Goal: Information Seeking & Learning: Learn about a topic

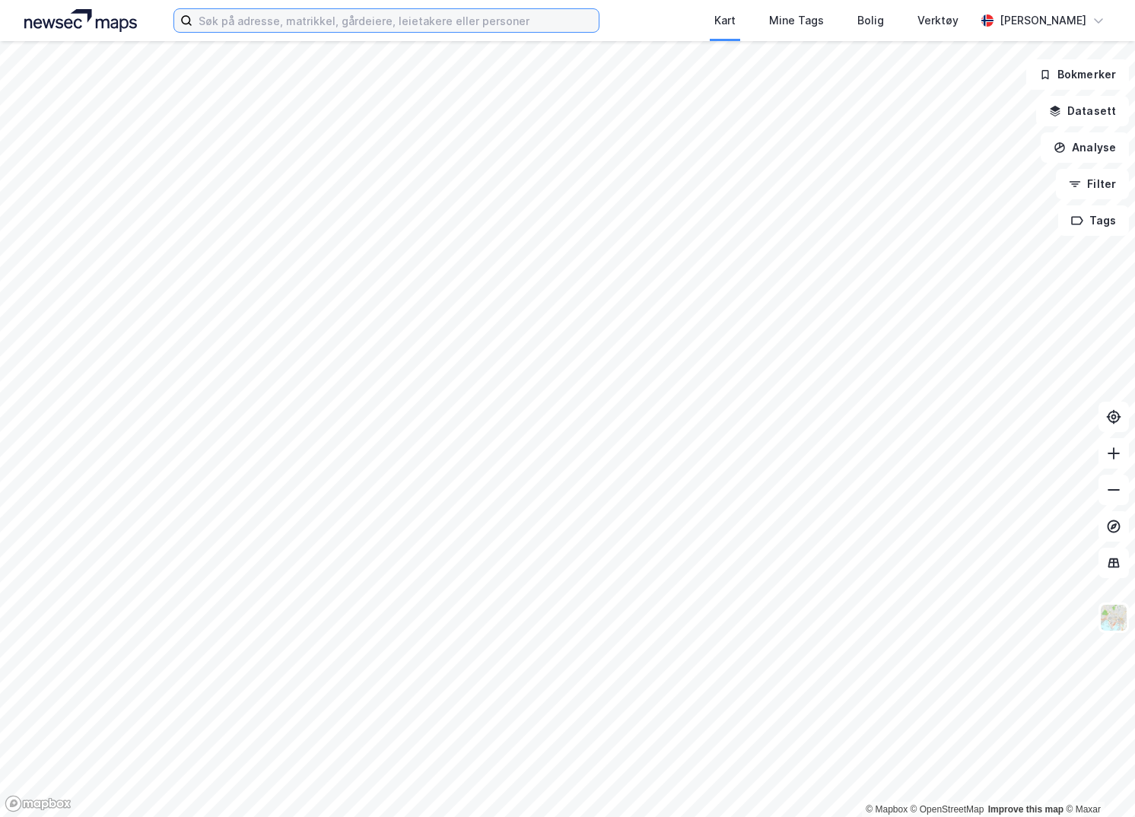
drag, startPoint x: 439, startPoint y: 30, endPoint x: 438, endPoint y: 20, distance: 9.9
click at [439, 24] on input at bounding box center [395, 20] width 406 height 23
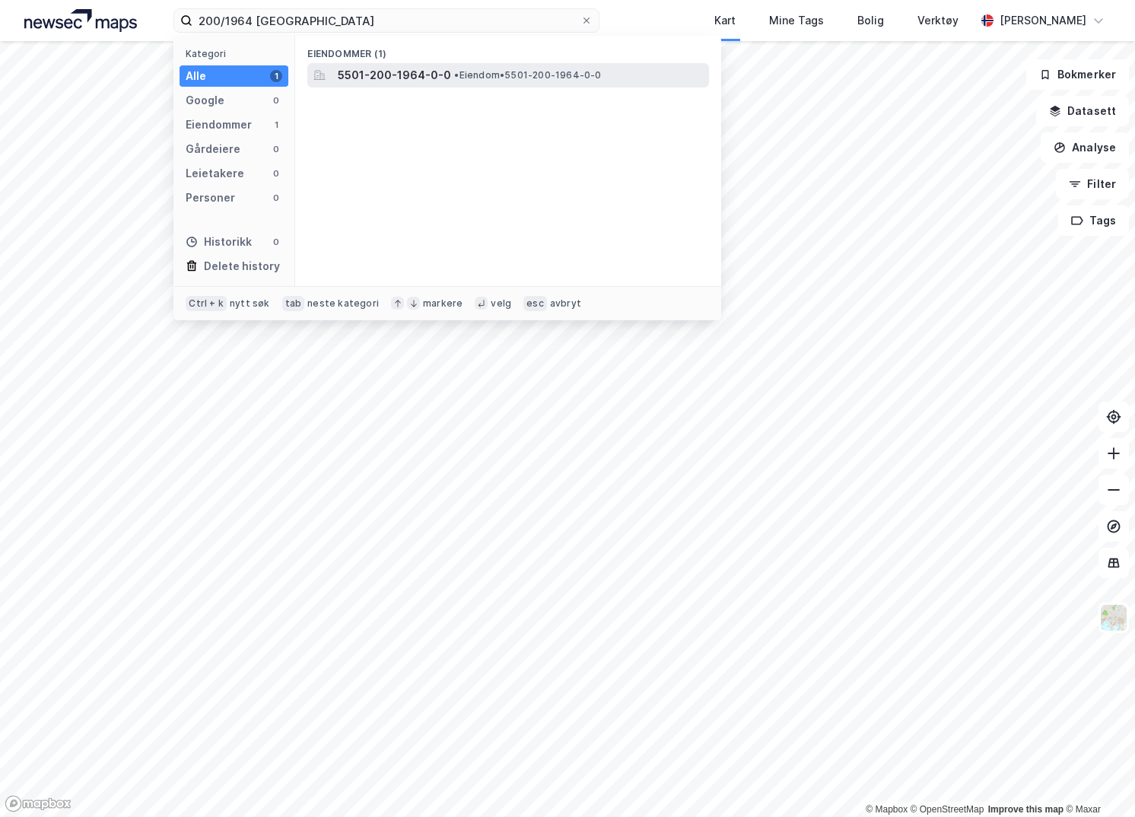
click at [373, 71] on span "5501-200-1964-0-0" at bounding box center [394, 75] width 113 height 18
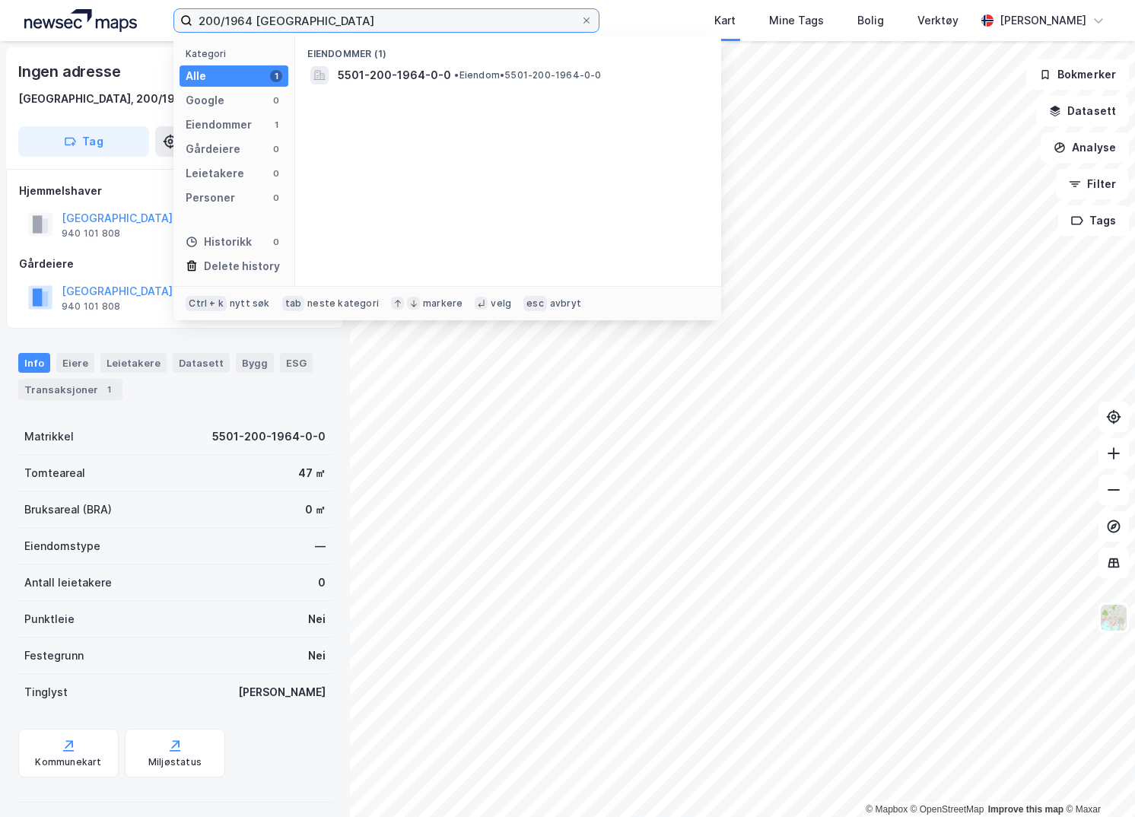
drag, startPoint x: 274, startPoint y: 21, endPoint x: 239, endPoint y: 22, distance: 35.0
click at [239, 22] on input "200/1964 troms" at bounding box center [386, 20] width 388 height 23
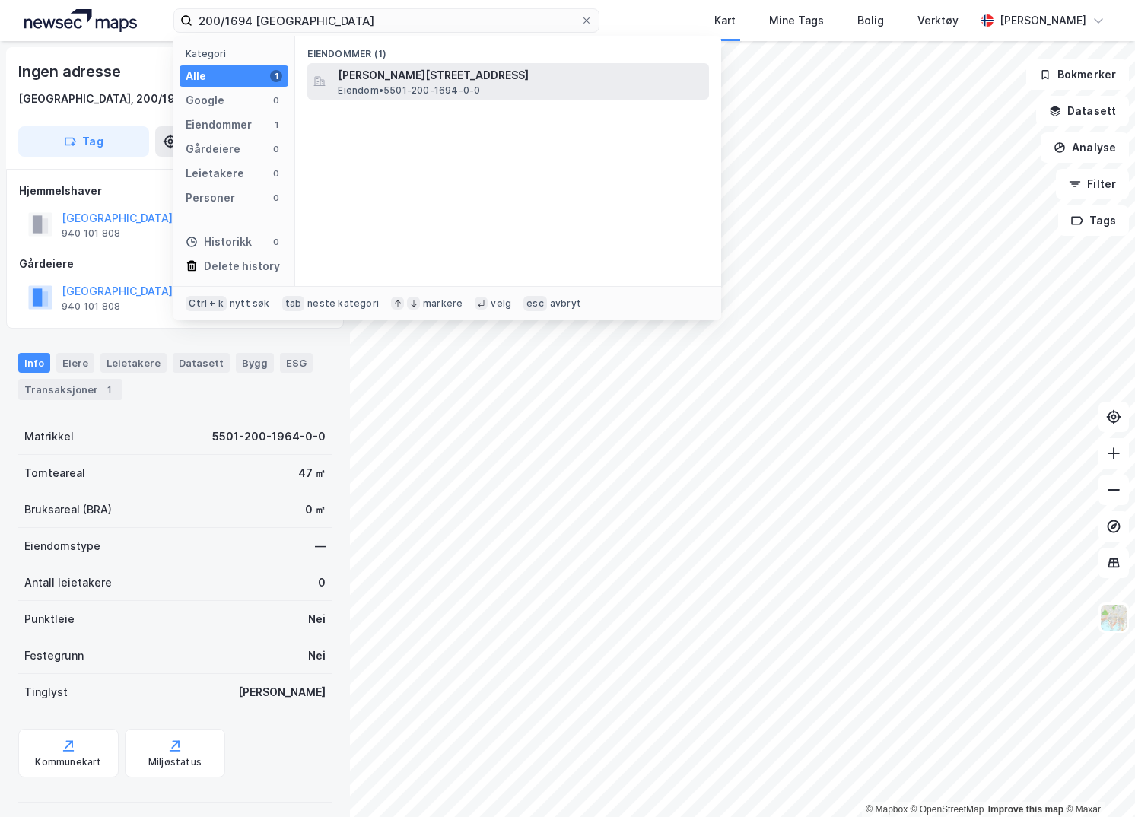
click at [460, 92] on span "Eiendom • 5501-200-1694-0-0" at bounding box center [409, 90] width 142 height 12
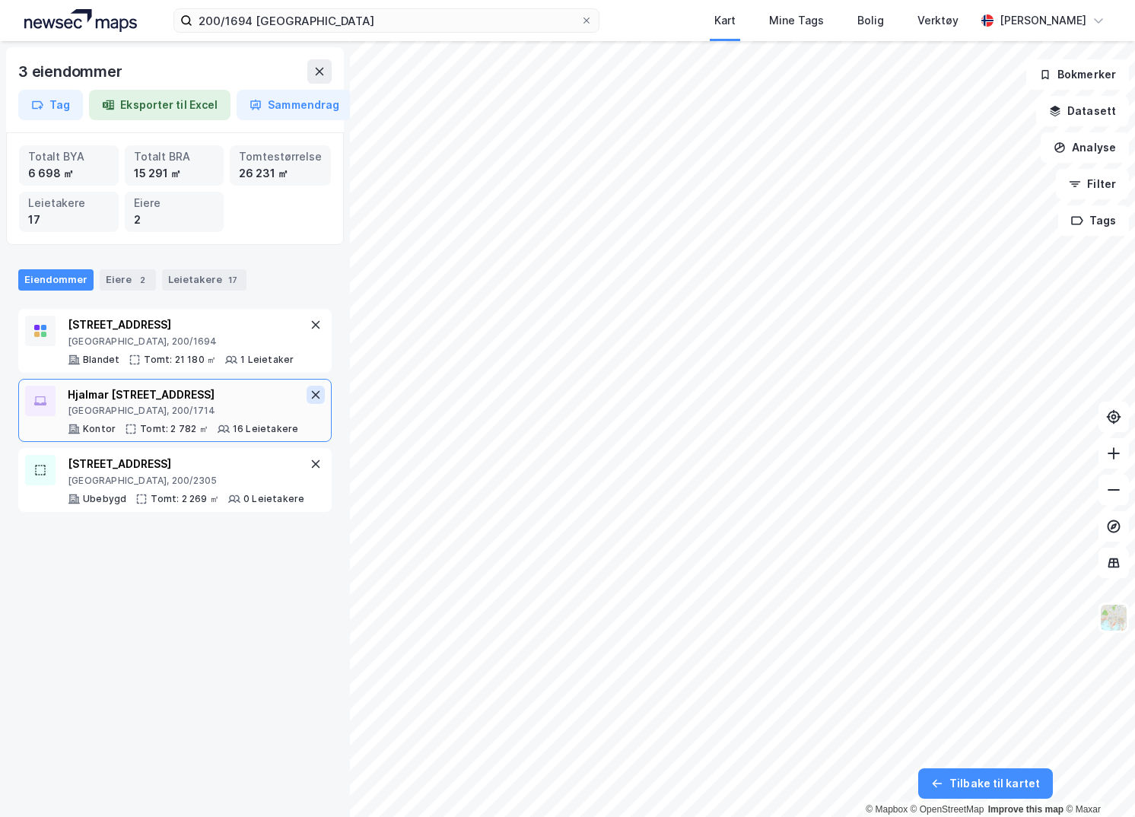
click at [306, 394] on button at bounding box center [315, 395] width 18 height 18
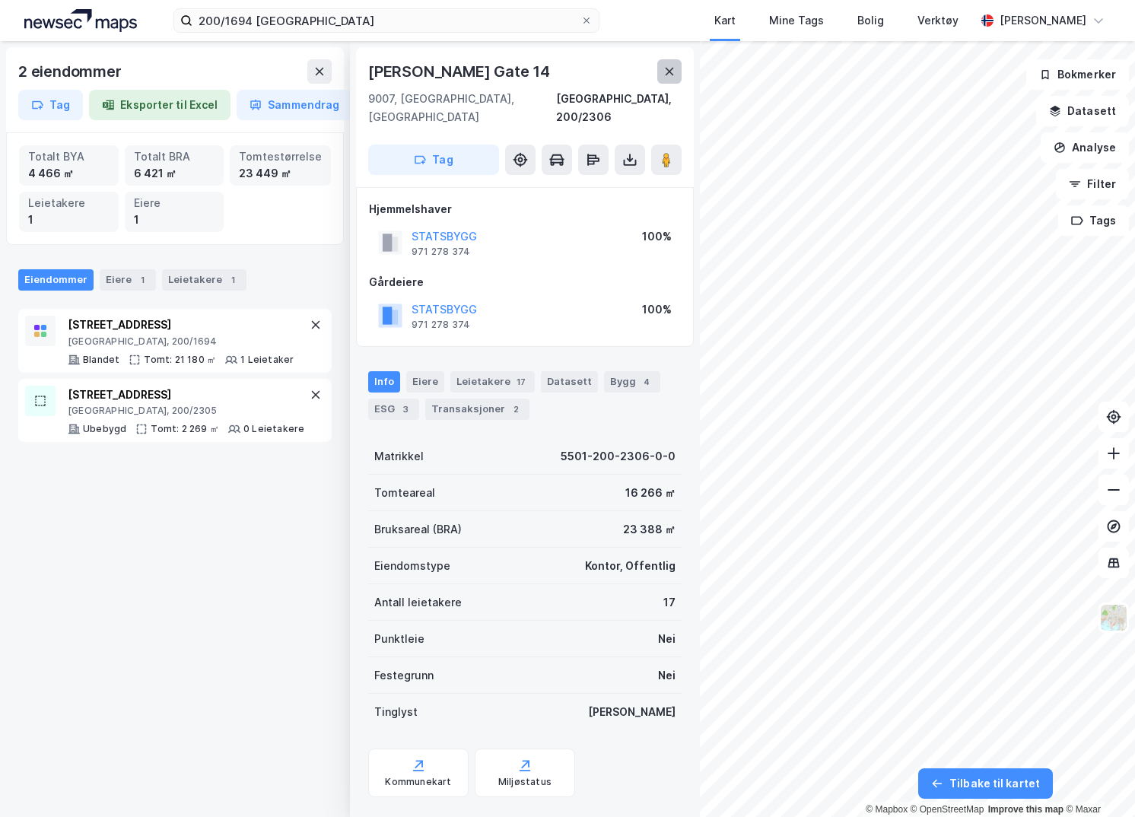
click at [671, 71] on icon at bounding box center [669, 71] width 12 height 12
click at [664, 65] on button at bounding box center [669, 71] width 24 height 24
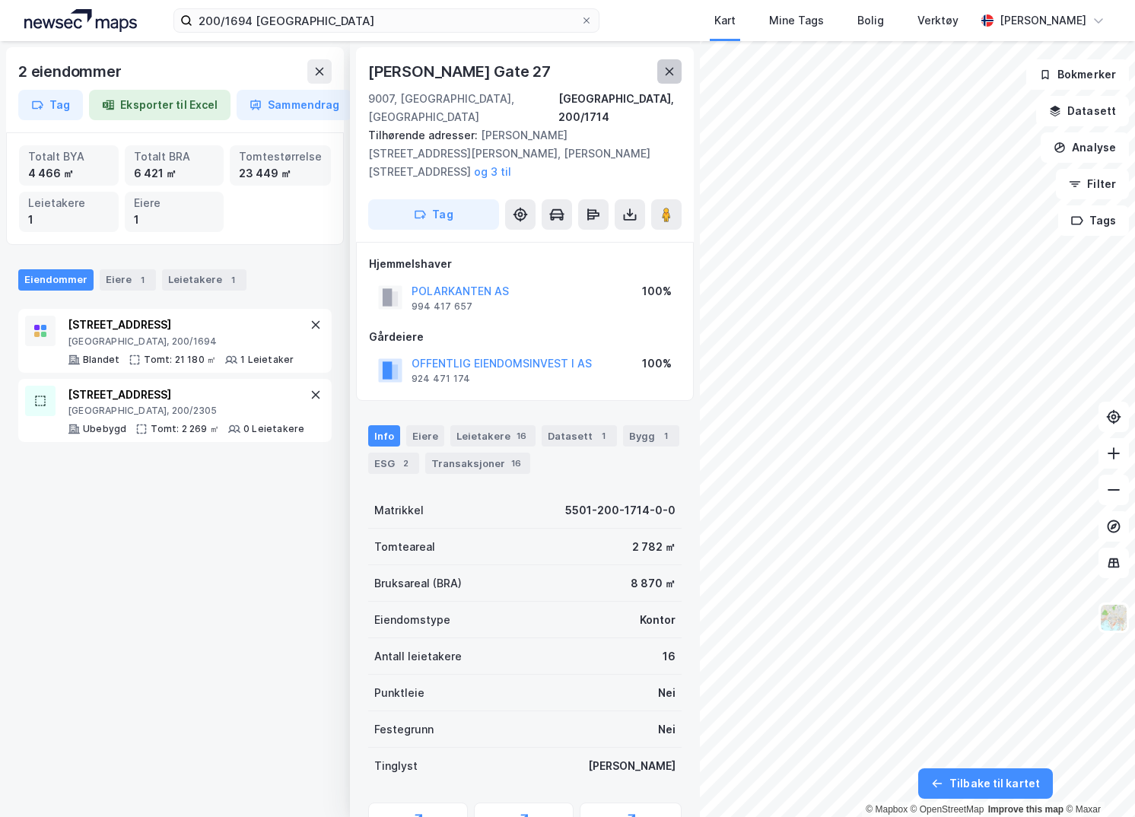
click at [663, 66] on button at bounding box center [669, 71] width 24 height 24
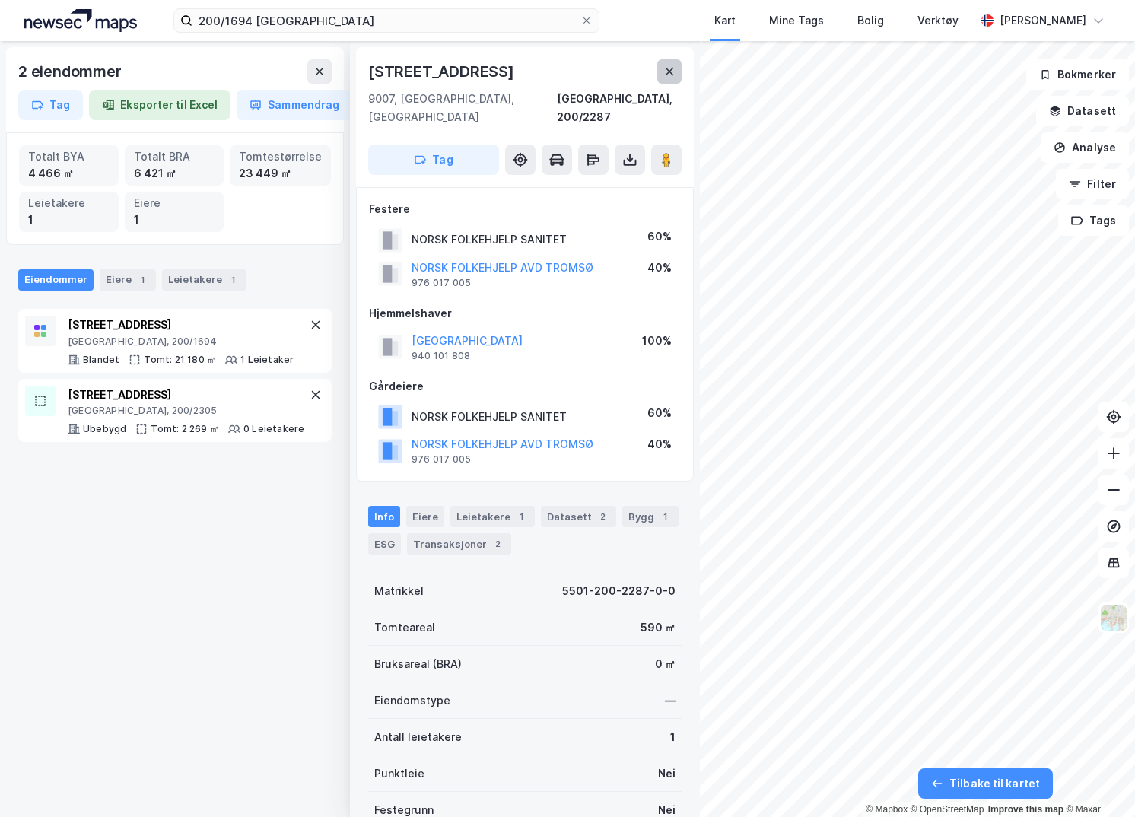
click at [670, 74] on icon at bounding box center [669, 71] width 12 height 12
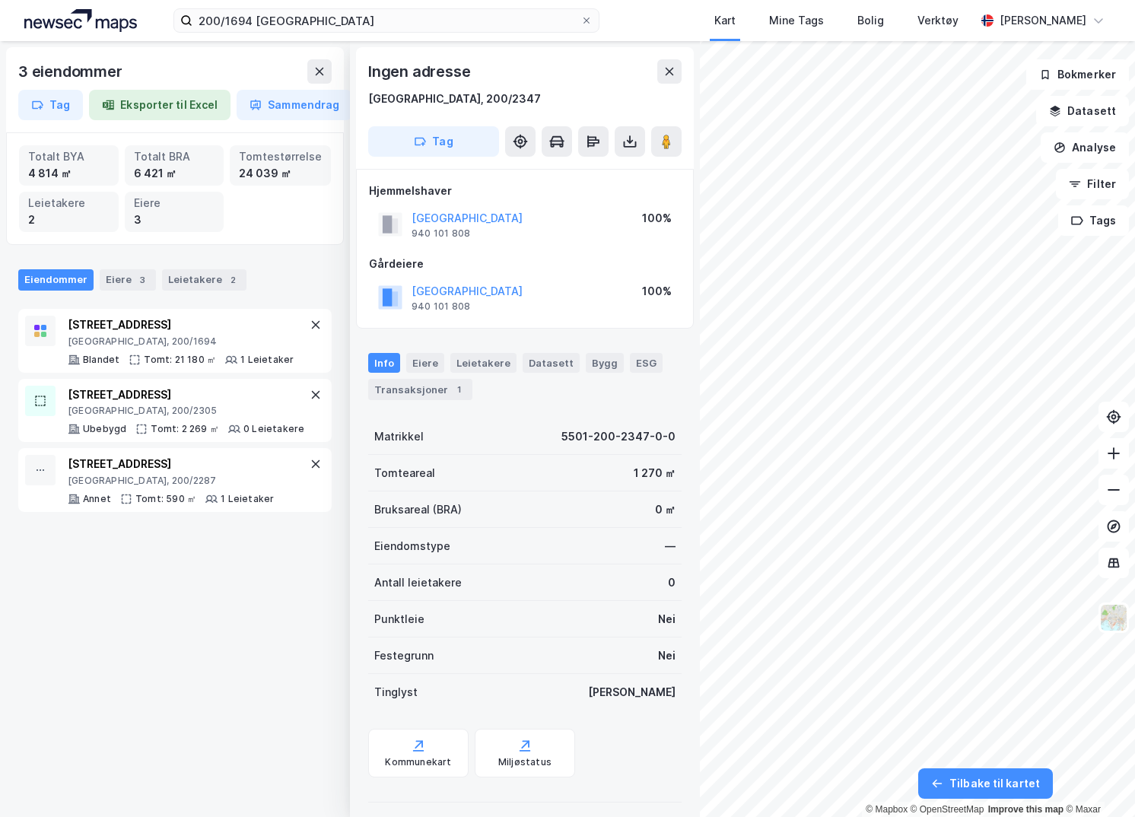
click at [673, 56] on div "Ingen adresse Tromsø, 200/2347 Tag" at bounding box center [525, 108] width 338 height 122
click at [669, 69] on icon at bounding box center [669, 71] width 12 height 12
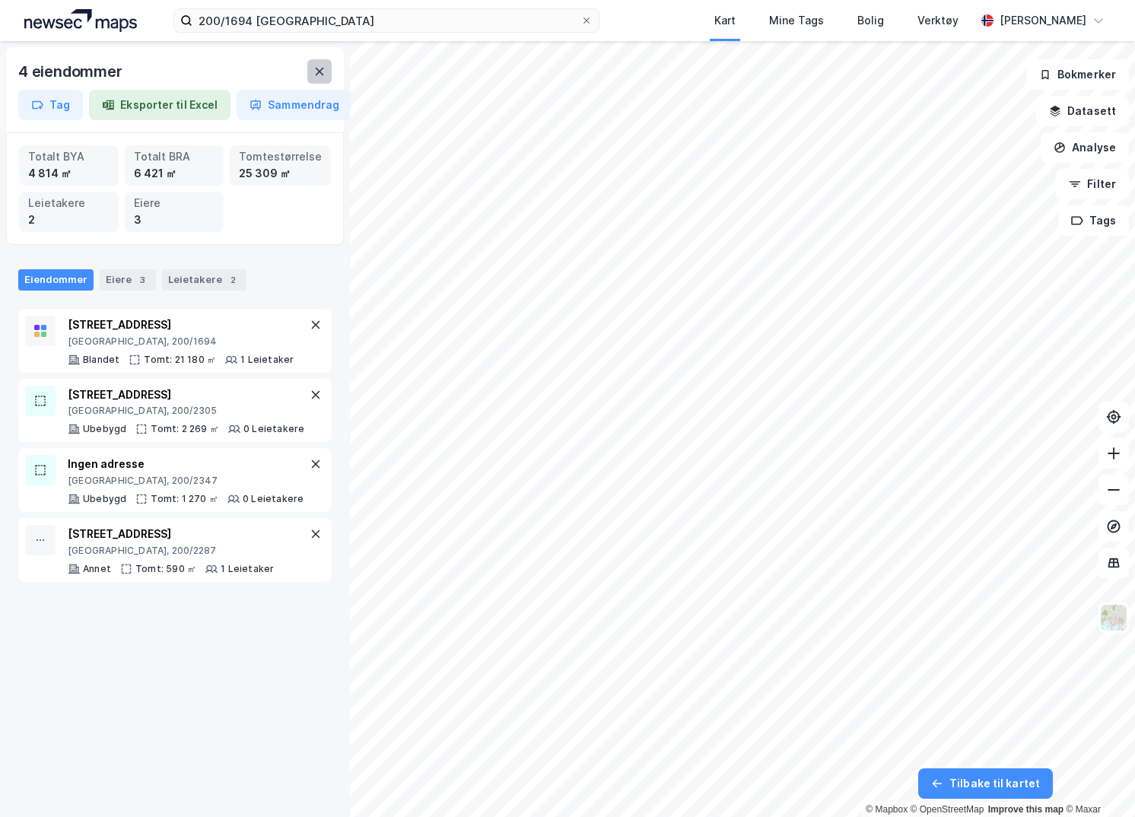
click at [326, 78] on button at bounding box center [319, 71] width 24 height 24
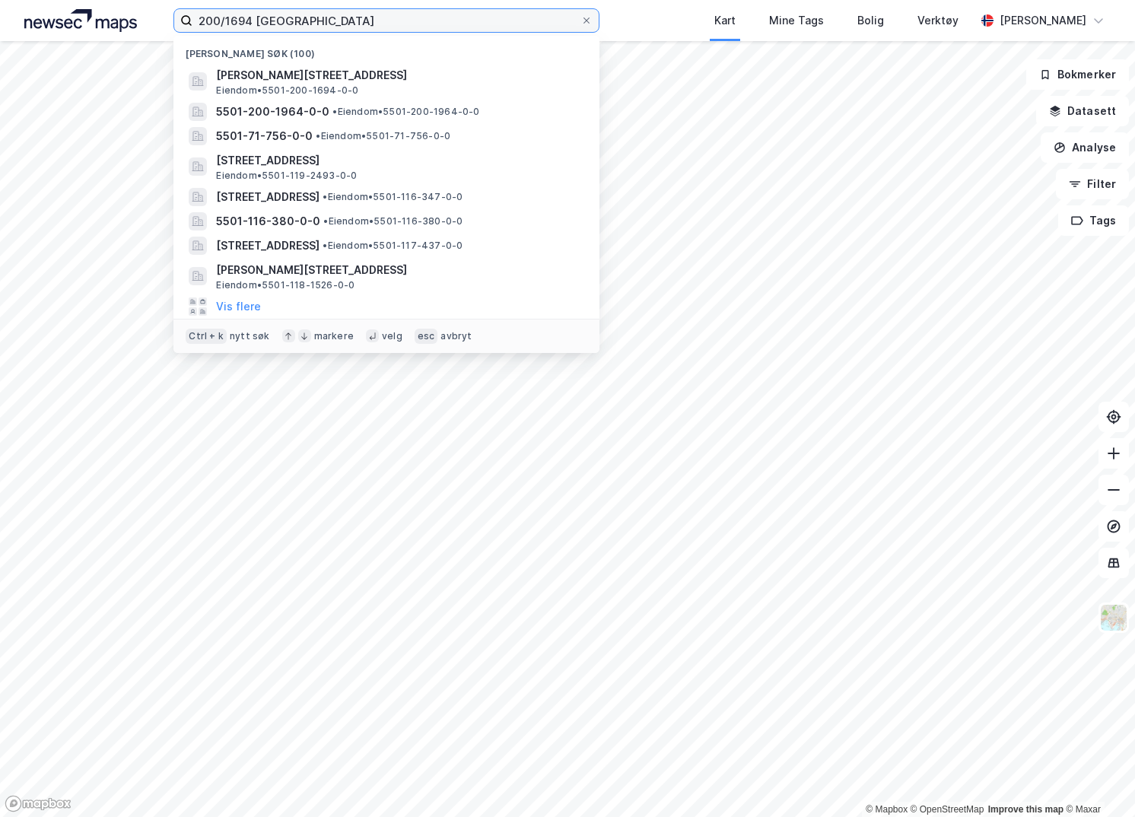
drag, startPoint x: 325, startPoint y: 21, endPoint x: 107, endPoint y: -6, distance: 219.1
click at [107, 0] on html "200/1694 tromsø Nylige søk (100) Hjalmar Johansens gate 26, 9007, TROMSØ, TROMS…" at bounding box center [567, 408] width 1135 height 817
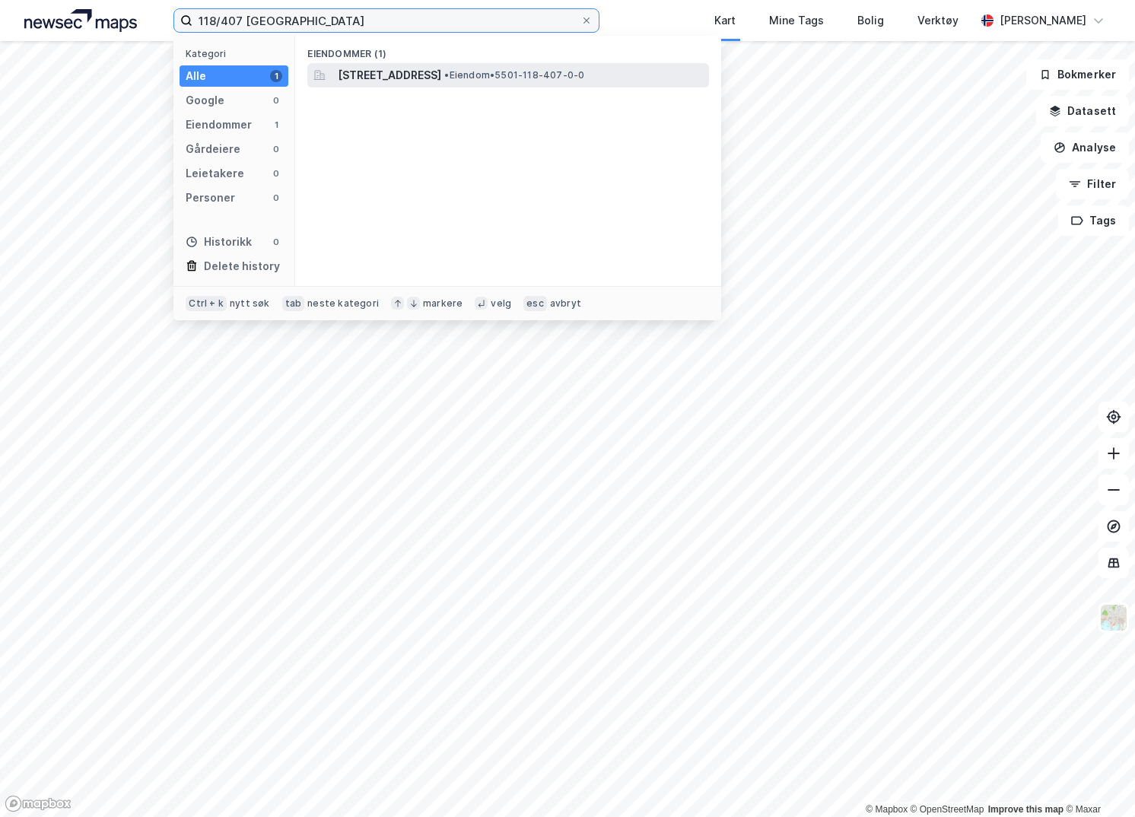
type input "118/407 tromsø"
click at [367, 79] on span "[STREET_ADDRESS]" at bounding box center [389, 75] width 103 height 18
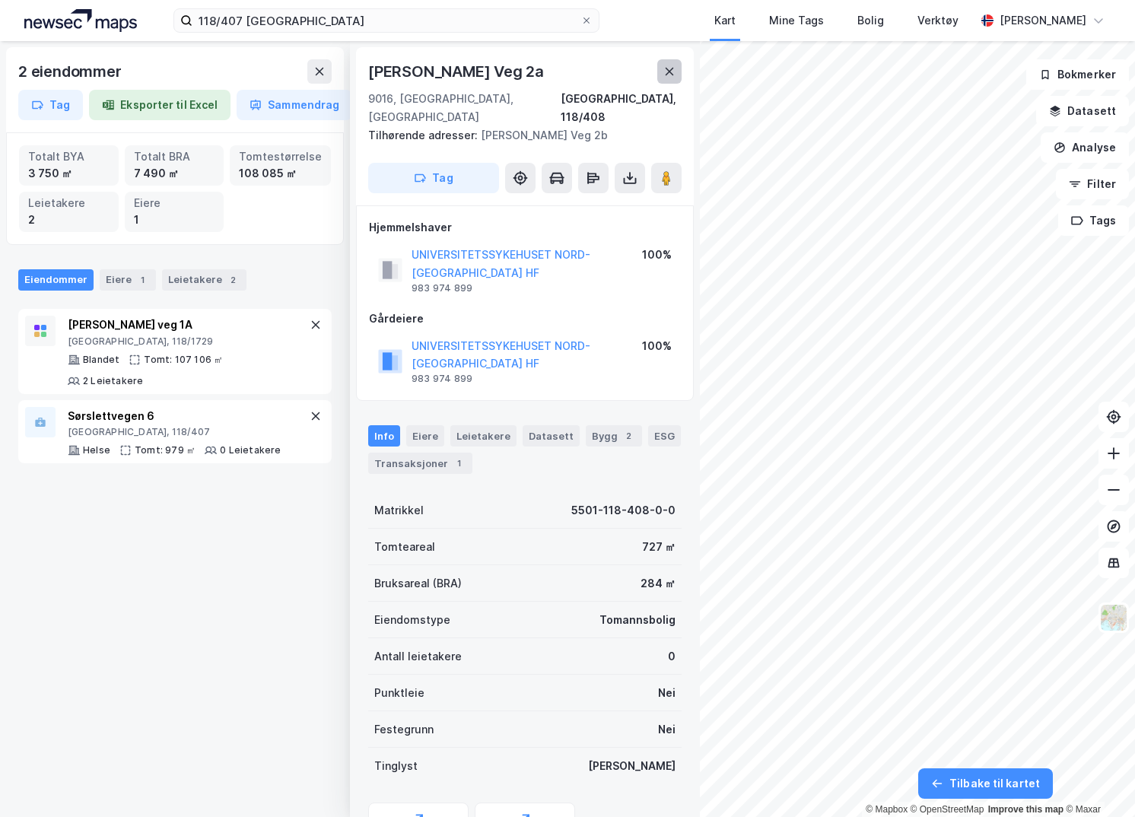
click at [676, 68] on button at bounding box center [669, 71] width 24 height 24
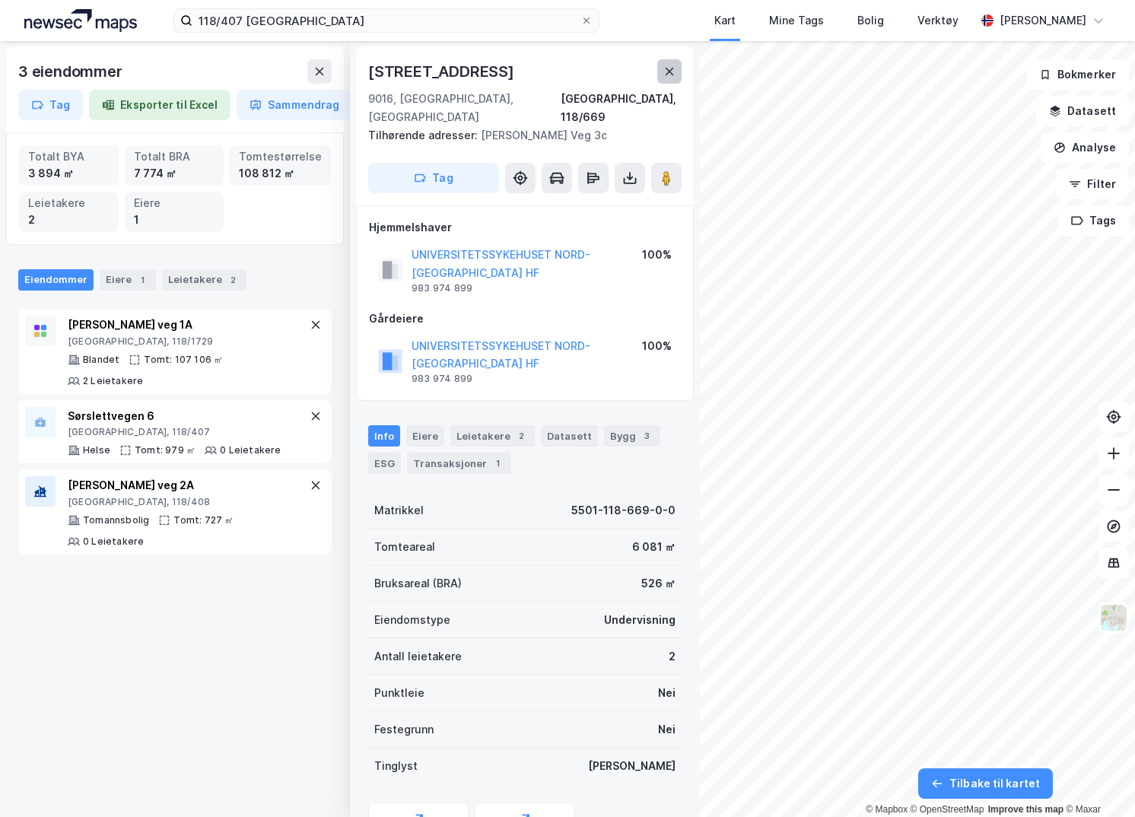
click at [670, 66] on icon at bounding box center [669, 71] width 12 height 12
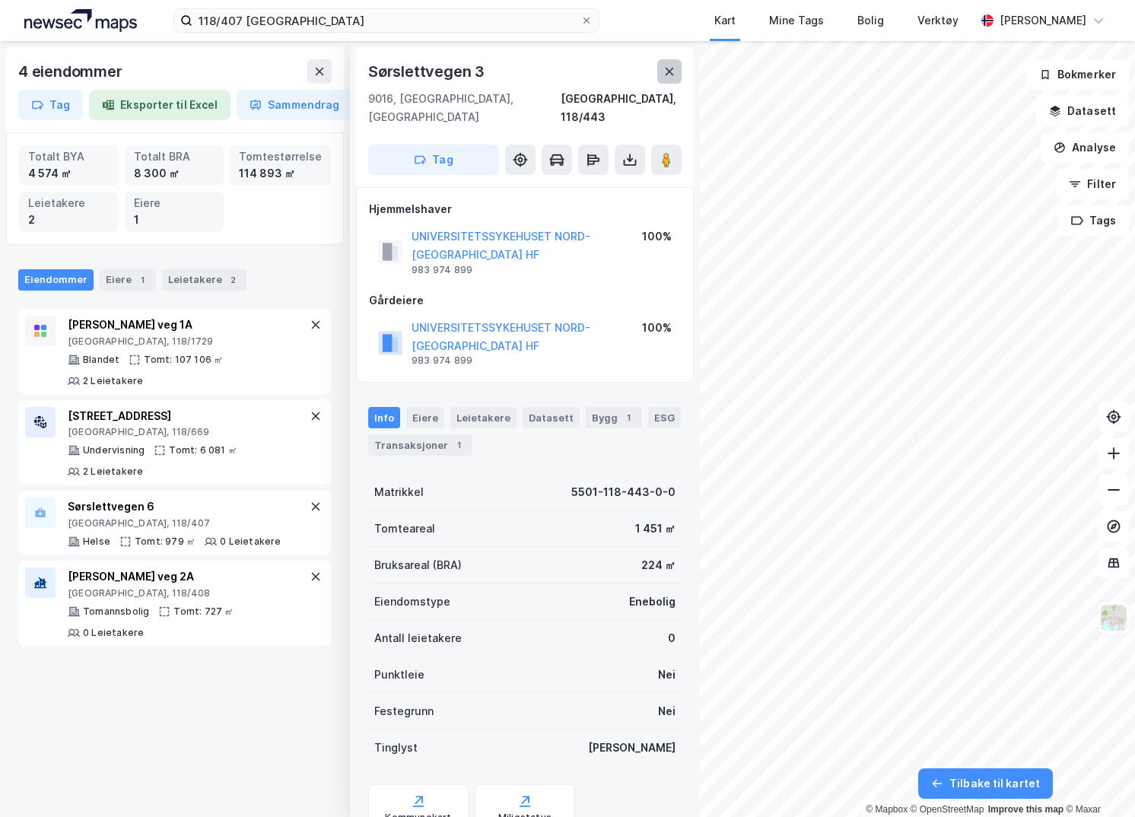
click at [665, 67] on icon at bounding box center [669, 71] width 12 height 12
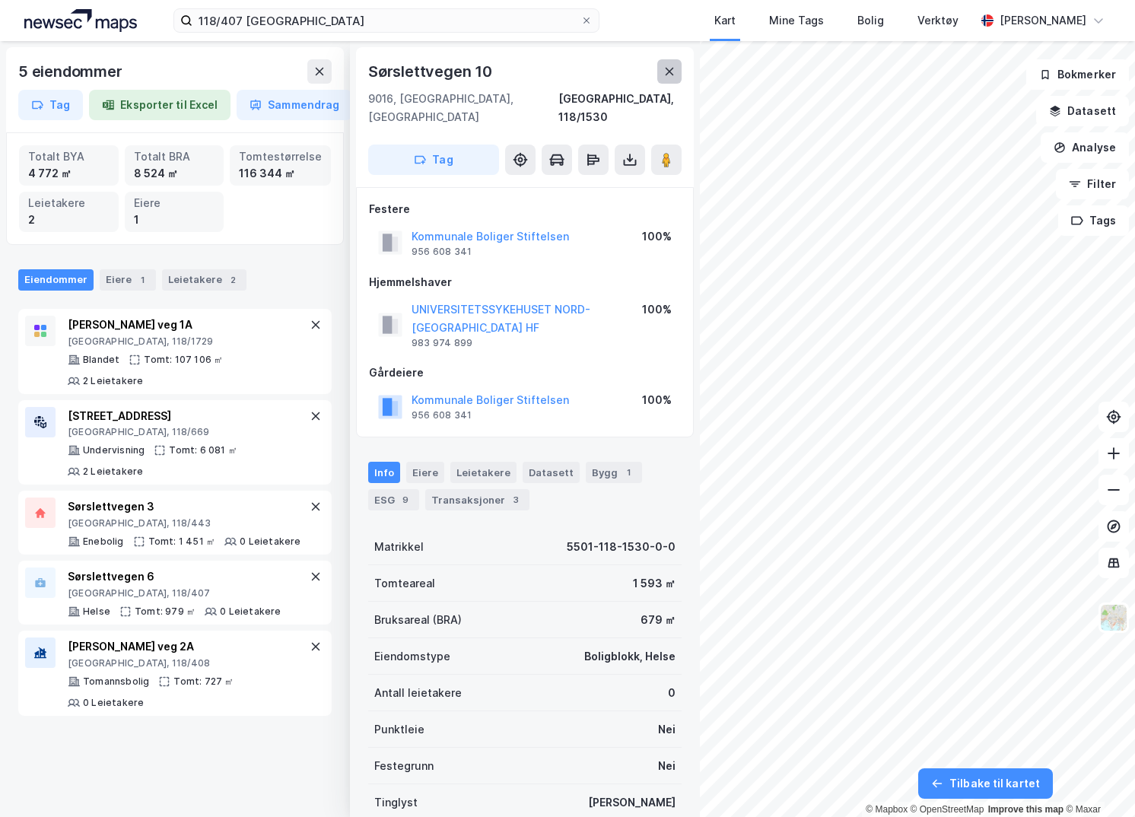
click at [660, 71] on button at bounding box center [669, 71] width 24 height 24
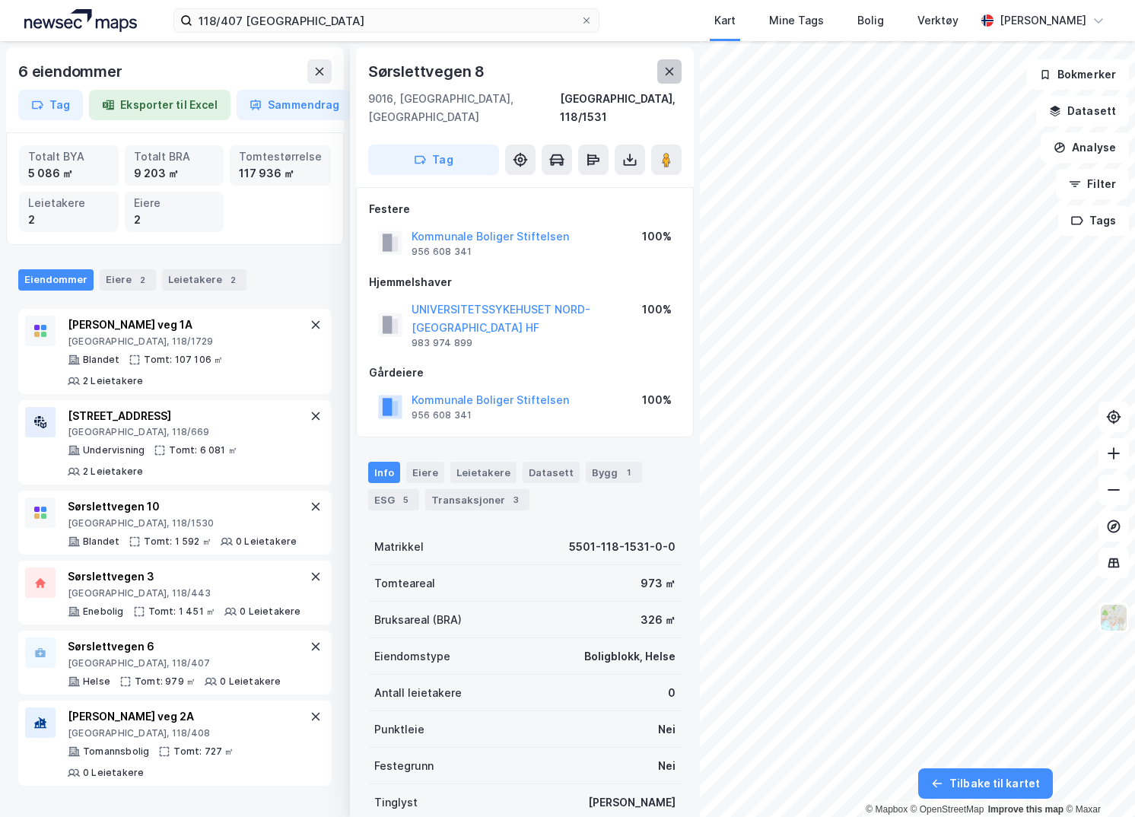
click at [676, 73] on button at bounding box center [669, 71] width 24 height 24
click at [673, 74] on icon at bounding box center [669, 71] width 12 height 12
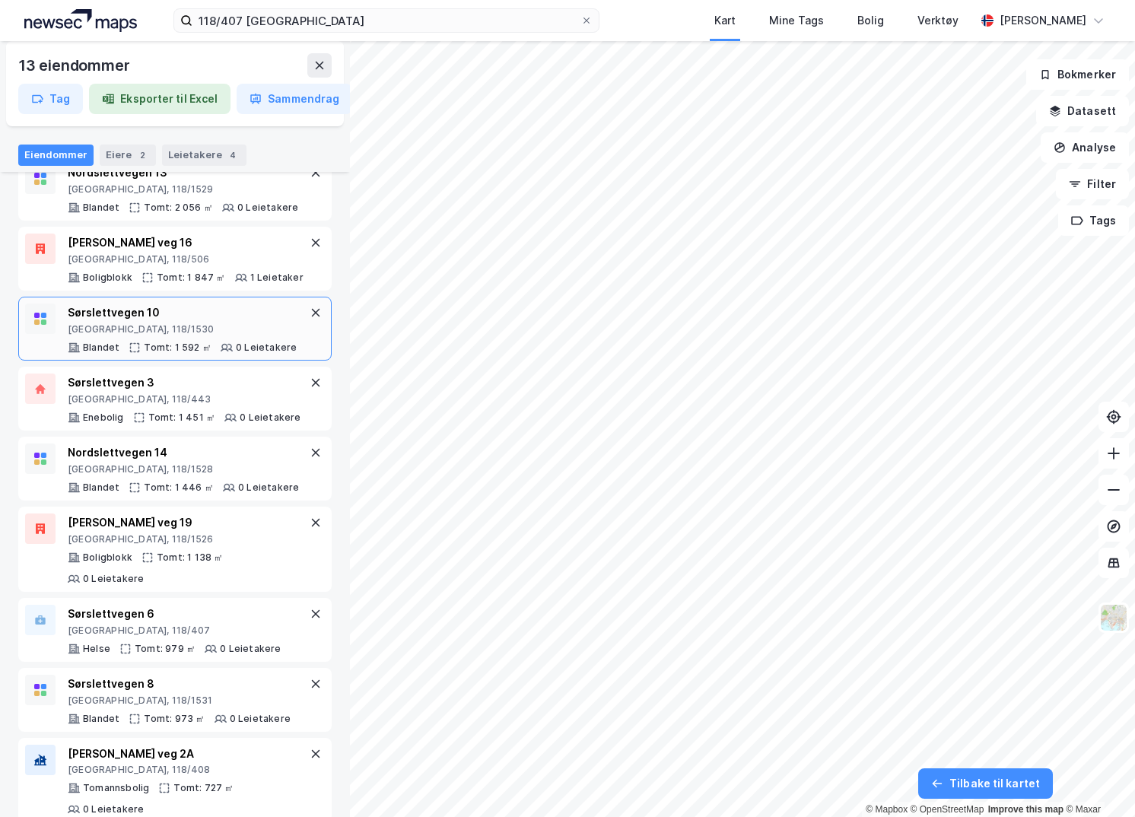
scroll to position [526, 0]
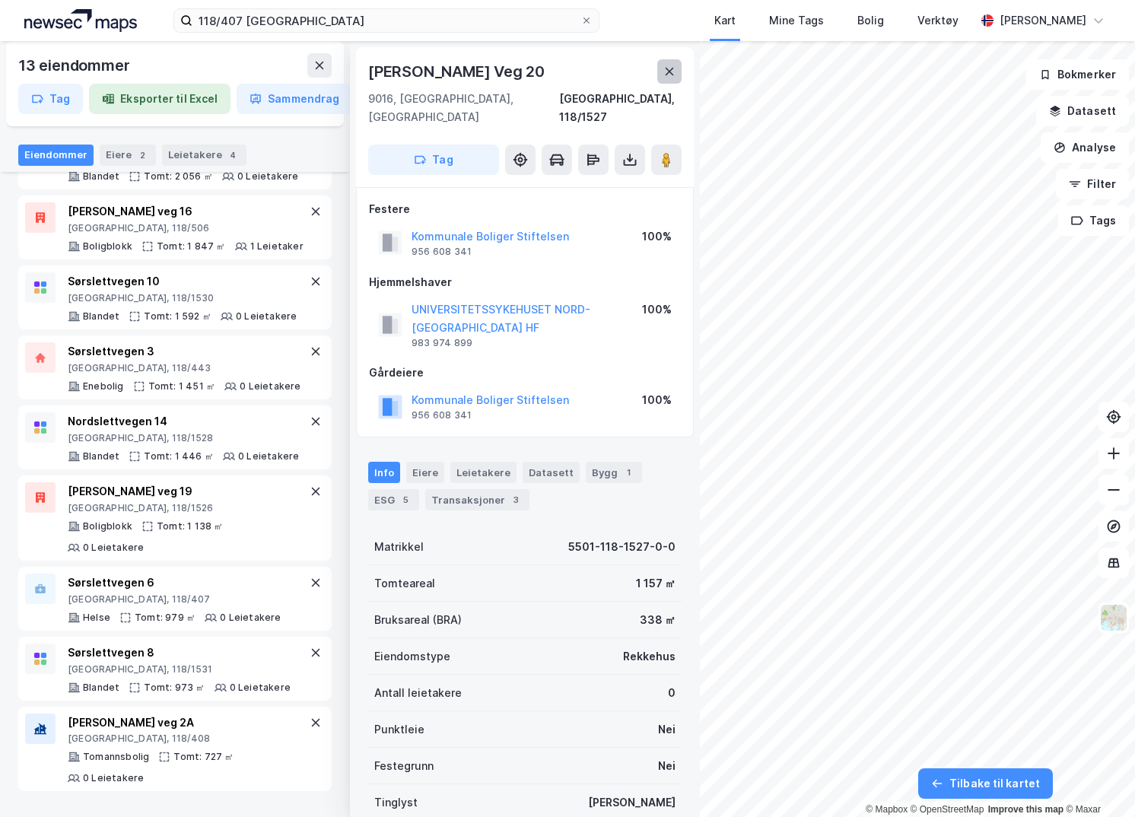
click at [666, 71] on icon at bounding box center [669, 71] width 12 height 12
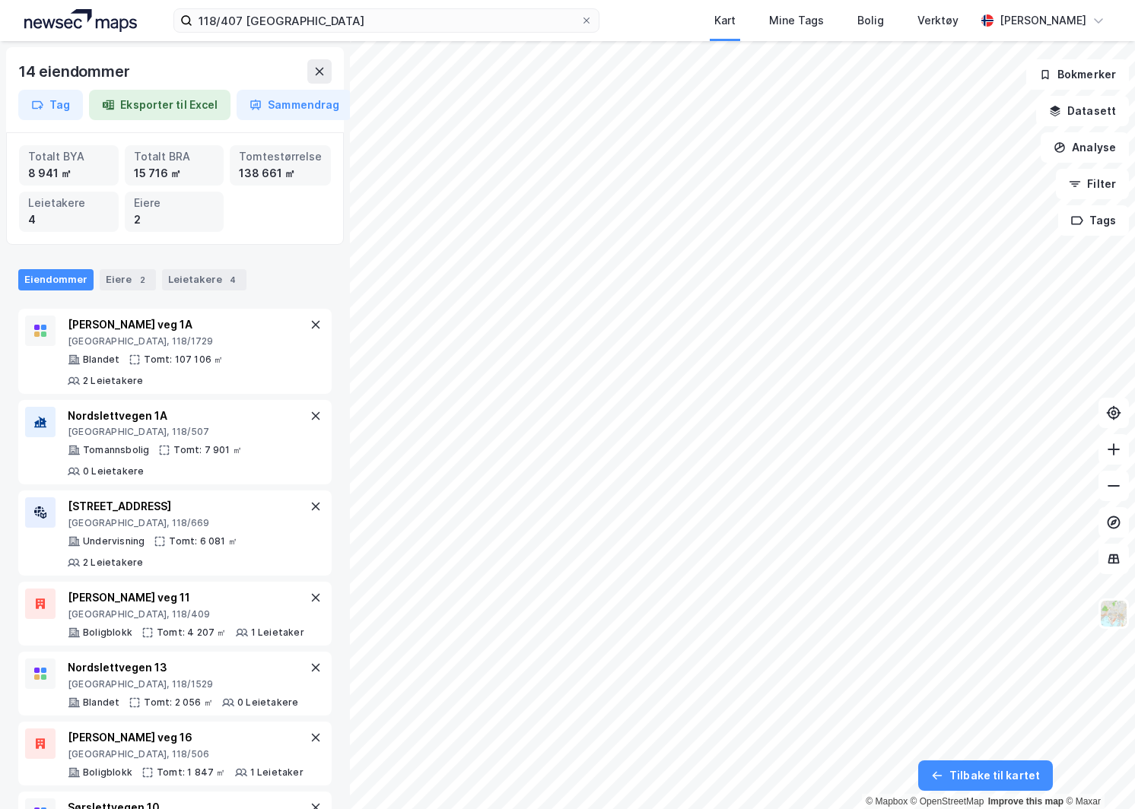
click at [164, 173] on div "15 716 ㎡" at bounding box center [174, 173] width 81 height 17
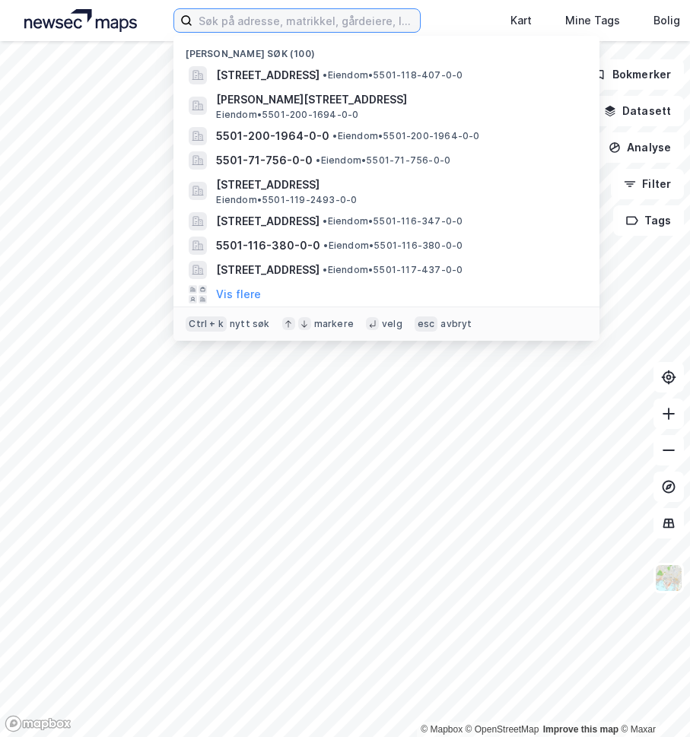
click at [296, 21] on input at bounding box center [305, 20] width 227 height 23
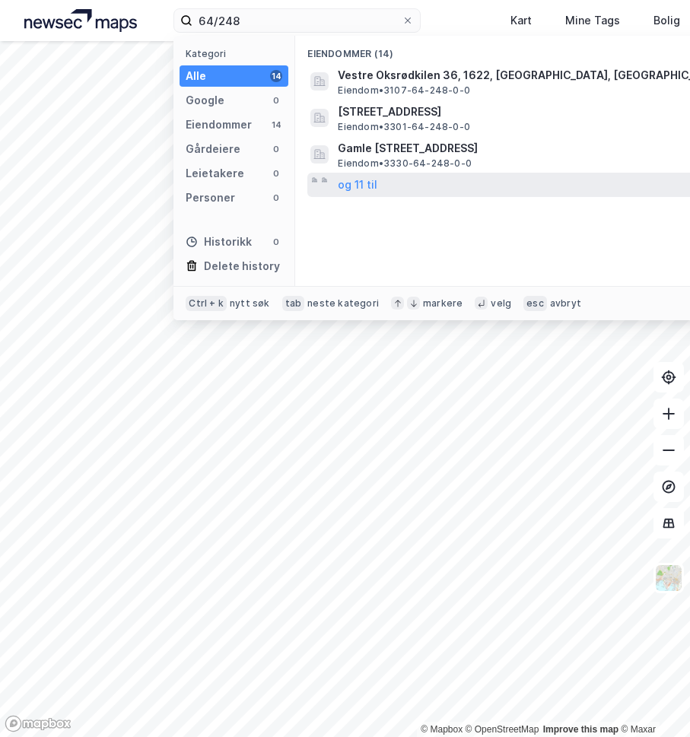
click at [332, 184] on div "og 11 til" at bounding box center [507, 185] width 401 height 24
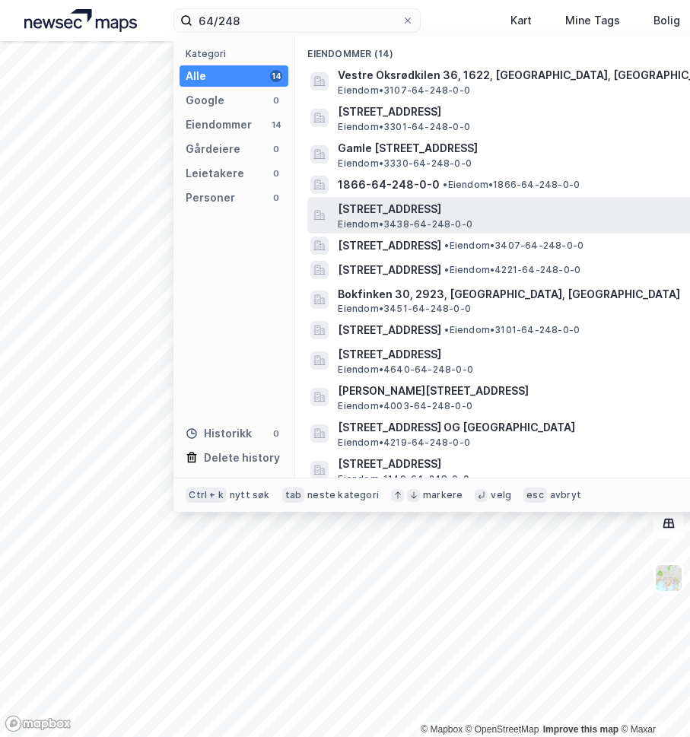
scroll to position [8, 0]
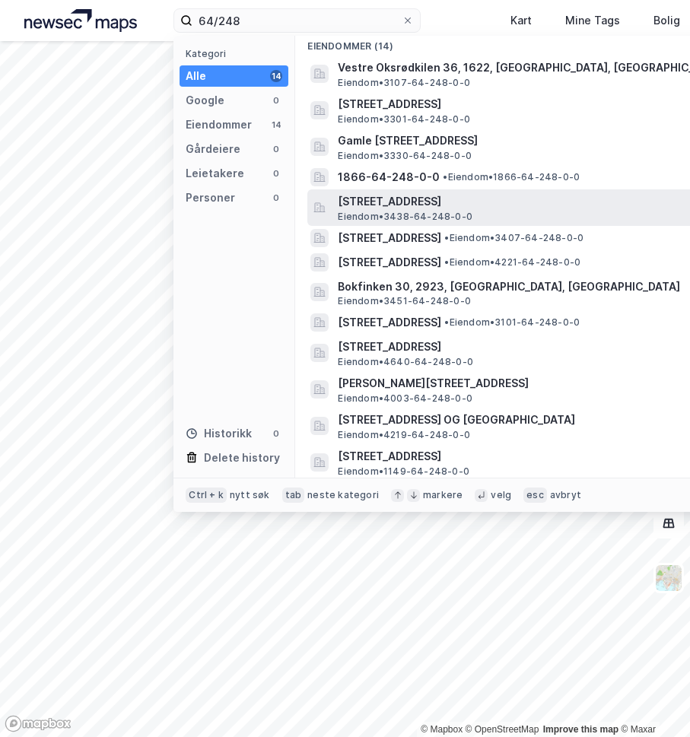
click at [387, 196] on span "[STREET_ADDRESS]" at bounding box center [520, 201] width 365 height 18
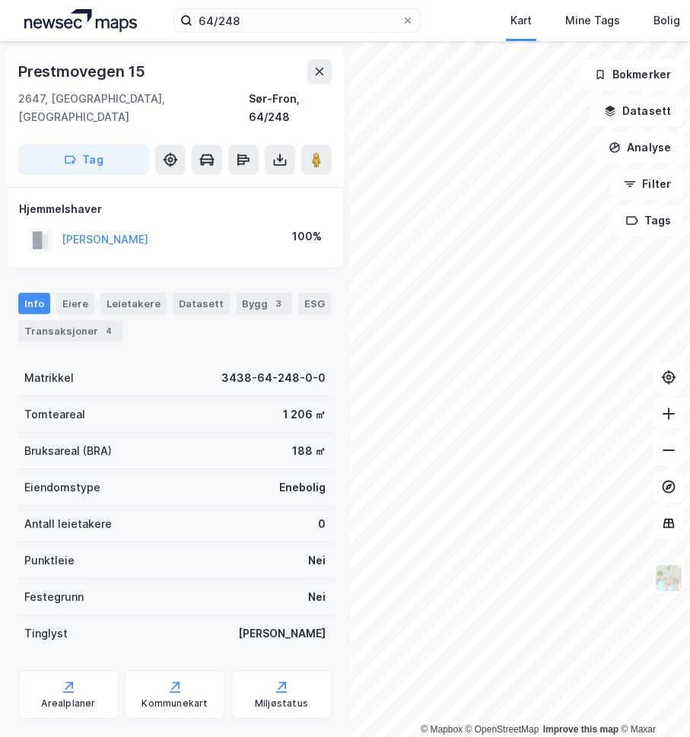
click at [338, 34] on div "64/248 Kart Mine Tags Bolig Verktøy Elle Caroline Woxen" at bounding box center [345, 20] width 690 height 41
click at [342, 19] on input "64/248" at bounding box center [296, 20] width 209 height 23
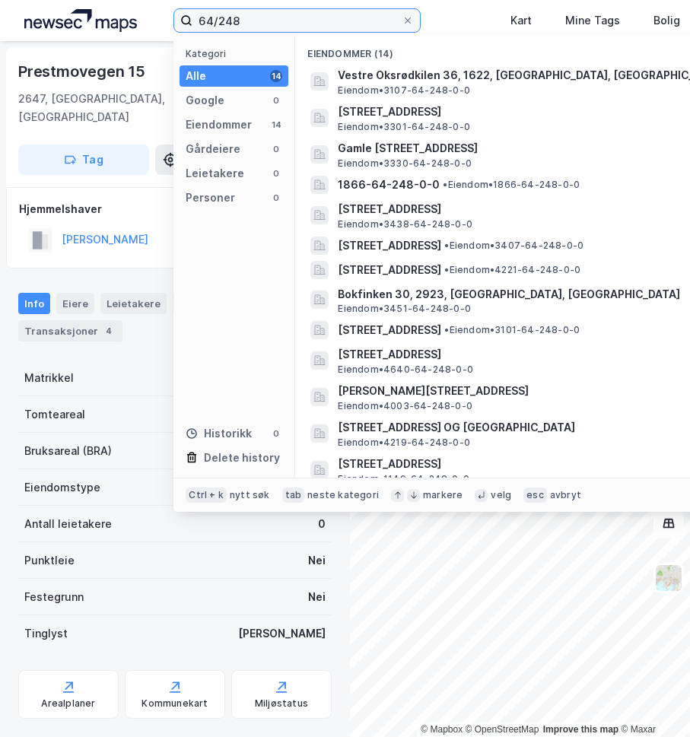
click at [342, 19] on input "64/248" at bounding box center [296, 20] width 209 height 23
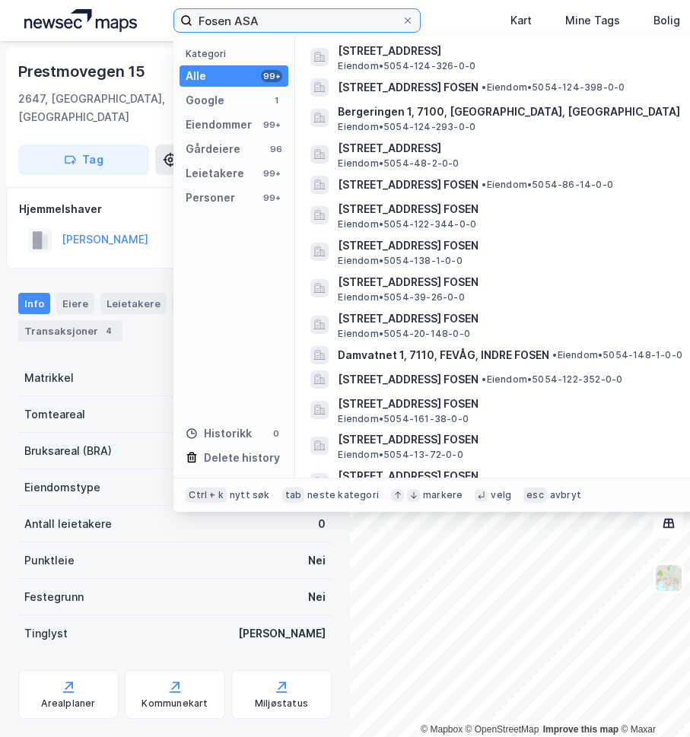
scroll to position [259, 0]
click at [258, 14] on input "Fosen ASA" at bounding box center [296, 20] width 209 height 23
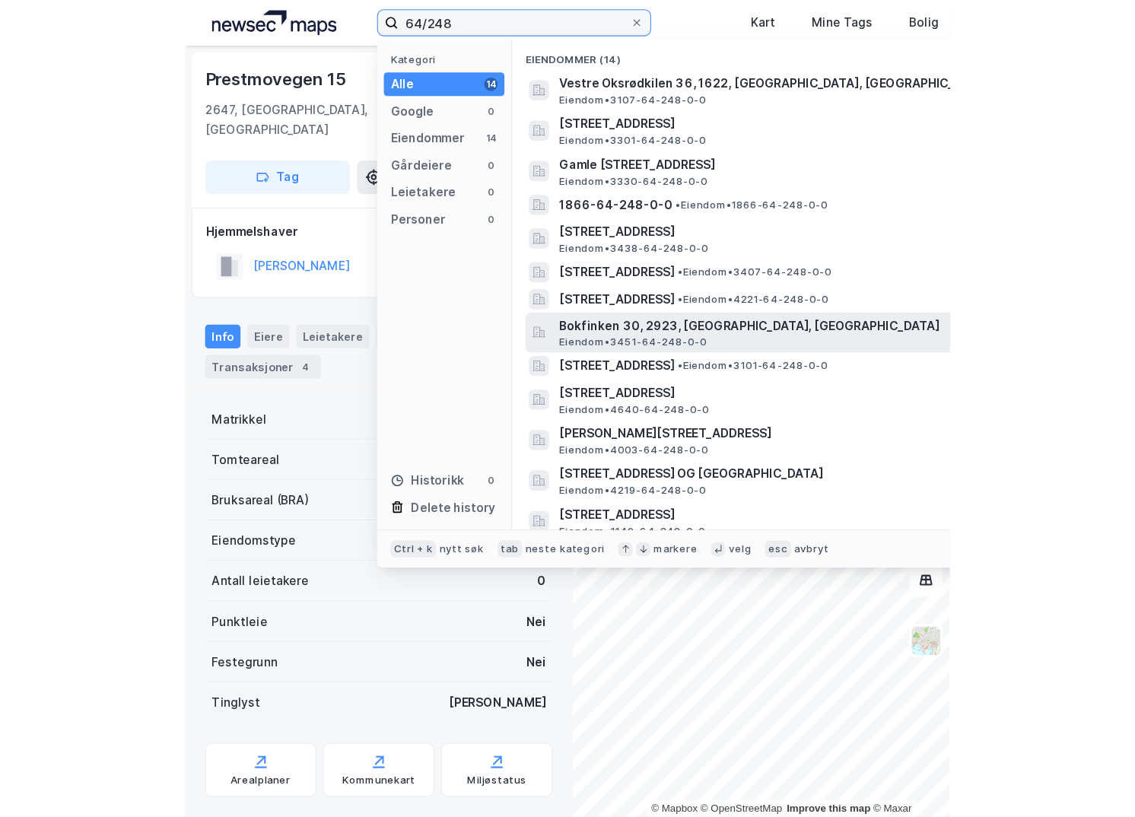
scroll to position [35, 0]
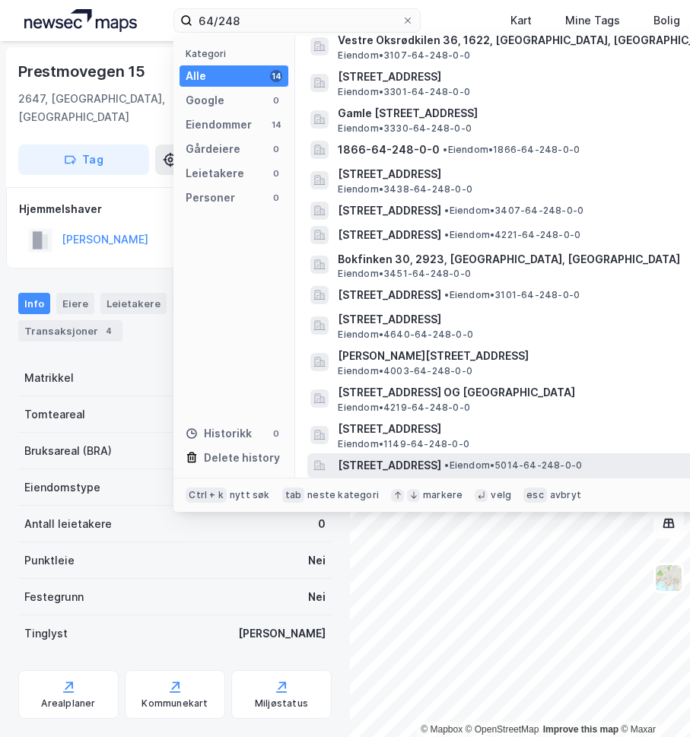
click at [358, 461] on span "[STREET_ADDRESS]" at bounding box center [389, 465] width 103 height 18
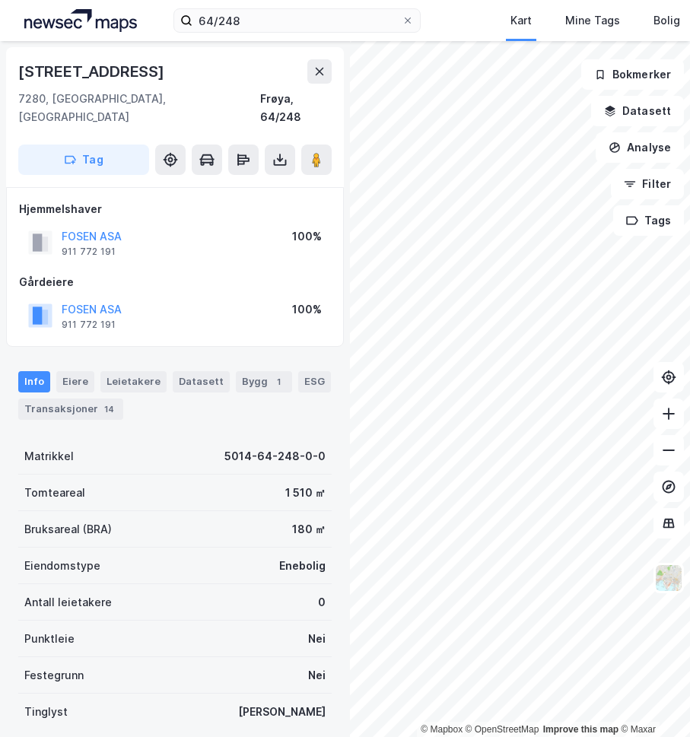
click at [52, 13] on img at bounding box center [80, 20] width 113 height 23
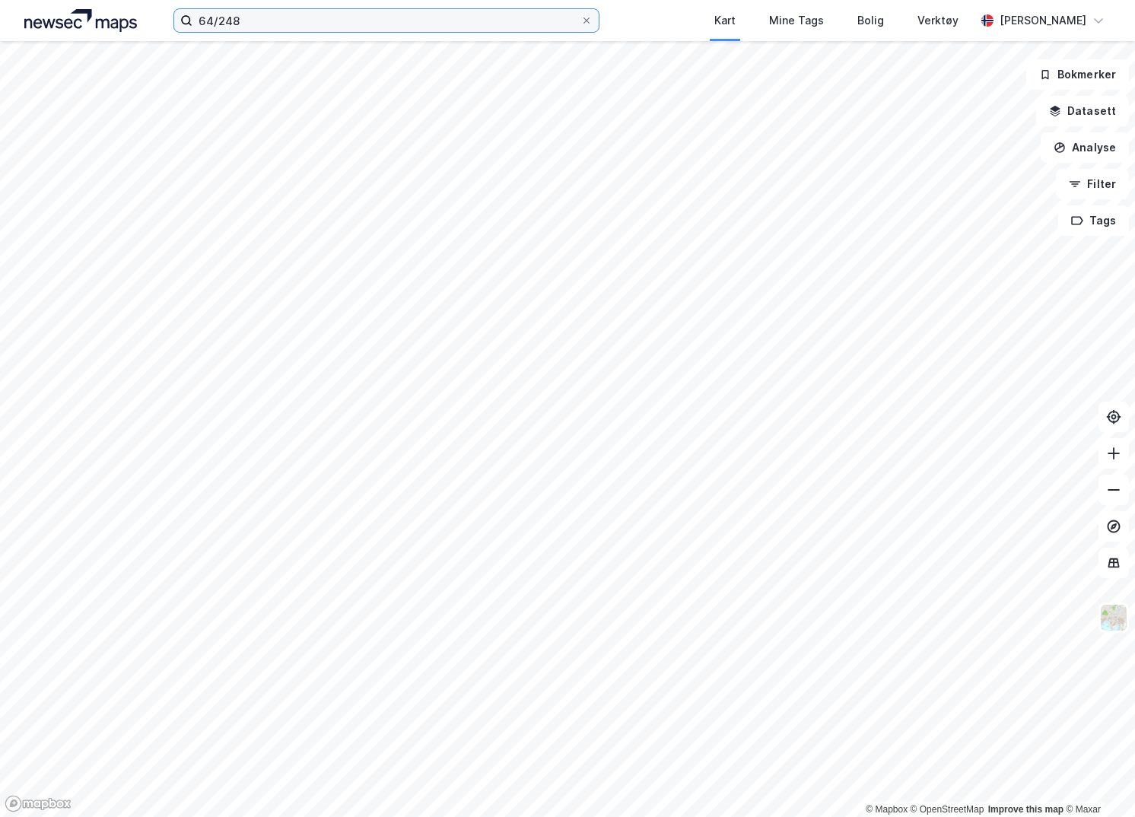
drag, startPoint x: 416, startPoint y: 9, endPoint x: 411, endPoint y: 15, distance: 8.1
click at [416, 9] on input "64/248" at bounding box center [386, 20] width 388 height 23
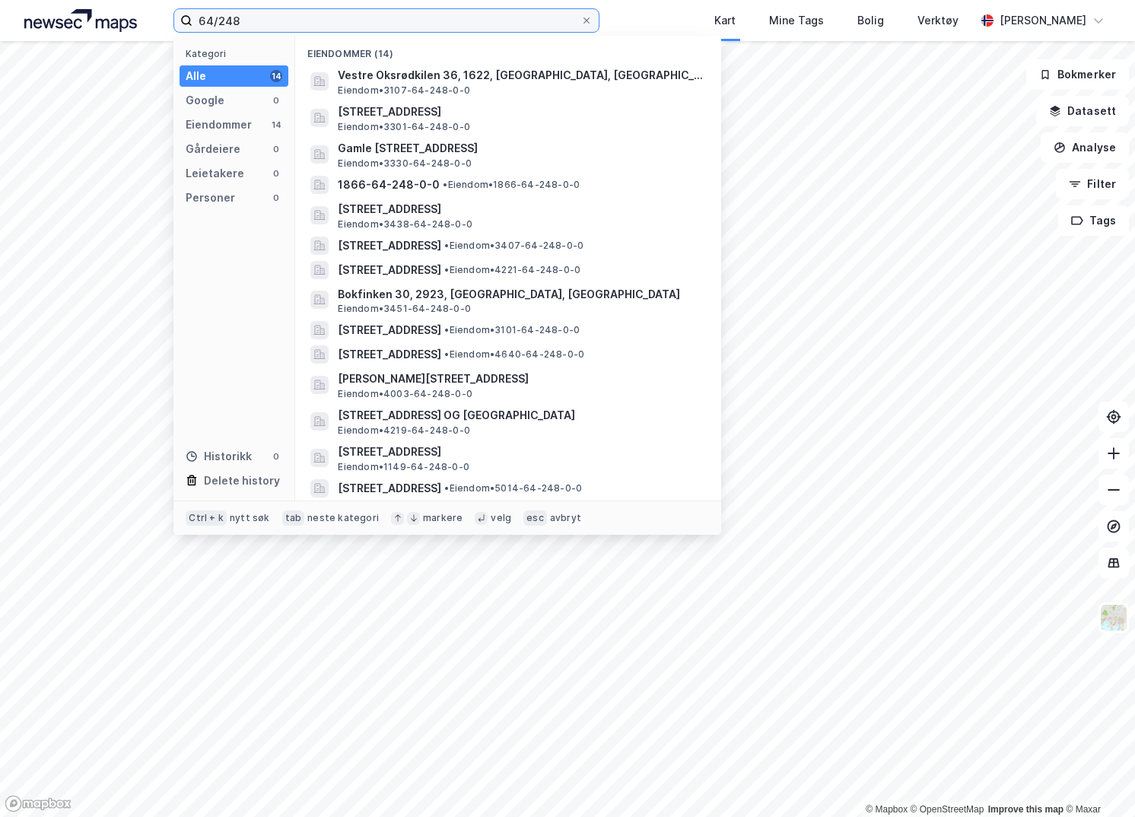
click at [410, 17] on input "64/248" at bounding box center [386, 20] width 388 height 23
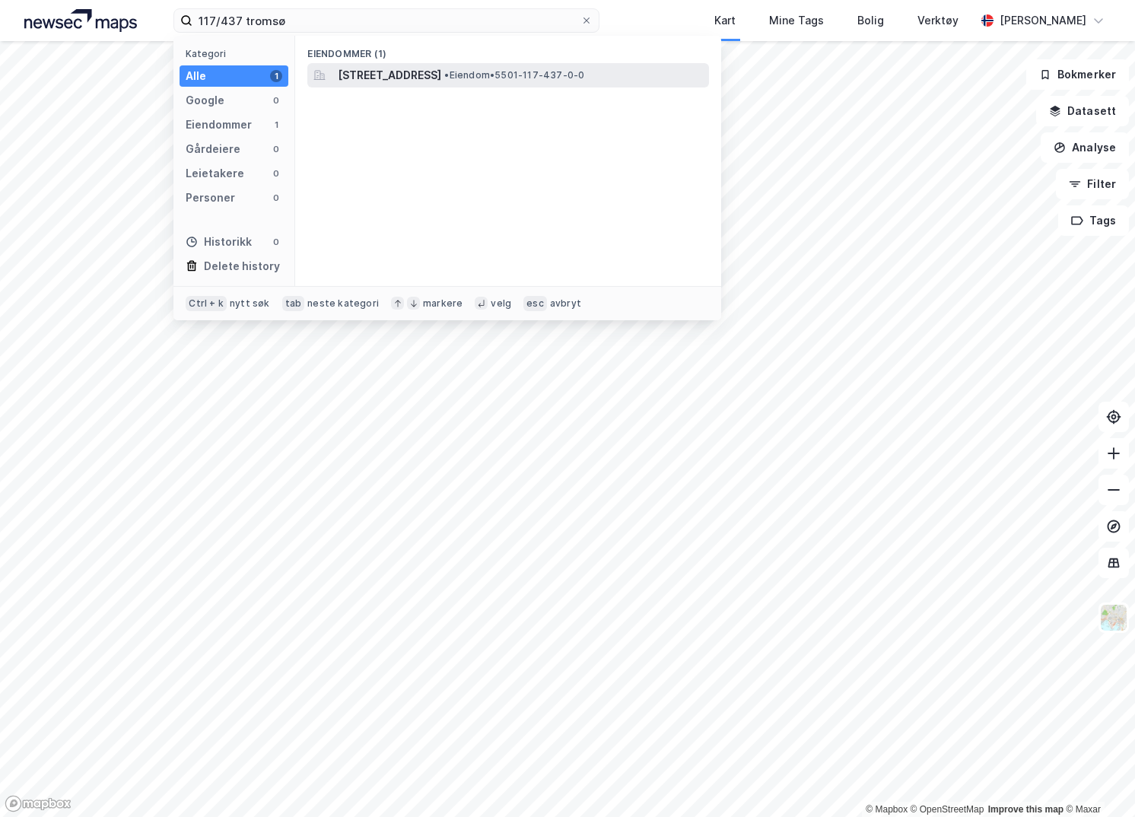
click at [441, 83] on span "Ravnestien 1, 9015, TROMSØ, TROMSØ" at bounding box center [389, 75] width 103 height 18
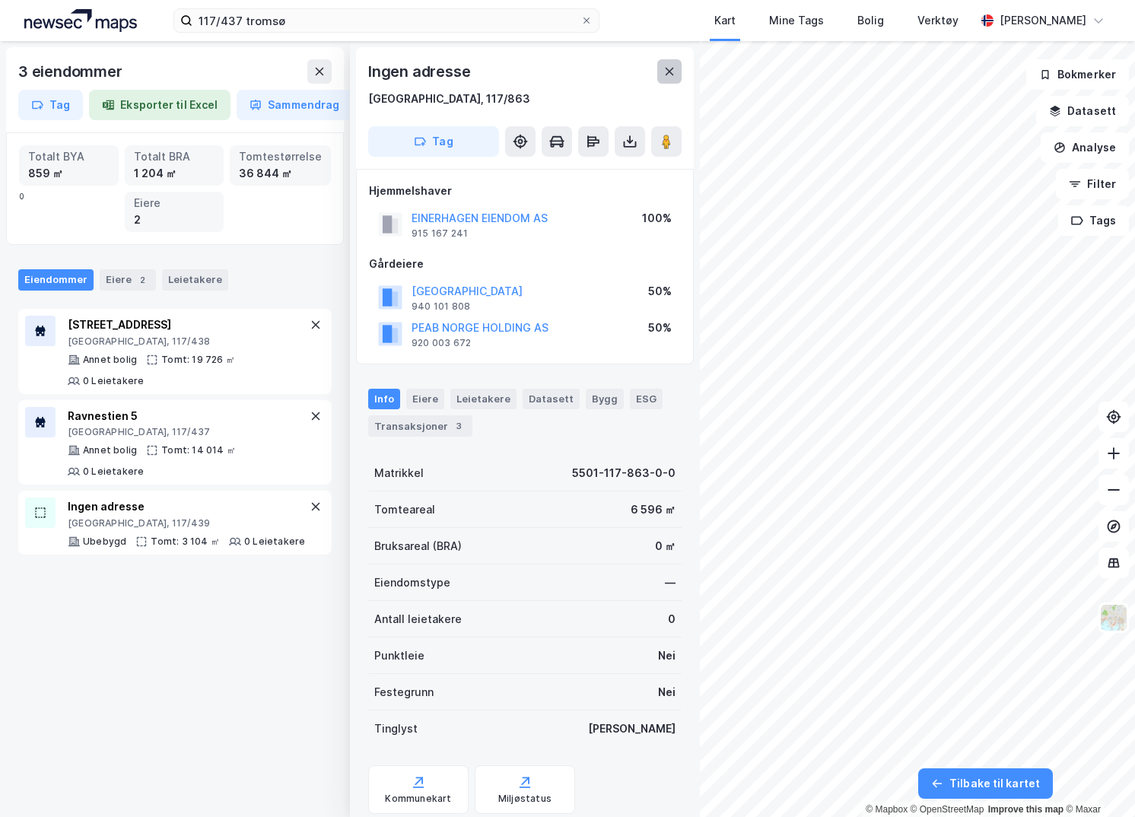
click at [671, 71] on icon at bounding box center [669, 71] width 12 height 12
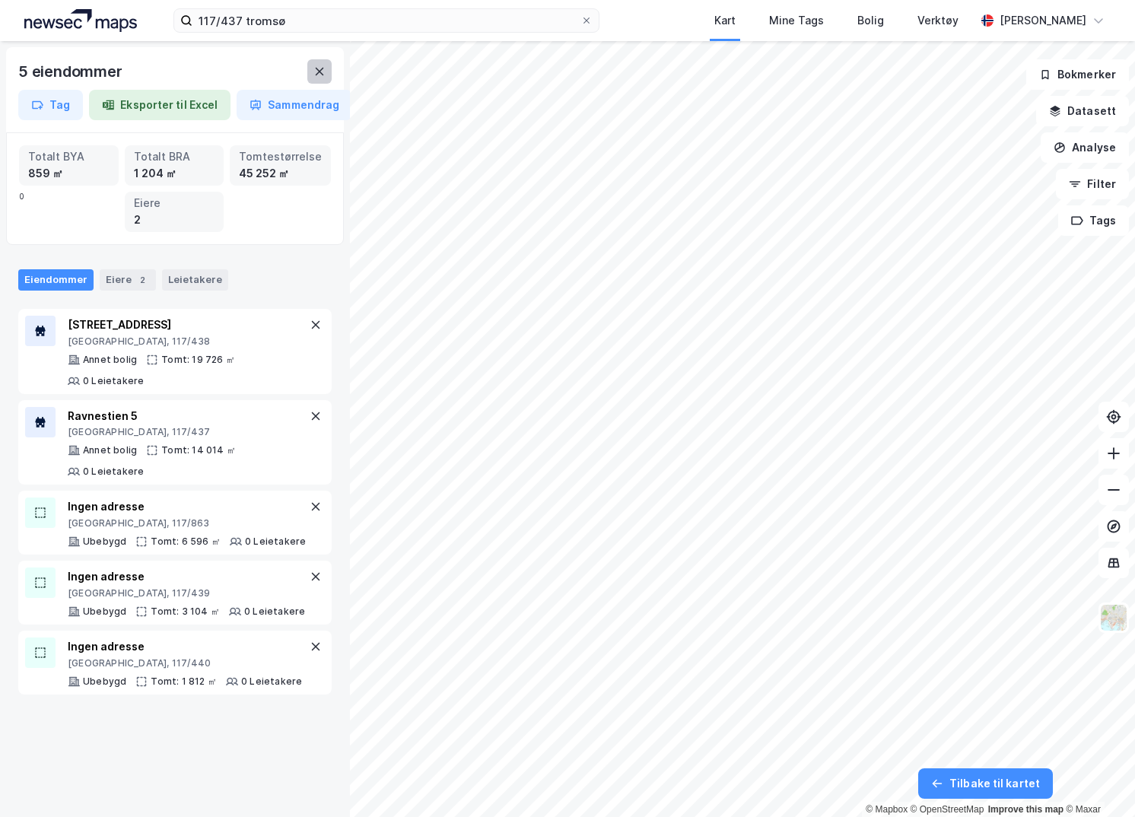
click at [313, 78] on button at bounding box center [319, 71] width 24 height 24
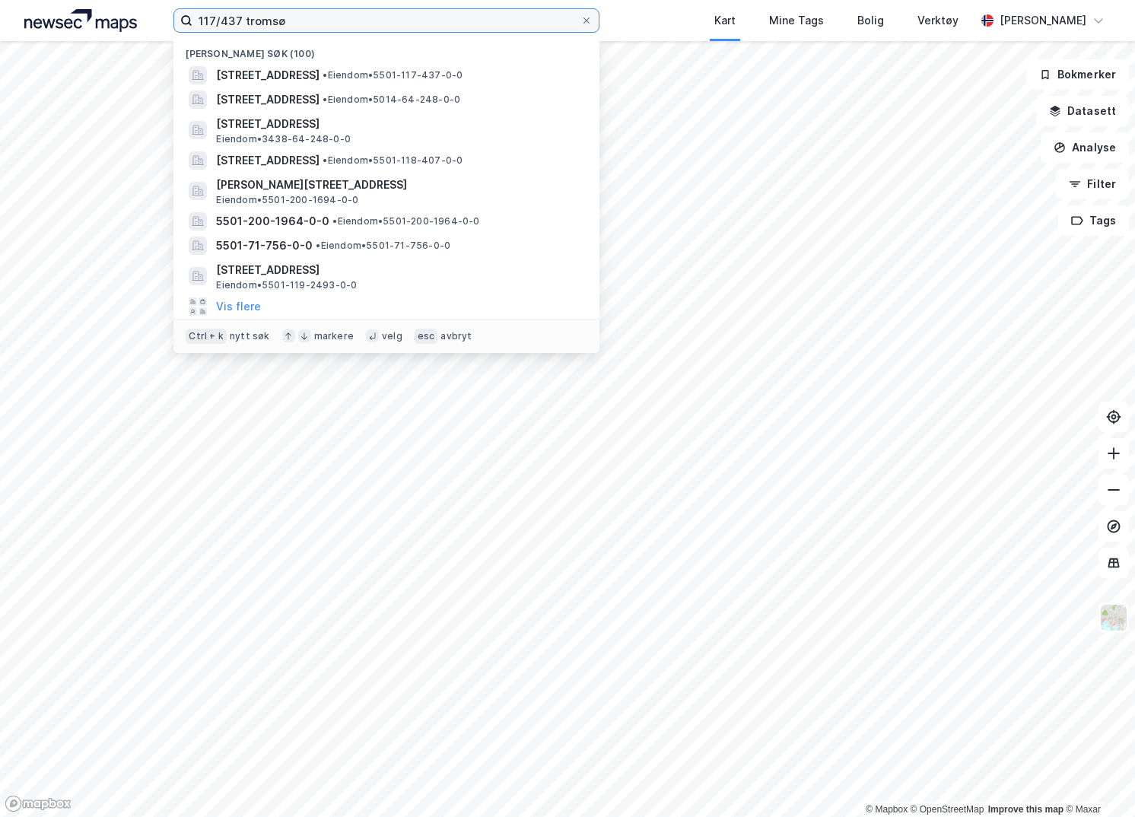
drag, startPoint x: 319, startPoint y: 21, endPoint x: 184, endPoint y: 14, distance: 134.8
click at [184, 14] on label "117/437 tromsø" at bounding box center [386, 20] width 426 height 24
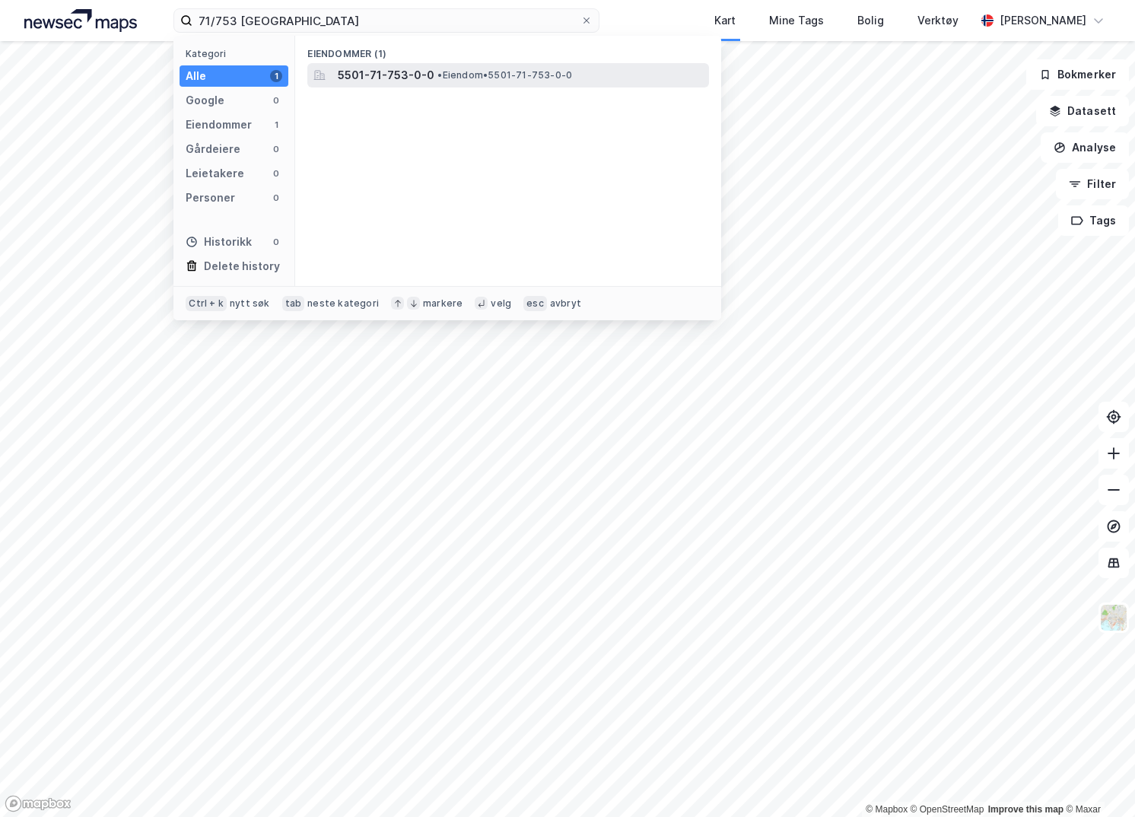
click at [417, 79] on span "5501-71-753-0-0" at bounding box center [386, 75] width 97 height 18
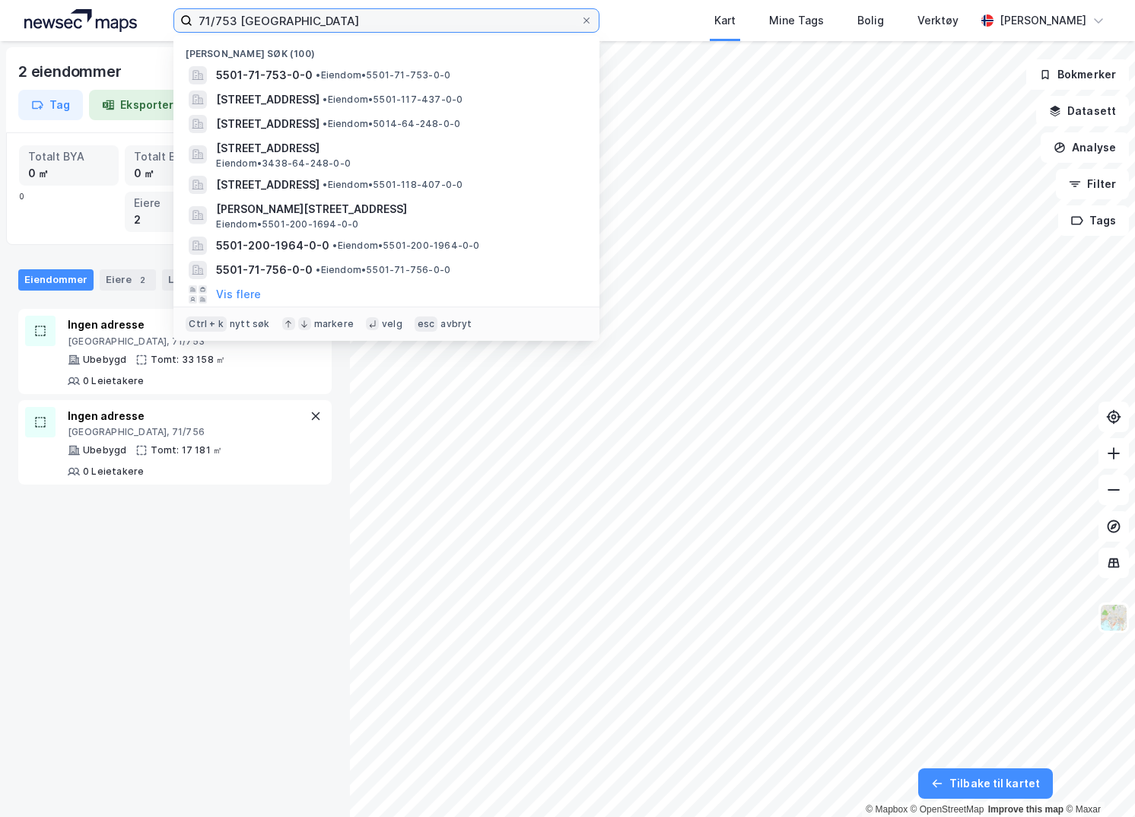
drag, startPoint x: 281, startPoint y: 20, endPoint x: 103, endPoint y: 8, distance: 177.6
click at [103, 8] on div "71/753 tromsø Nylige søk (100) 5501-71-753-0-0 • Eiendom • 5501-71-753-0-0 Ravn…" at bounding box center [567, 20] width 1135 height 41
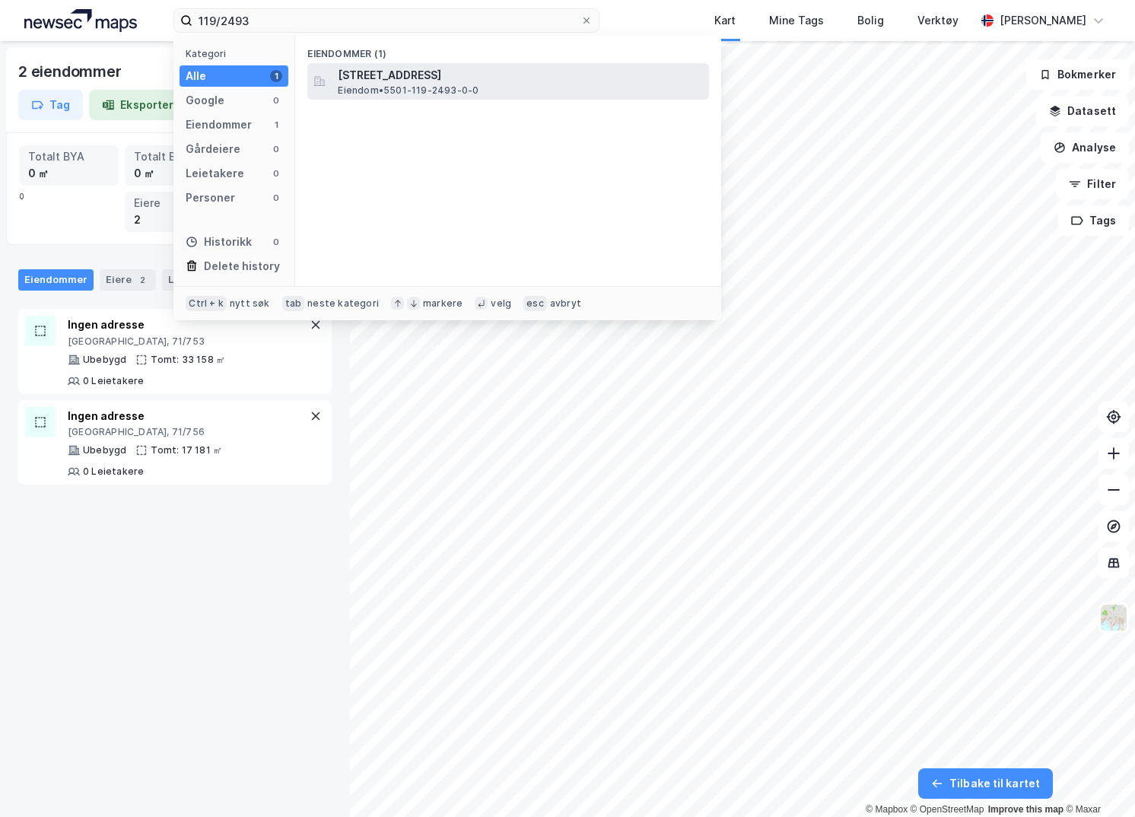
click at [411, 76] on span "Stakkevollvegen 21B, 9010, TROMSØ, TROMSØ" at bounding box center [520, 75] width 365 height 18
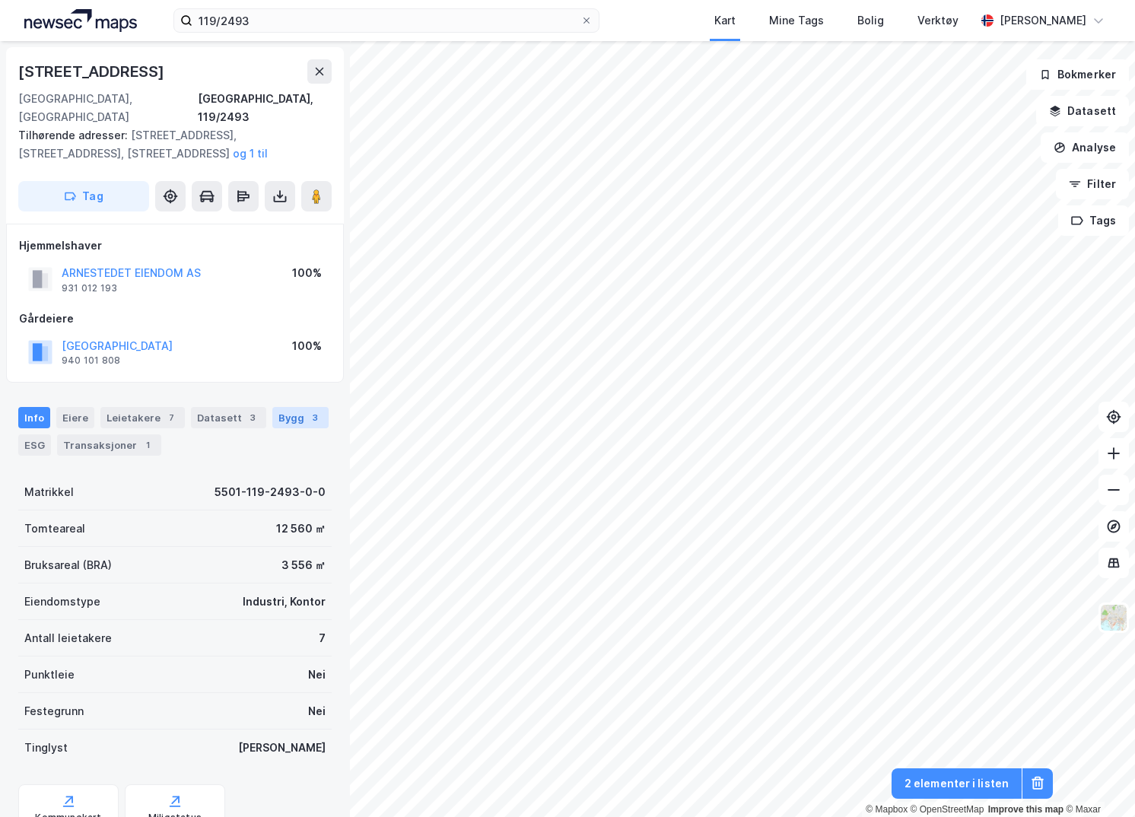
drag, startPoint x: 268, startPoint y: 400, endPoint x: 223, endPoint y: 401, distance: 44.9
click at [272, 407] on div "Bygg 3" at bounding box center [300, 417] width 56 height 21
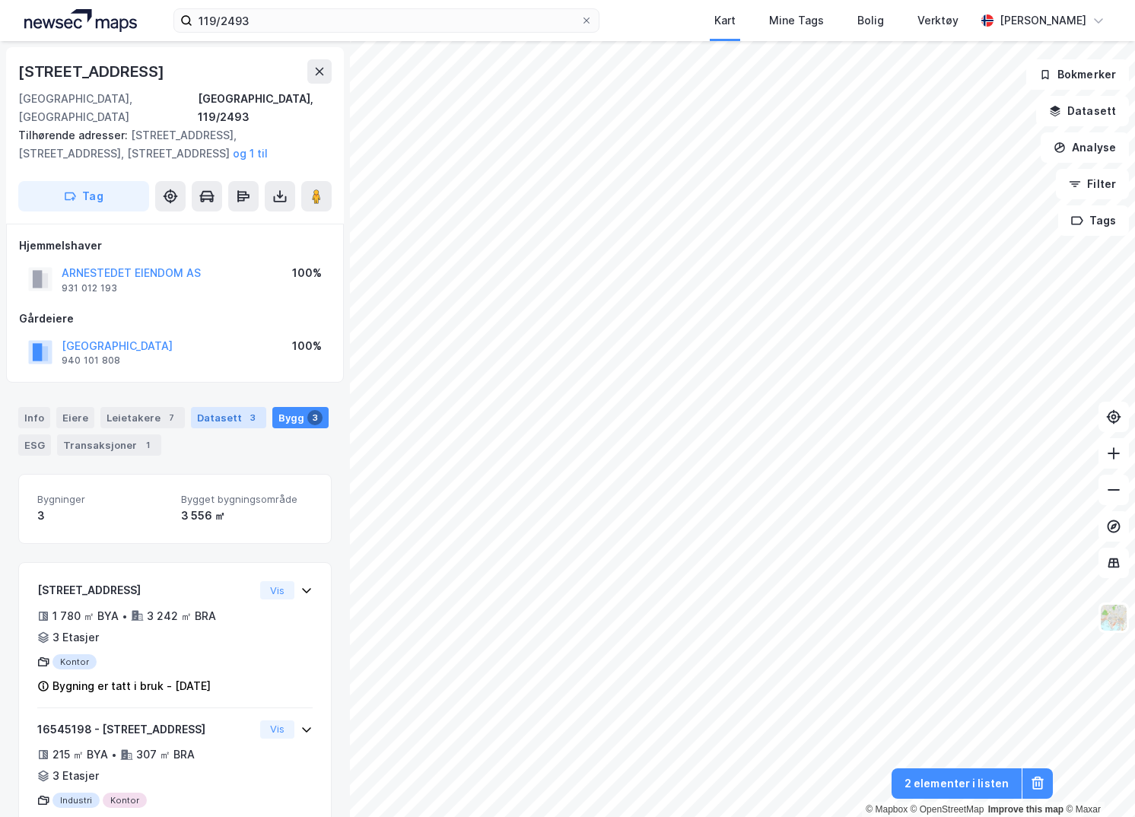
click at [223, 407] on div "Datasett 3" at bounding box center [228, 417] width 75 height 21
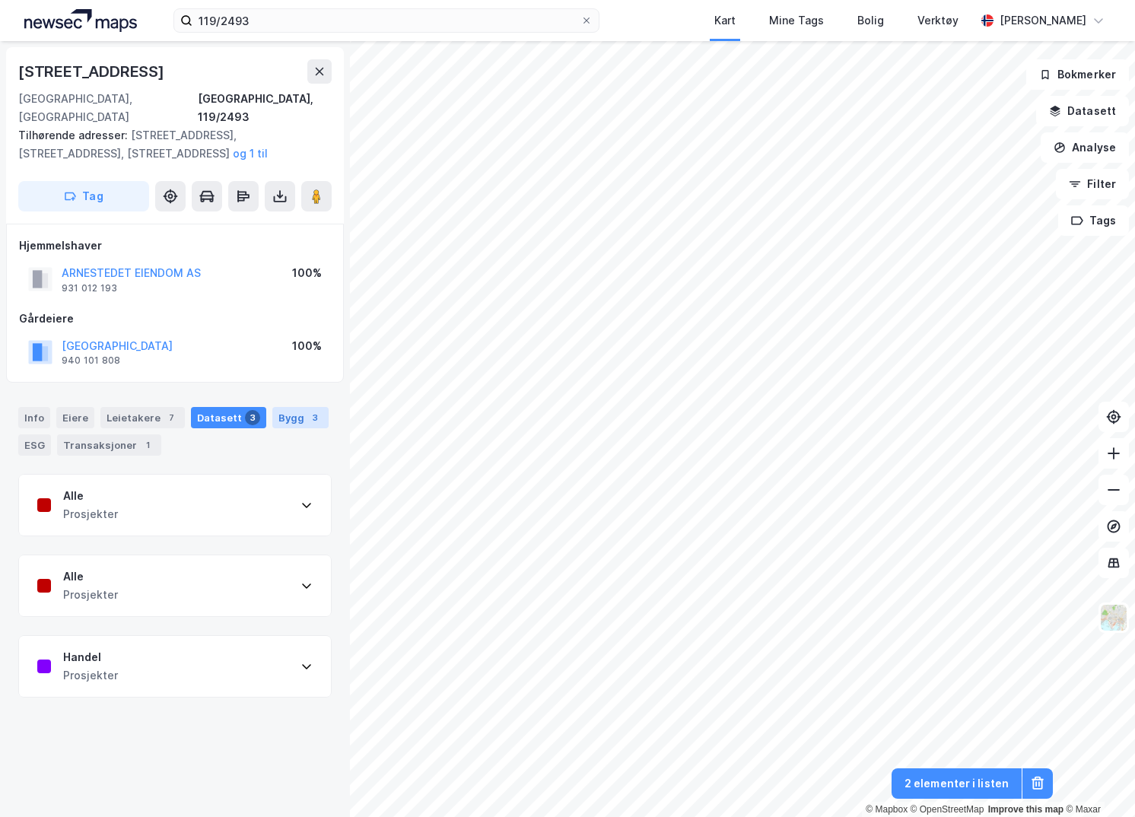
click at [285, 407] on div "Bygg 3" at bounding box center [300, 417] width 56 height 21
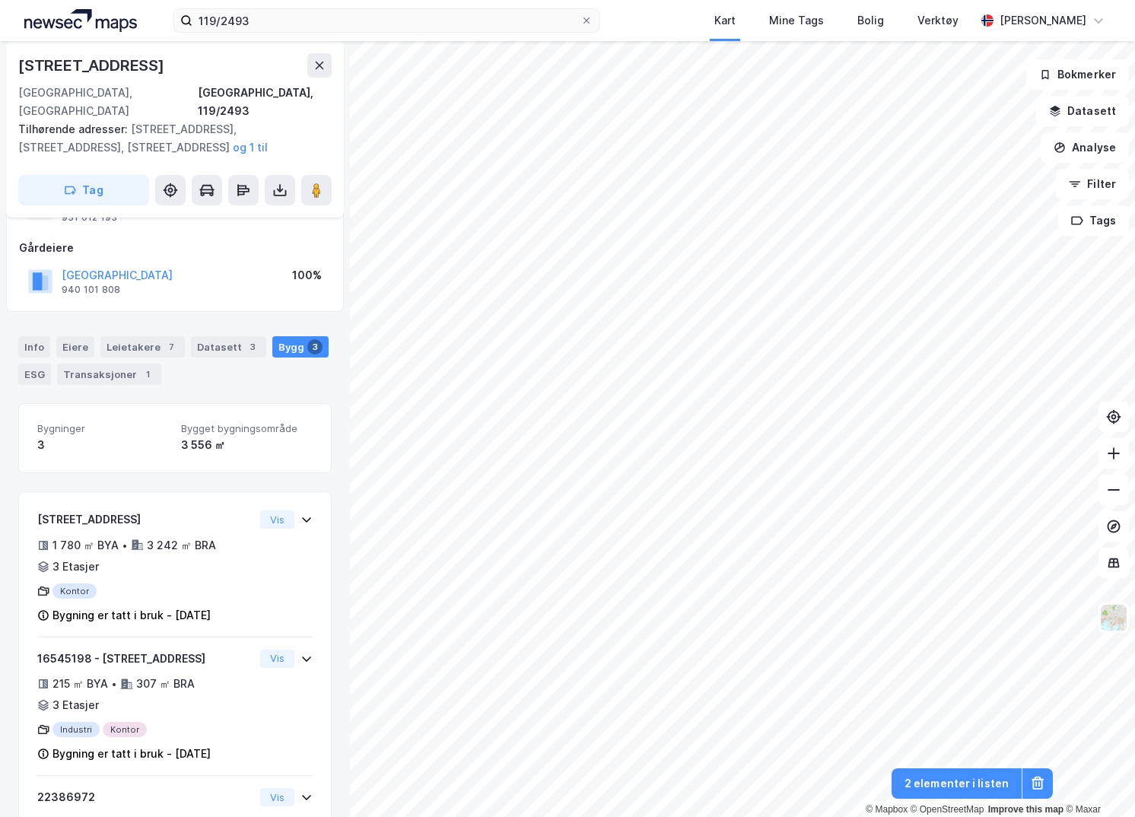
scroll to position [152, 0]
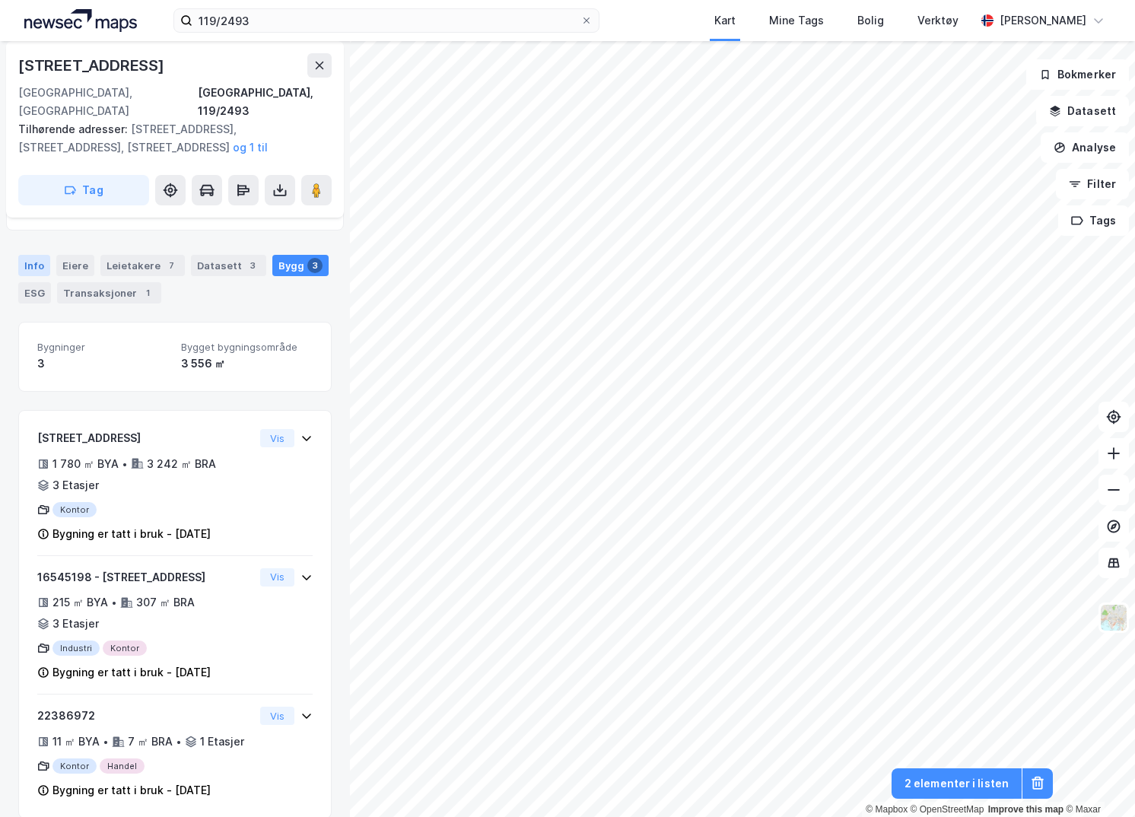
click at [36, 255] on div "Info" at bounding box center [34, 265] width 32 height 21
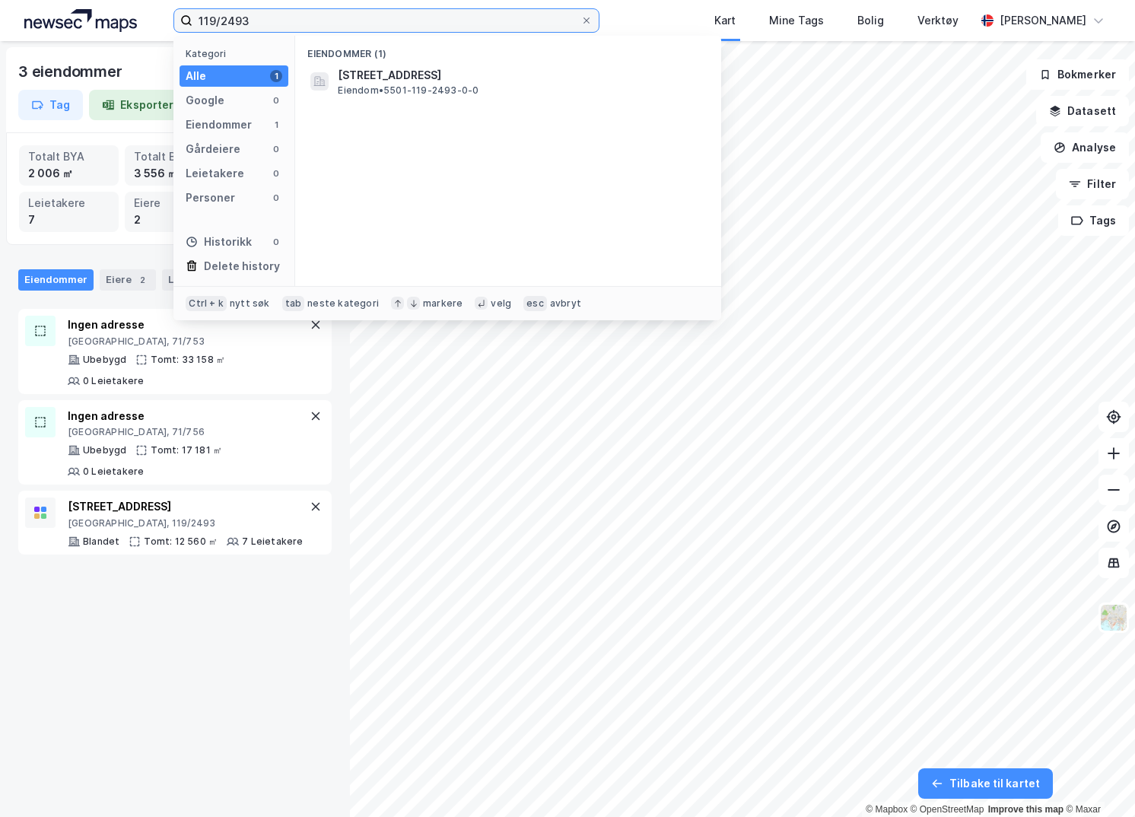
drag, startPoint x: 284, startPoint y: 17, endPoint x: 121, endPoint y: 6, distance: 163.8
click at [121, 6] on div "119/2493 Kategori Alle 1 Google 0 Eiendommer 1 Gårdeiere 0 Leietakere 0 Persone…" at bounding box center [567, 20] width 1135 height 41
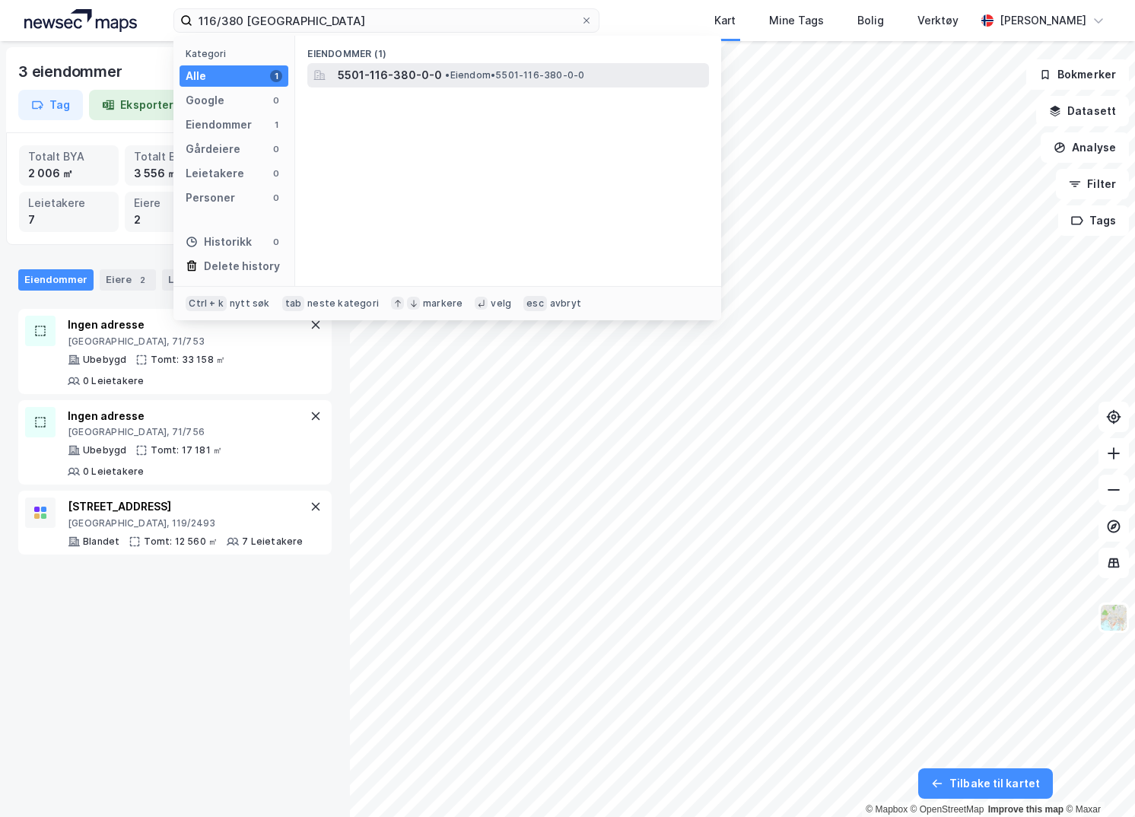
click at [383, 78] on span "5501-116-380-0-0" at bounding box center [390, 75] width 104 height 18
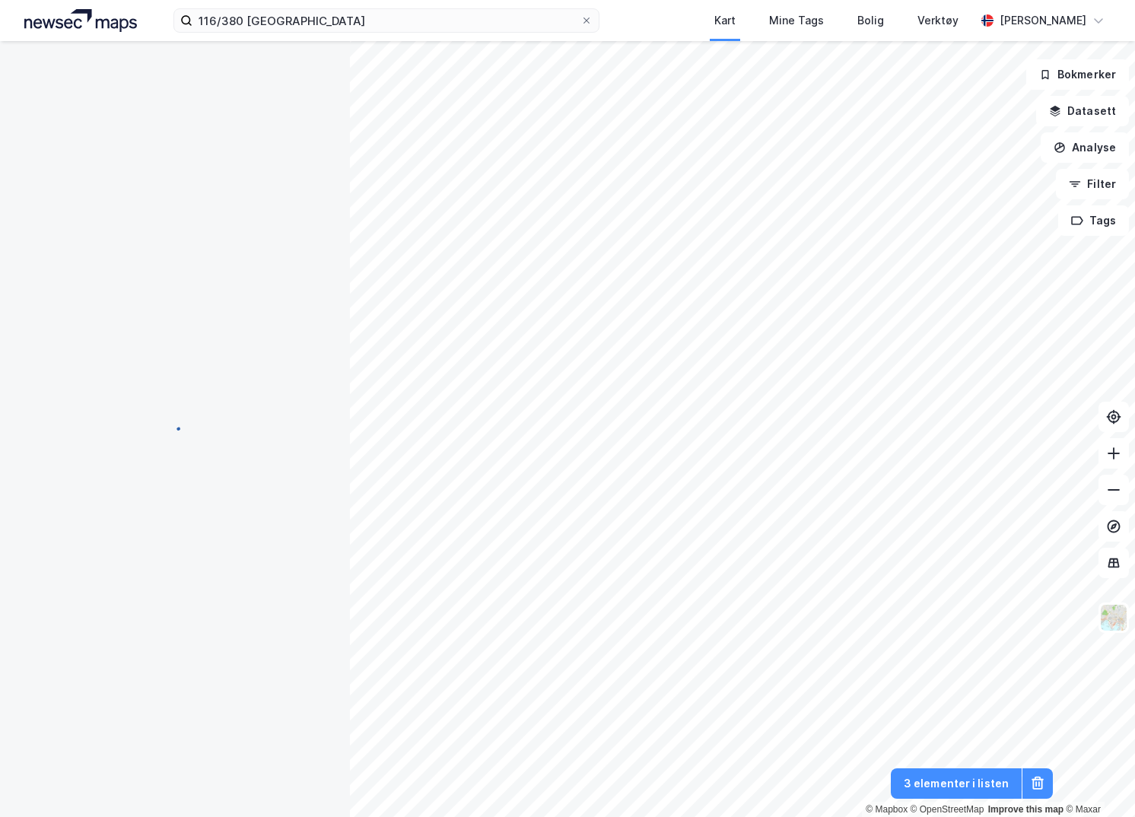
scroll to position [1, 0]
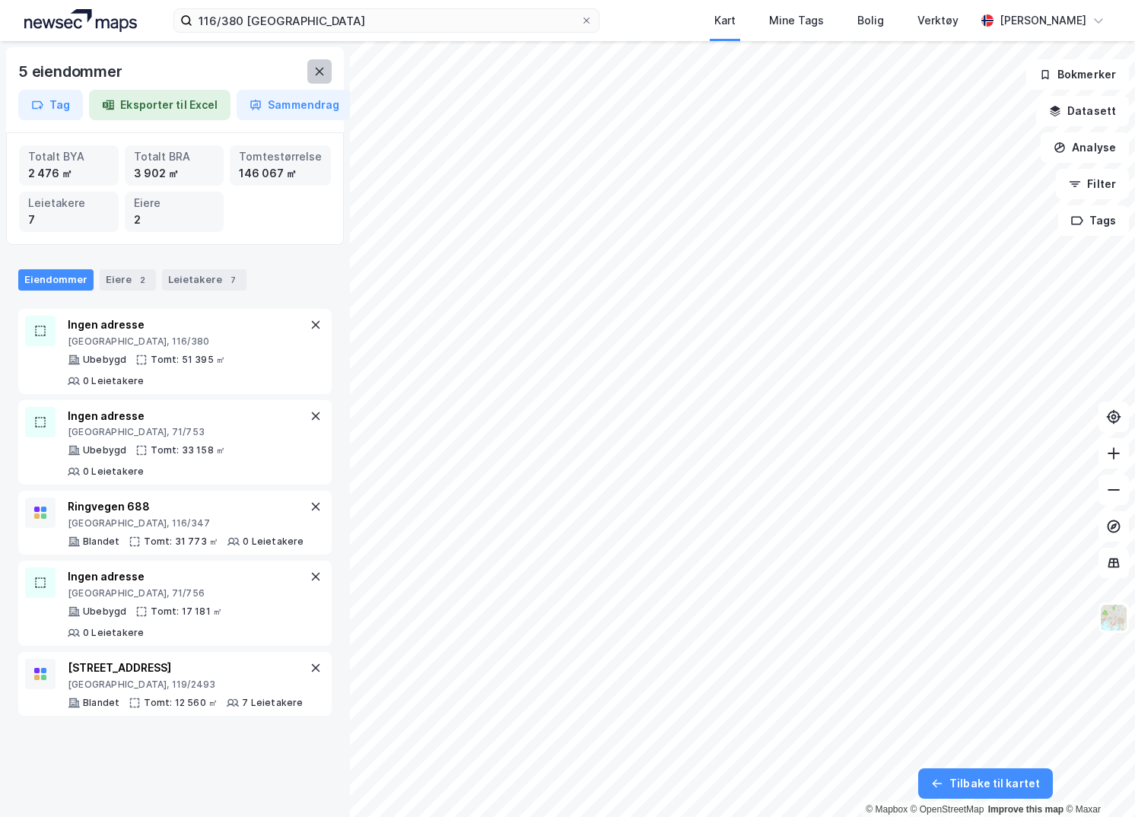
click at [322, 65] on icon at bounding box center [319, 71] width 12 height 12
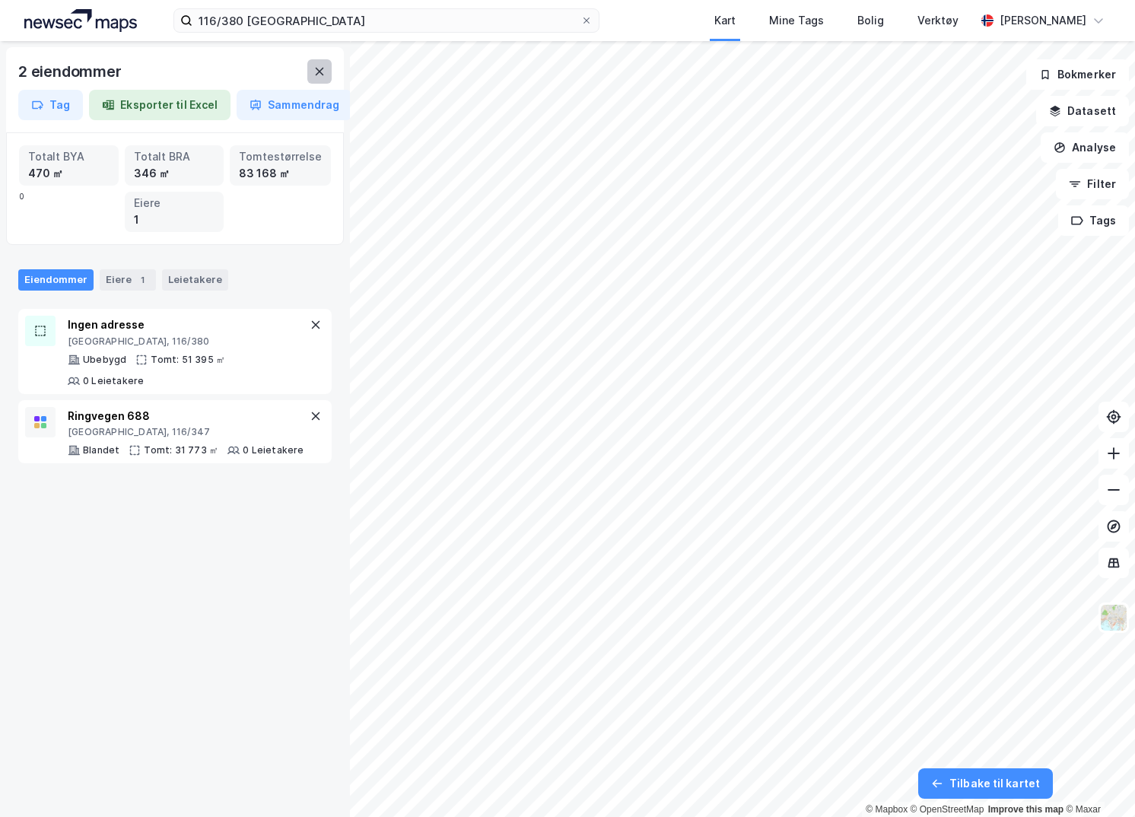
click at [313, 74] on button at bounding box center [319, 71] width 24 height 24
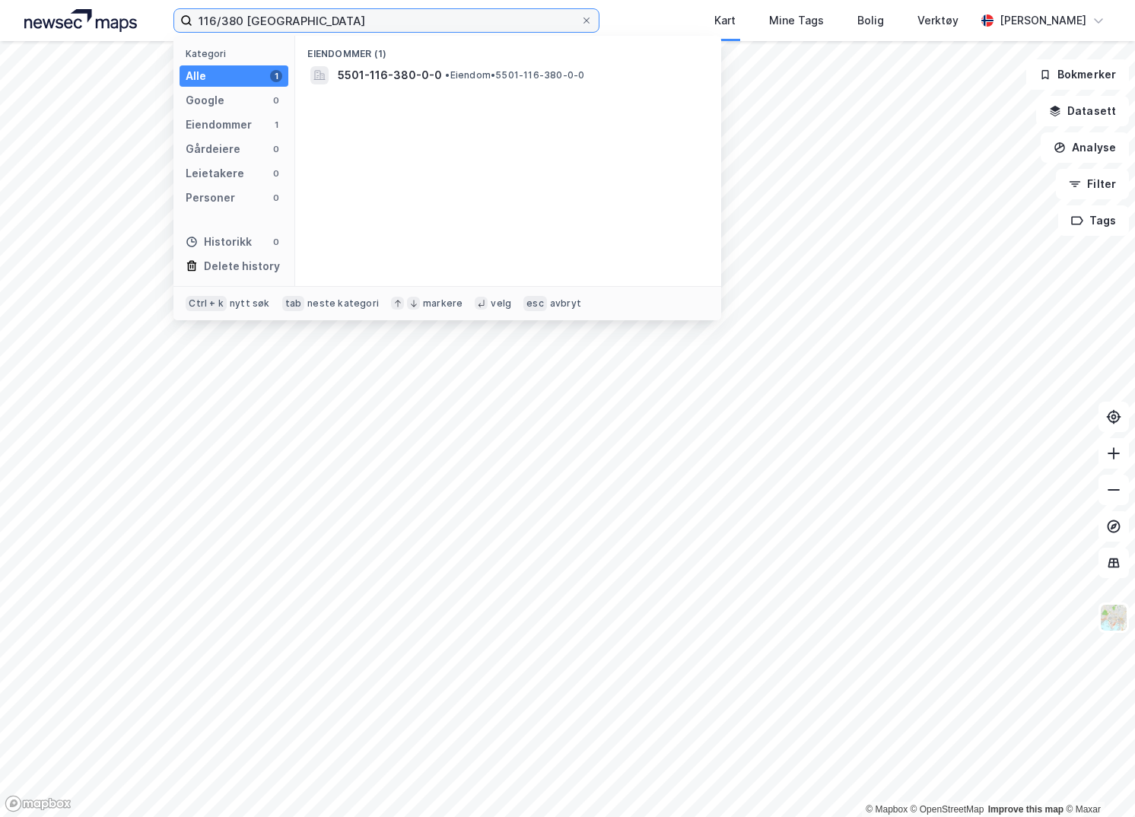
drag, startPoint x: 299, startPoint y: 22, endPoint x: 170, endPoint y: 14, distance: 128.7
click at [170, 14] on div "116/380 tromsø Kategori Alle 1 Google 0 Eiendommer 1 Gårdeiere 0 Leietakere 0 P…" at bounding box center [567, 20] width 1135 height 41
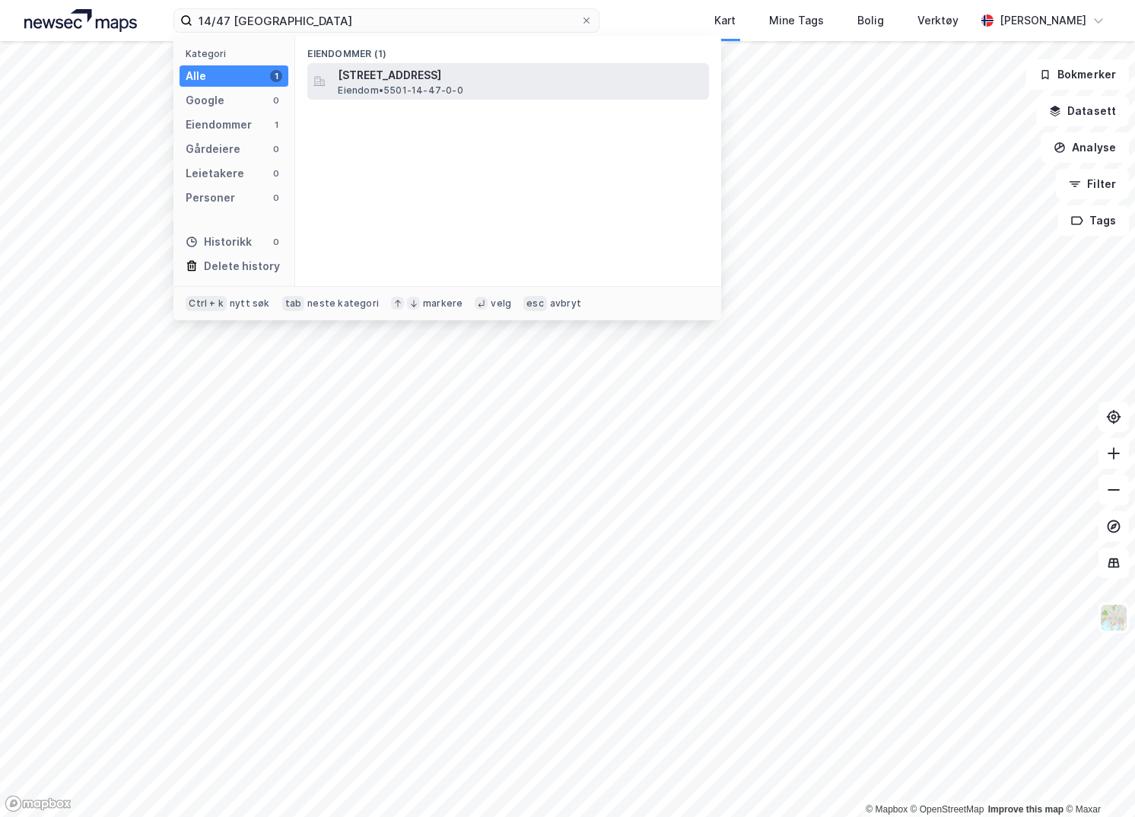
click at [393, 84] on span "Eiendom • 5501-14-47-0-0" at bounding box center [400, 90] width 125 height 12
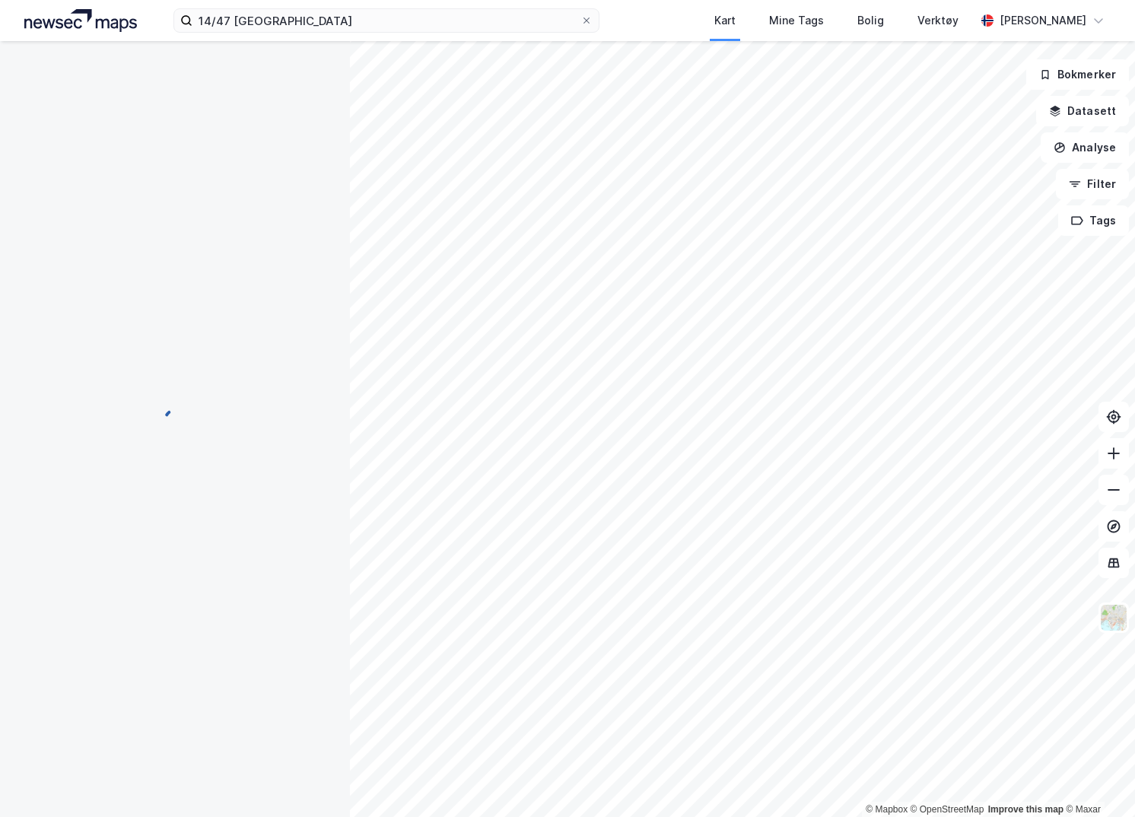
scroll to position [1, 0]
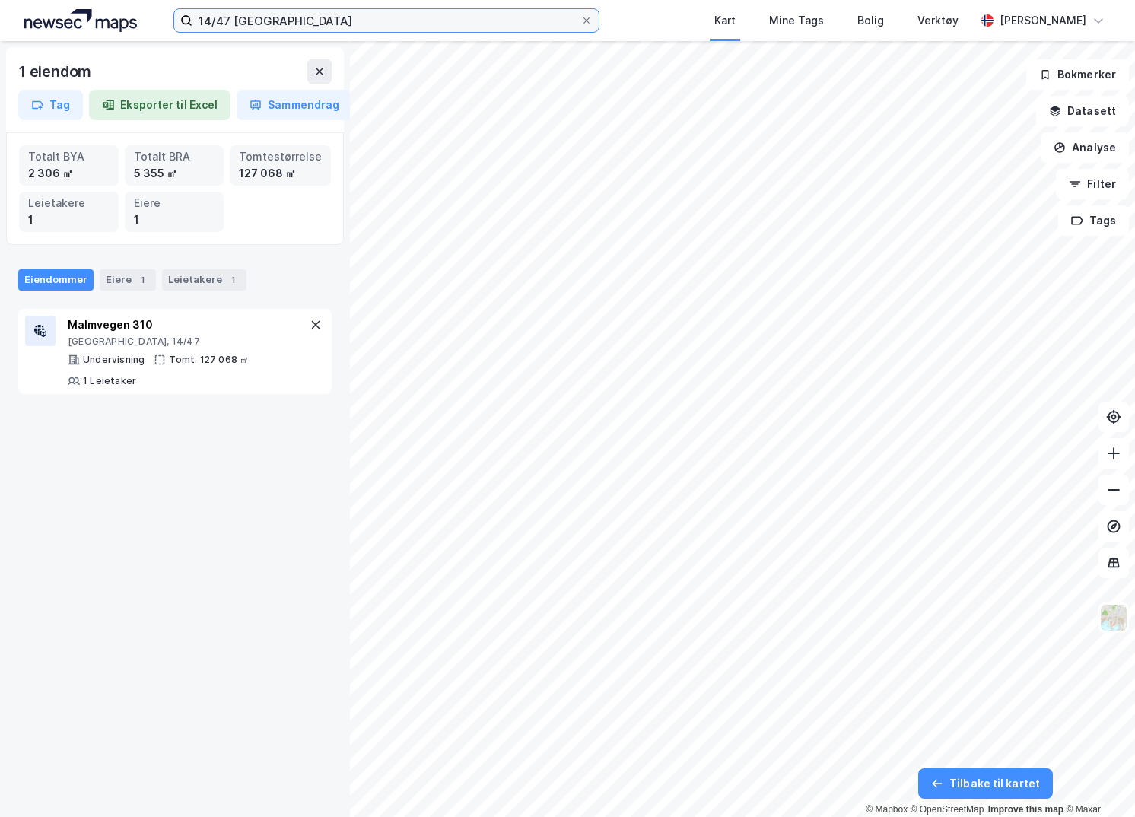
click at [294, 19] on input "14/47 tromsø" at bounding box center [386, 20] width 388 height 23
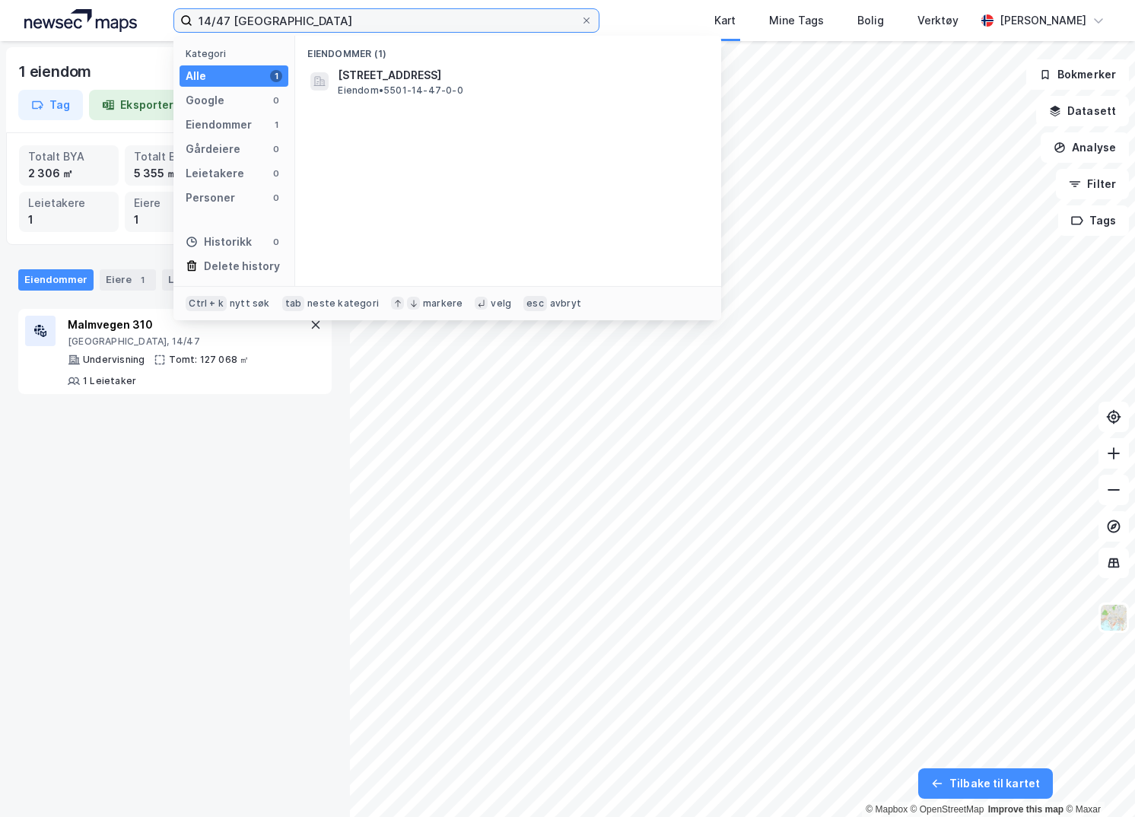
click at [294, 19] on input "14/47 tromsø" at bounding box center [386, 20] width 388 height 23
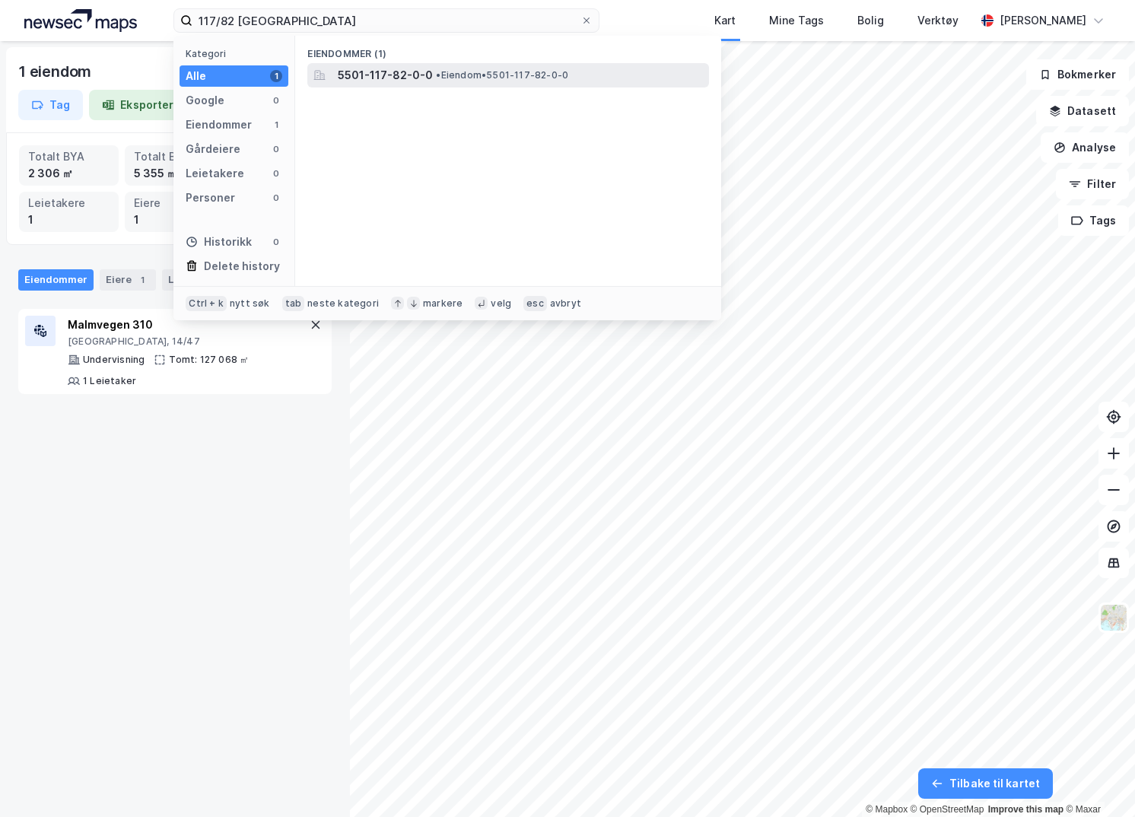
click at [420, 78] on span "5501-117-82-0-0" at bounding box center [385, 75] width 95 height 18
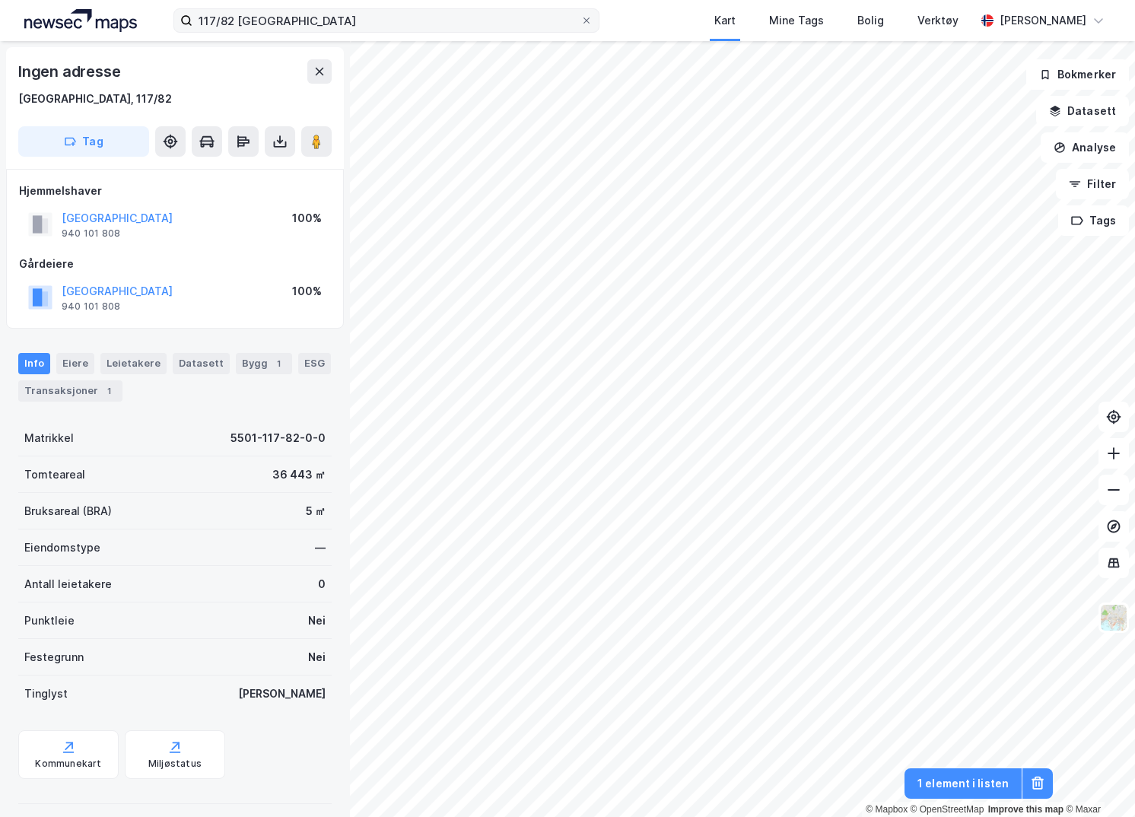
scroll to position [1, 0]
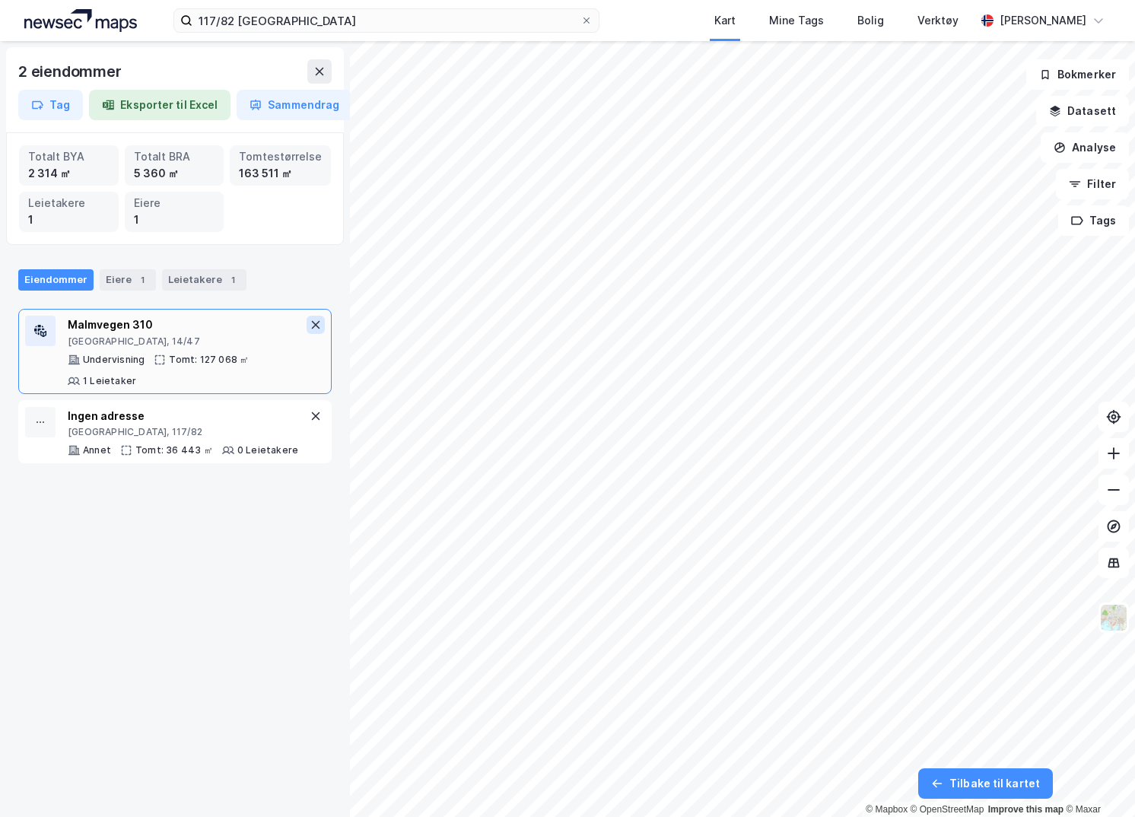
click at [309, 328] on icon at bounding box center [315, 325] width 12 height 12
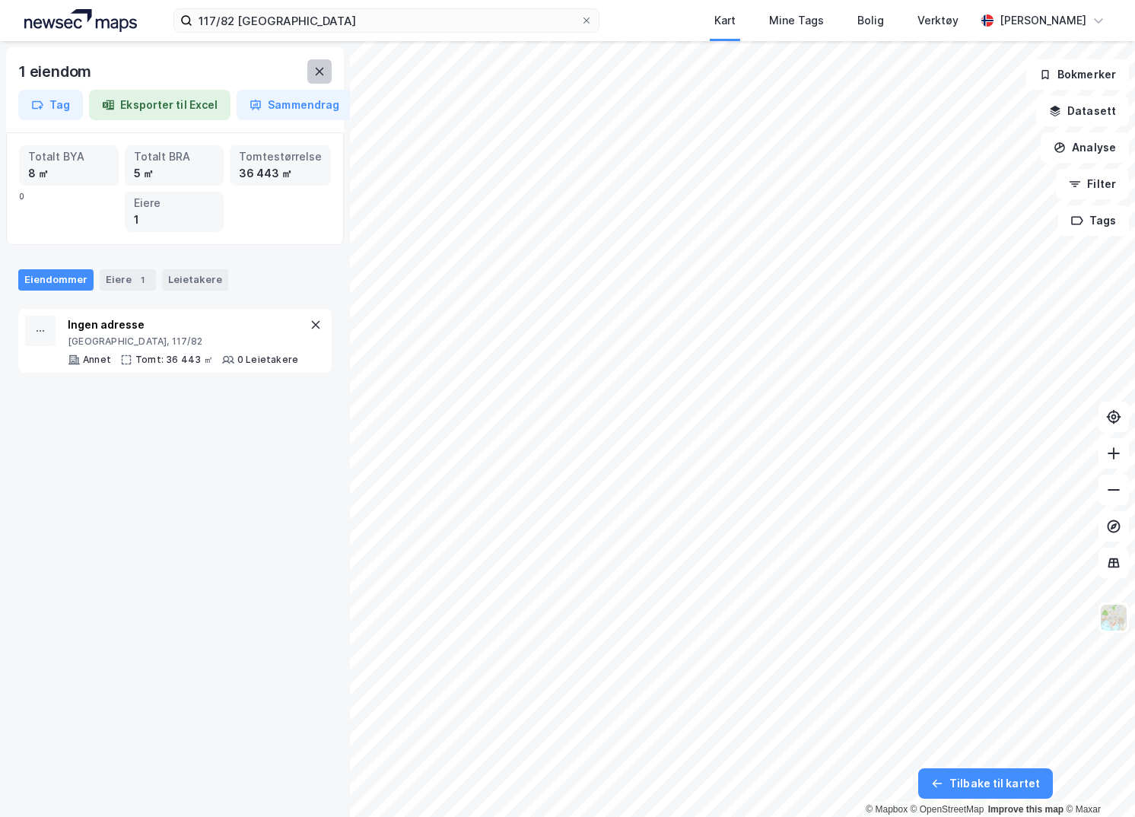
click at [317, 73] on icon at bounding box center [320, 72] width 8 height 8
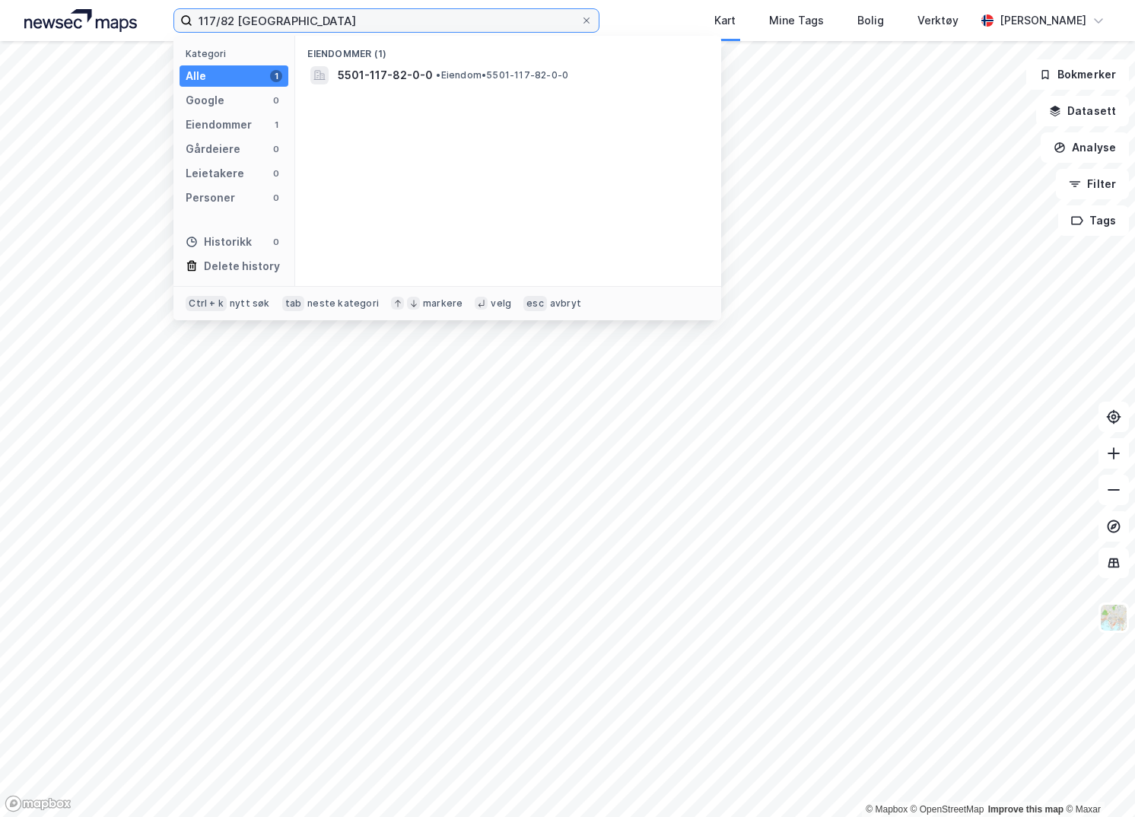
drag, startPoint x: 273, startPoint y: 16, endPoint x: 144, endPoint y: 19, distance: 129.3
click at [144, 19] on div "117/82 tromsø Kategori Alle 1 Google 0 Eiendommer 1 Gårdeiere 0 Leietakere 0 Pe…" at bounding box center [567, 20] width 1135 height 41
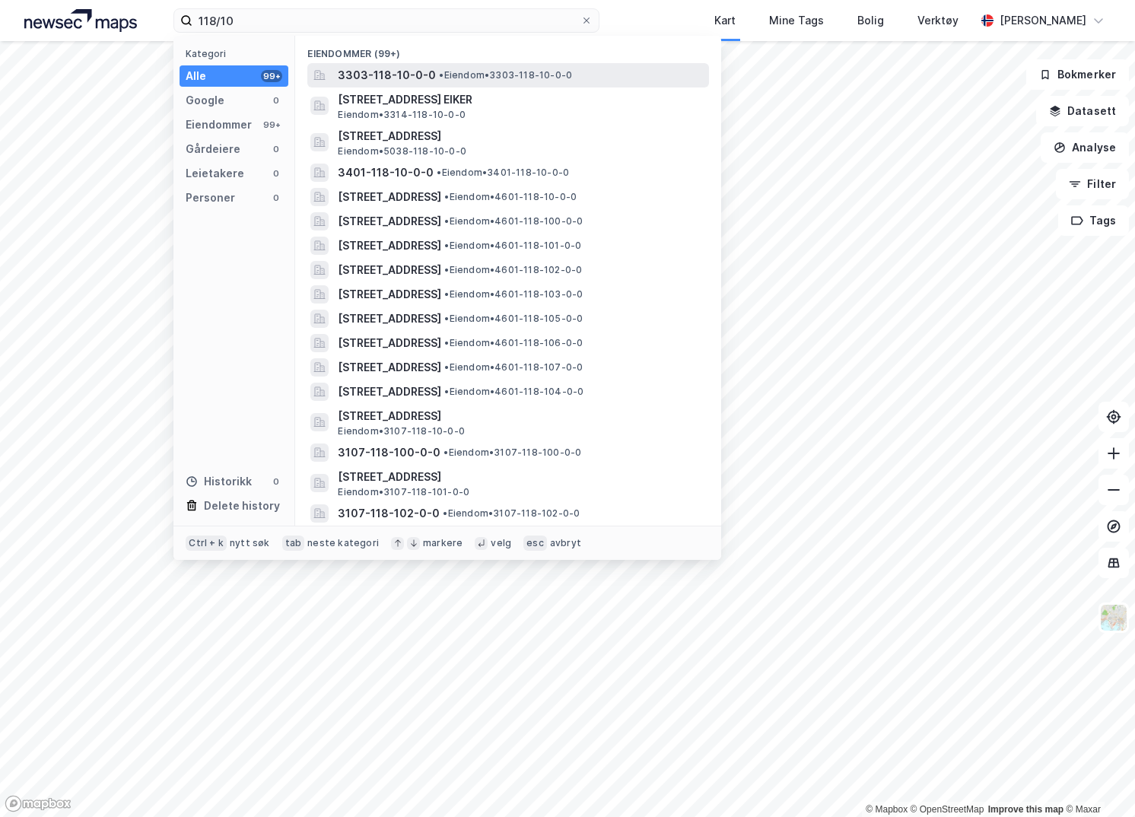
click at [439, 81] on span "• Eiendom • 3303-118-10-0-0" at bounding box center [505, 75] width 133 height 12
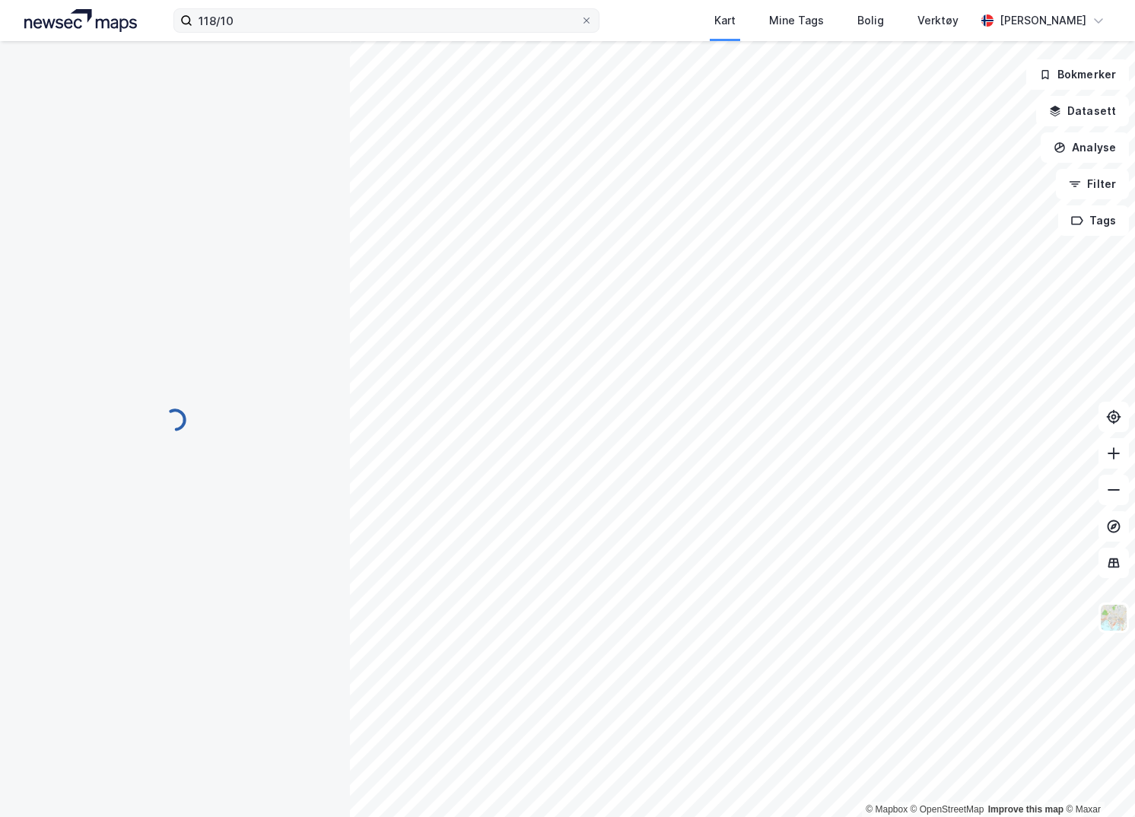
scroll to position [1, 0]
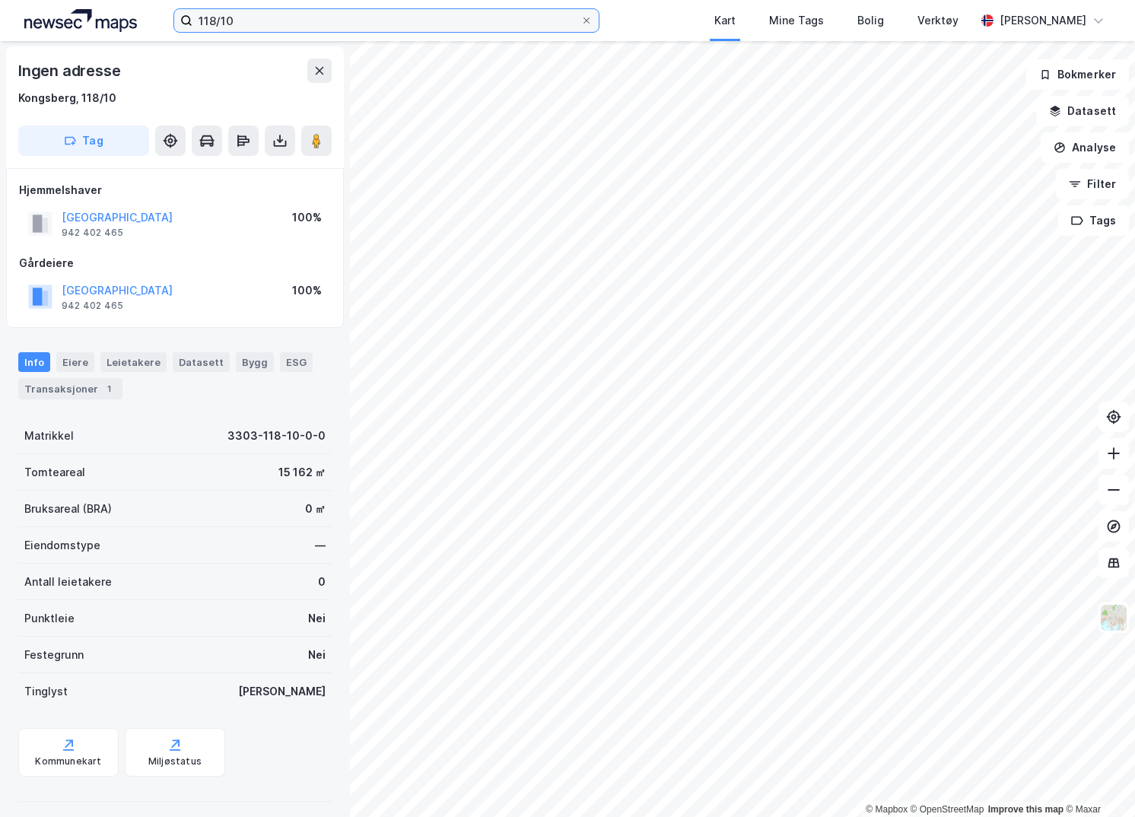
click at [299, 13] on input "118/10" at bounding box center [386, 20] width 388 height 23
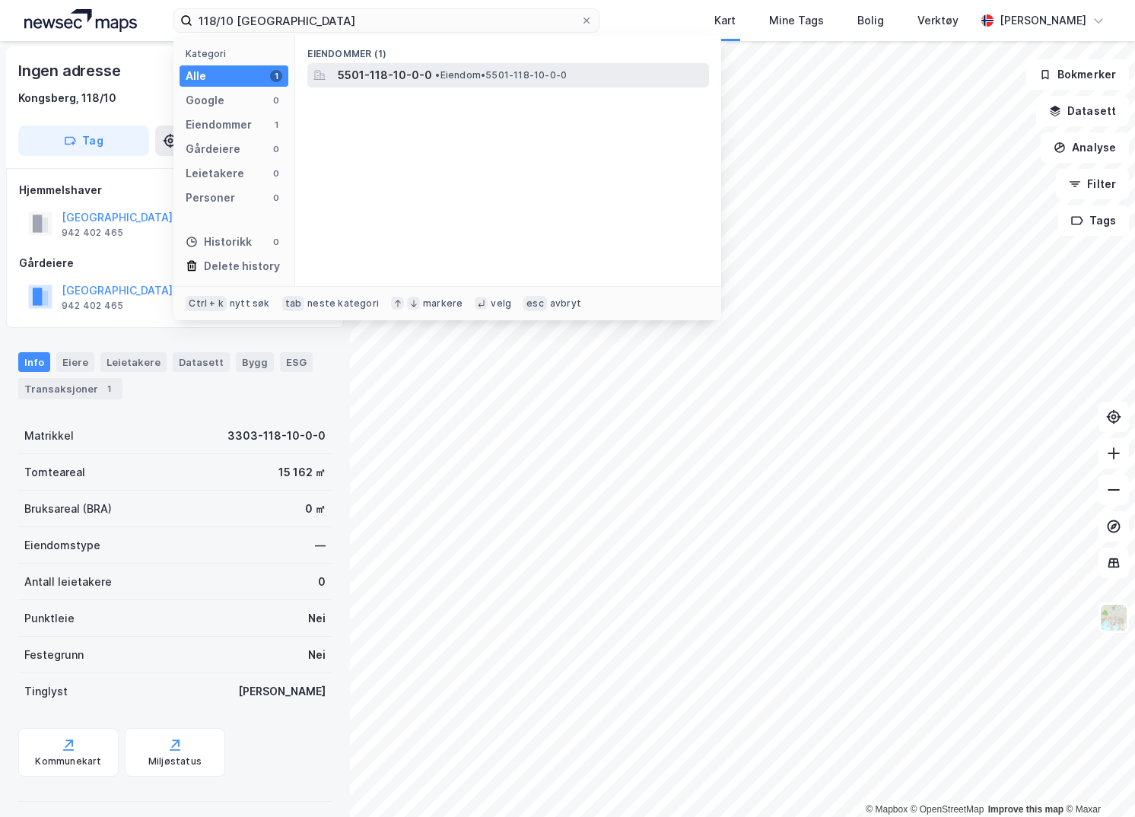
click at [481, 78] on span "• Eiendom • 5501-118-10-0-0" at bounding box center [501, 75] width 132 height 12
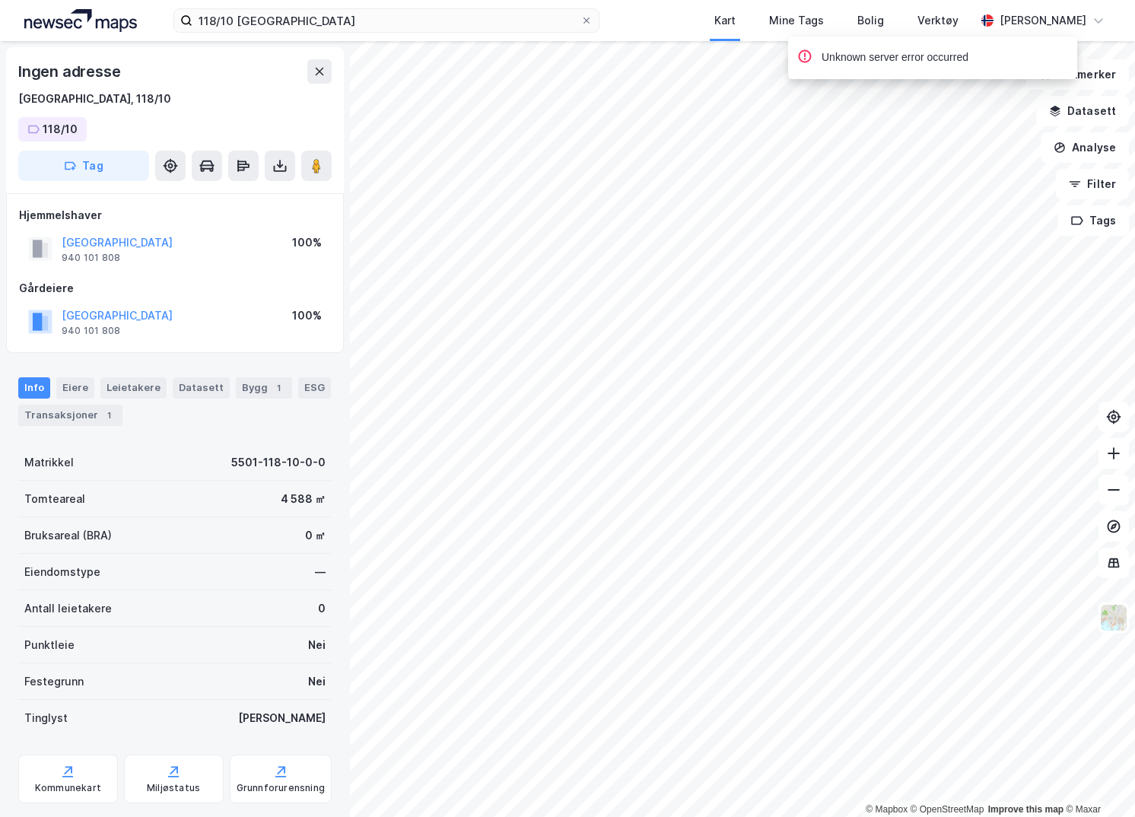
scroll to position [1, 0]
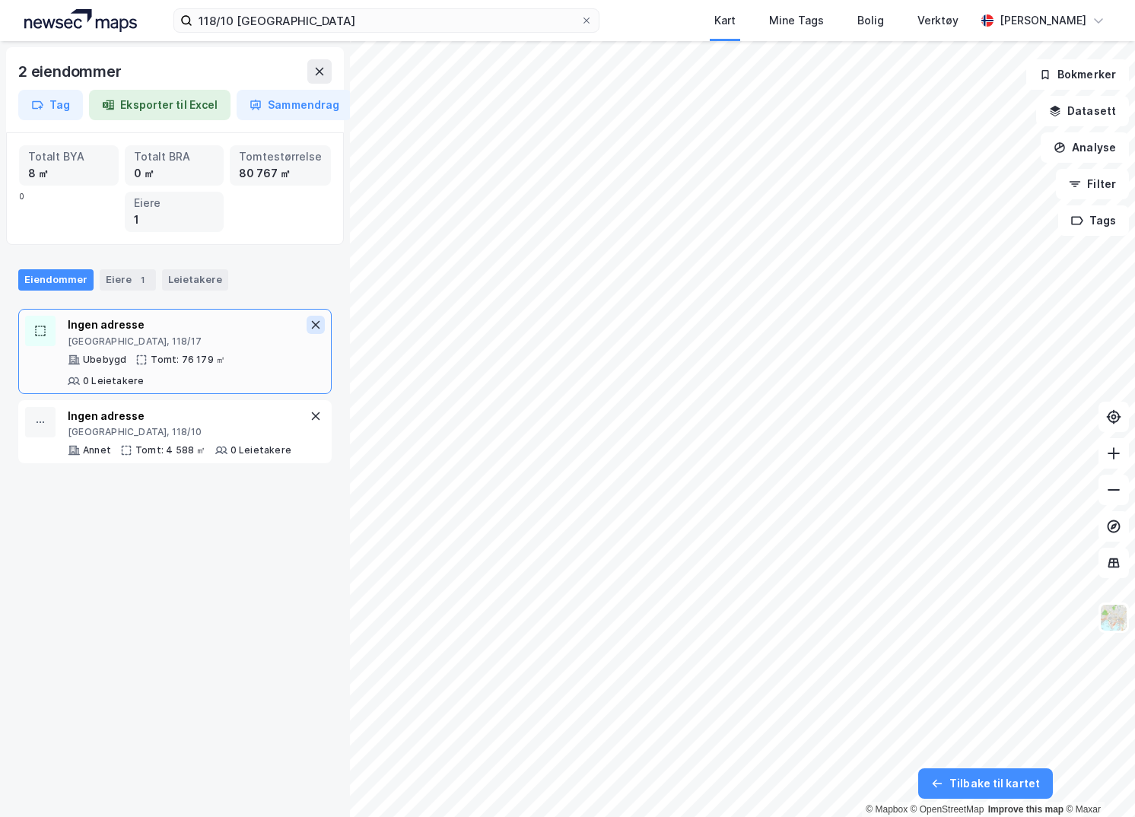
click at [309, 323] on icon at bounding box center [315, 325] width 12 height 12
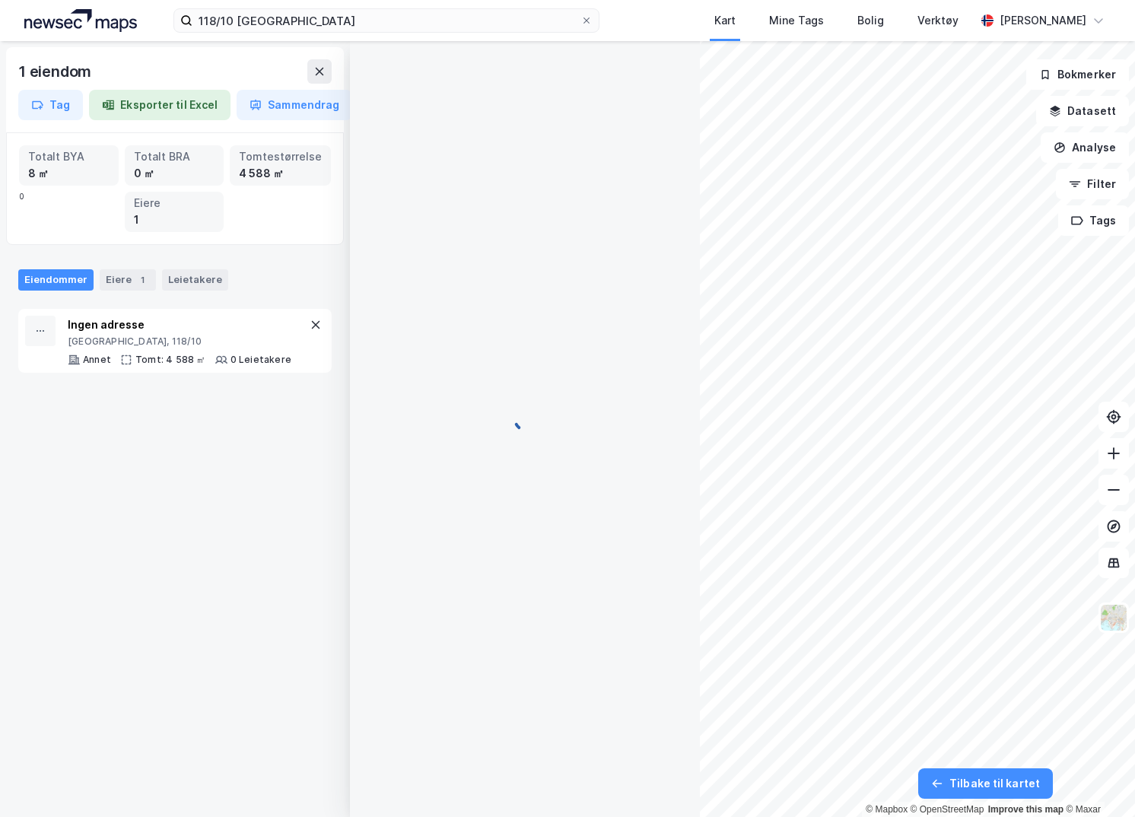
scroll to position [1, 0]
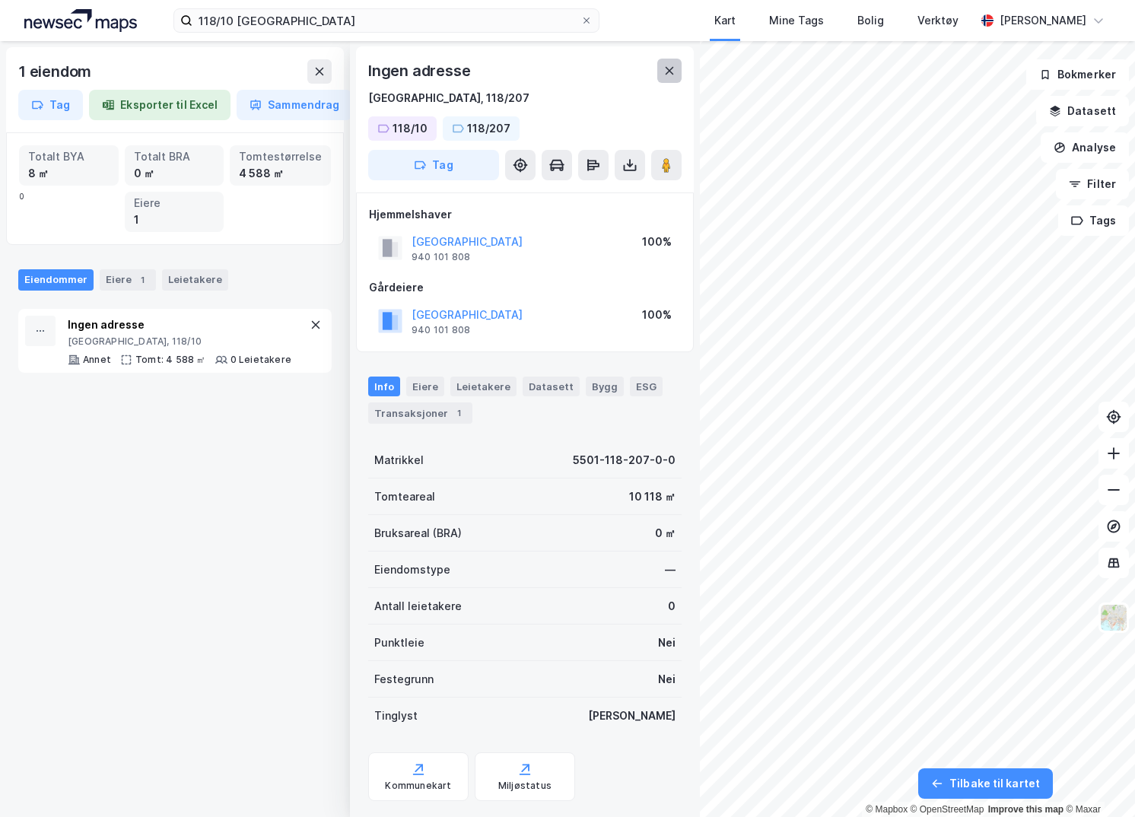
click at [669, 77] on button at bounding box center [669, 71] width 24 height 24
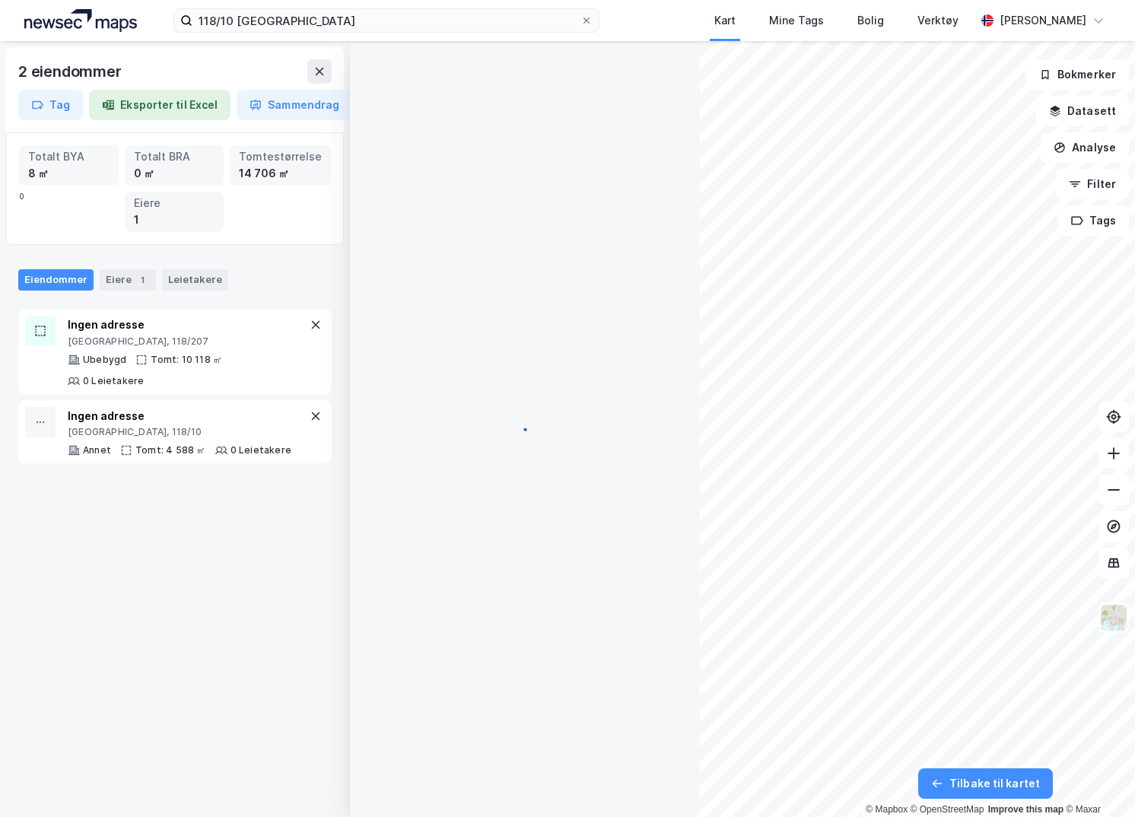
scroll to position [1, 0]
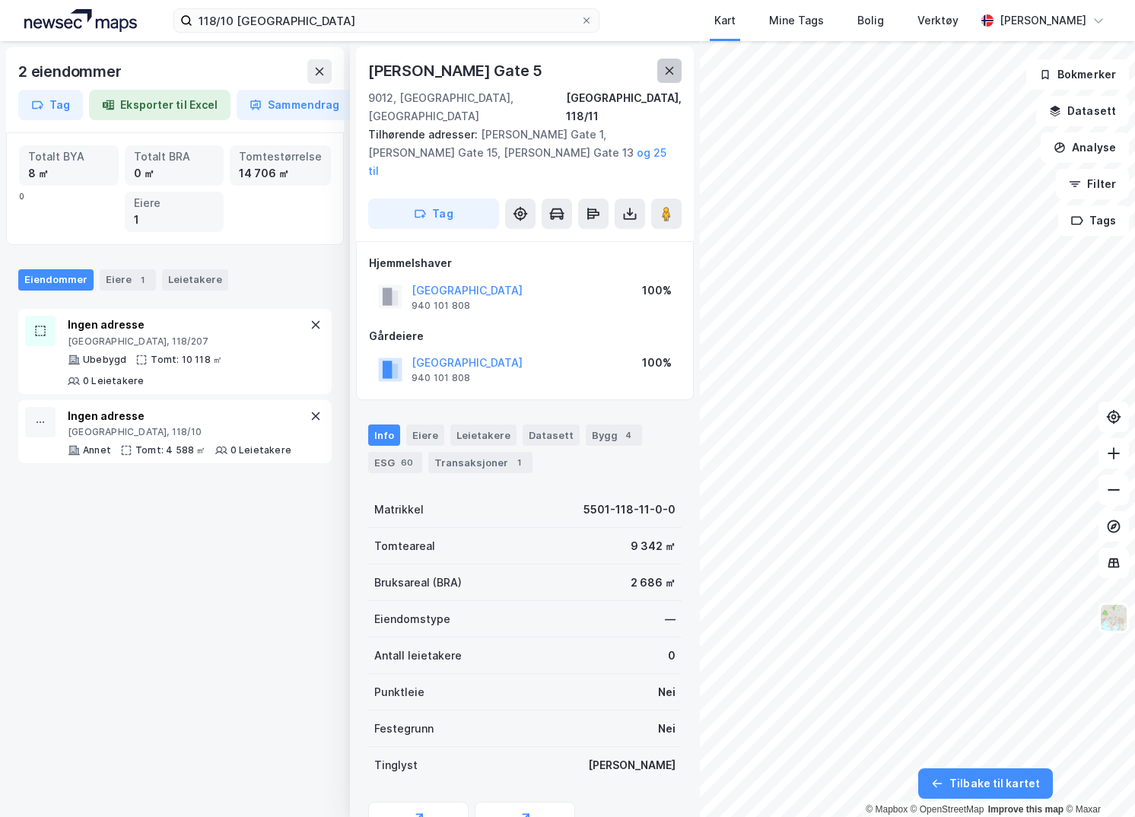
click at [665, 81] on button at bounding box center [669, 71] width 24 height 24
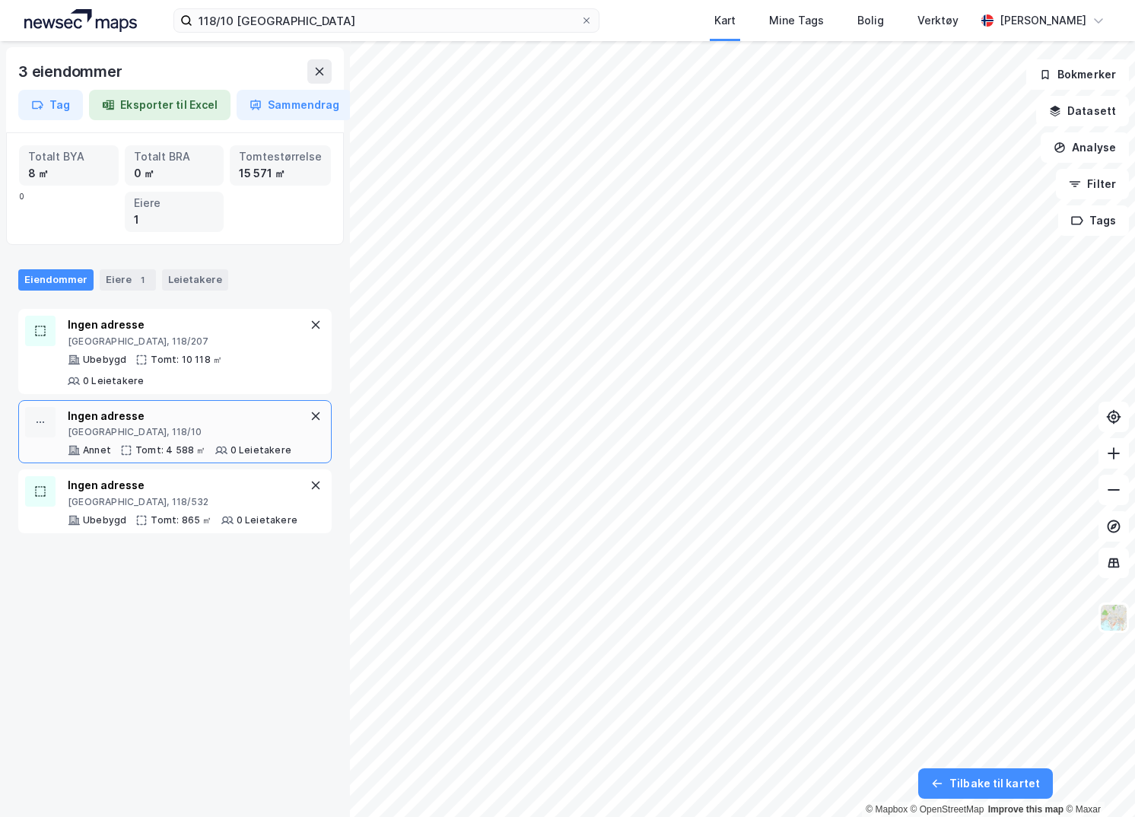
click at [241, 429] on div "Tromsø, 118/10" at bounding box center [180, 432] width 224 height 12
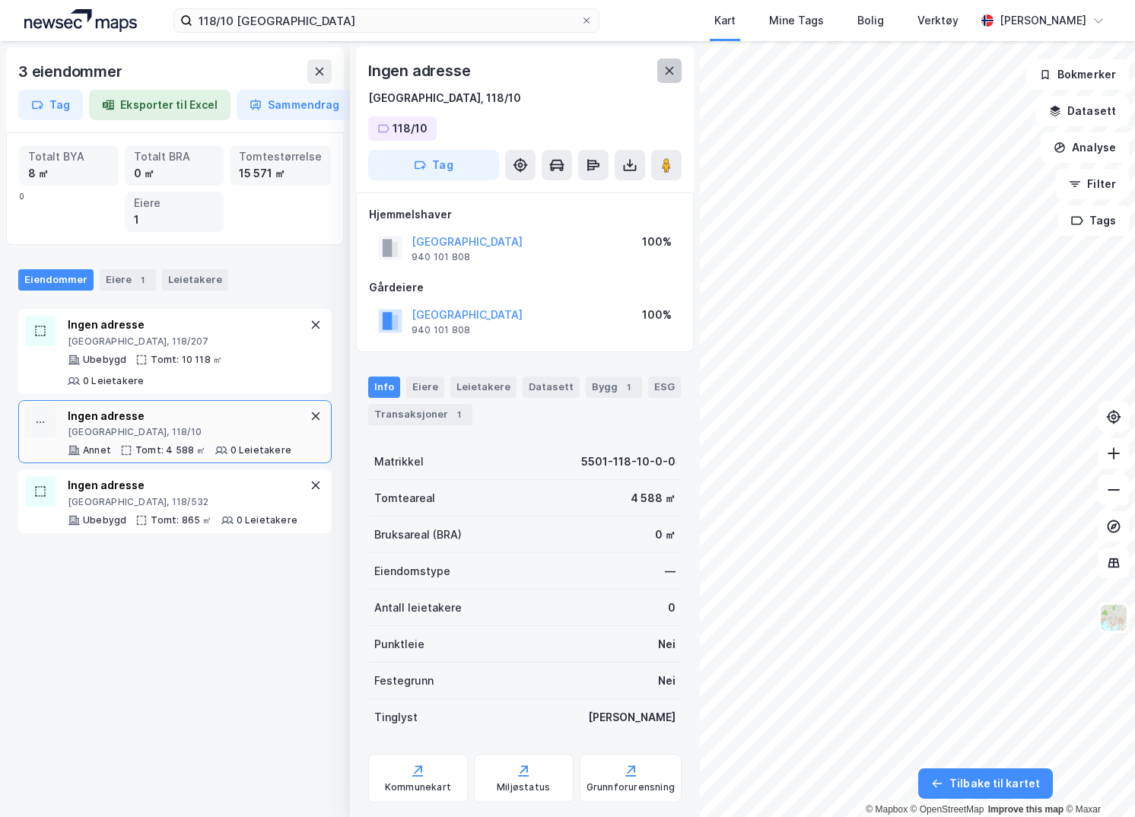
click at [678, 72] on button at bounding box center [669, 71] width 24 height 24
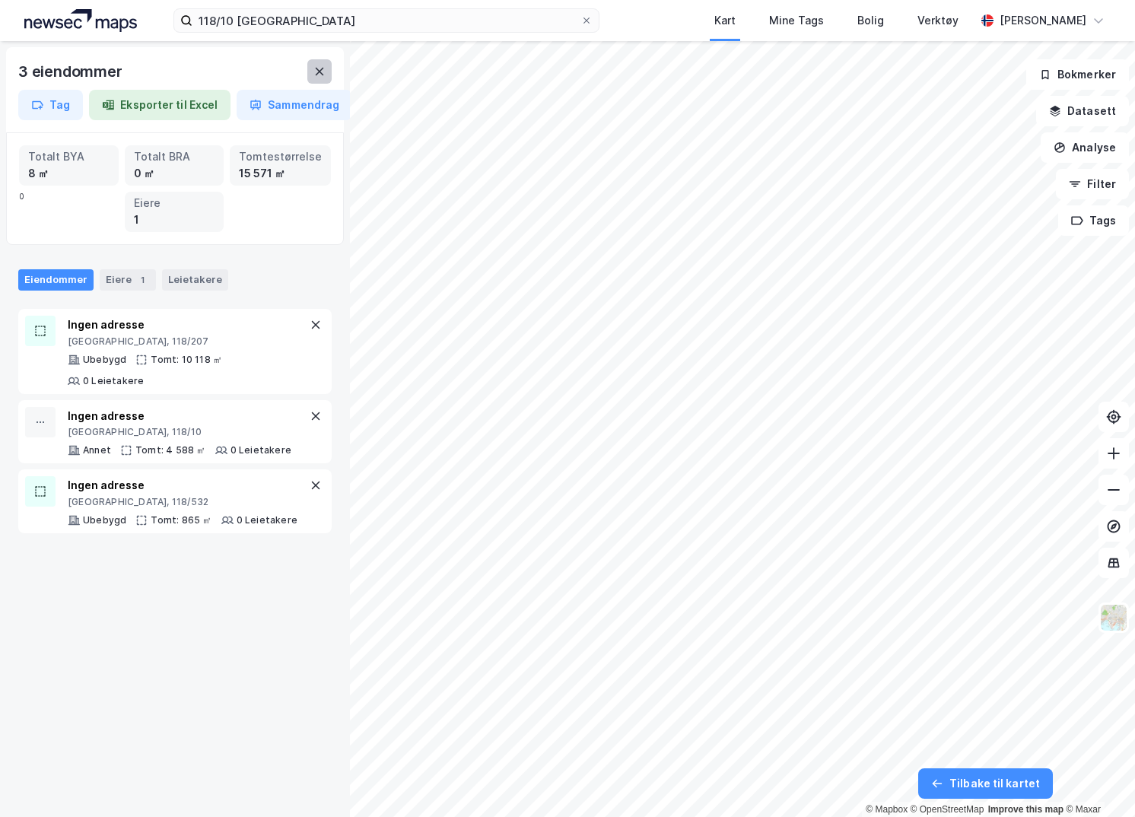
click at [320, 69] on icon at bounding box center [319, 71] width 12 height 12
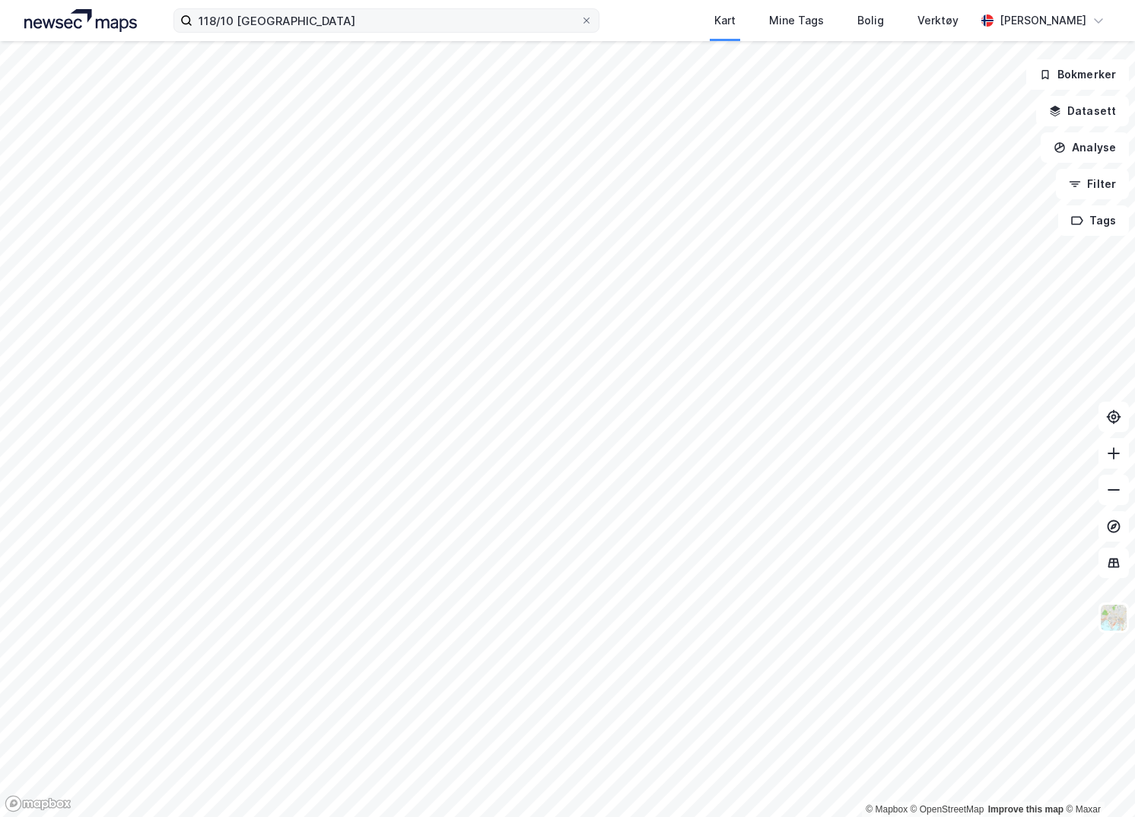
click at [260, 32] on label "118/10 tromsø" at bounding box center [386, 20] width 426 height 24
click at [260, 32] on input "118/10 tromsø" at bounding box center [386, 20] width 388 height 23
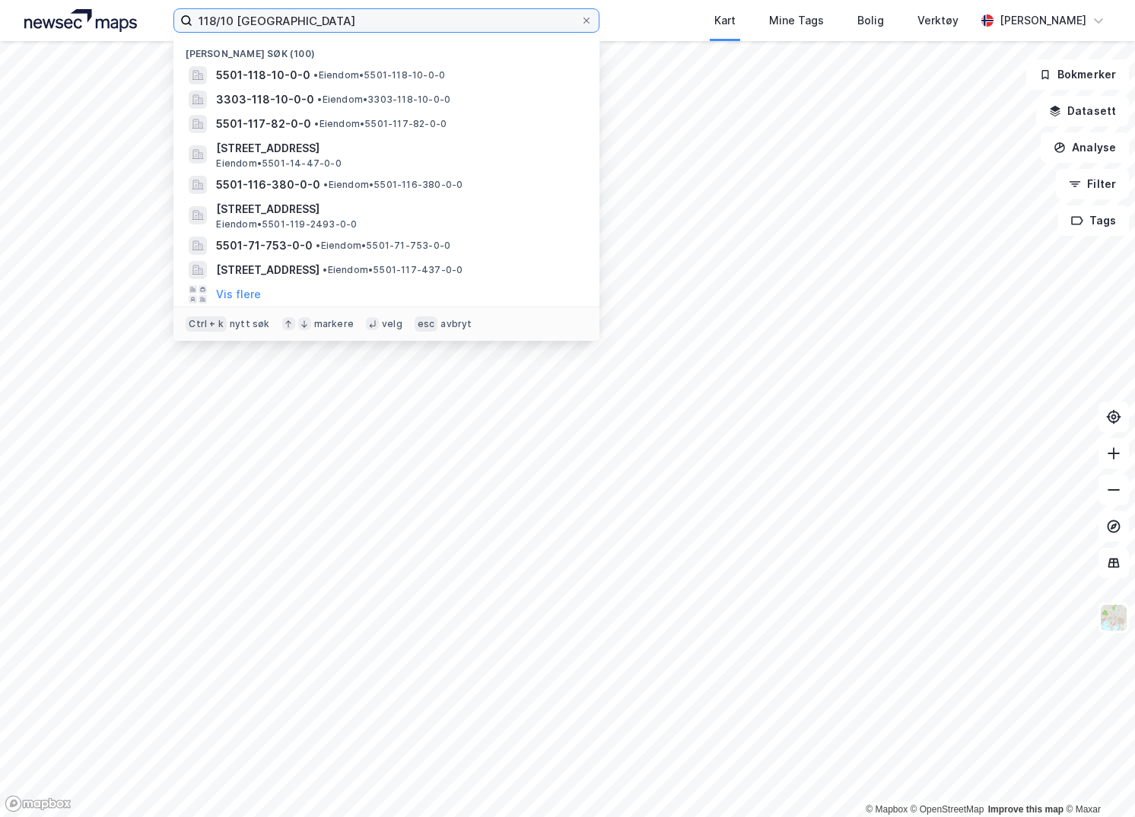
click at [266, 27] on input "118/10 tromsø" at bounding box center [386, 20] width 388 height 23
drag, startPoint x: 217, startPoint y: 23, endPoint x: 141, endPoint y: 18, distance: 76.2
click at [141, 18] on div "118/10 tromsø Nylige søk (100) 5501-118-10-0-0 • Eiendom • 5501-118-10-0-0 3303…" at bounding box center [567, 20] width 1135 height 41
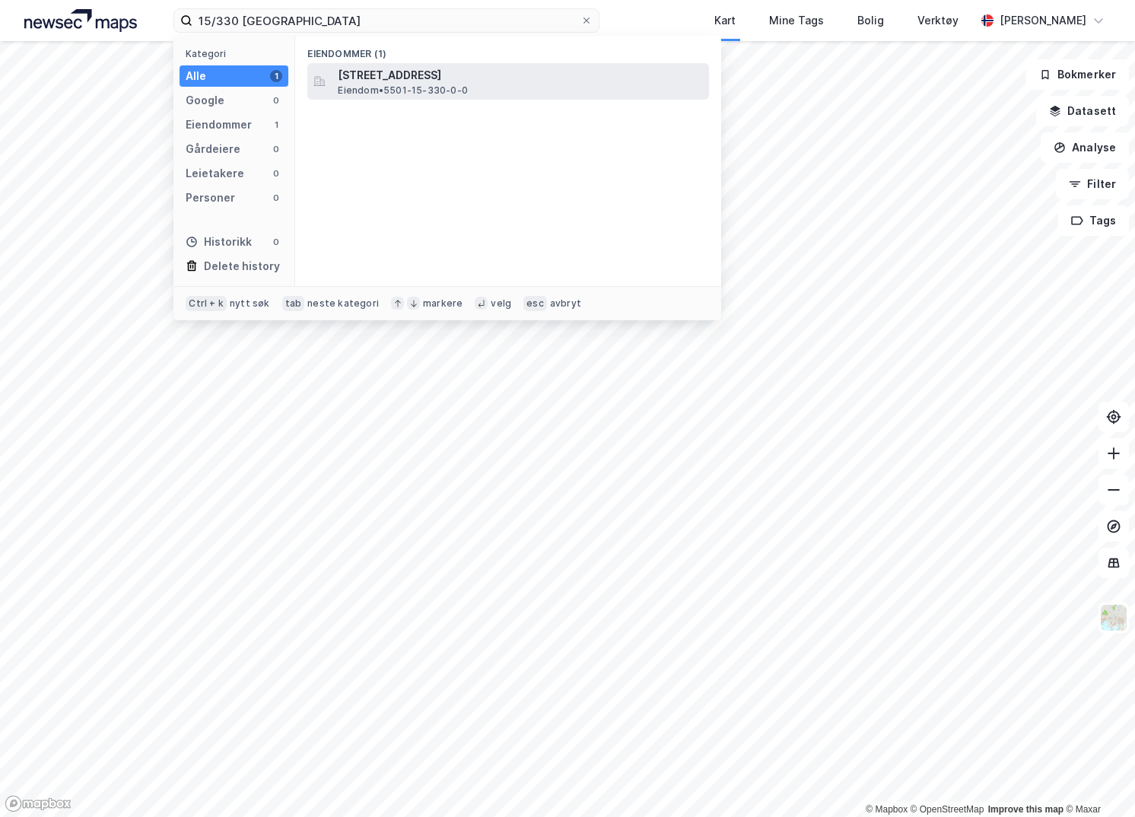
click at [379, 78] on span "[STREET_ADDRESS]" at bounding box center [520, 75] width 365 height 18
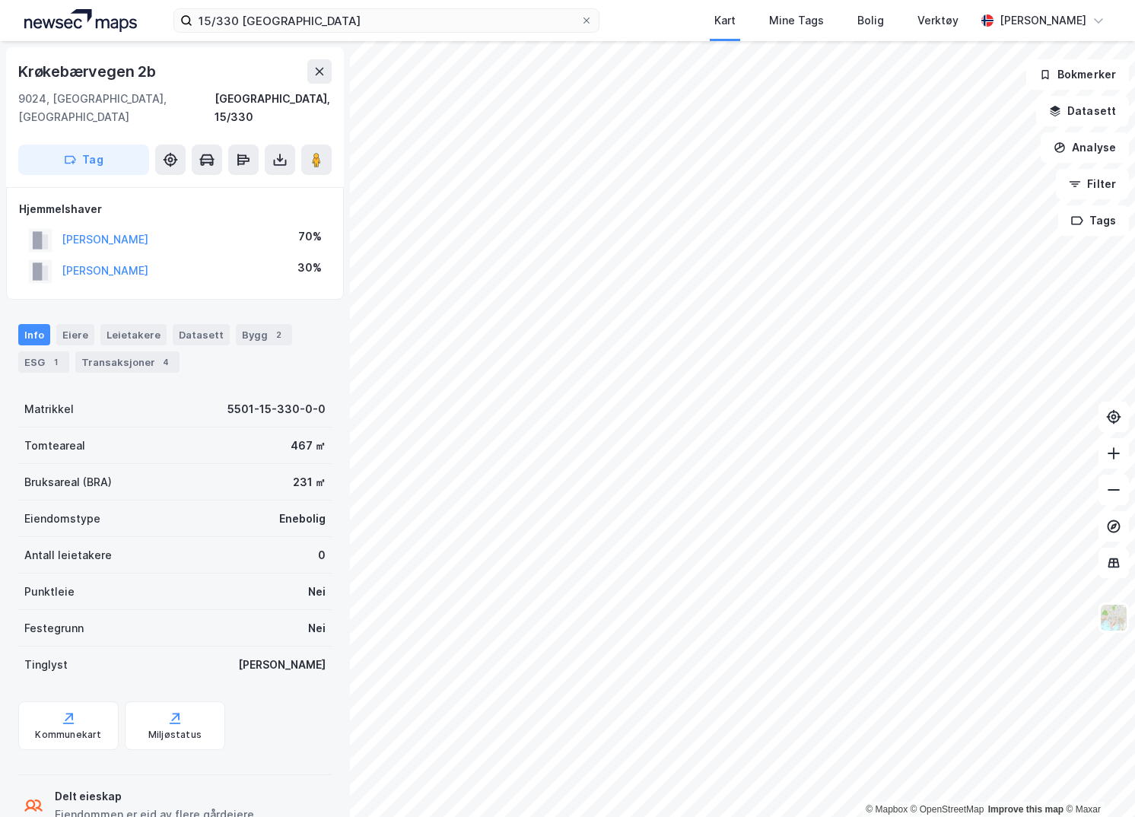
scroll to position [1, 0]
click at [238, 18] on input "15/330 tromsø" at bounding box center [386, 20] width 388 height 23
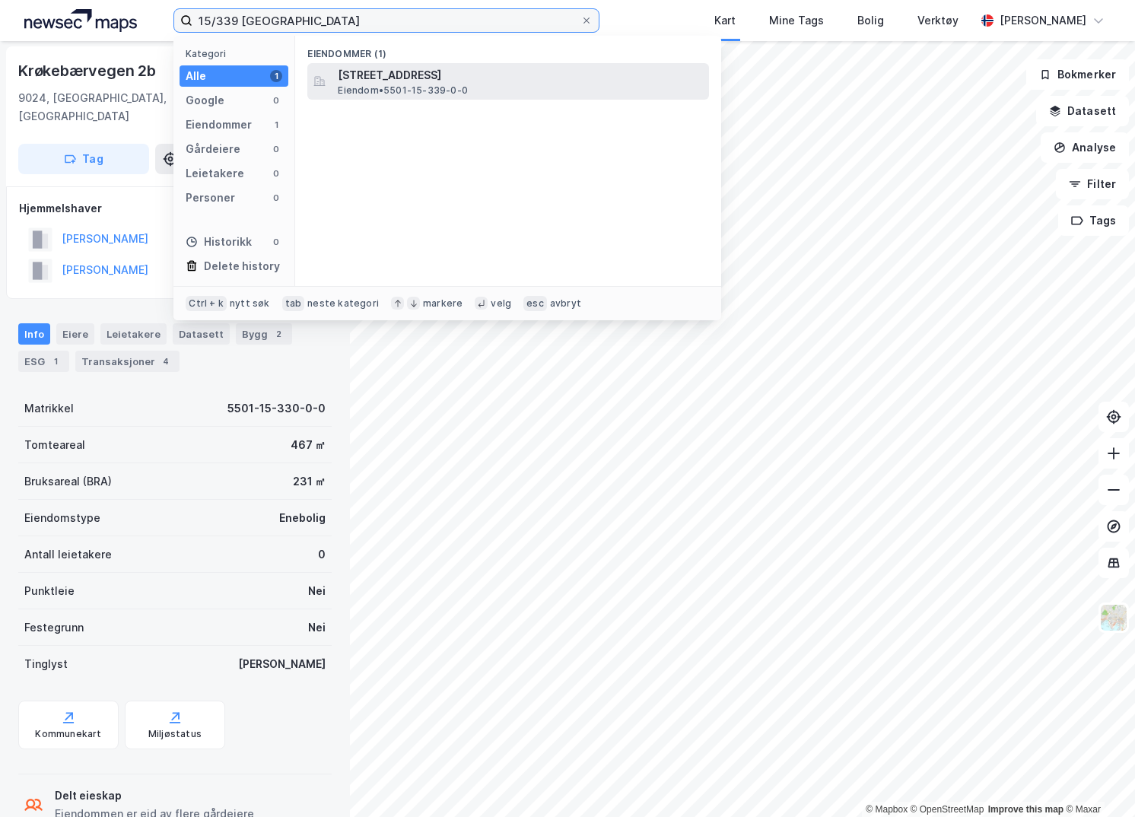
type input "15/339 tromsø"
click at [466, 87] on span "Eiendom • 5501-15-339-0-0" at bounding box center [403, 90] width 130 height 12
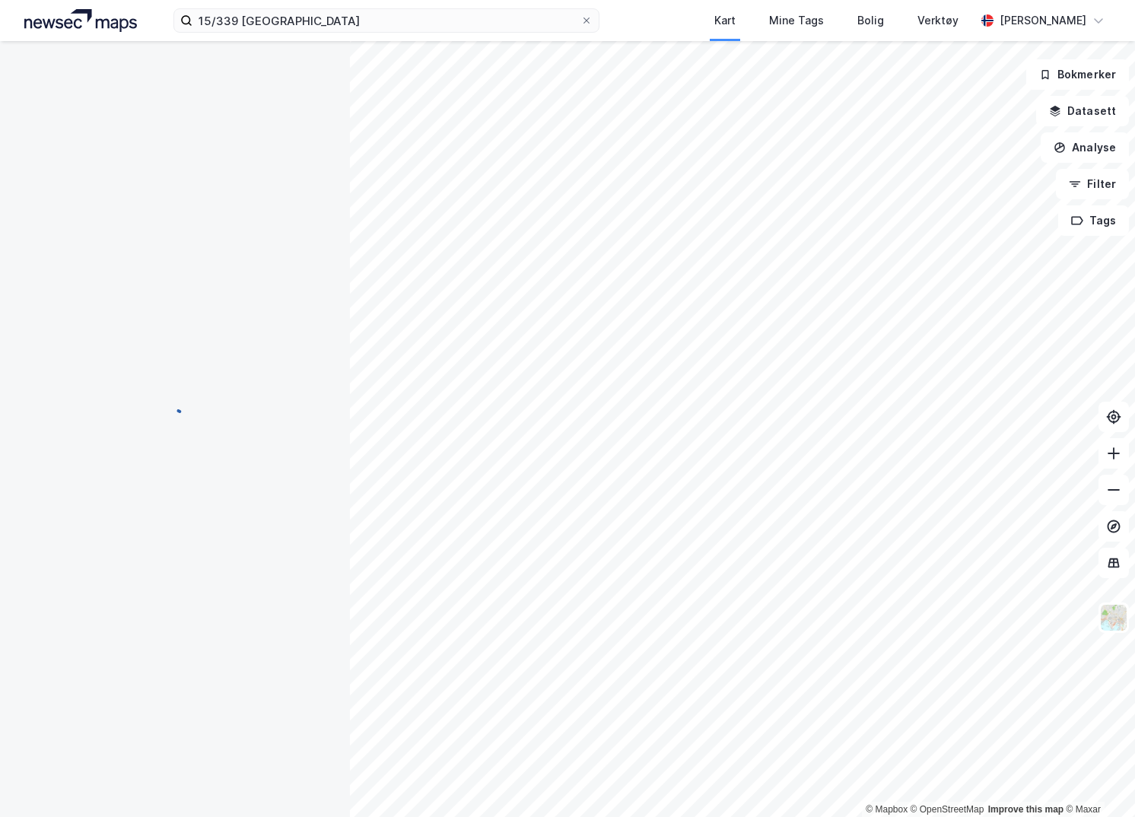
scroll to position [1, 0]
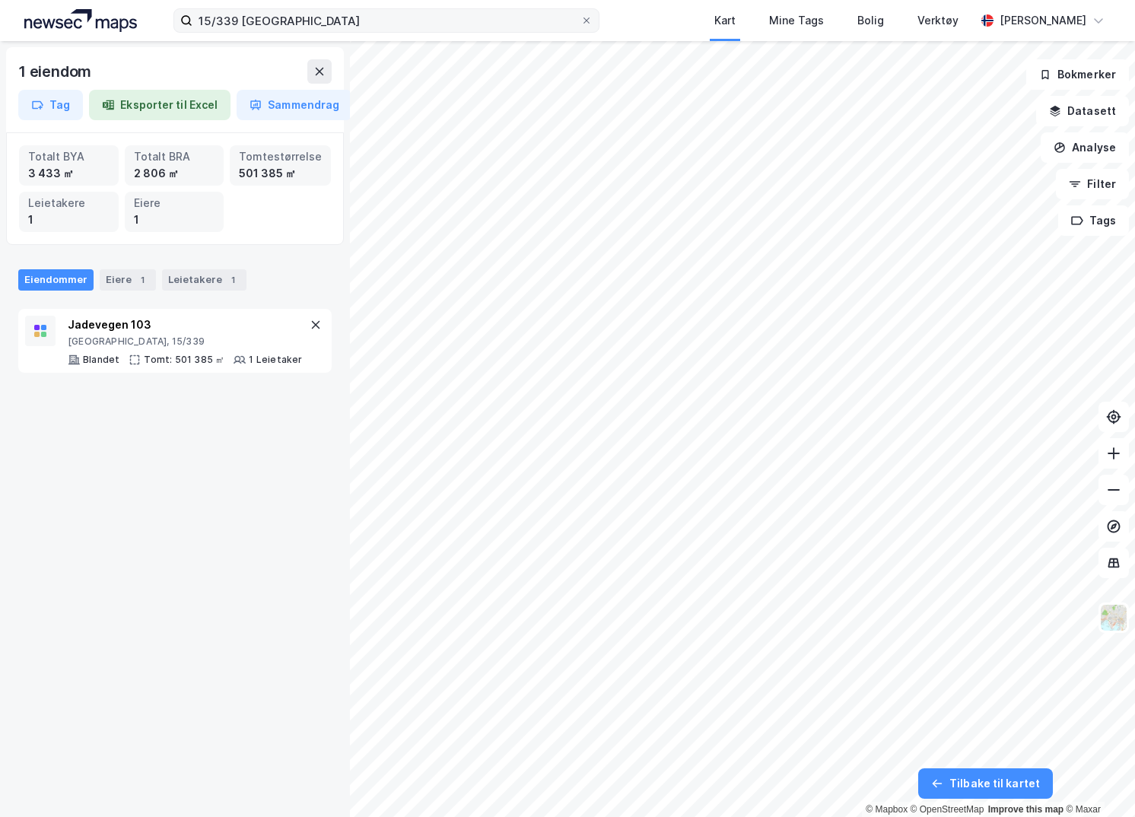
drag, startPoint x: 585, startPoint y: 19, endPoint x: 521, endPoint y: 24, distance: 64.0
click at [585, 19] on icon at bounding box center [586, 20] width 6 height 6
click at [580, 19] on input "15/339 tromsø" at bounding box center [386, 20] width 388 height 23
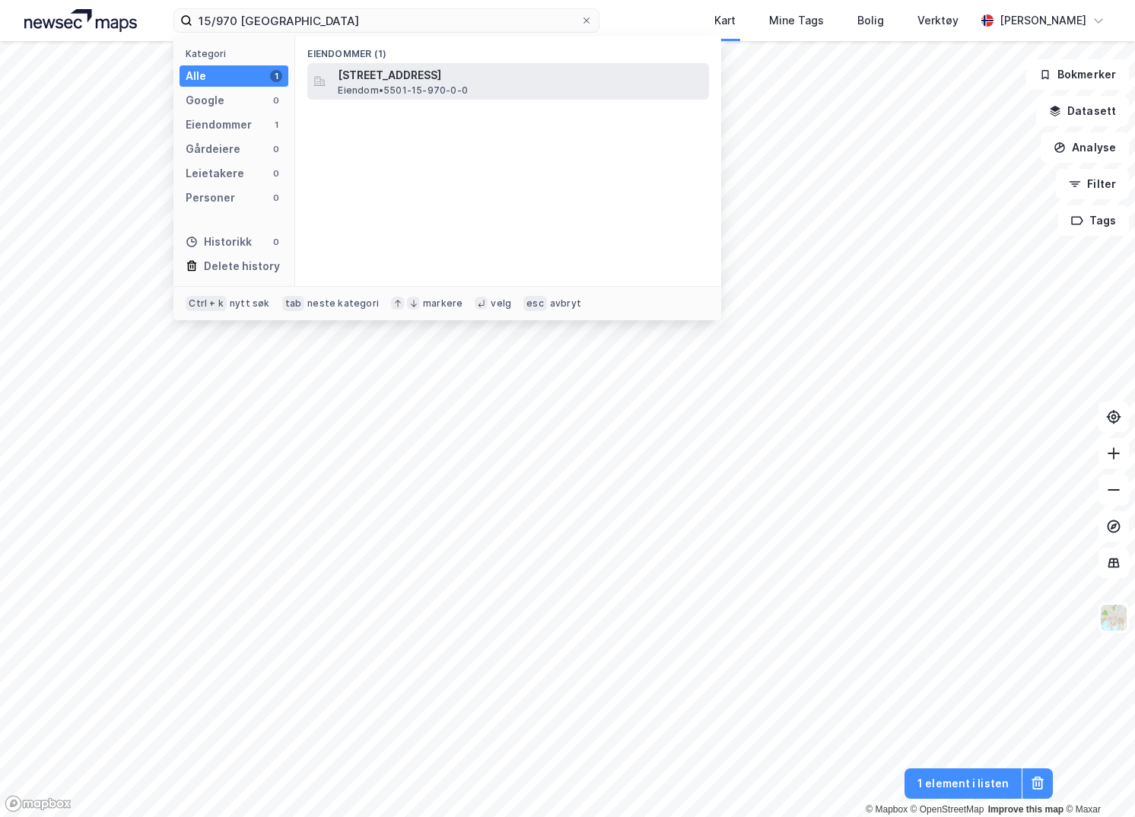
click at [471, 67] on span "[STREET_ADDRESS]" at bounding box center [520, 75] width 365 height 18
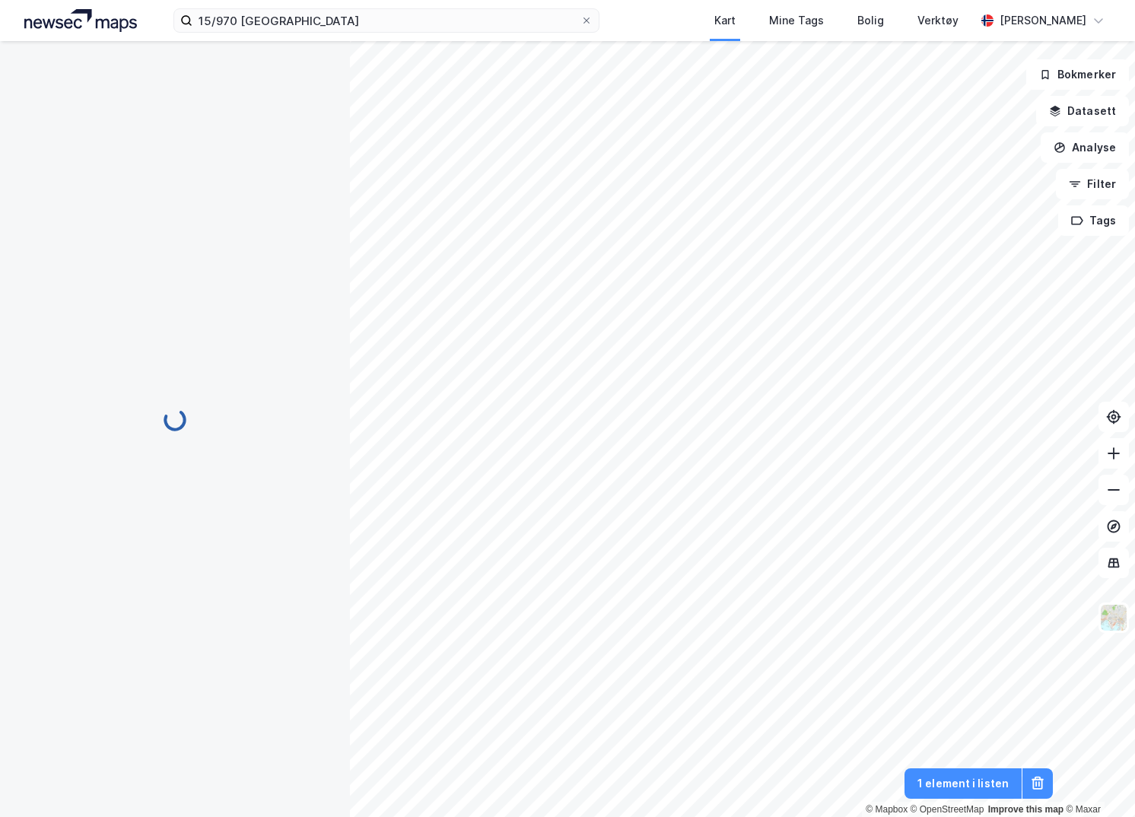
scroll to position [1, 0]
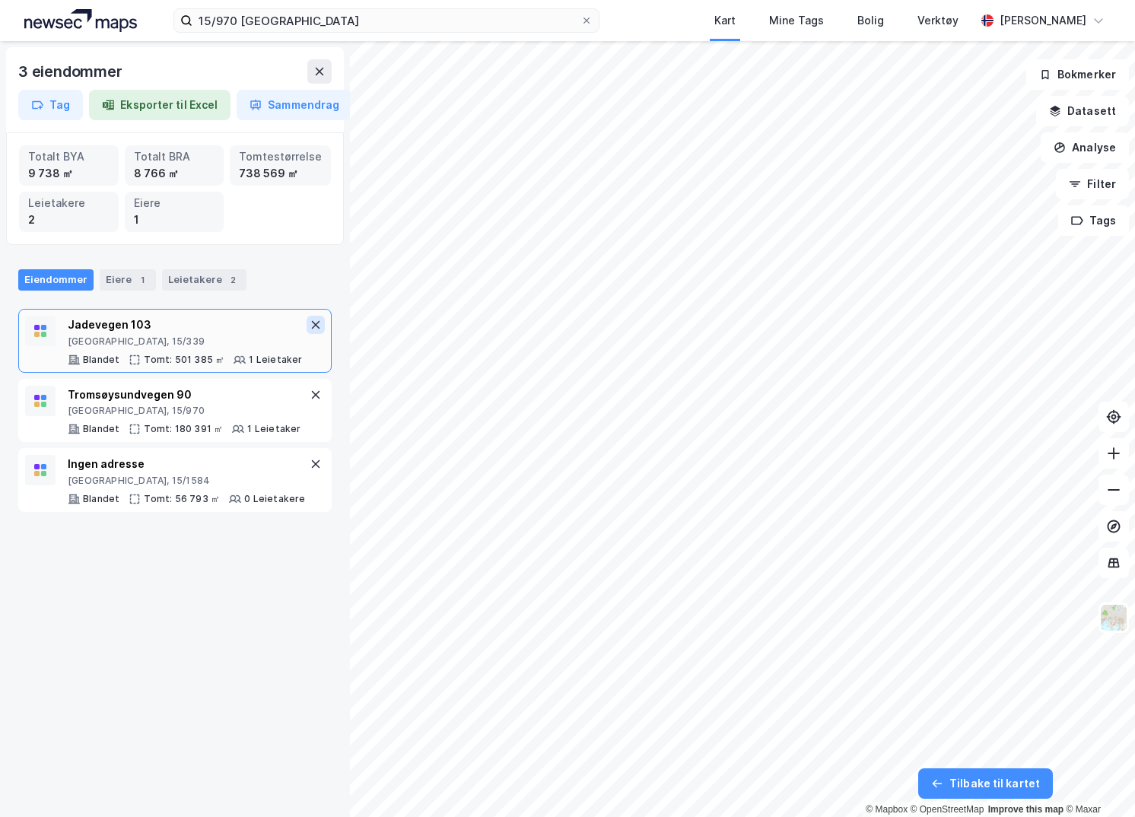
click at [309, 319] on icon at bounding box center [315, 325] width 12 height 12
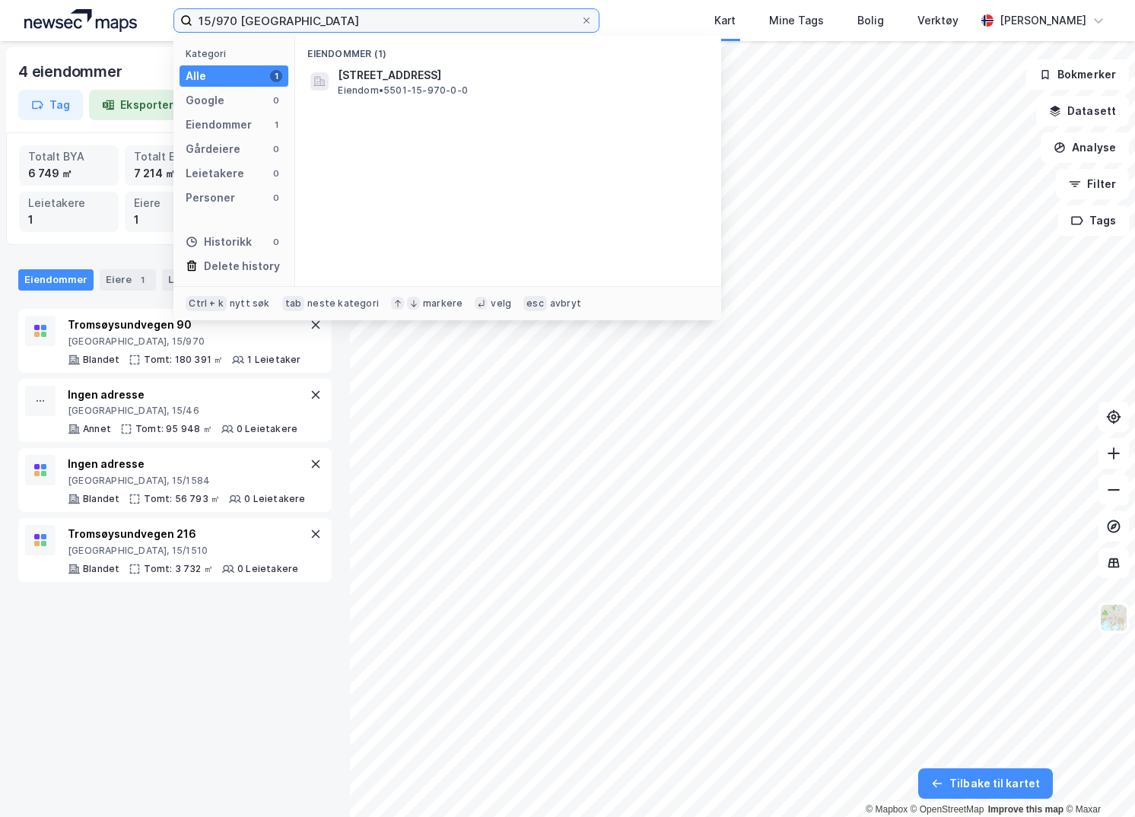
drag, startPoint x: 325, startPoint y: 22, endPoint x: 109, endPoint y: -11, distance: 218.4
click at [109, 0] on html "15/970 tromsø Kategori Alle 1 Google 0 Eiendommer 1 Gårdeiere 0 Leietakere 0 Pe…" at bounding box center [567, 408] width 1135 height 817
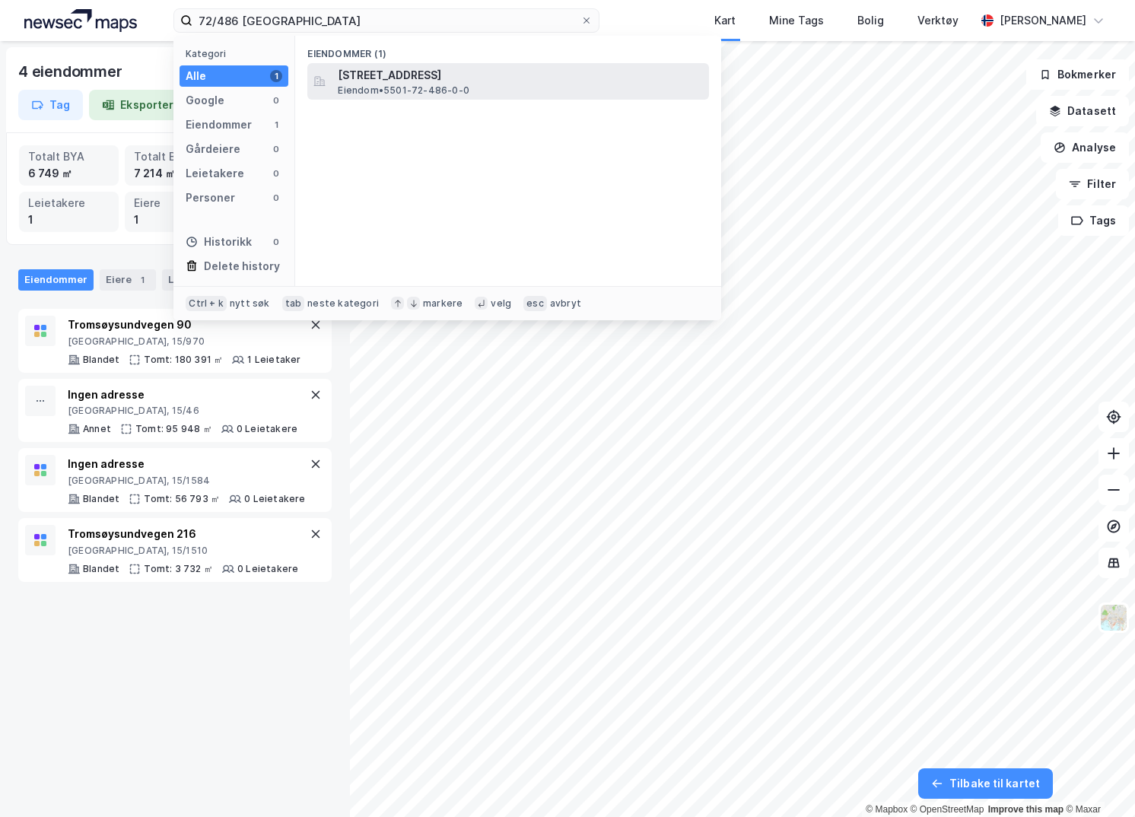
click at [364, 87] on span "Eiendom • 5501-72-486-0-0" at bounding box center [404, 90] width 132 height 12
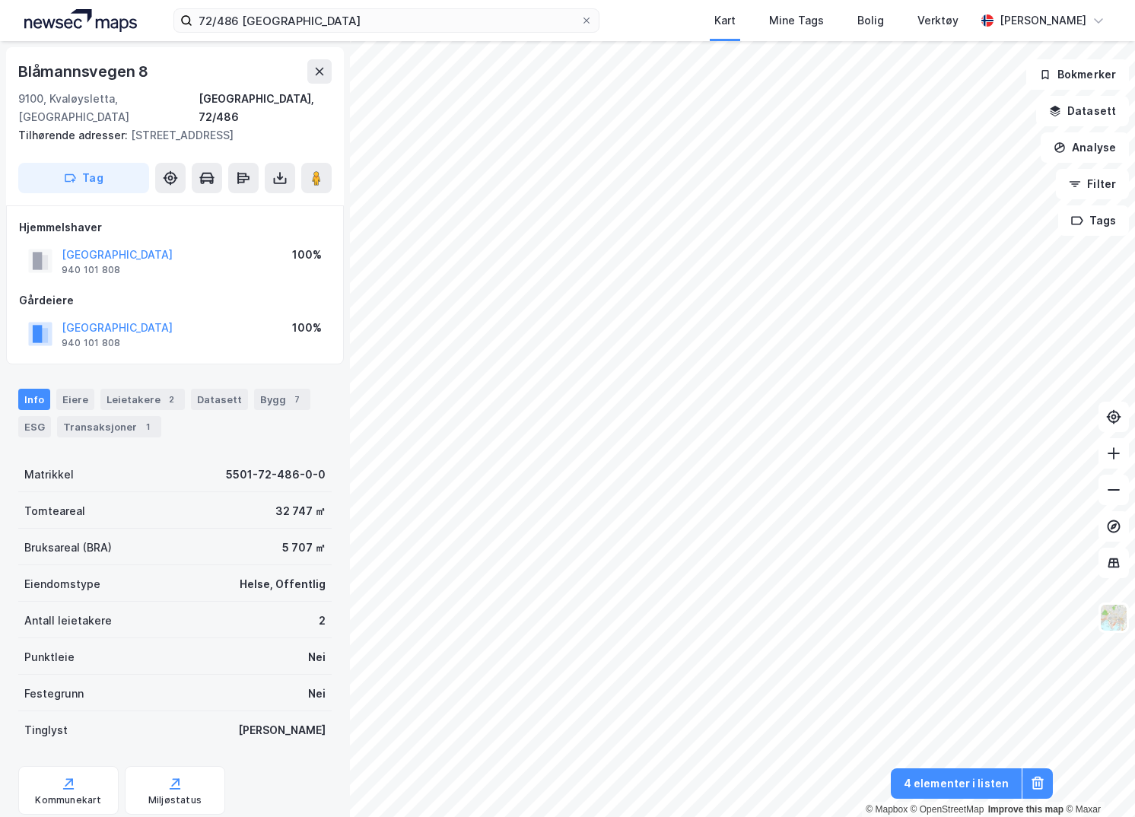
scroll to position [1, 0]
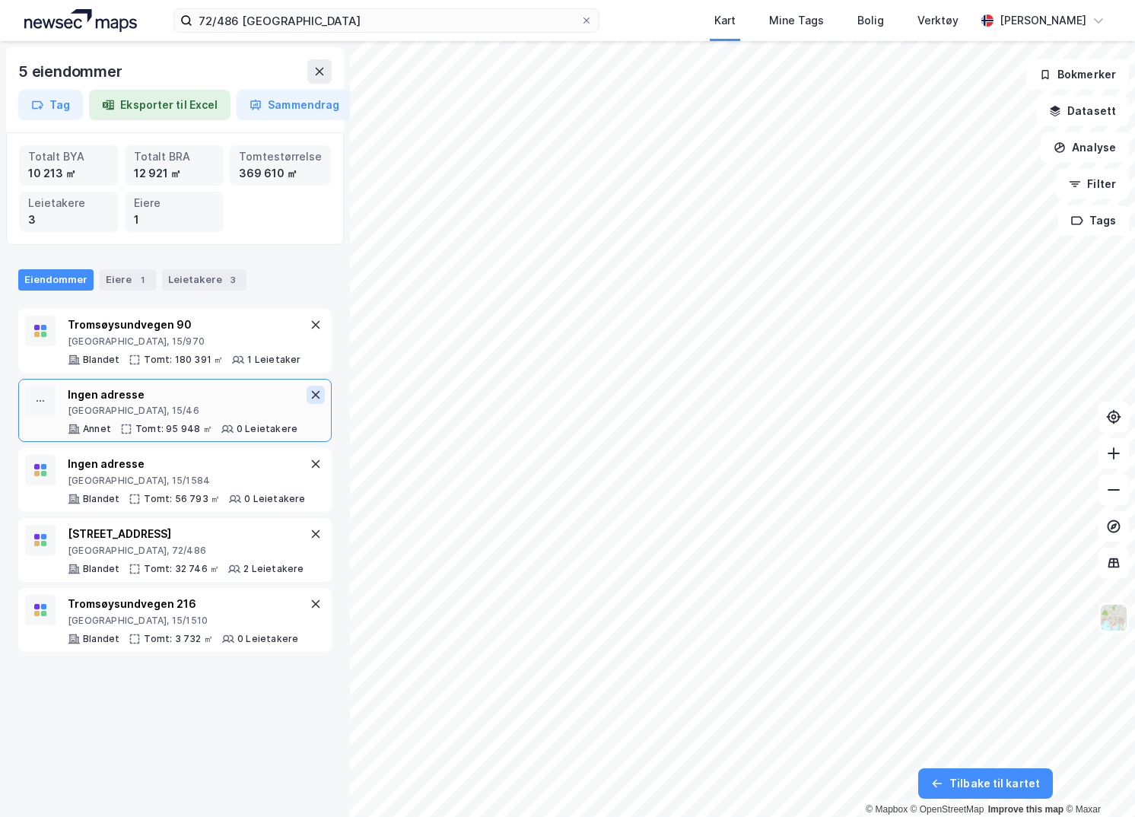
click at [309, 396] on icon at bounding box center [315, 395] width 12 height 12
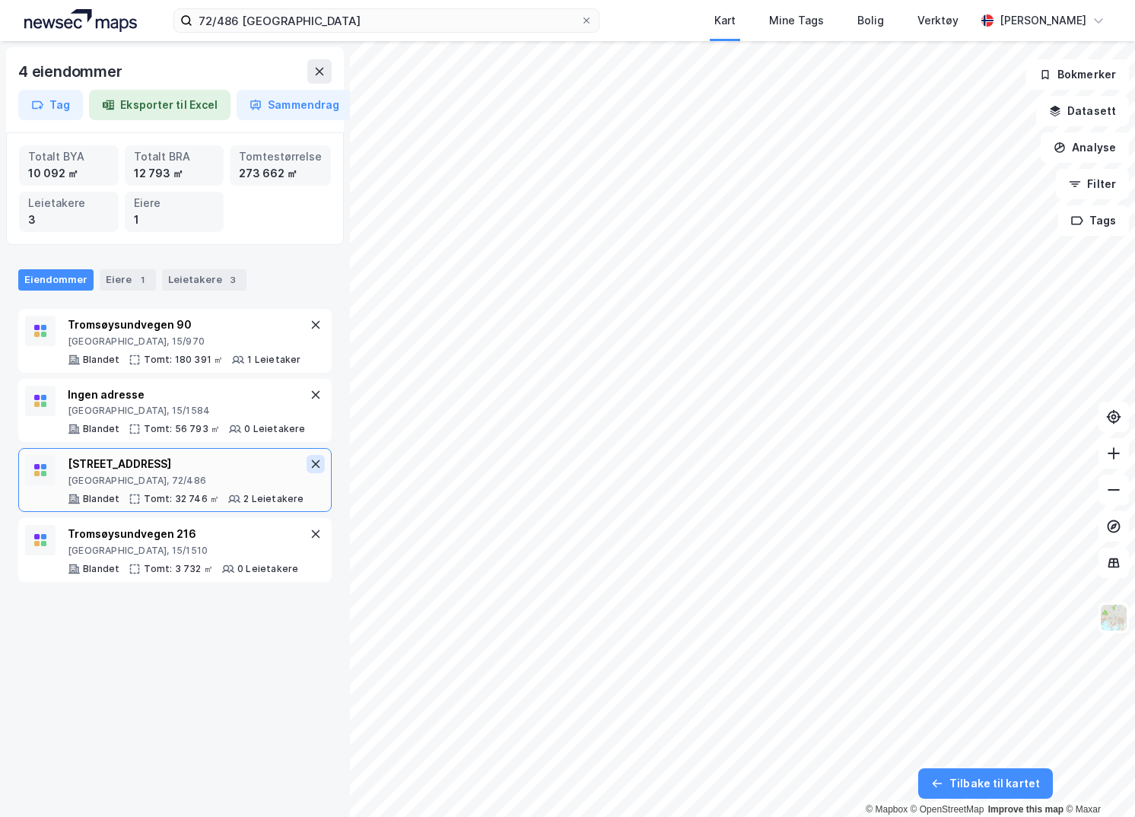
click at [306, 455] on button at bounding box center [315, 464] width 18 height 18
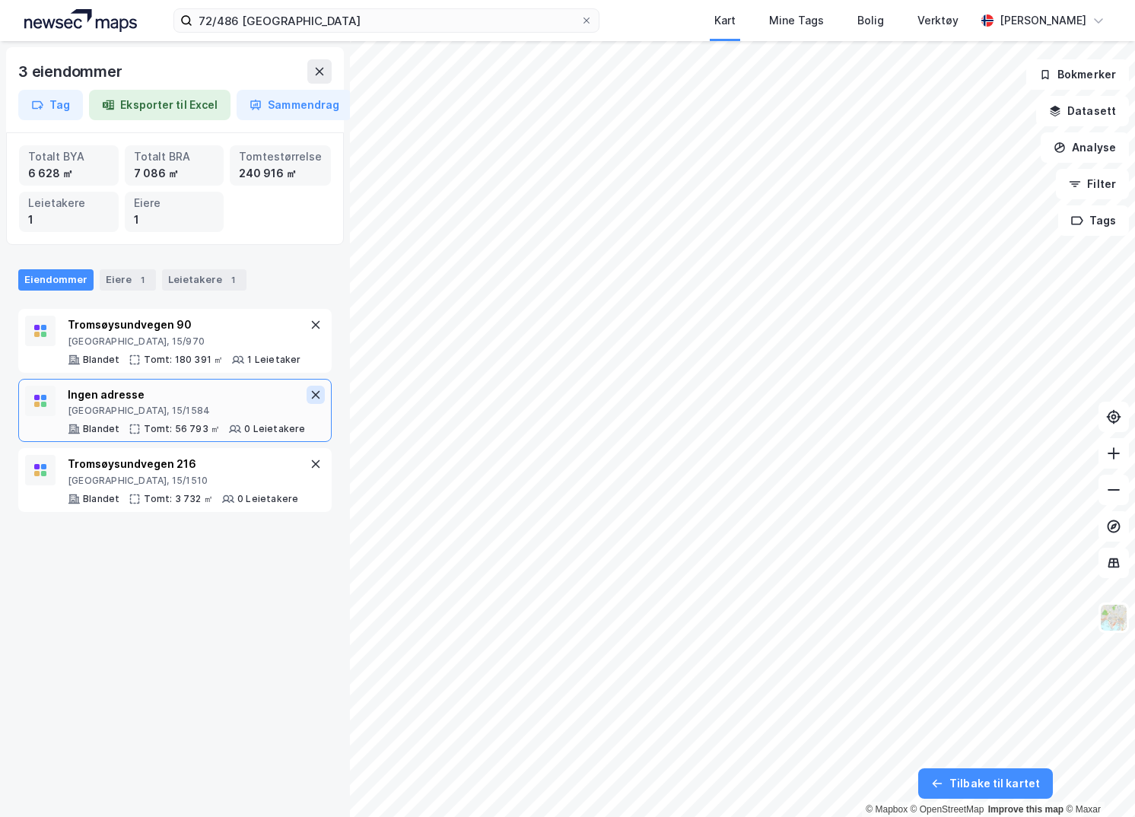
click at [309, 391] on icon at bounding box center [315, 395] width 12 height 12
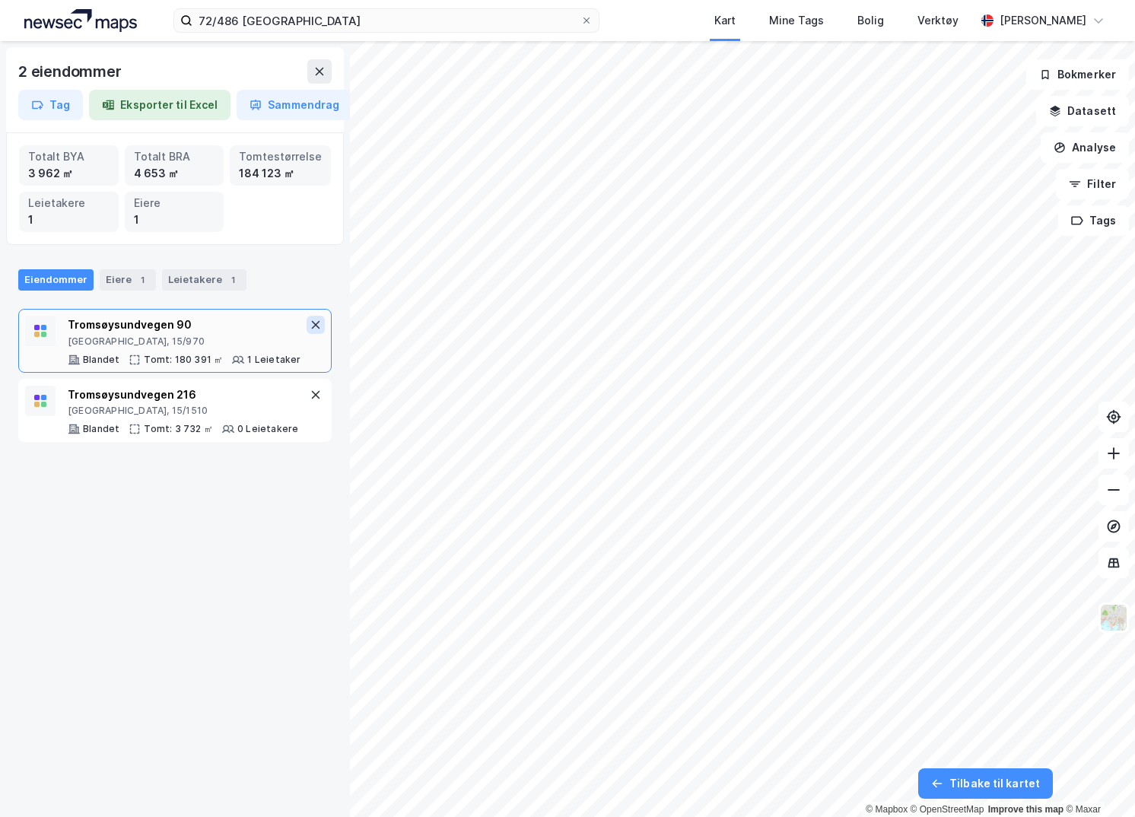
click at [309, 322] on icon at bounding box center [315, 325] width 12 height 12
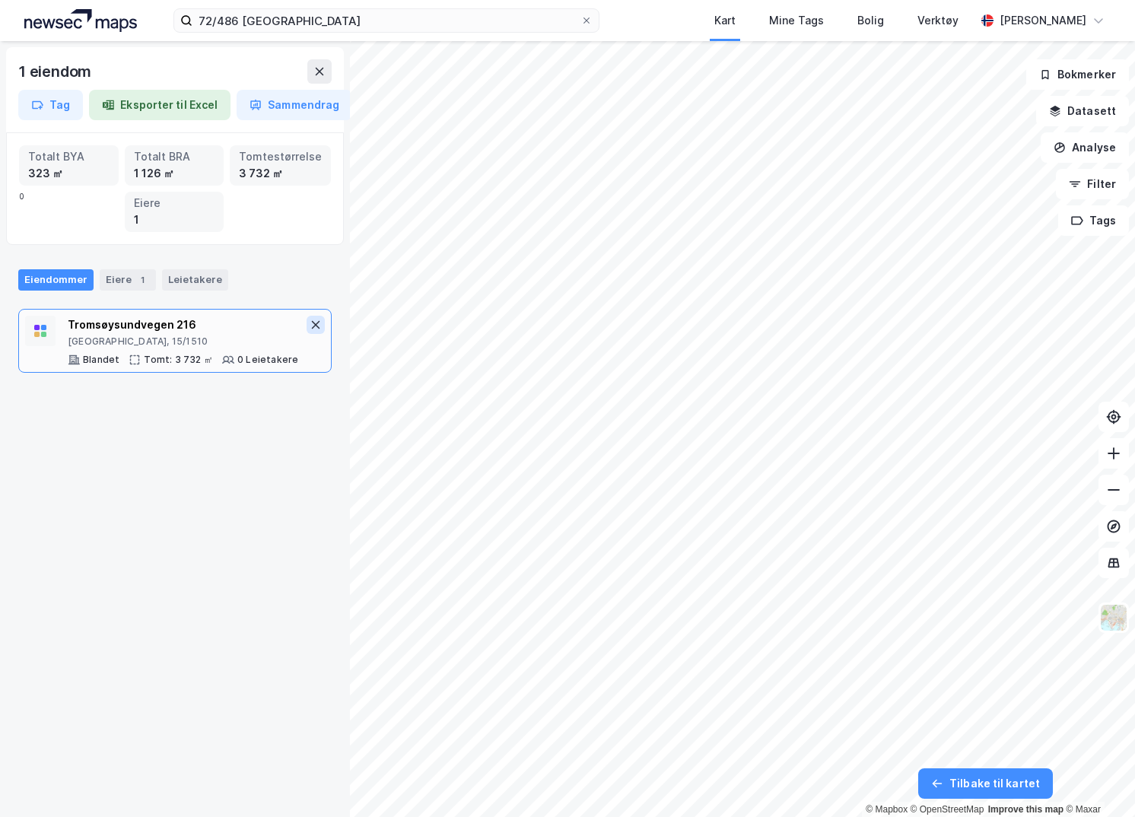
click at [309, 319] on icon at bounding box center [315, 325] width 12 height 12
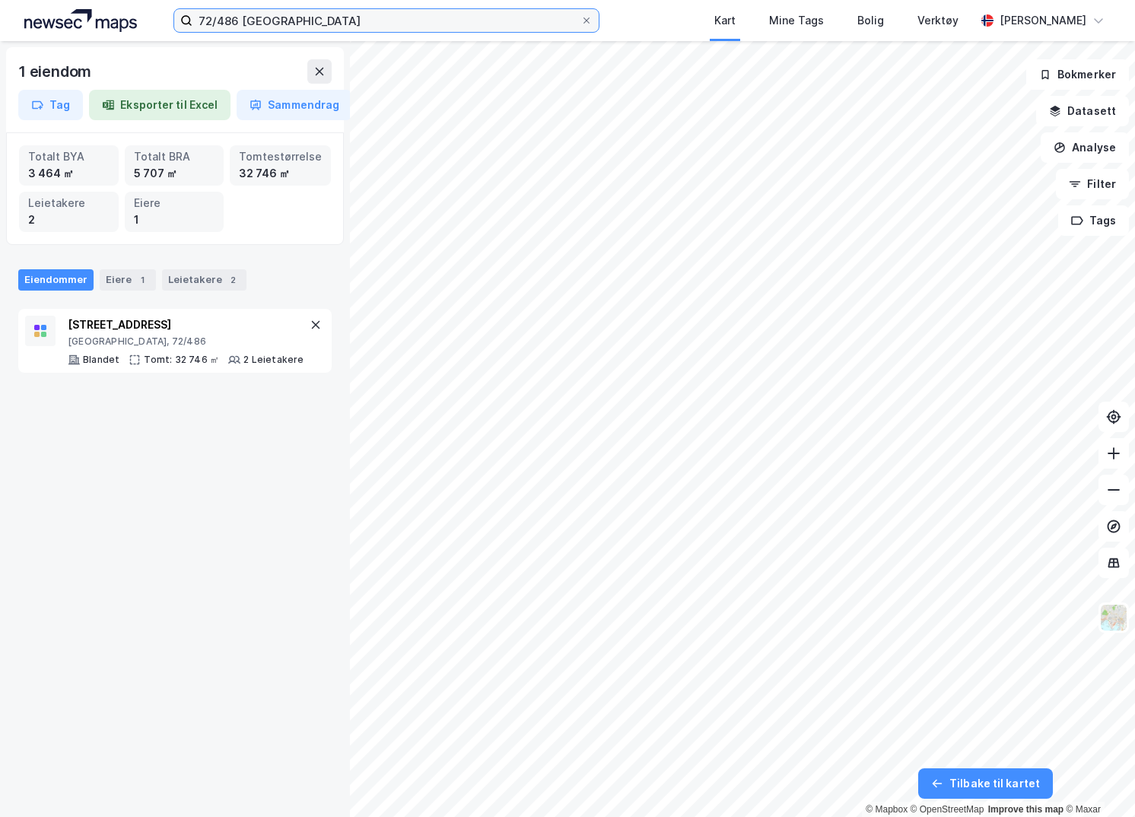
click at [364, 22] on input "72/486 tromsø" at bounding box center [386, 20] width 388 height 23
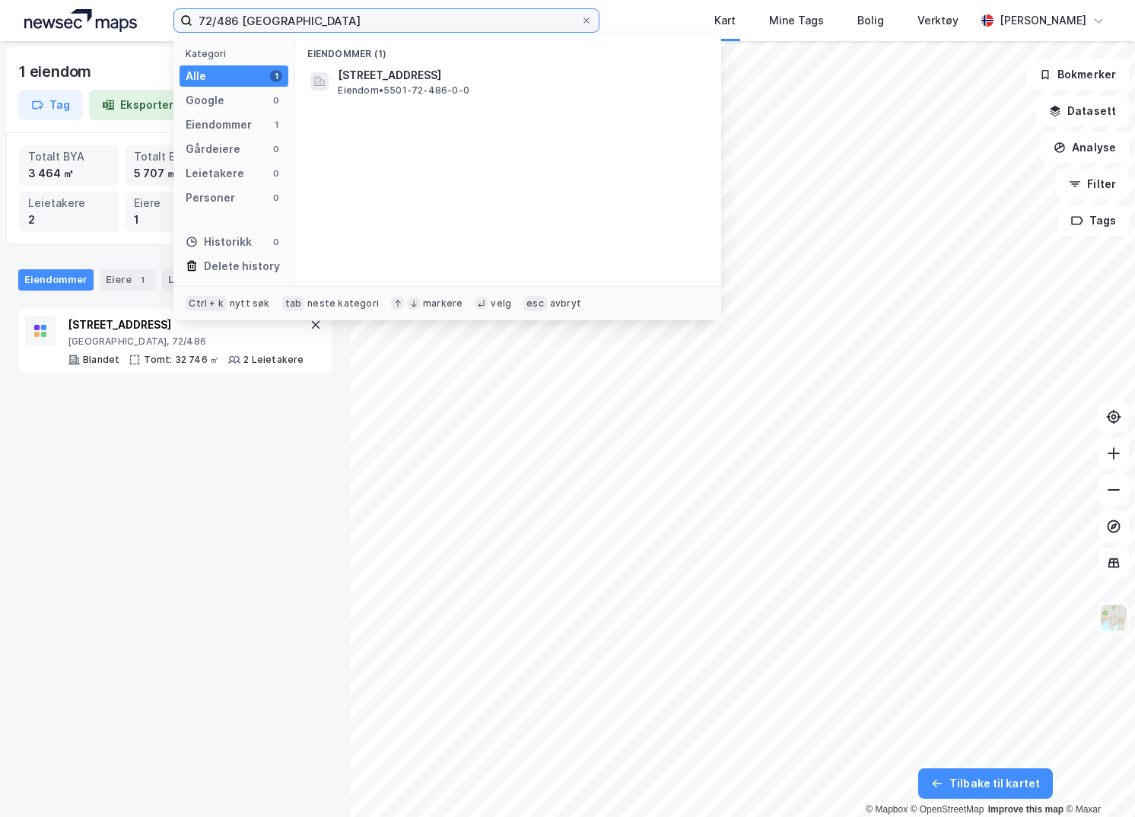
click at [364, 22] on input "72/486 tromsø" at bounding box center [386, 20] width 388 height 23
click at [321, 27] on input "72/486 tromsø" at bounding box center [386, 20] width 388 height 23
drag, startPoint x: 322, startPoint y: 24, endPoint x: 150, endPoint y: 26, distance: 172.6
click at [150, 26] on div "72/486 tromsø Kategori Alle 1 Google 0 Eiendommer 1 Gårdeiere 0 Leietakere 0 Pe…" at bounding box center [567, 20] width 1135 height 41
type input "118/10 tromsø"
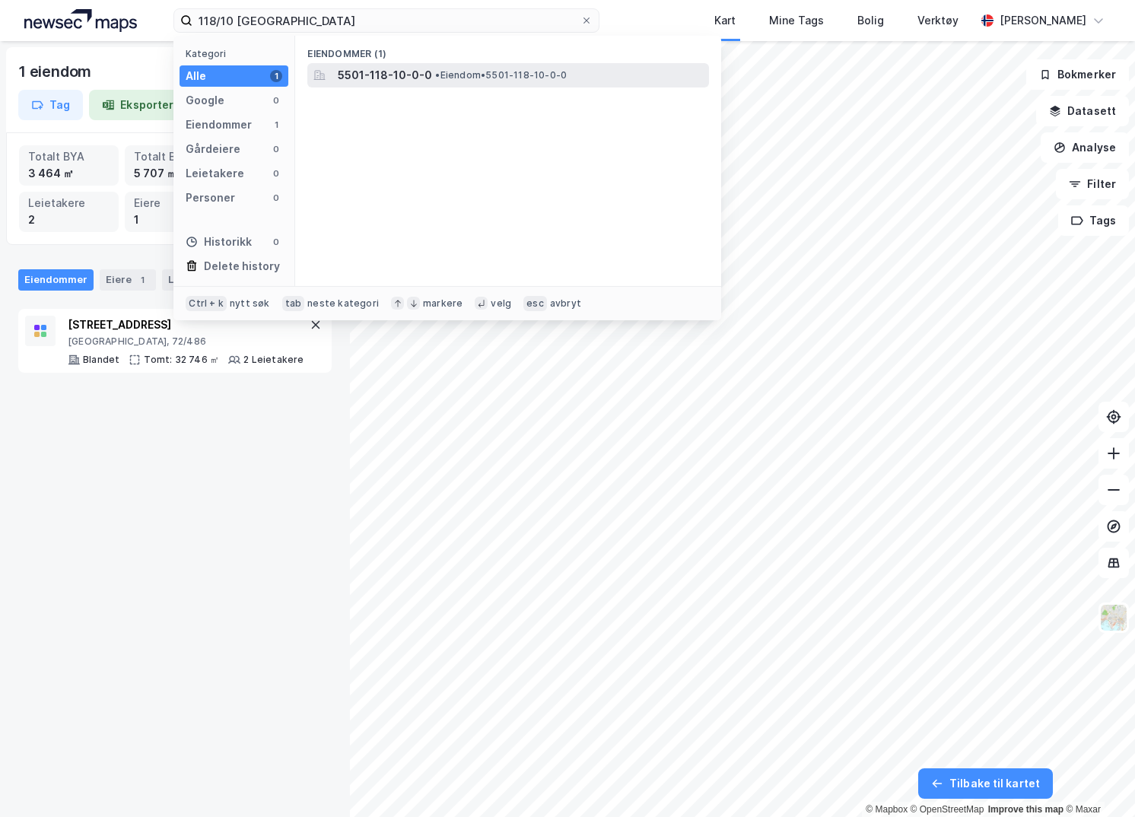
click at [452, 78] on span "• Eiendom • 5501-118-10-0-0" at bounding box center [501, 75] width 132 height 12
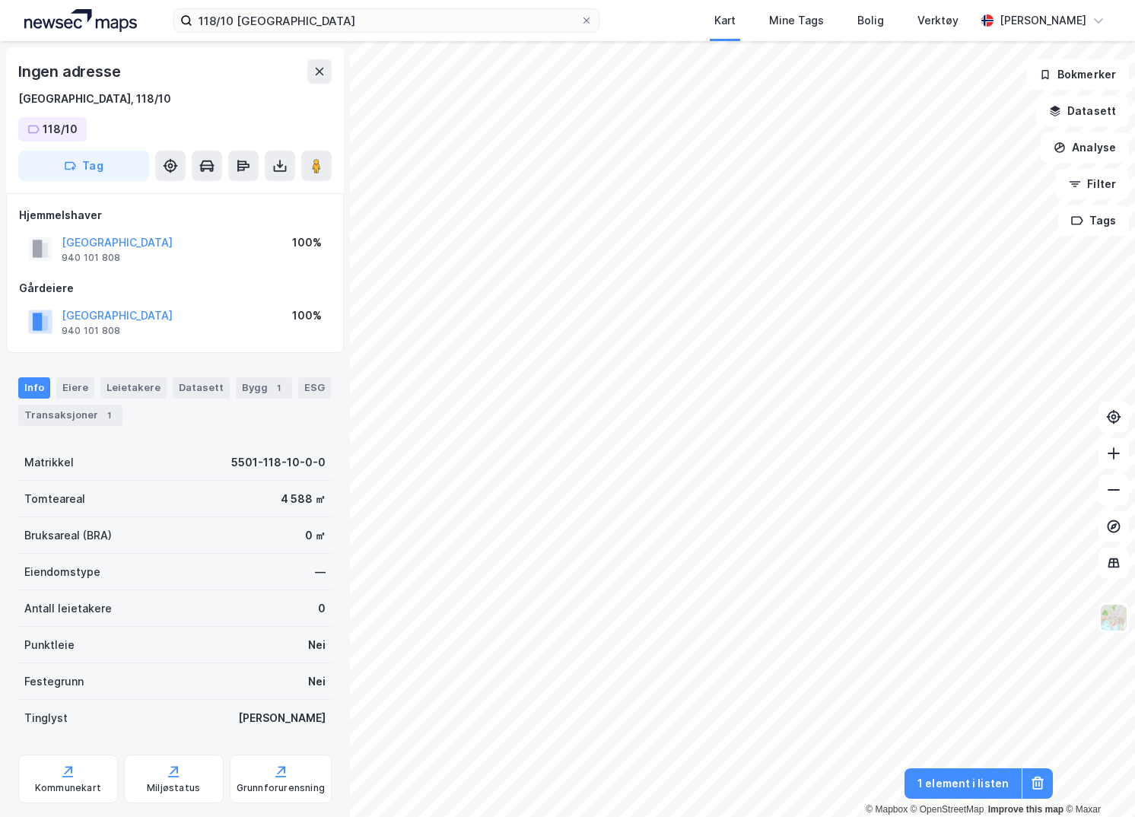
scroll to position [1, 0]
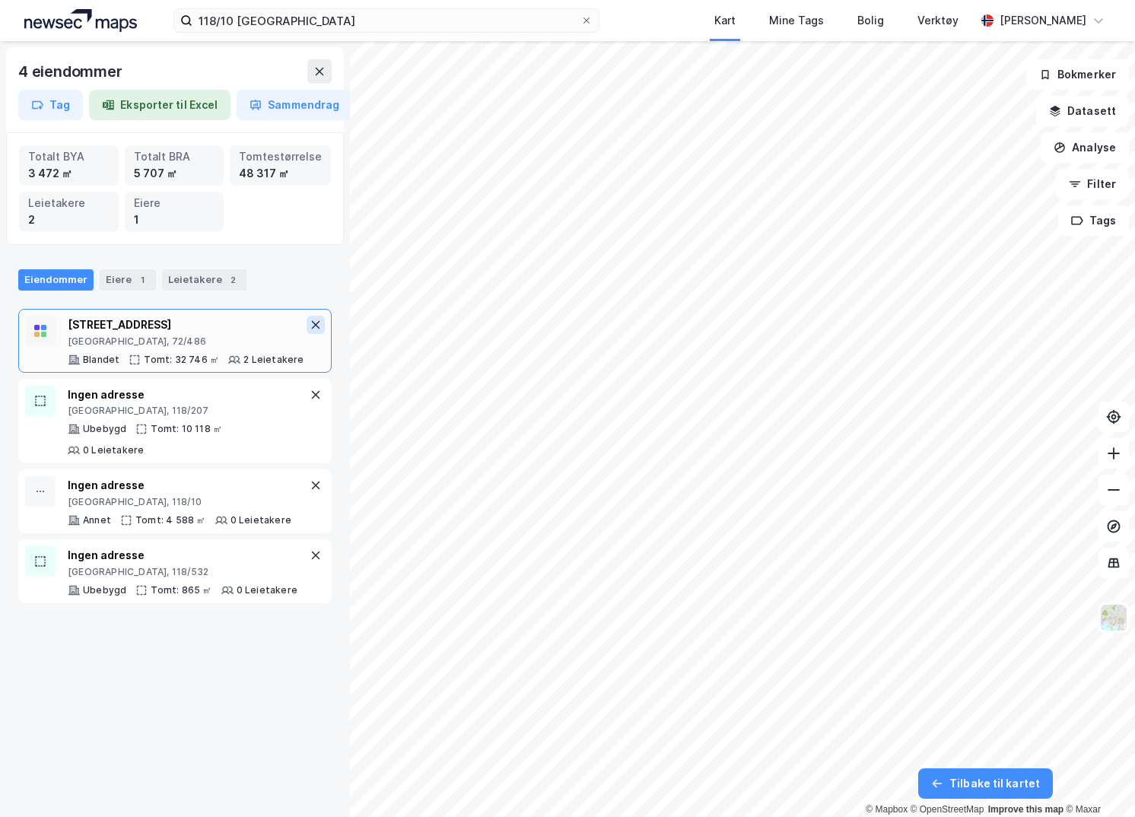
click at [312, 328] on icon at bounding box center [316, 324] width 8 height 8
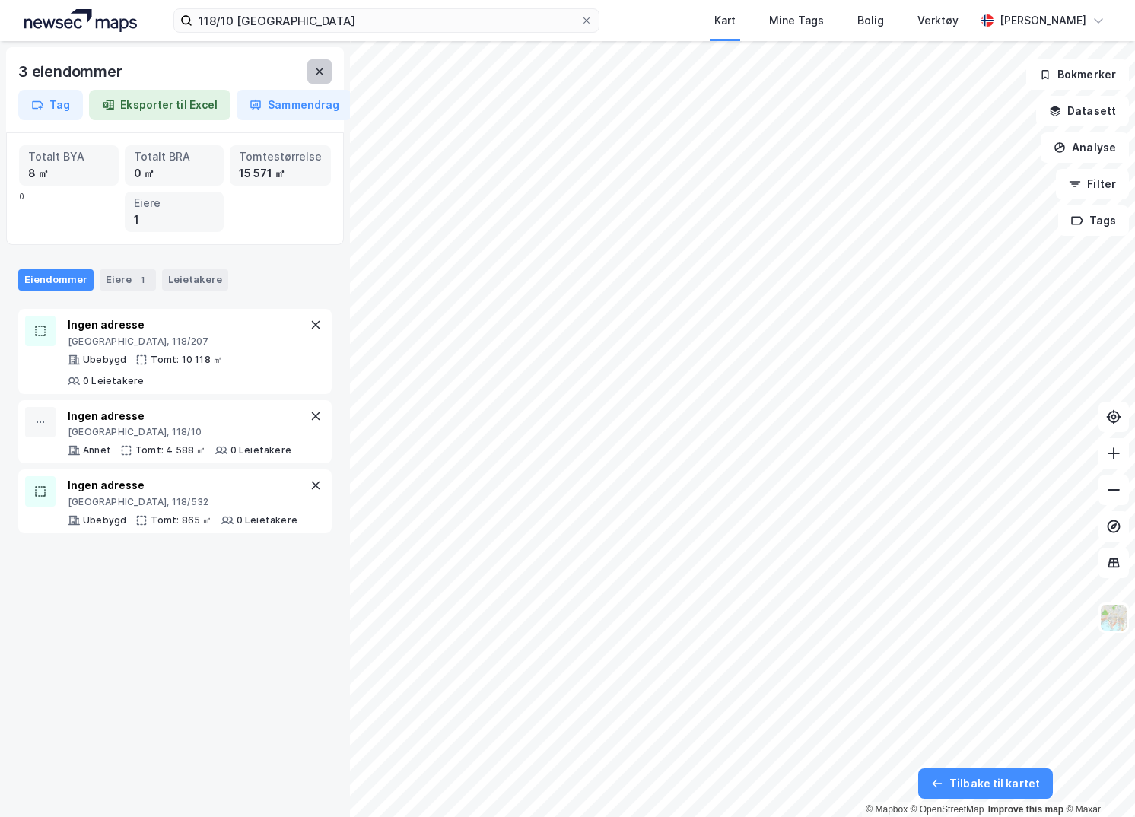
click at [322, 75] on icon at bounding box center [320, 72] width 8 height 8
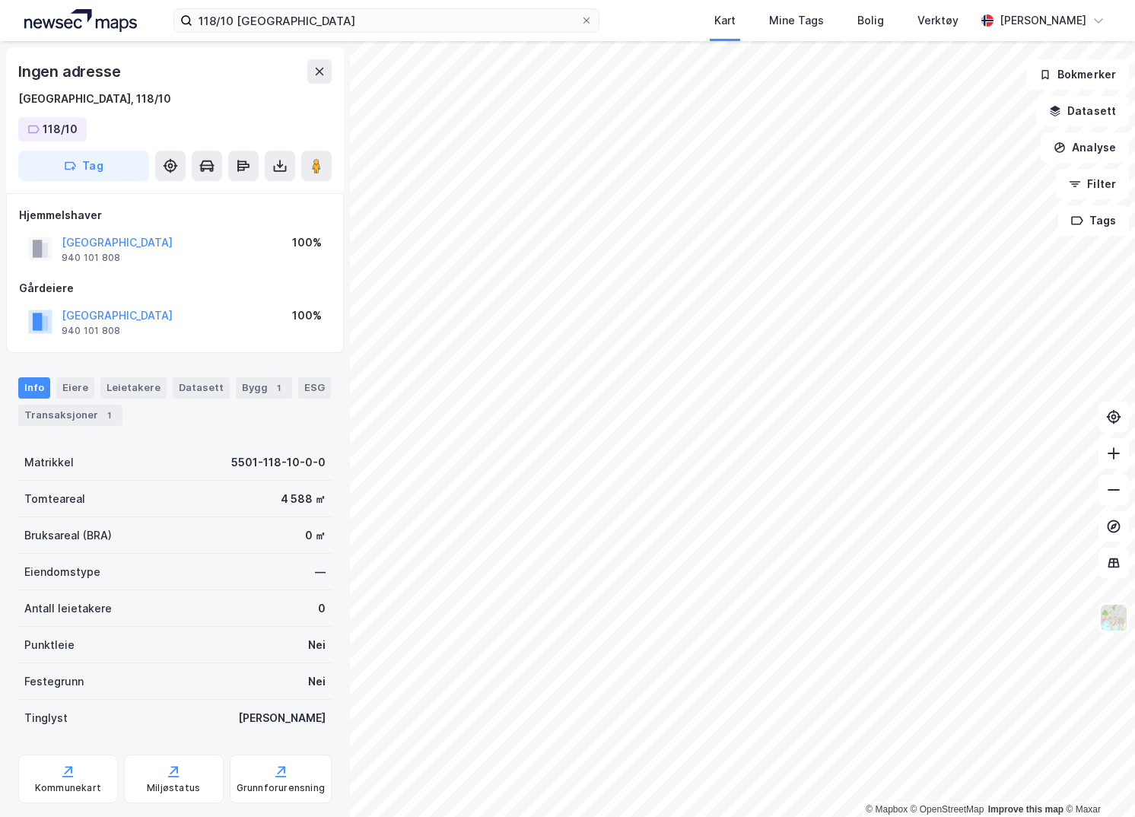
scroll to position [1, 0]
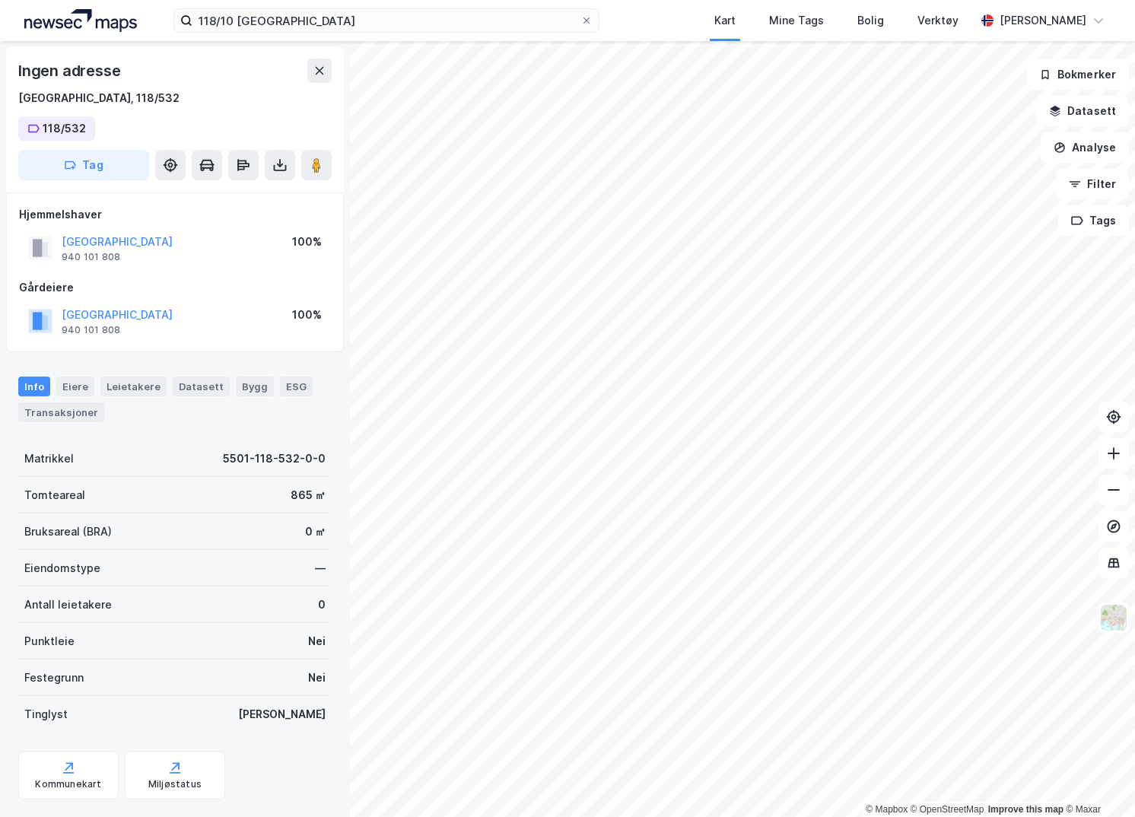
scroll to position [1, 0]
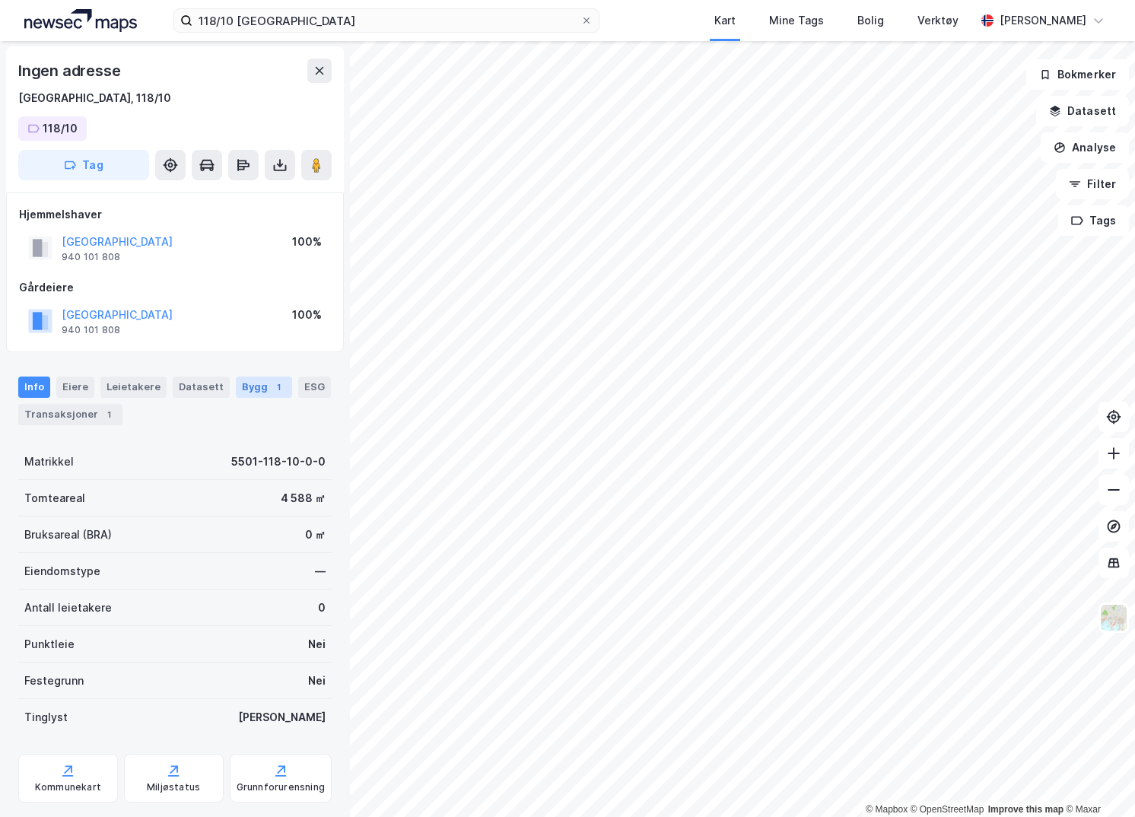
click at [236, 378] on div "Bygg 1" at bounding box center [264, 386] width 56 height 21
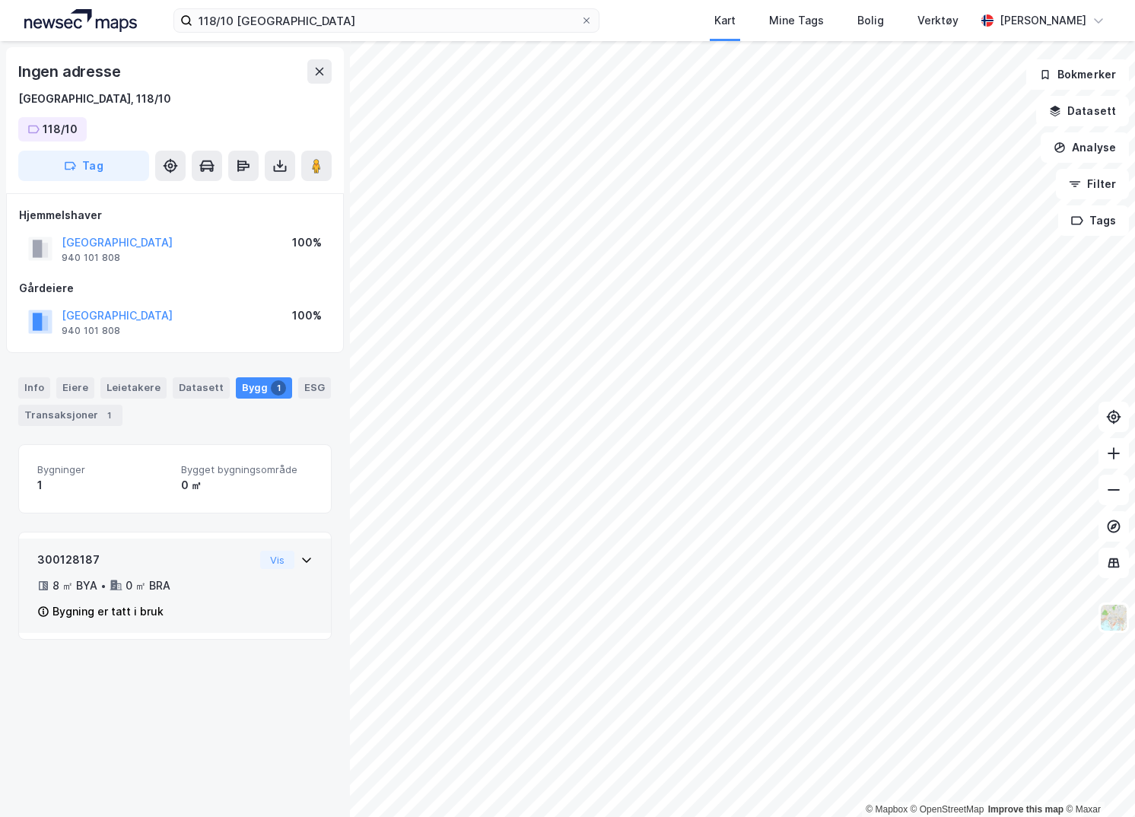
click at [249, 576] on div "300128187 8 ㎡ BYA • 0 ㎡ BRA Bygning er tatt i bruk Vis" at bounding box center [174, 592] width 275 height 82
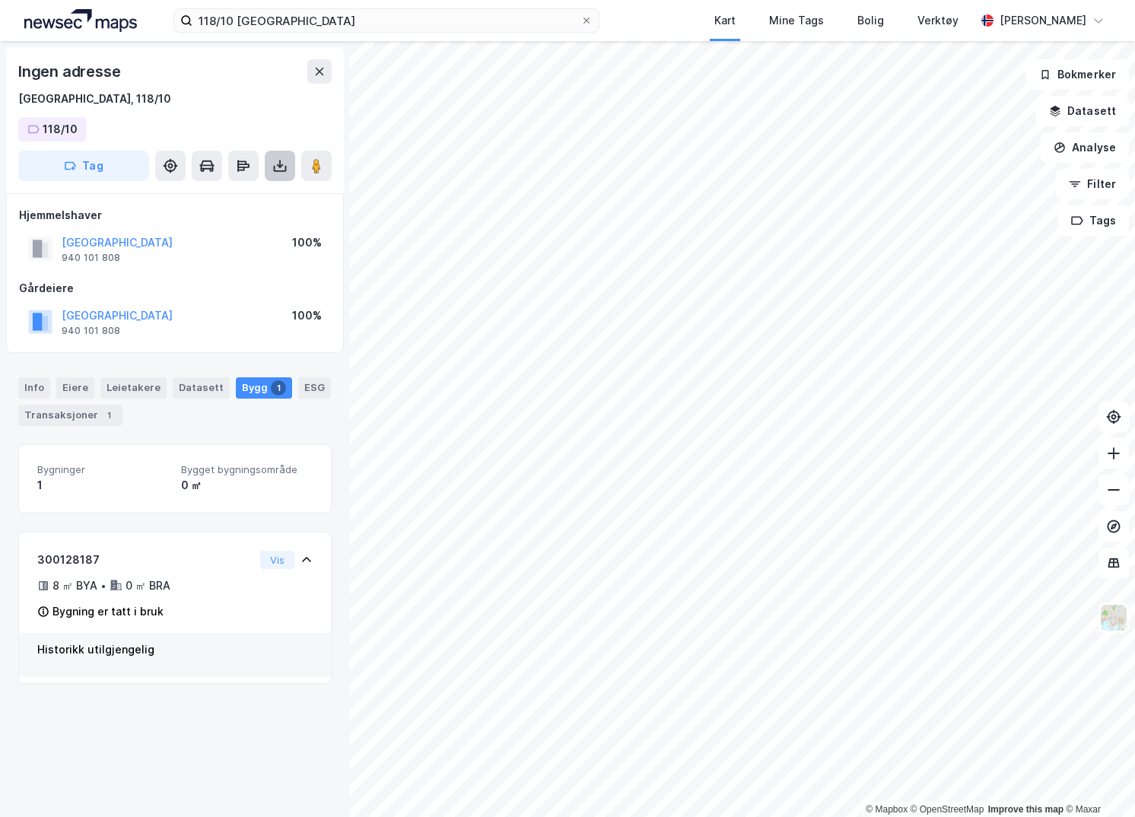
click at [282, 165] on icon at bounding box center [280, 166] width 6 height 4
click at [259, 225] on div "Last ned matrikkelrapport" at bounding box center [222, 220] width 125 height 12
drag, startPoint x: 125, startPoint y: 760, endPoint x: 234, endPoint y: 714, distance: 117.9
click at [125, 736] on div "Ingen adresse Tromsø, 118/10 118/10 Tag Last ned grunnbok Last ned matrikkelrap…" at bounding box center [175, 429] width 350 height 776
click at [689, 622] on img at bounding box center [1113, 617] width 29 height 29
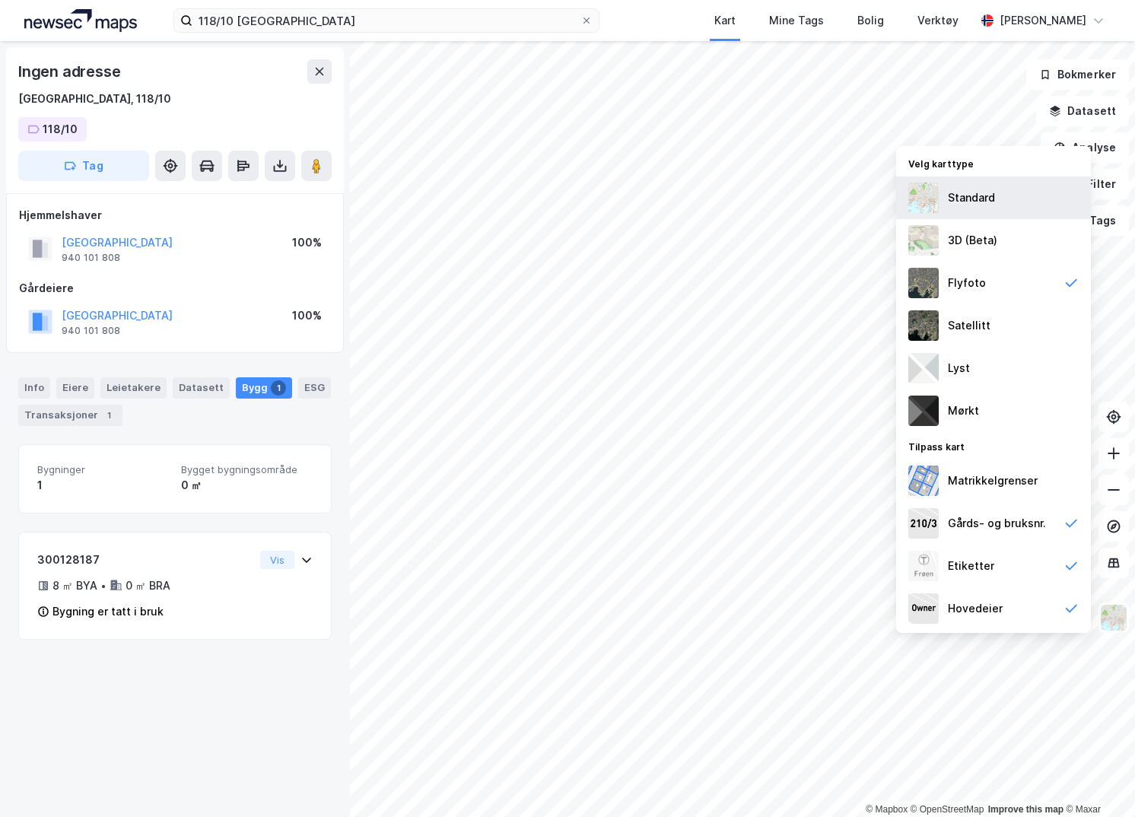
click at [689, 210] on div "Standard" at bounding box center [993, 197] width 195 height 43
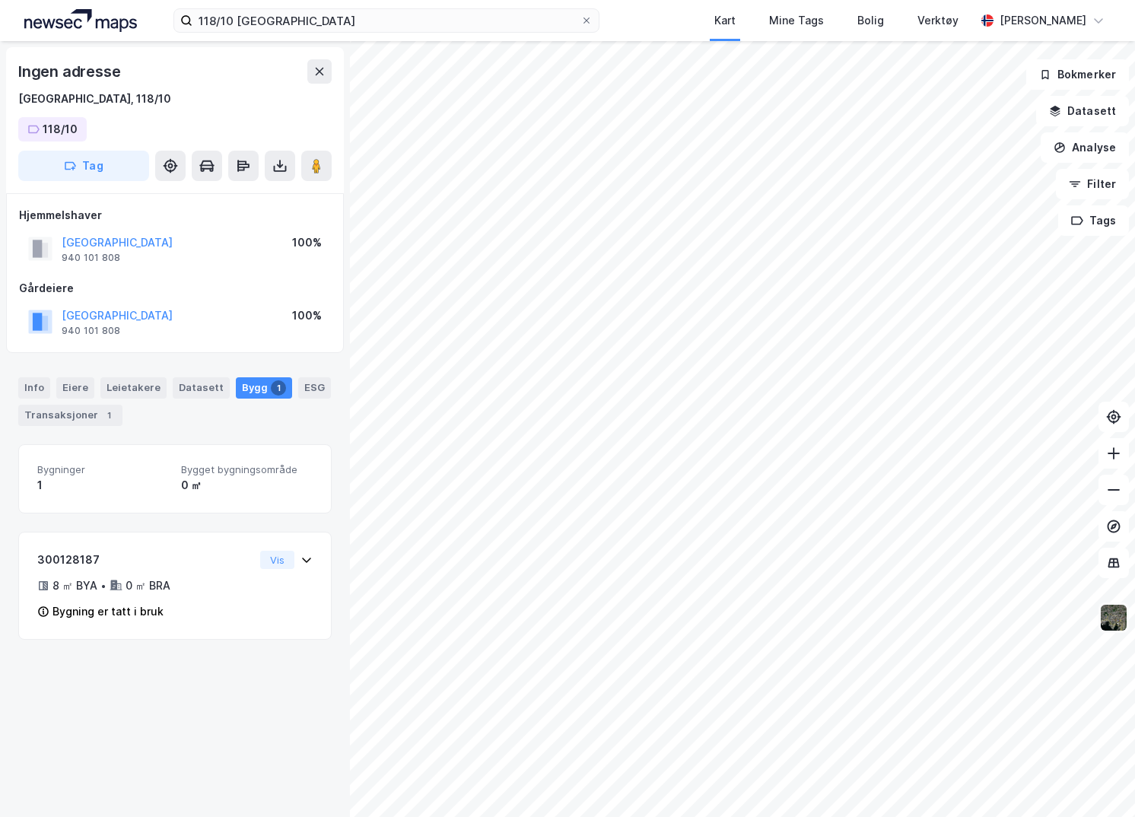
click at [689, 617] on img at bounding box center [1113, 617] width 29 height 29
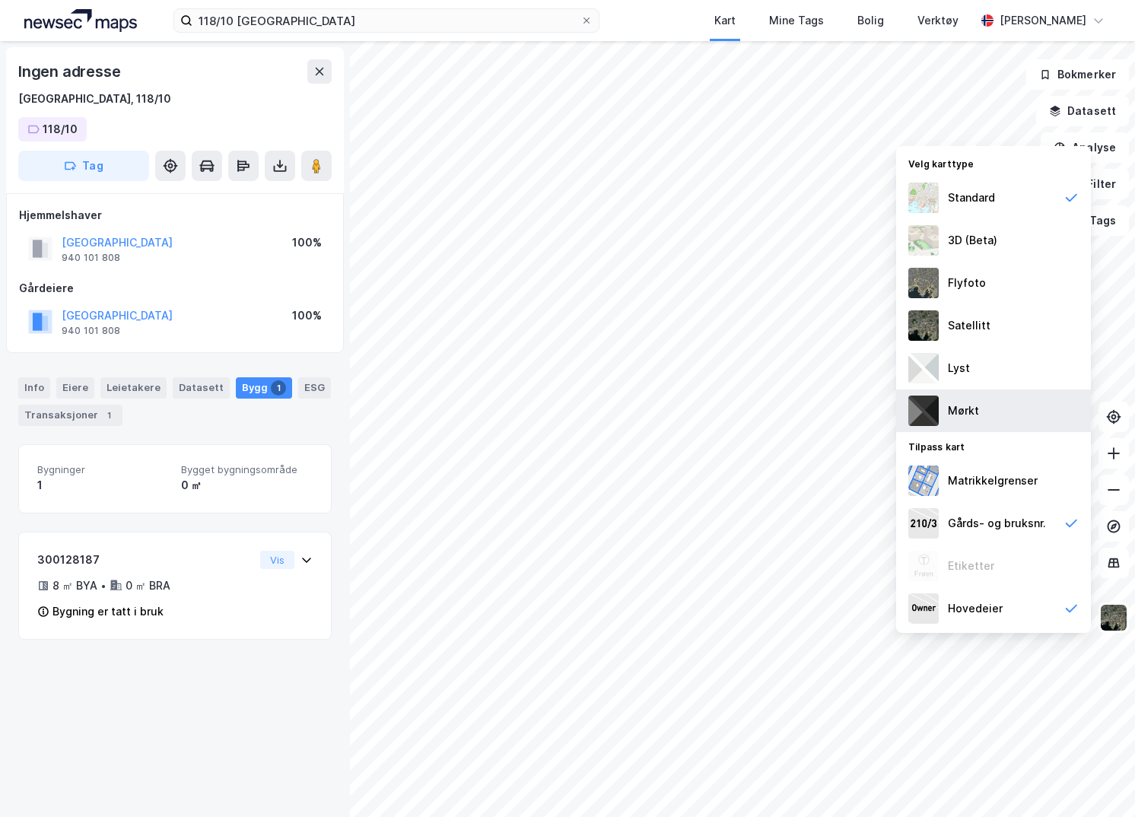
click at [689, 410] on div "Mørkt" at bounding box center [993, 410] width 195 height 43
click at [689, 608] on img at bounding box center [1113, 617] width 29 height 29
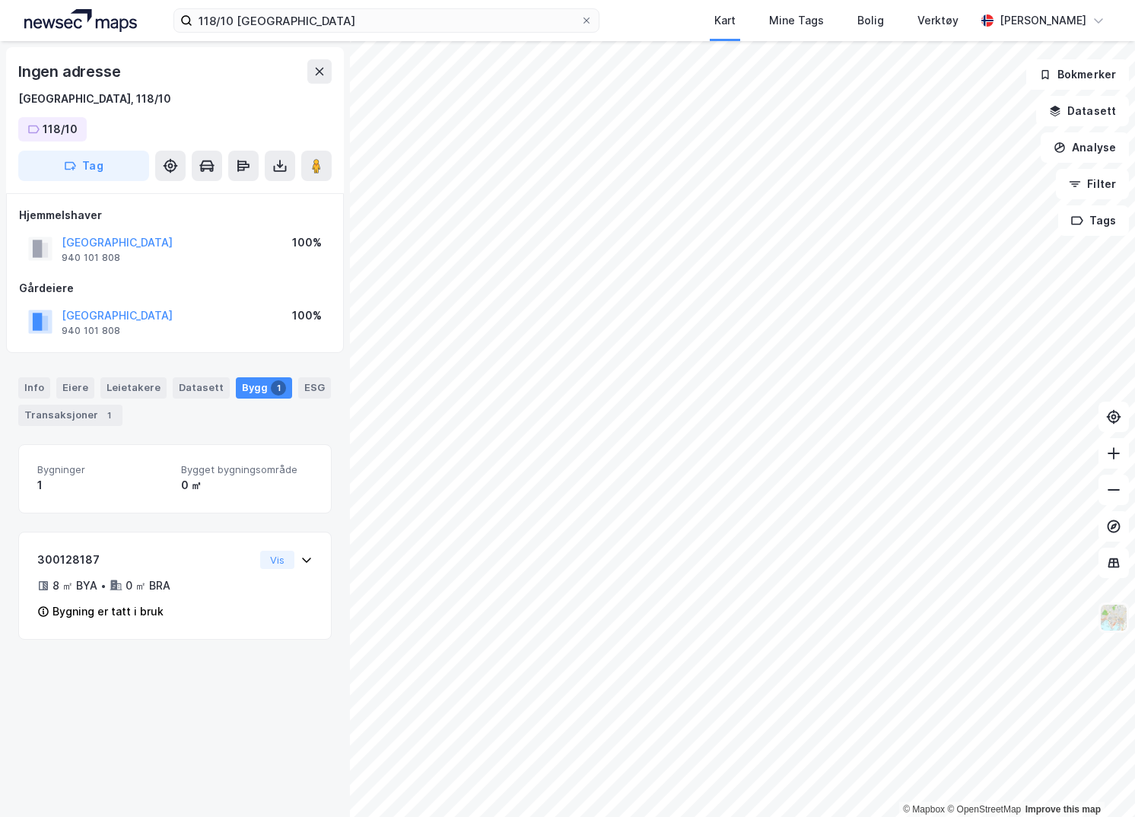
click at [689, 618] on img at bounding box center [1113, 617] width 29 height 29
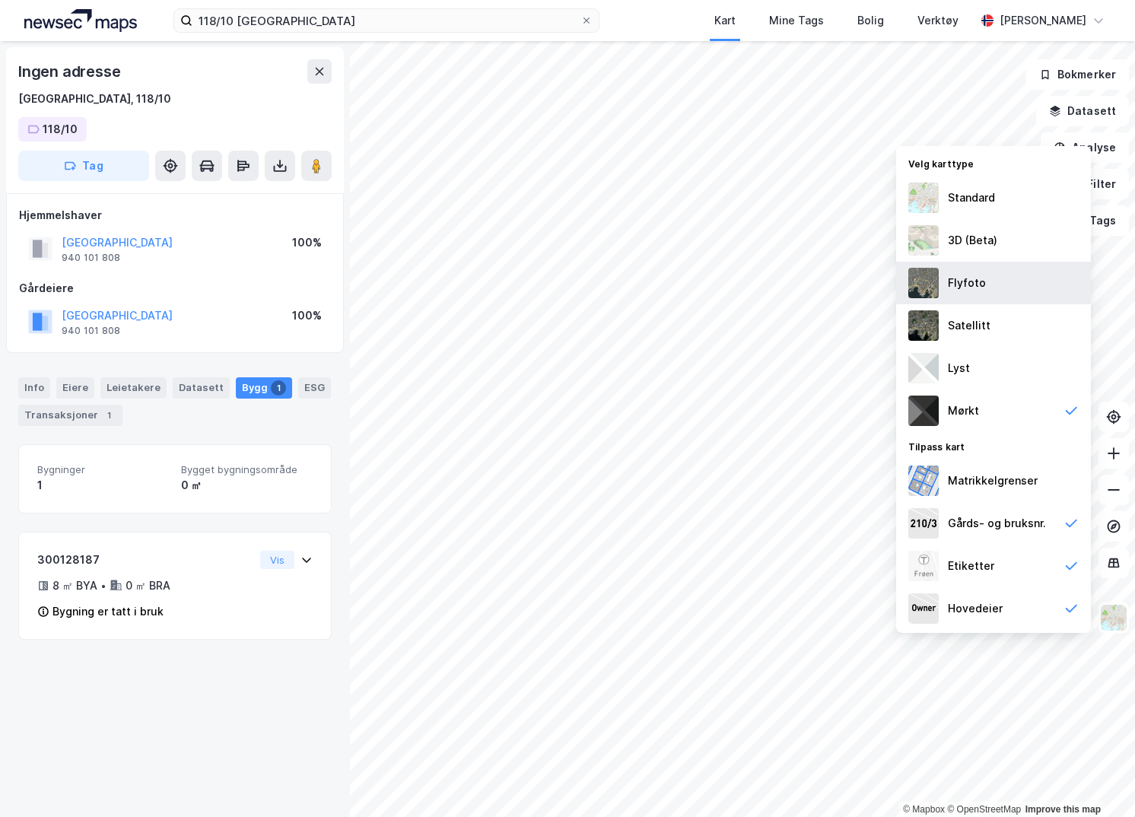
click at [689, 282] on div "Flyfoto" at bounding box center [993, 283] width 195 height 43
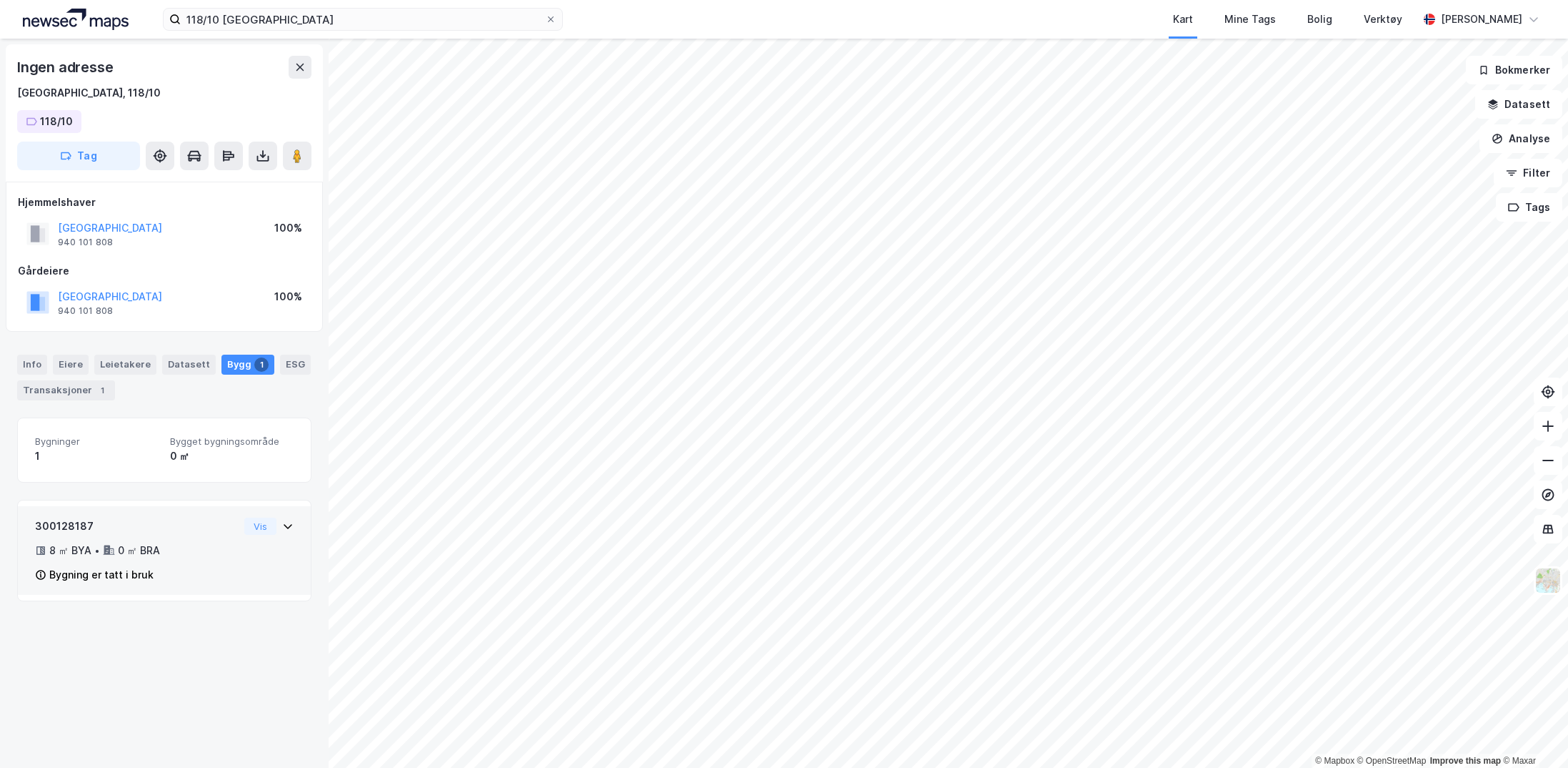
click at [219, 541] on div "8 ㎡ BYA • 0 ㎡ BRA" at bounding box center [136, 550] width 204 height 17
click at [182, 574] on div "Bygning er tatt i bruk" at bounding box center [136, 574] width 204 height 17
click at [183, 574] on div "Bygning er tatt i bruk" at bounding box center [136, 574] width 204 height 17
click at [257, 529] on button "Vis" at bounding box center [260, 526] width 32 height 17
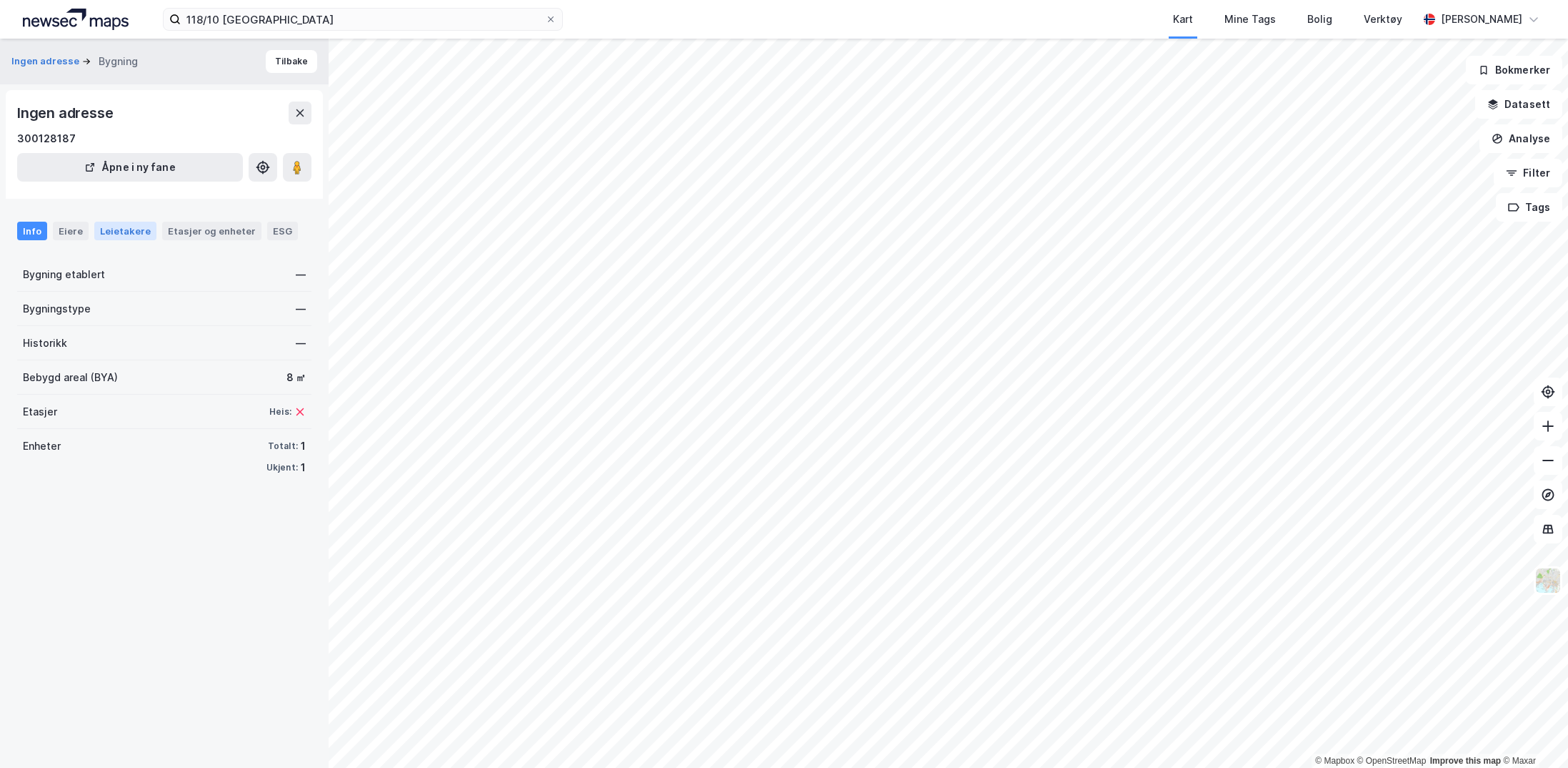
click at [101, 234] on div "Leietakere" at bounding box center [125, 231] width 62 height 19
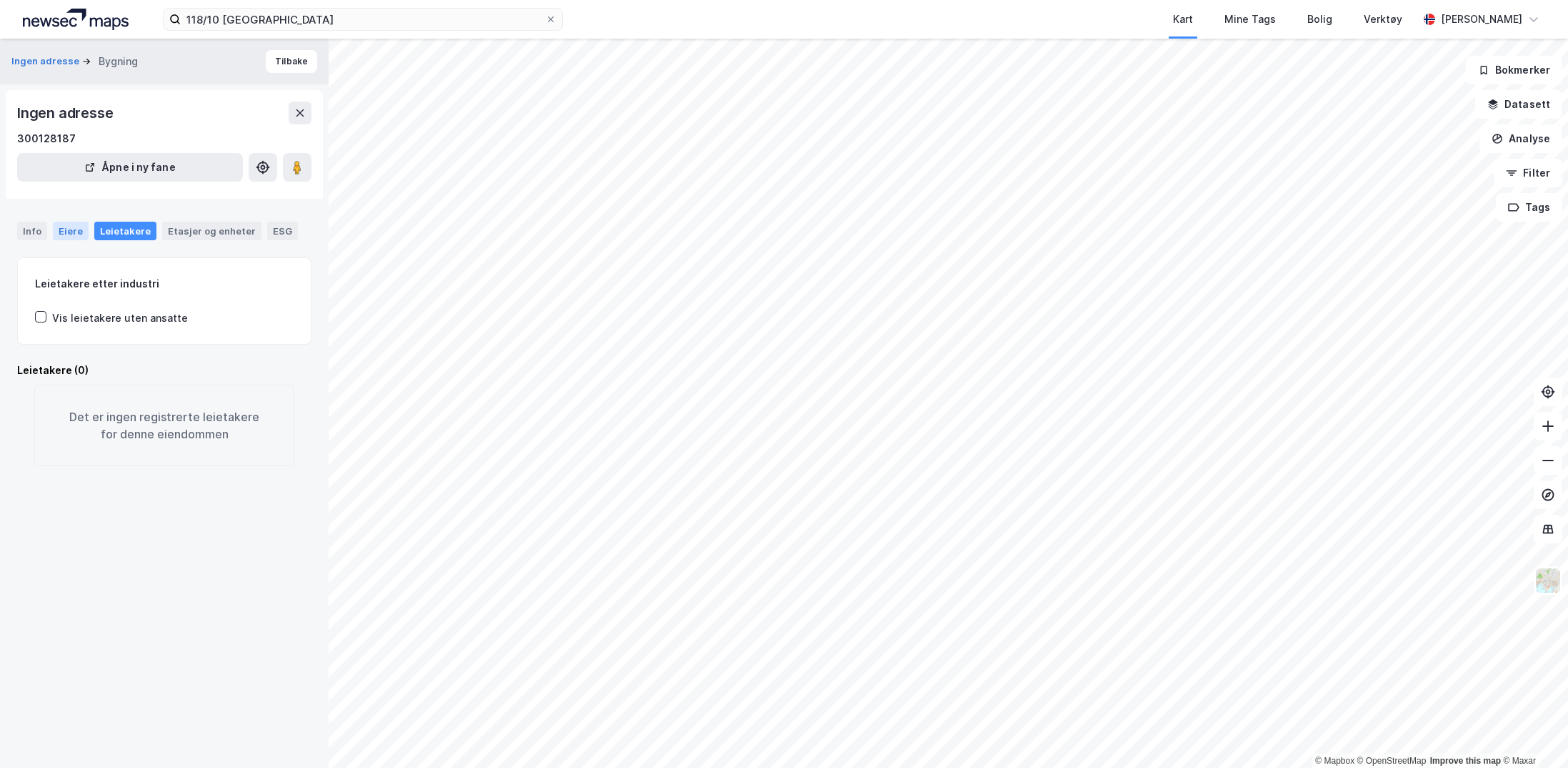
click at [70, 233] on div "Eiere" at bounding box center [70, 231] width 36 height 19
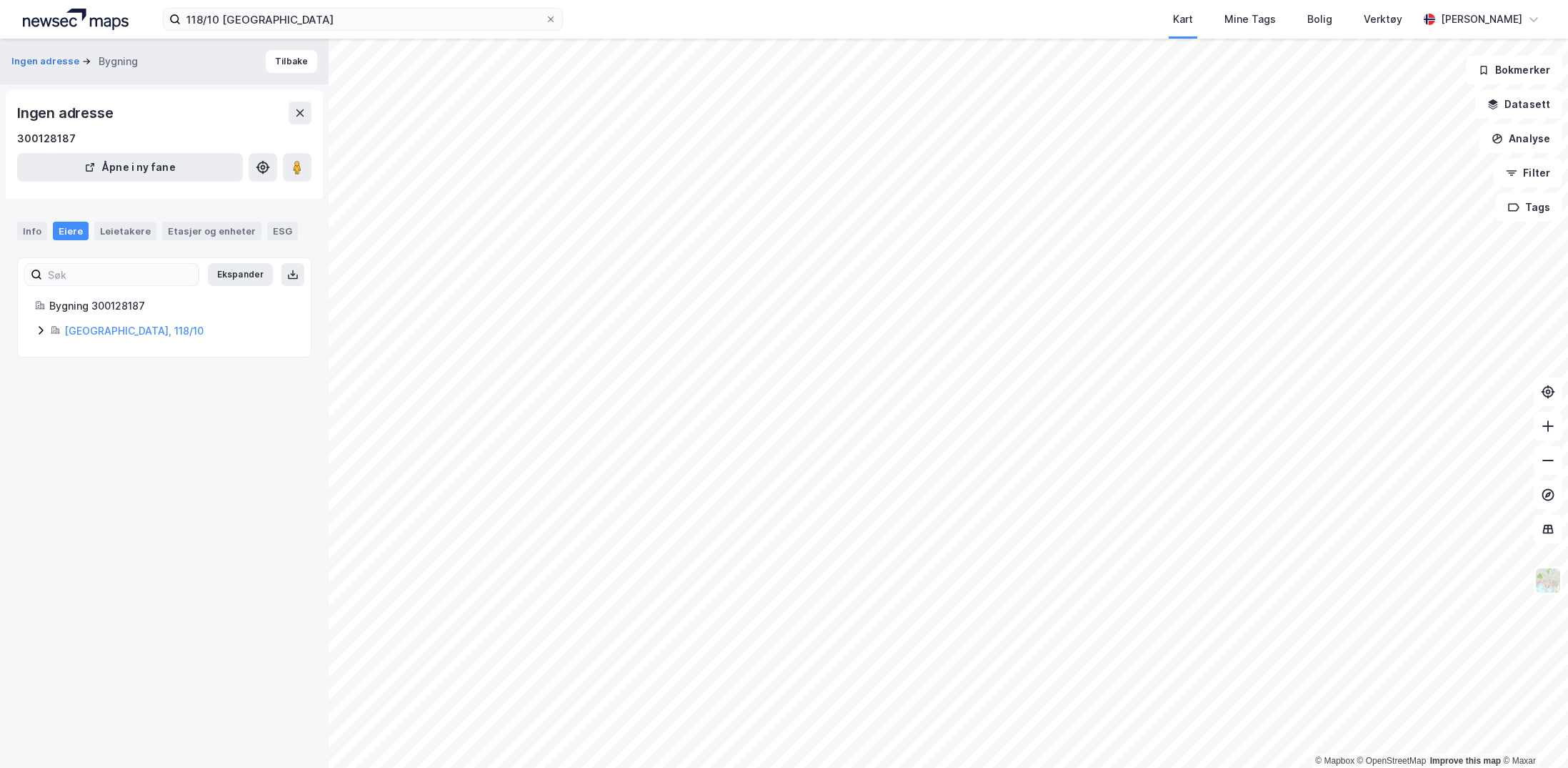
click at [48, 234] on div "Info Eiere Leietakere Etasjer og enheter ESG" at bounding box center [163, 231] width 294 height 19
click at [99, 330] on link "Tromsø, 118/10" at bounding box center [133, 330] width 139 height 12
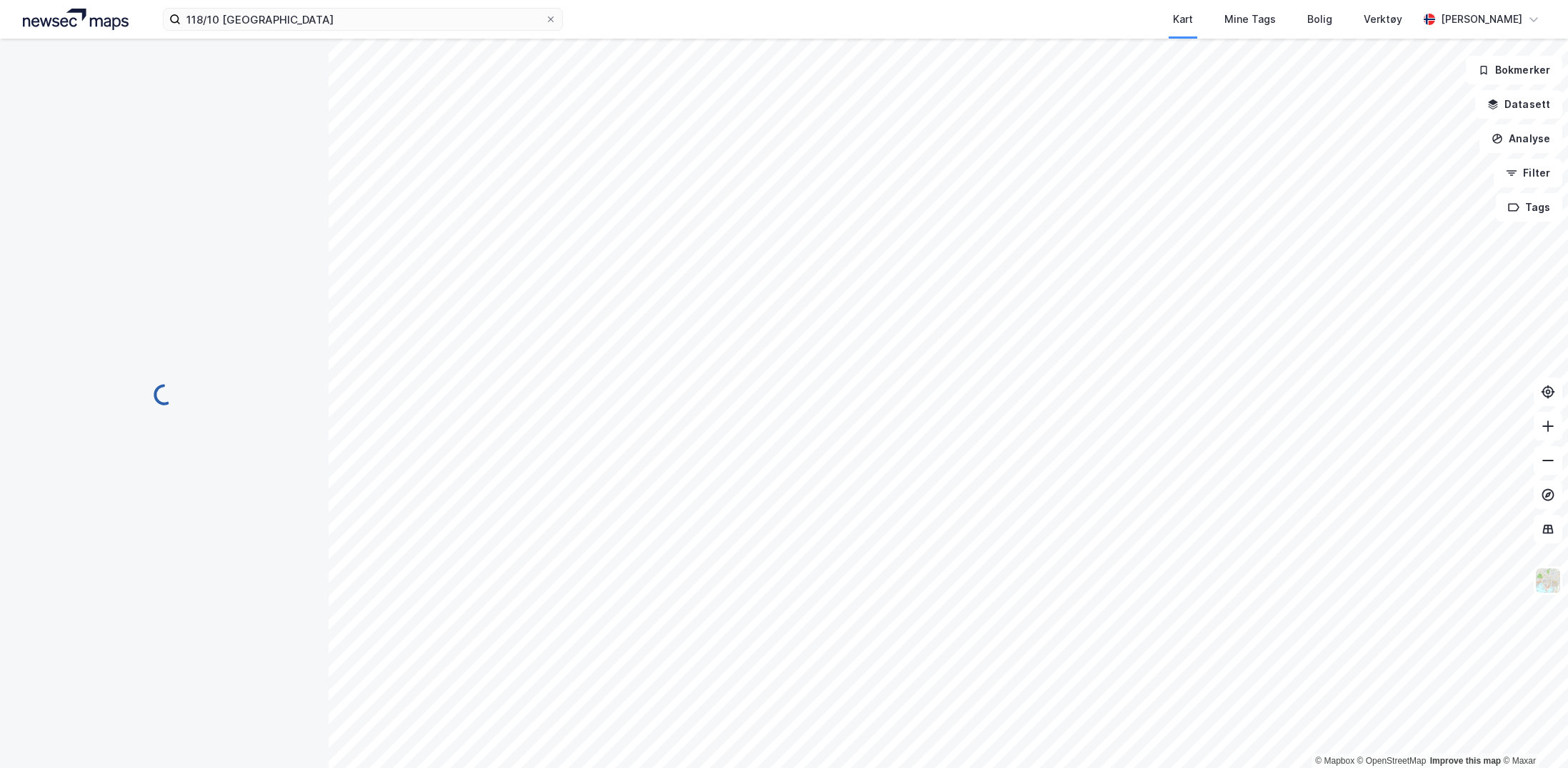
scroll to position [1, 0]
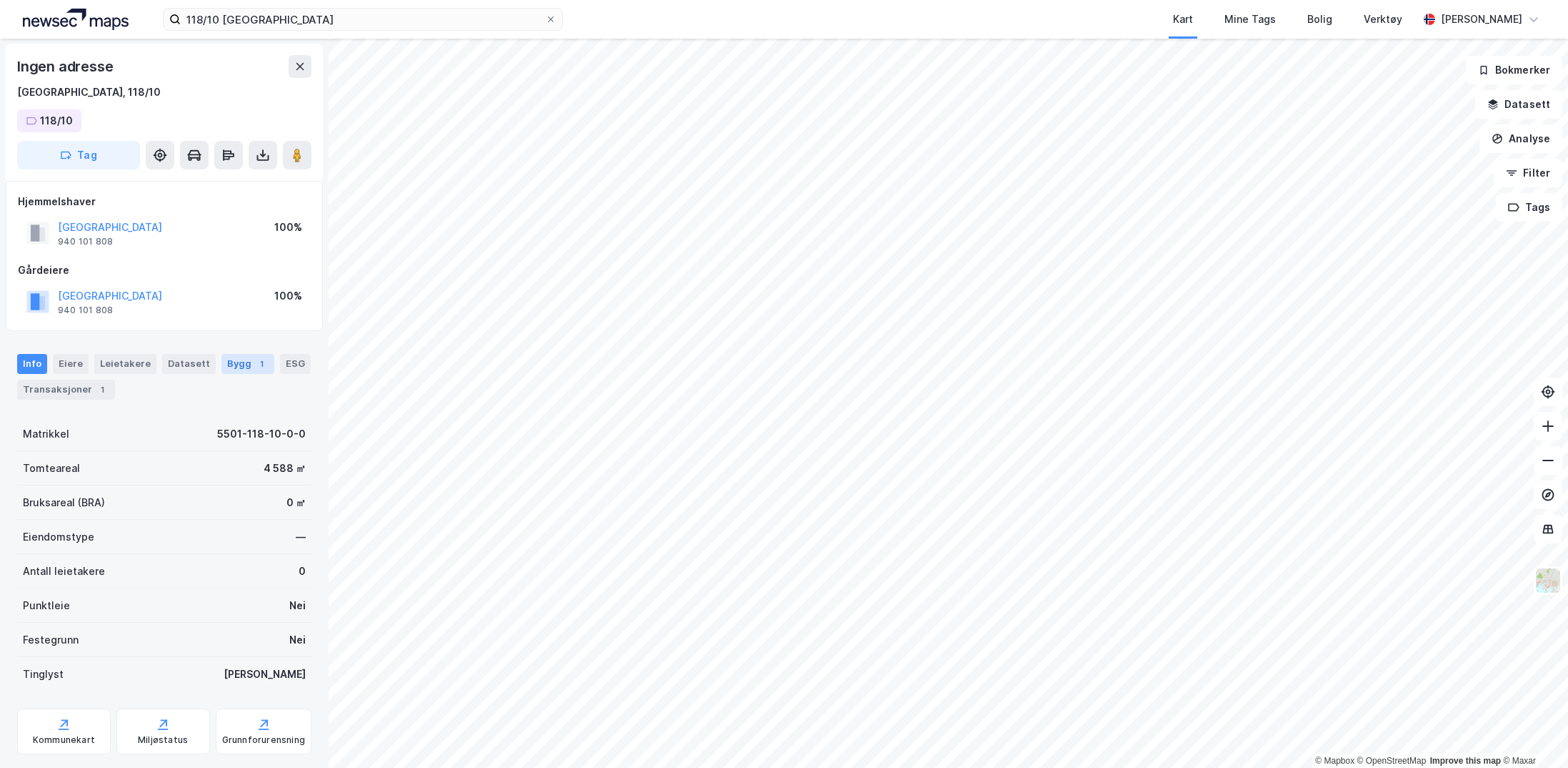
click at [228, 368] on div "Bygg 1" at bounding box center [248, 363] width 53 height 20
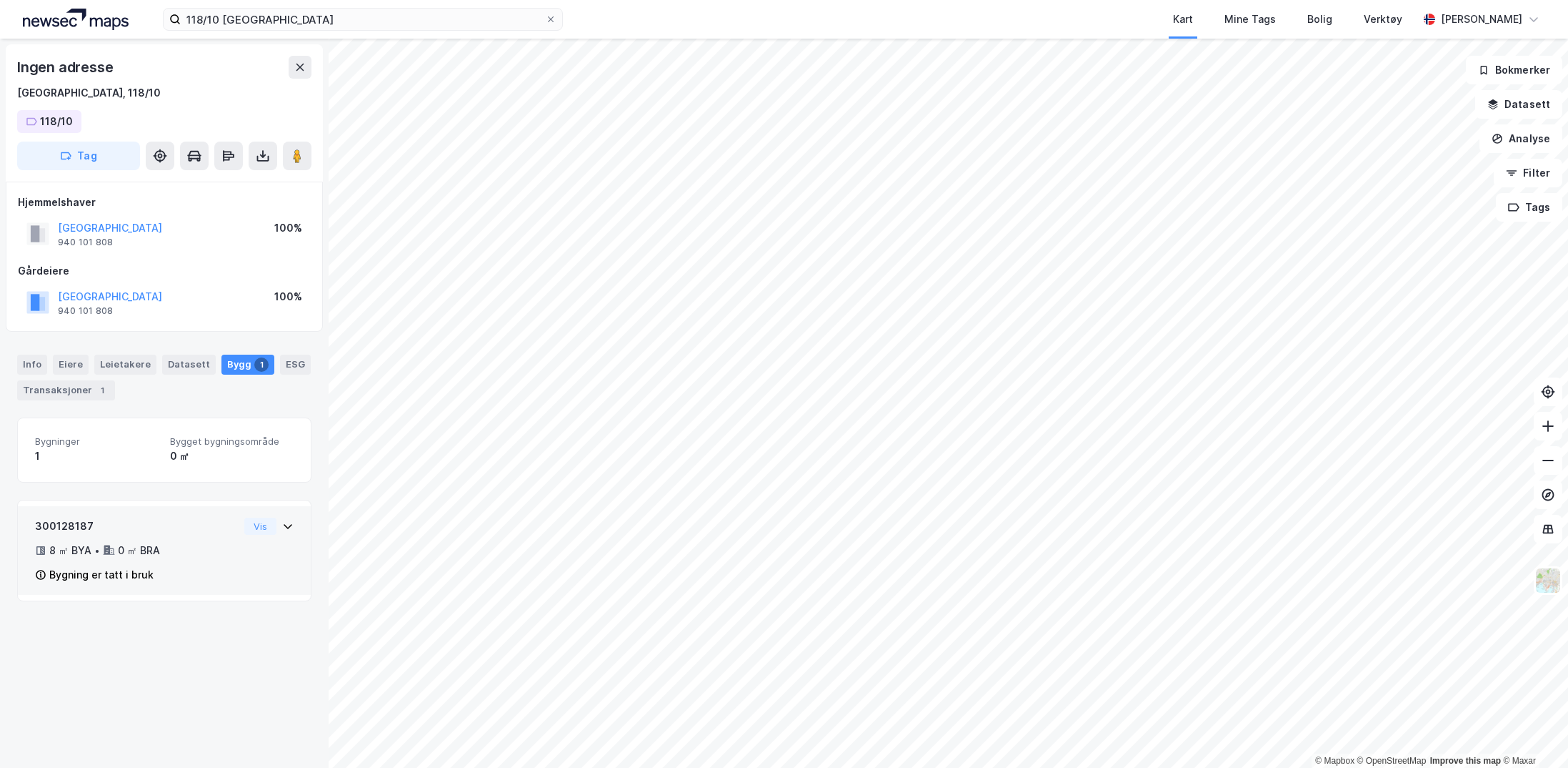
click at [284, 528] on icon at bounding box center [287, 525] width 8 height 5
click at [255, 151] on button at bounding box center [263, 156] width 28 height 28
click at [230, 209] on div "Last ned matrikkelrapport" at bounding box center [209, 207] width 117 height 11
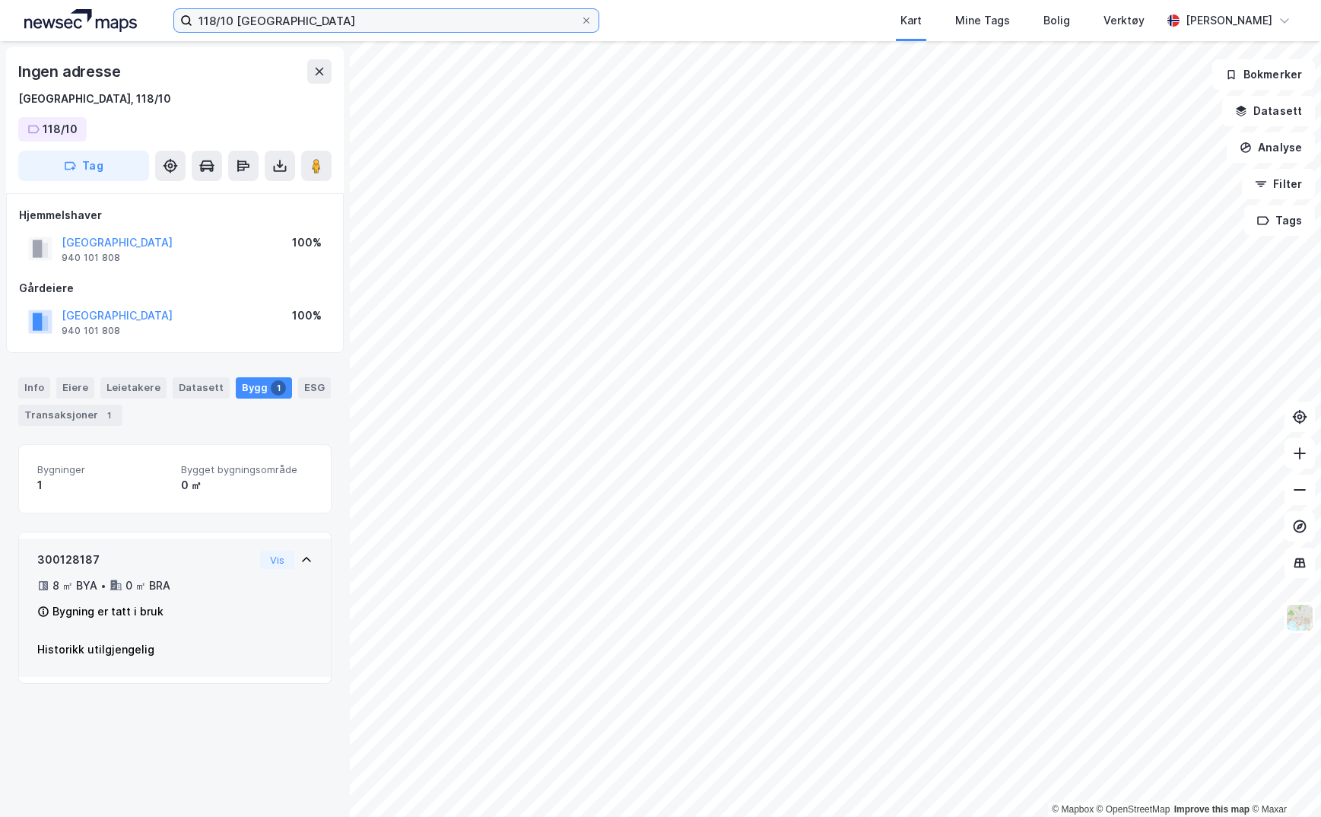
click at [348, 27] on input "118/10 tromsø" at bounding box center [386, 20] width 388 height 23
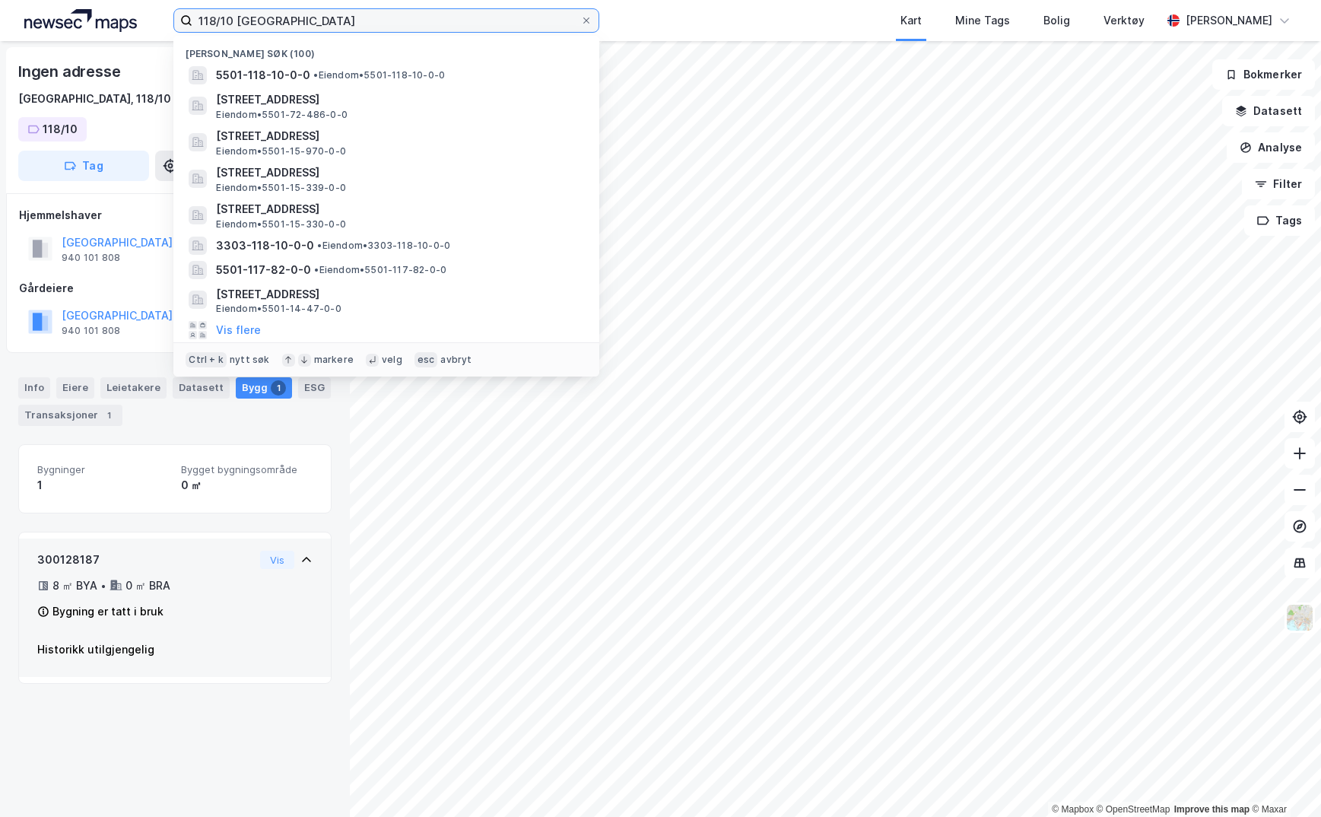
click at [348, 26] on input "118/10 tromsø" at bounding box center [386, 20] width 388 height 23
type input "2"
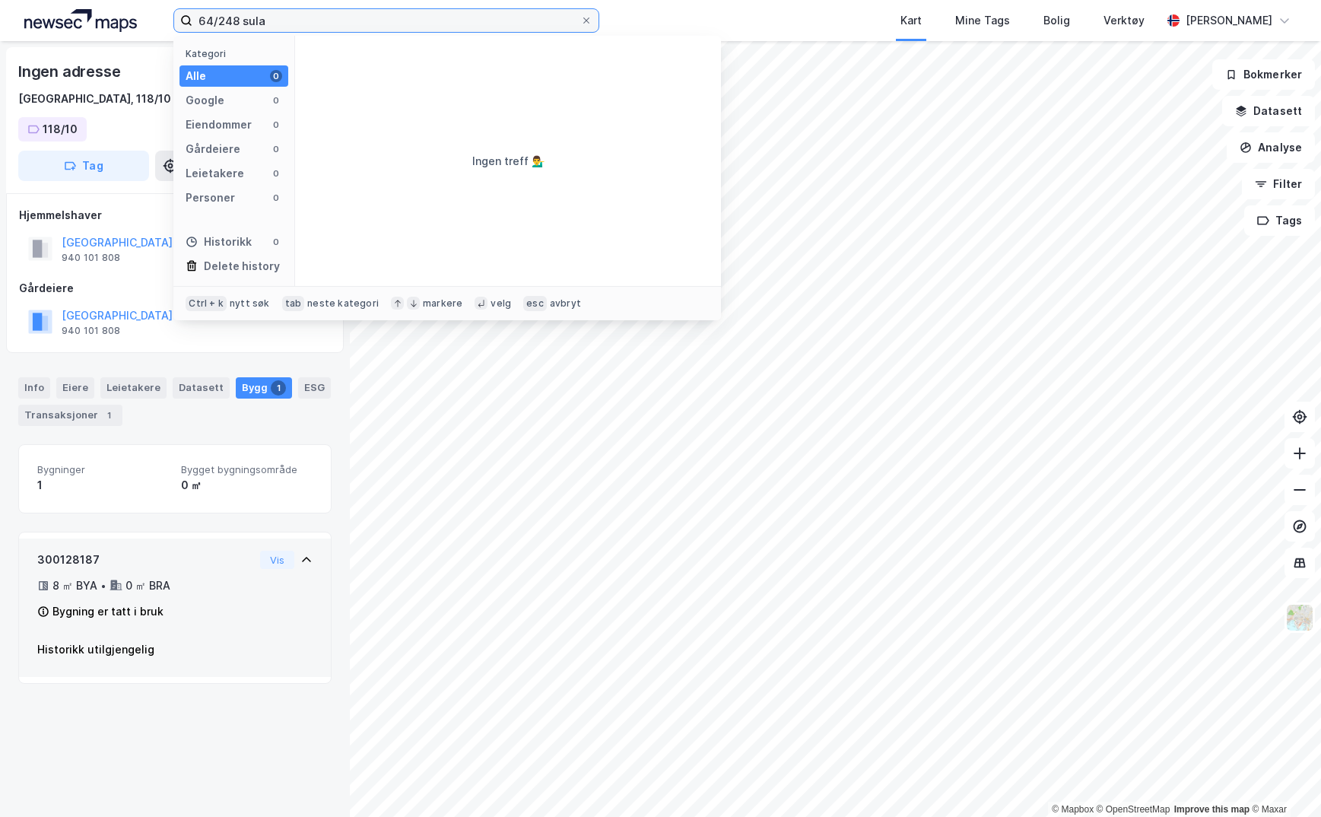
click at [344, 25] on input "64/248 sula" at bounding box center [386, 20] width 388 height 23
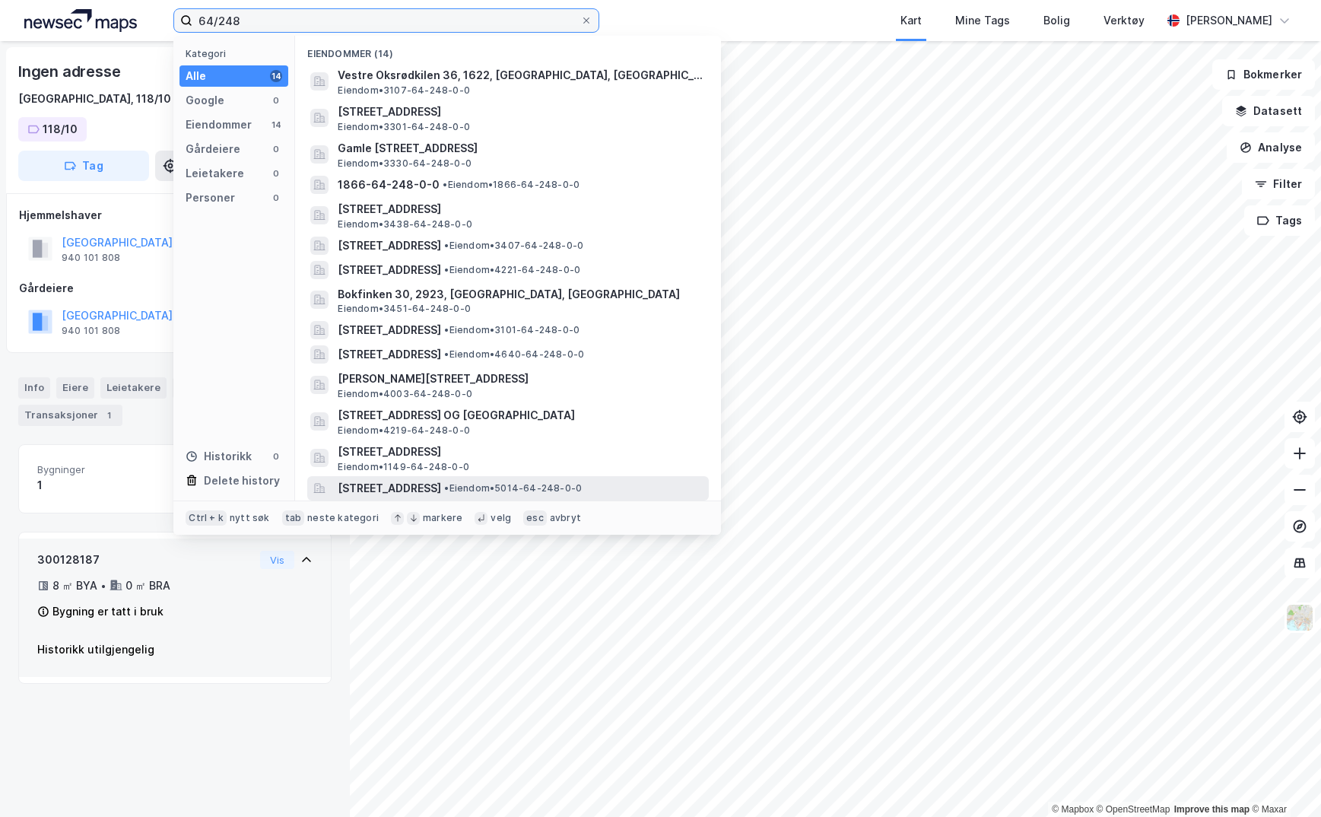
type input "64/248"
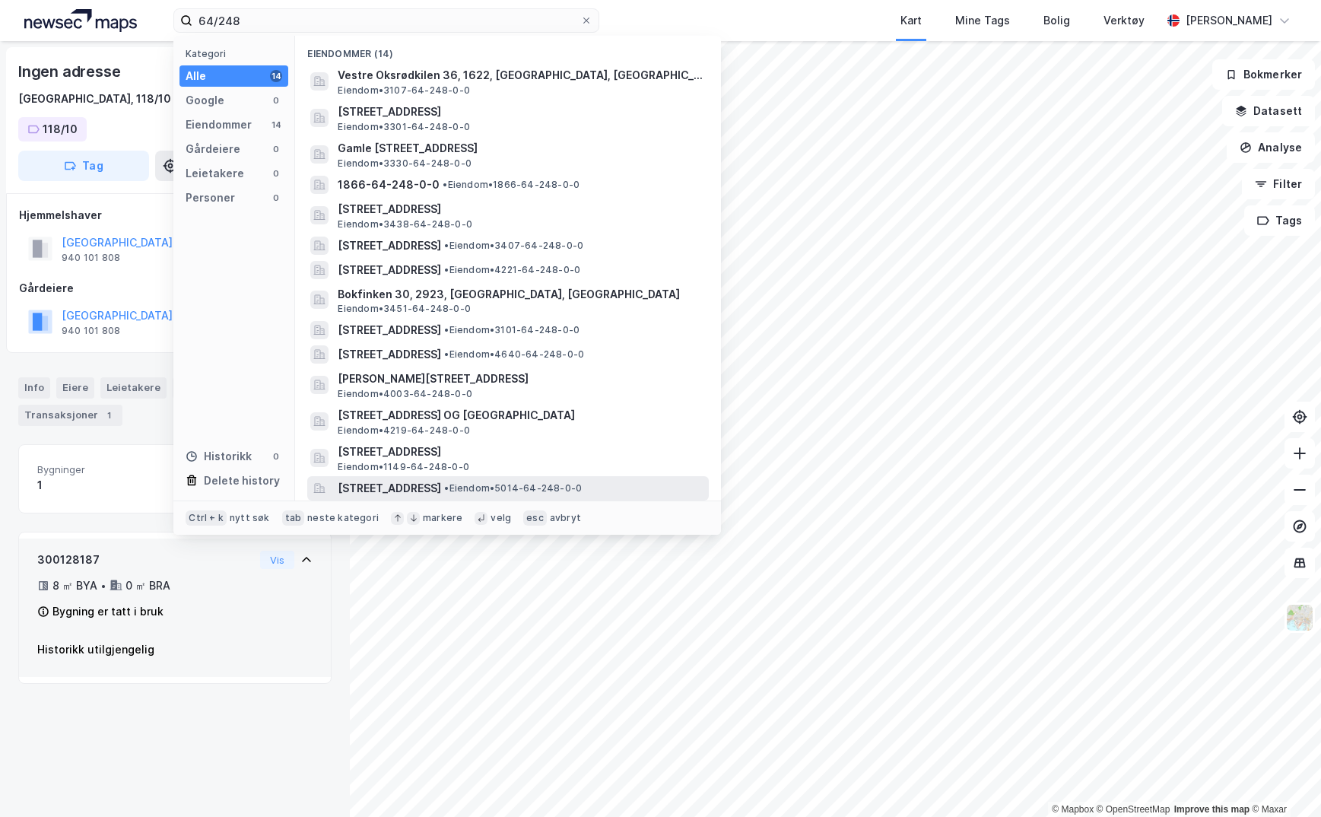
click at [440, 482] on span "[STREET_ADDRESS]" at bounding box center [389, 488] width 103 height 18
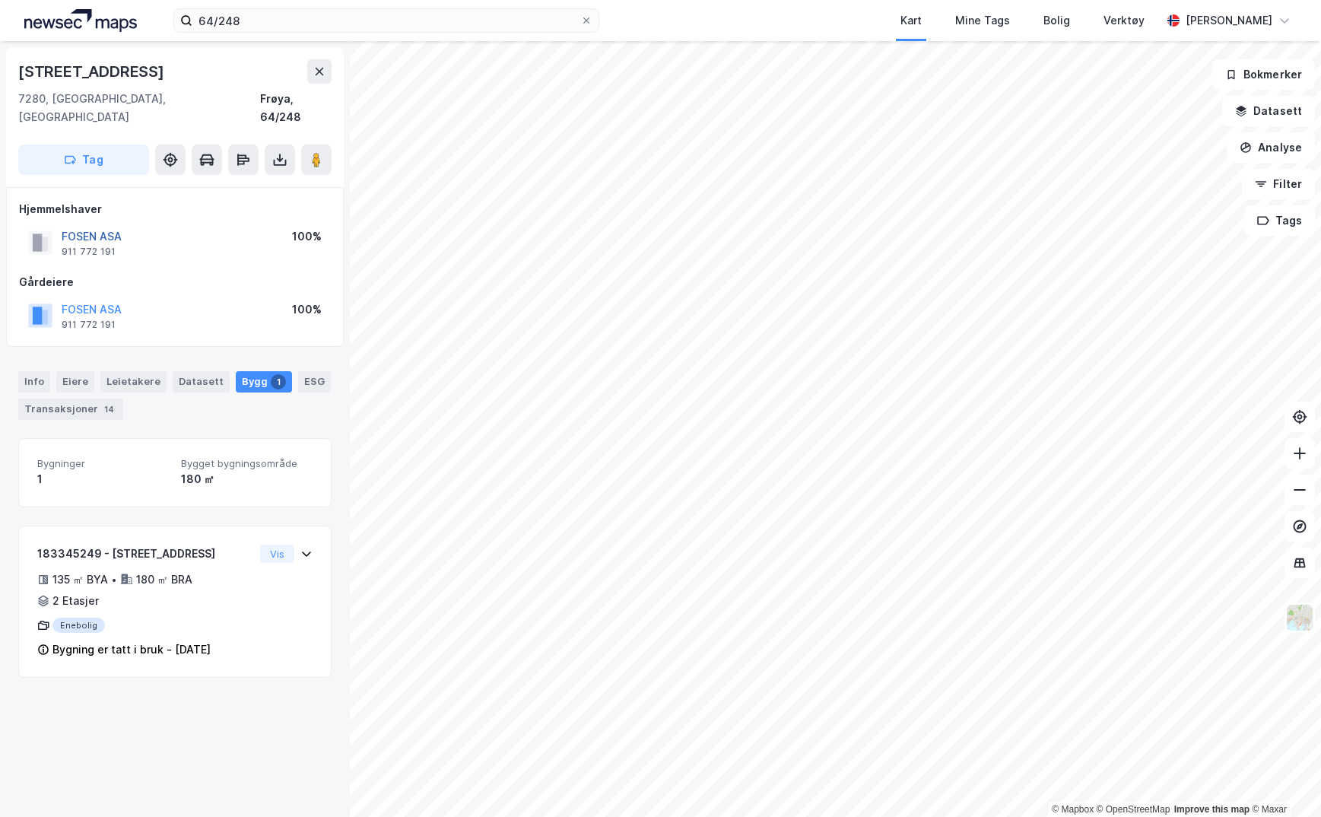
click at [0, 0] on button "FOSEN ASA" at bounding box center [0, 0] width 0 height 0
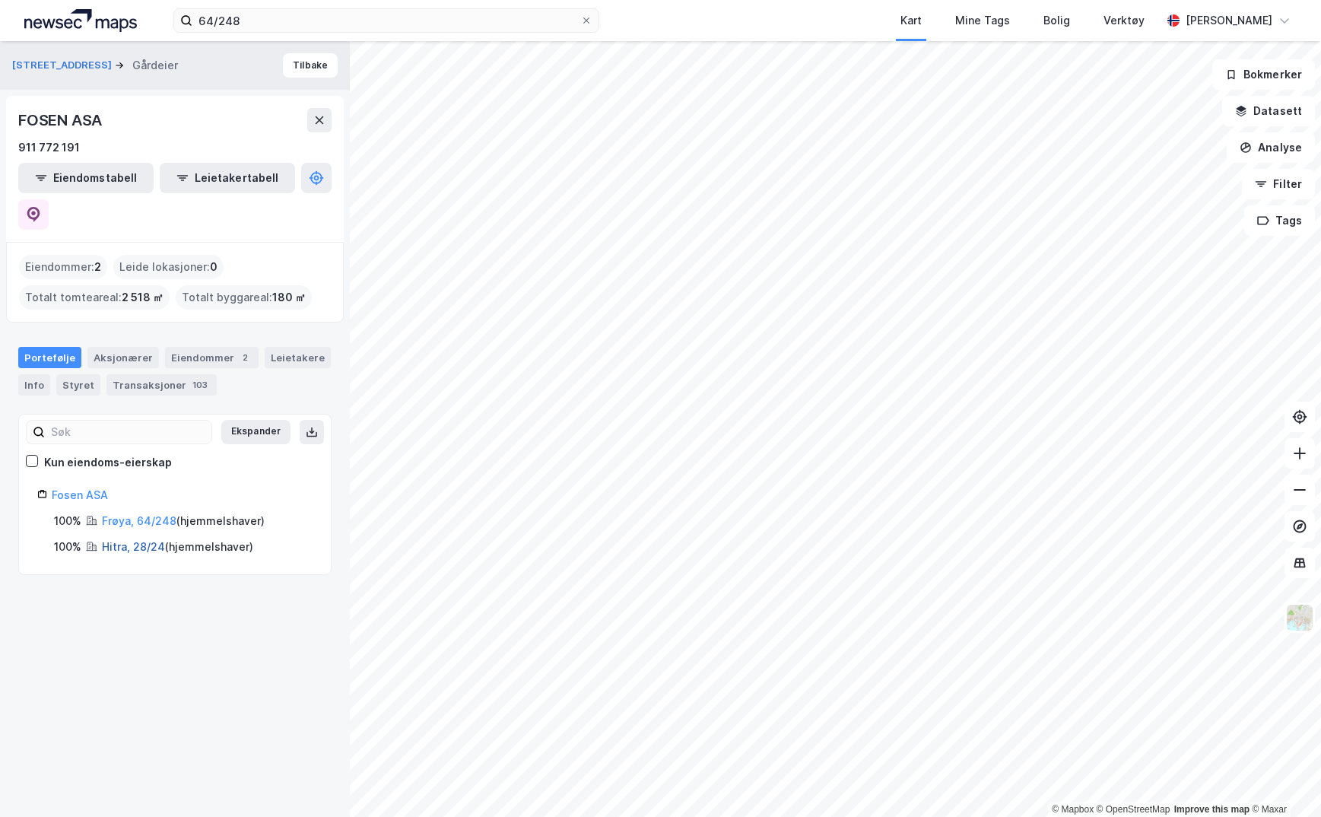
click at [148, 540] on link "Hitra, 28/24" at bounding box center [133, 546] width 63 height 13
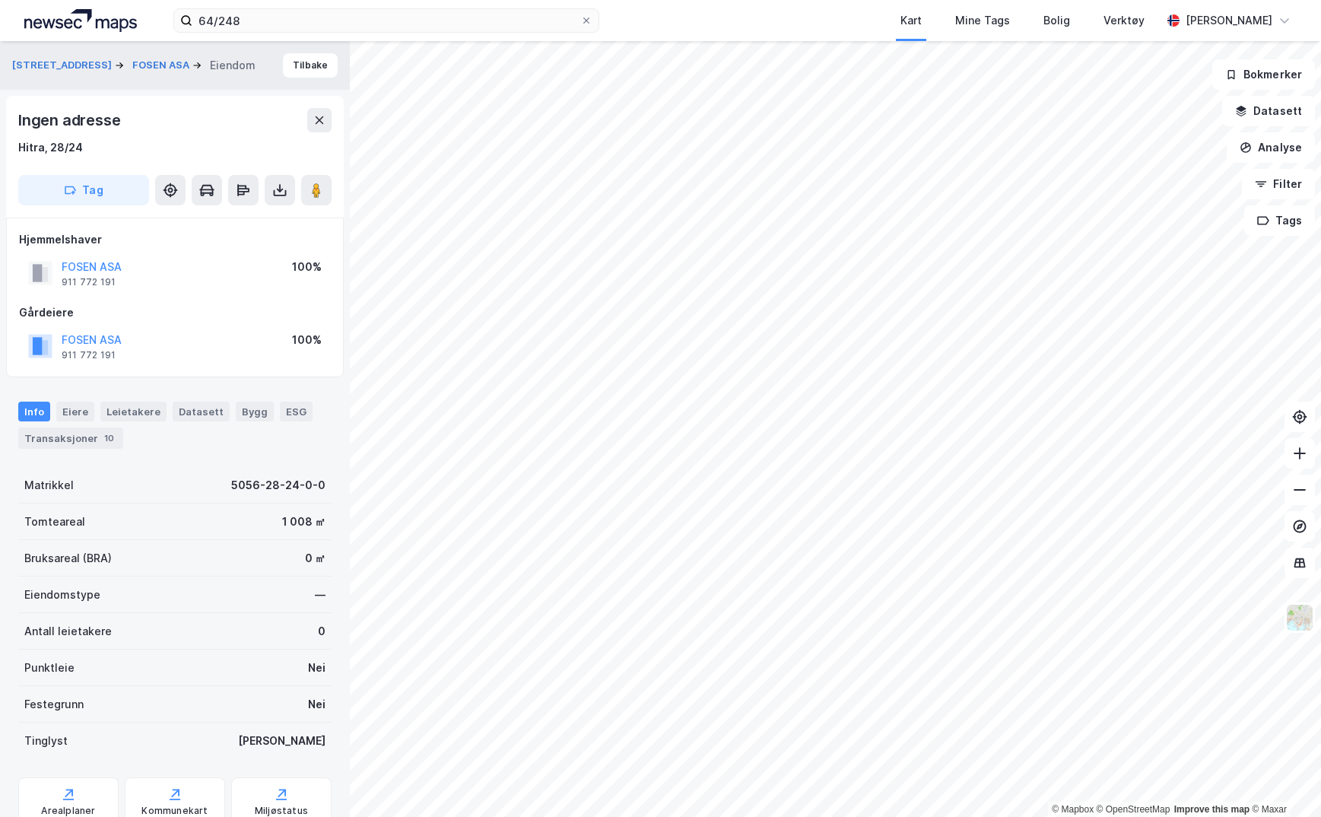
scroll to position [1, 0]
click at [297, 69] on button "Tilbake" at bounding box center [310, 64] width 55 height 24
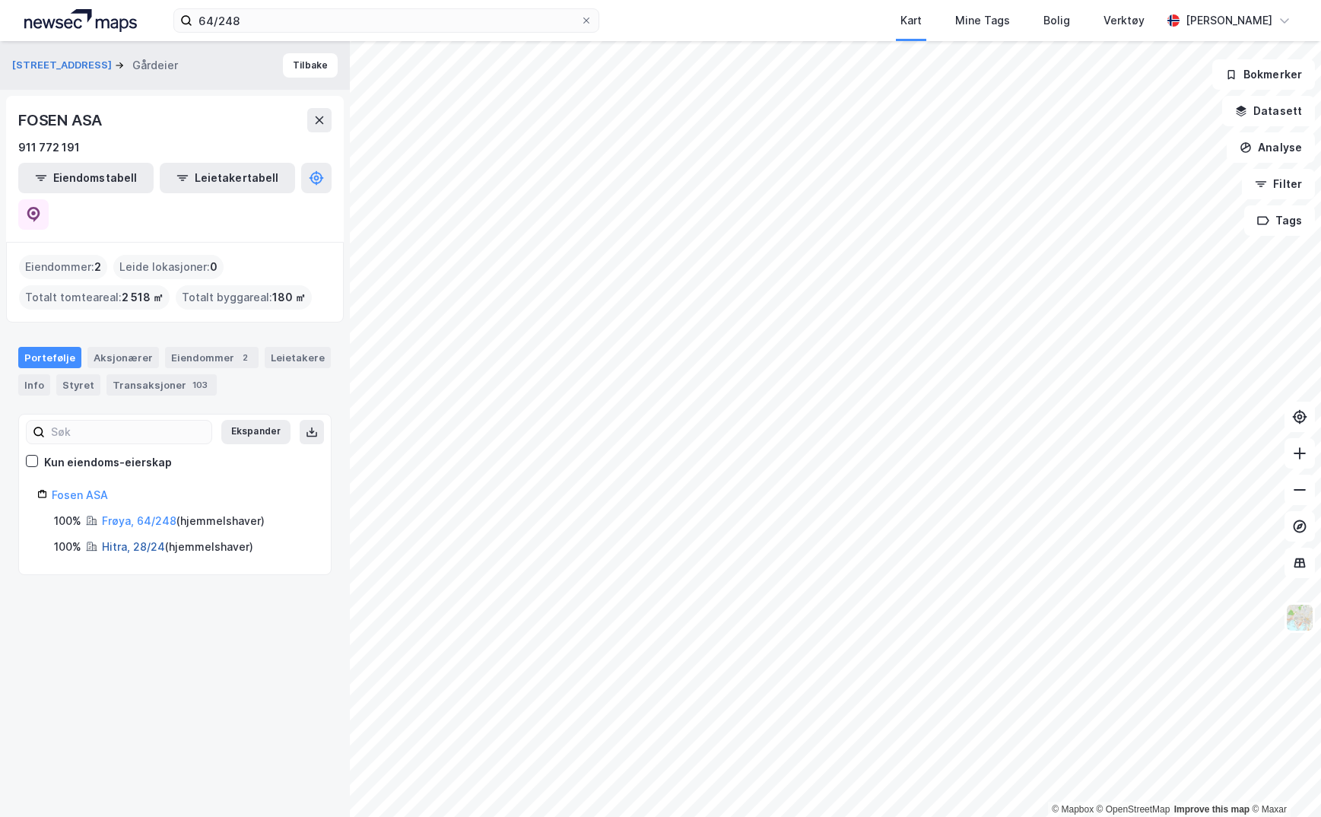
click at [128, 540] on link "Hitra, 28/24" at bounding box center [133, 546] width 63 height 13
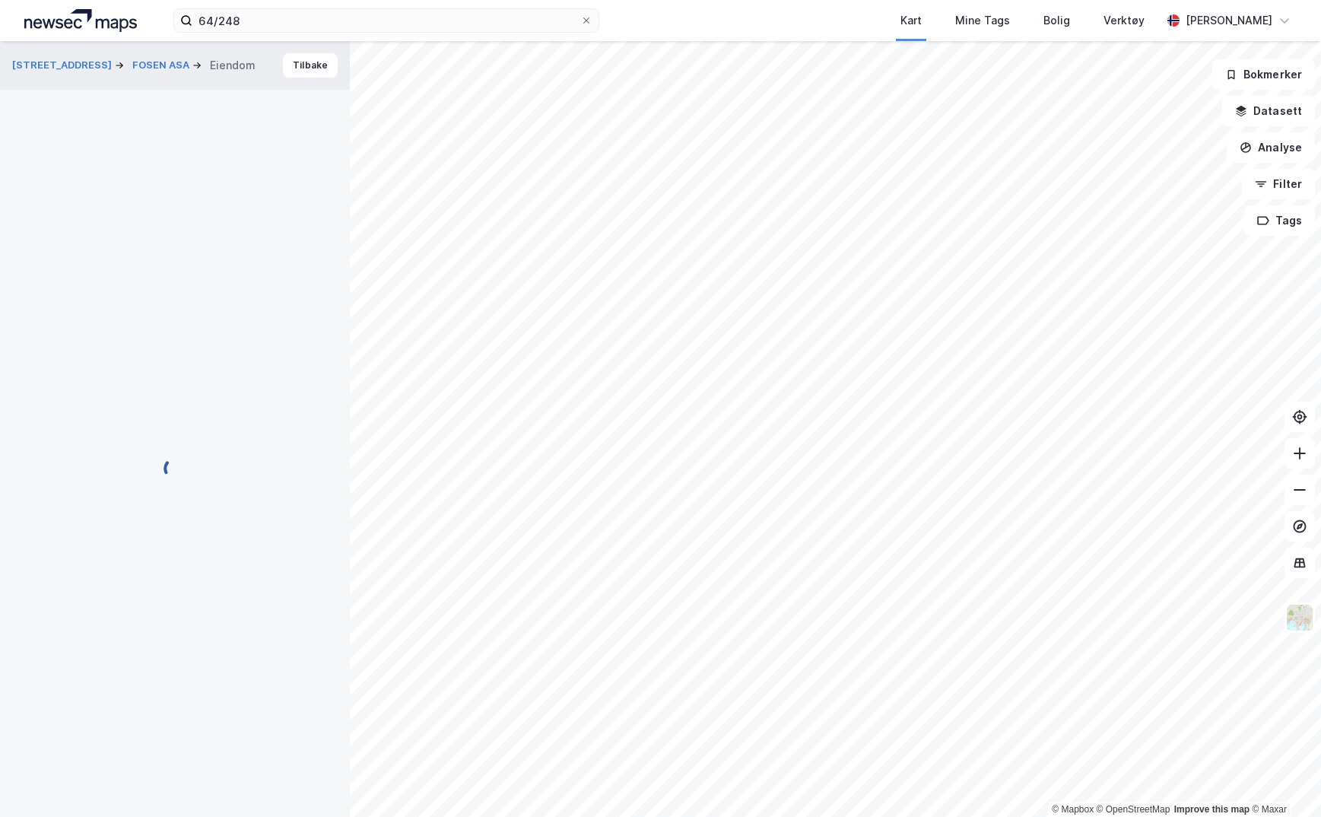
scroll to position [1, 0]
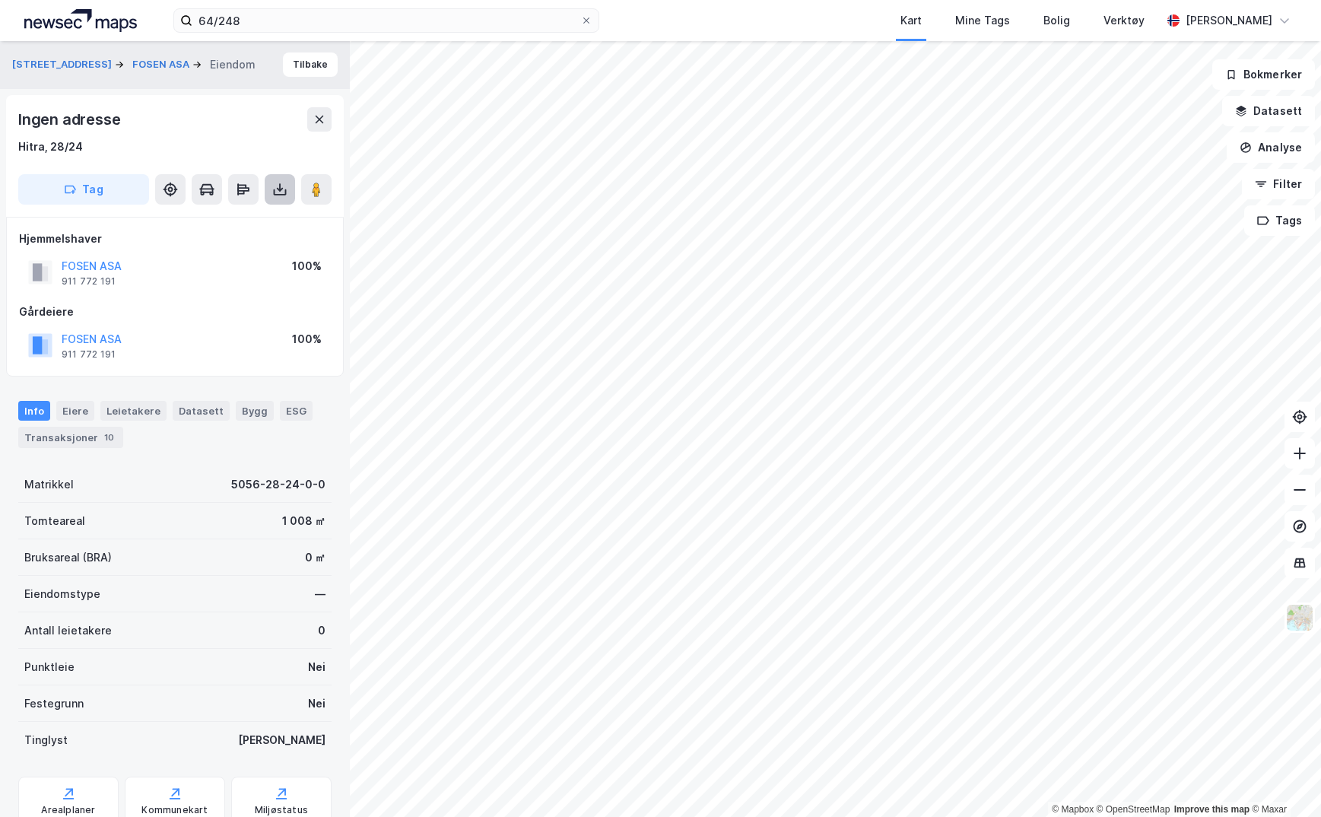
click at [272, 182] on icon at bounding box center [279, 189] width 15 height 15
click at [240, 222] on div "Last ned grunnbok" at bounding box center [204, 220] width 88 height 12
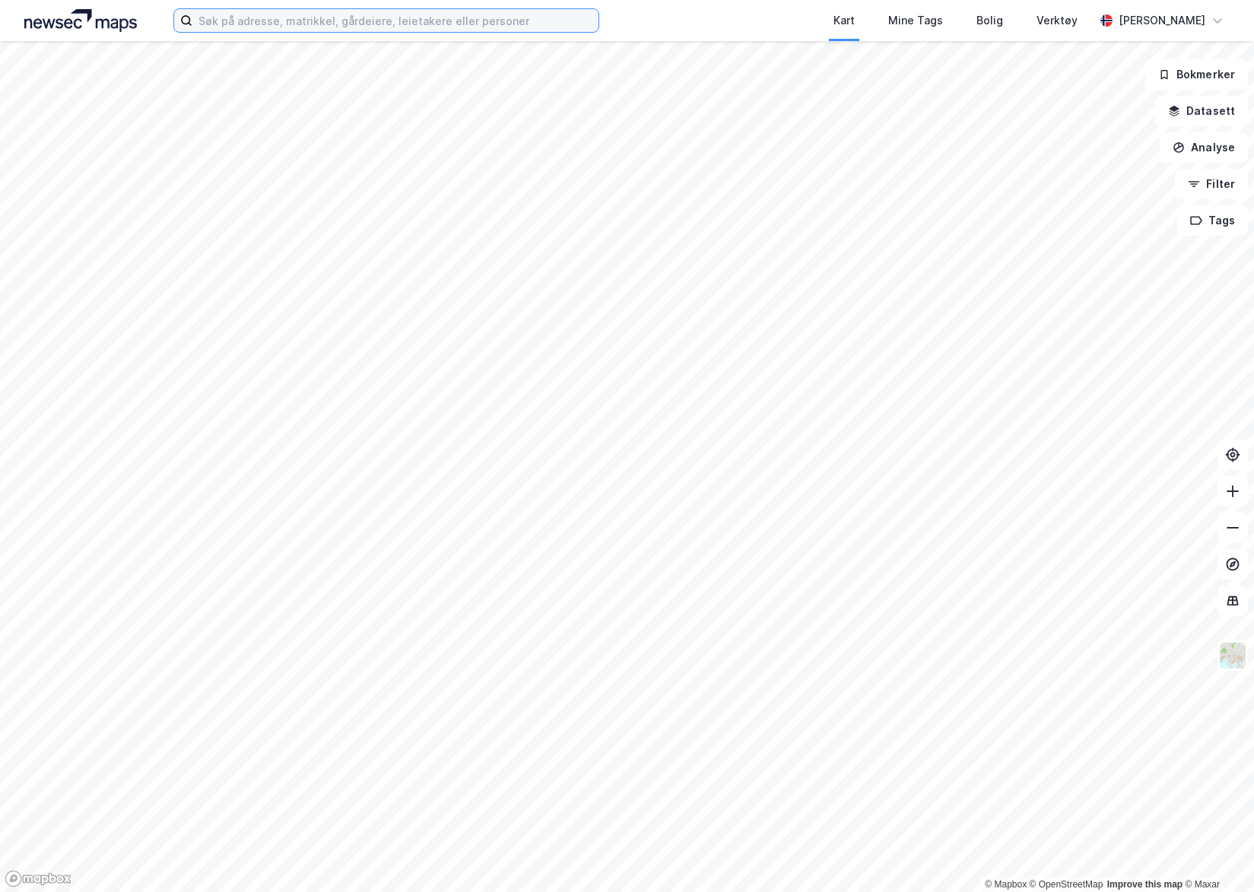
click at [493, 26] on input at bounding box center [395, 20] width 406 height 23
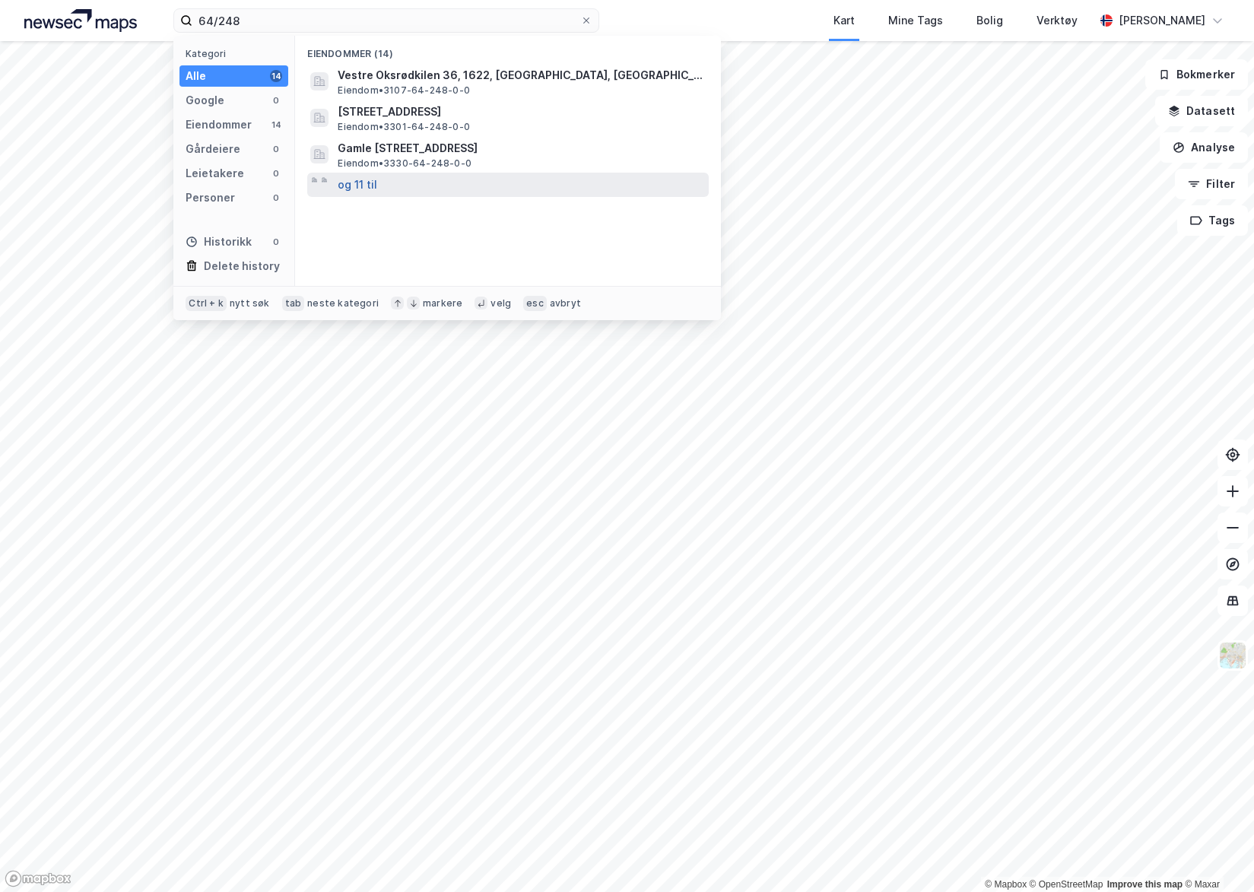
click at [341, 192] on button "og 11 til" at bounding box center [358, 185] width 40 height 18
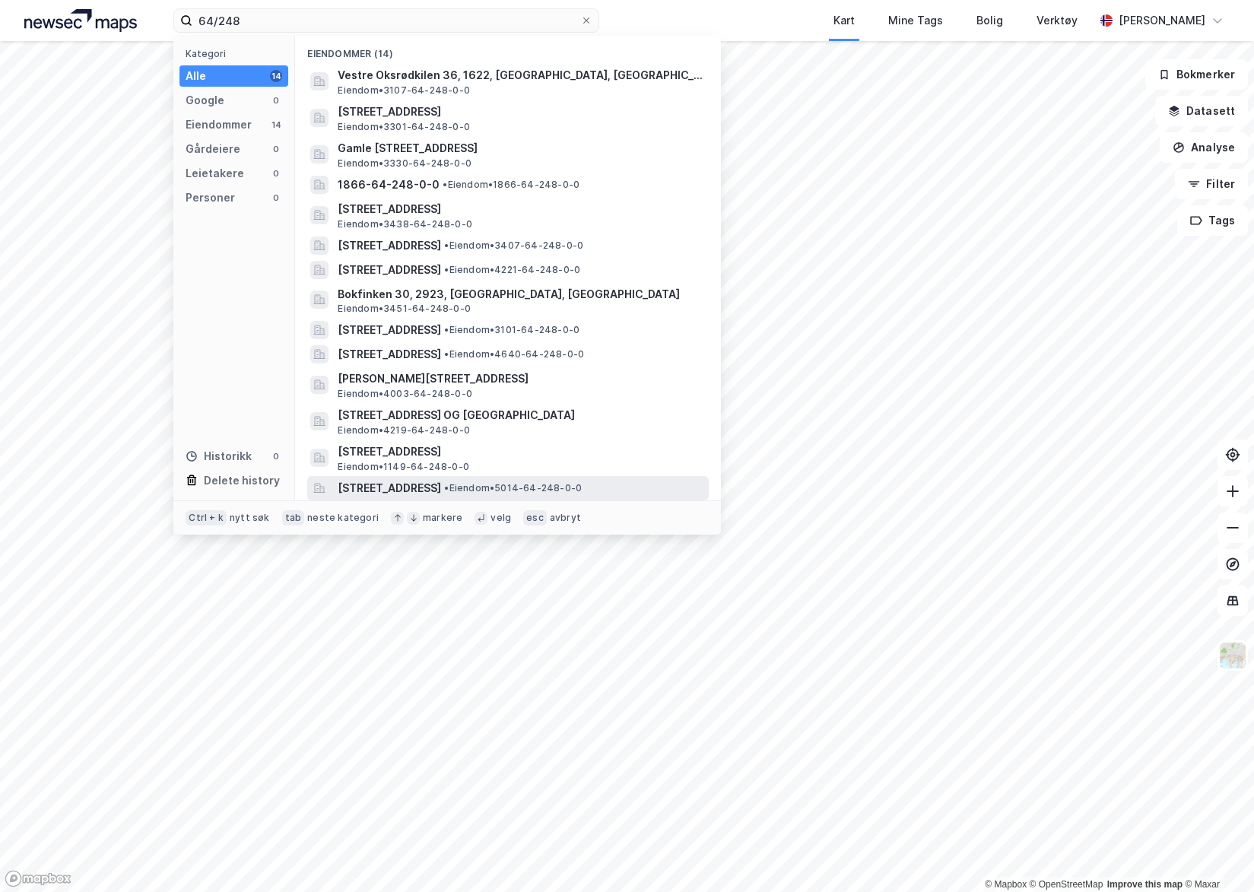
click at [385, 483] on span "[STREET_ADDRESS]" at bounding box center [389, 488] width 103 height 18
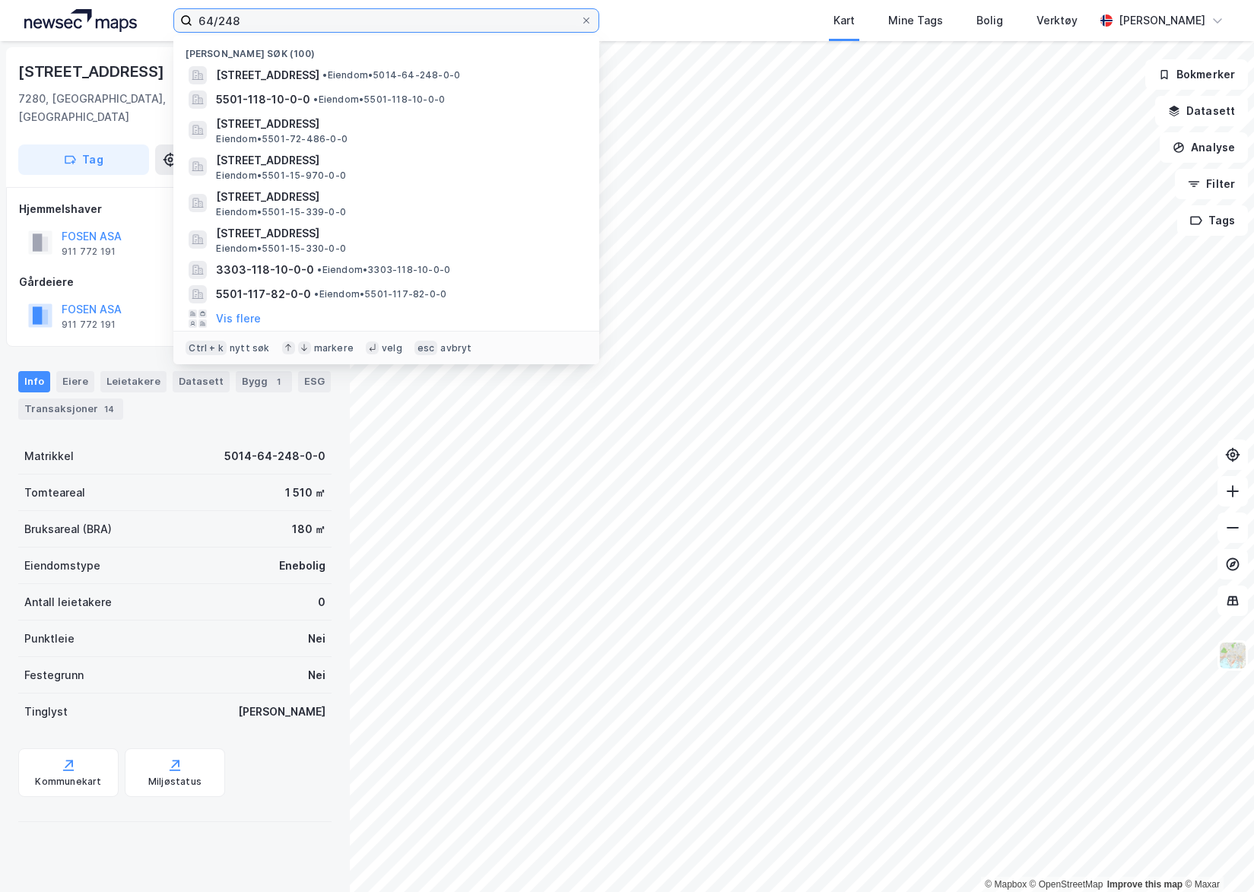
drag, startPoint x: 252, startPoint y: 22, endPoint x: 158, endPoint y: 7, distance: 95.5
click at [158, 7] on div "64/248 Nylige søk (100) [STREET_ADDRESS] • Eiendom • 5014-64-248-0-0 5501-118-1…" at bounding box center [627, 20] width 1254 height 41
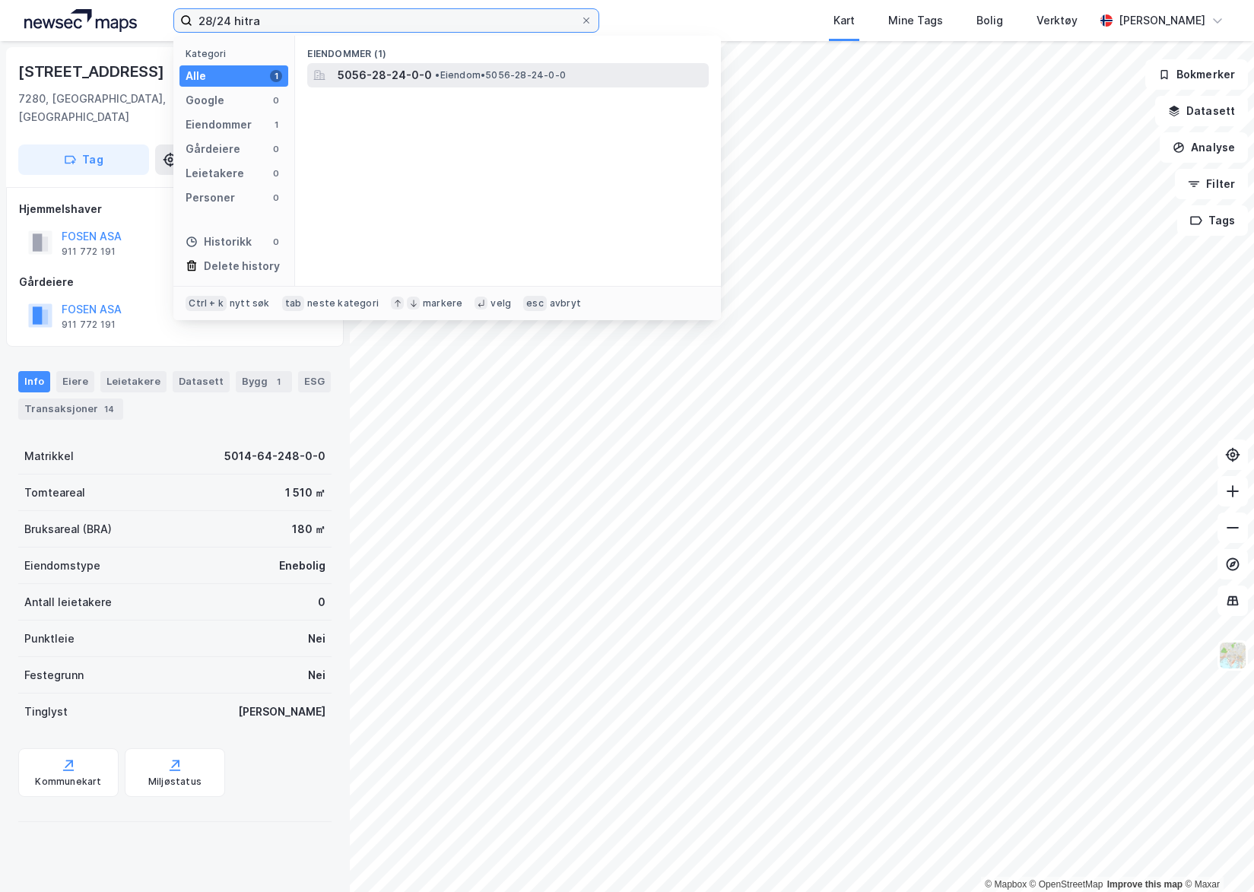
type input "28/24 hitra"
click at [351, 67] on span "5056-28-24-0-0" at bounding box center [385, 75] width 94 height 18
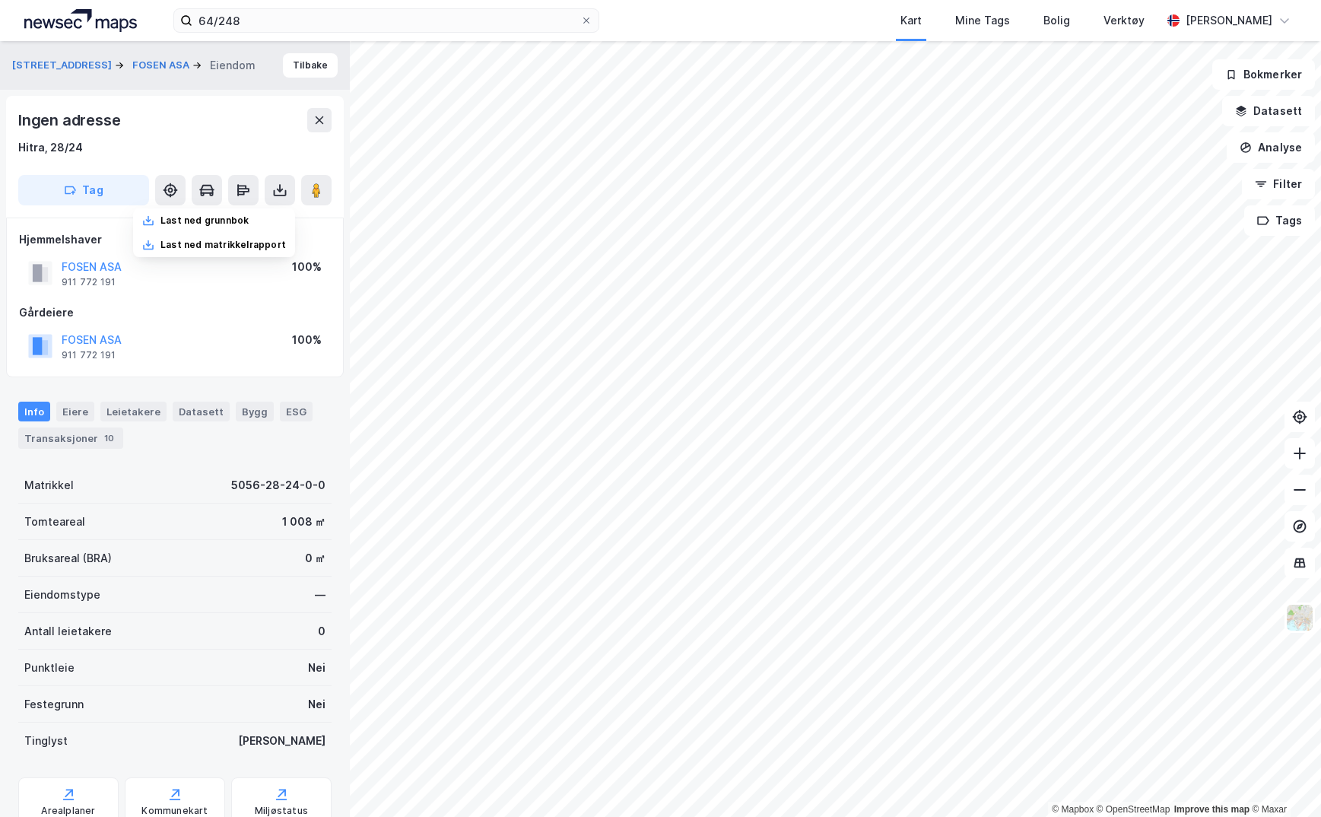
scroll to position [1, 0]
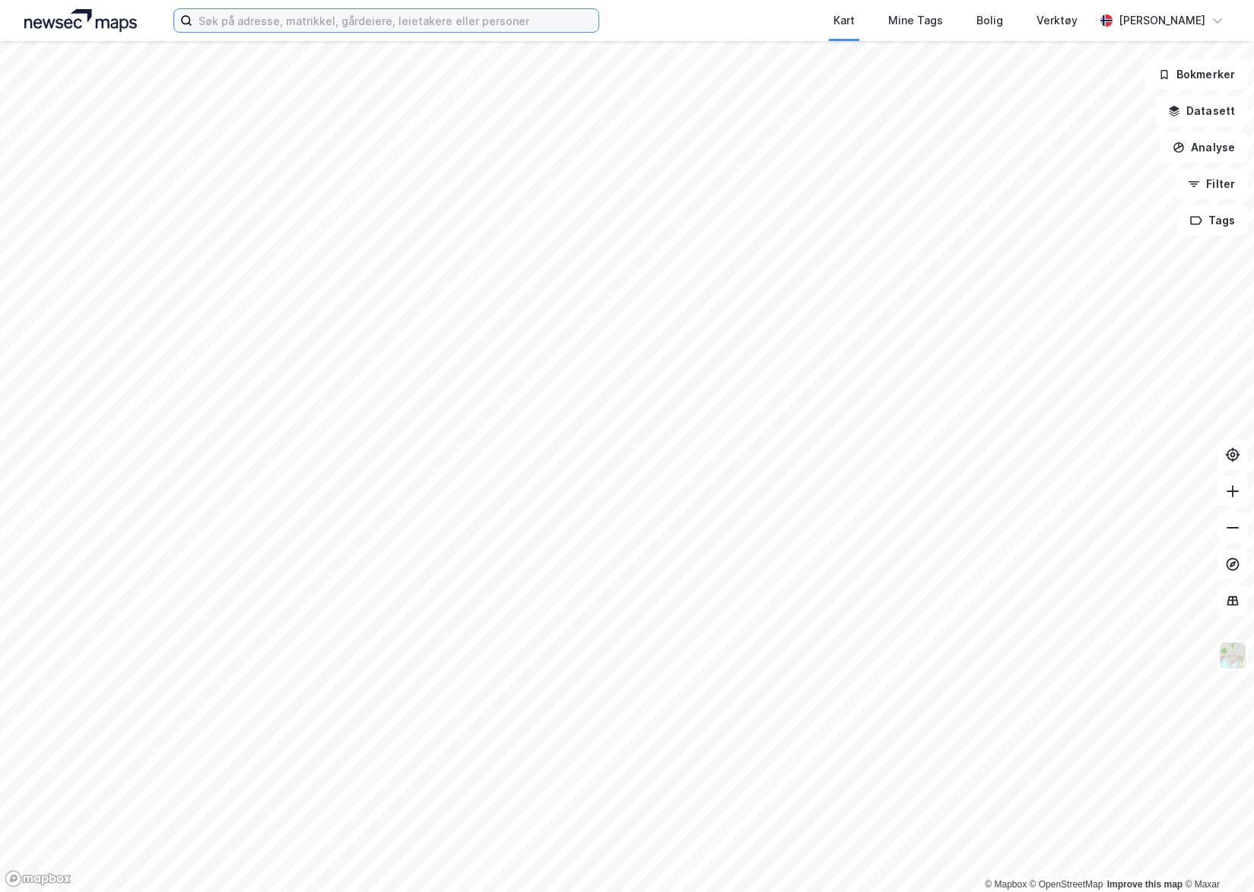
click at [379, 26] on input at bounding box center [395, 20] width 406 height 23
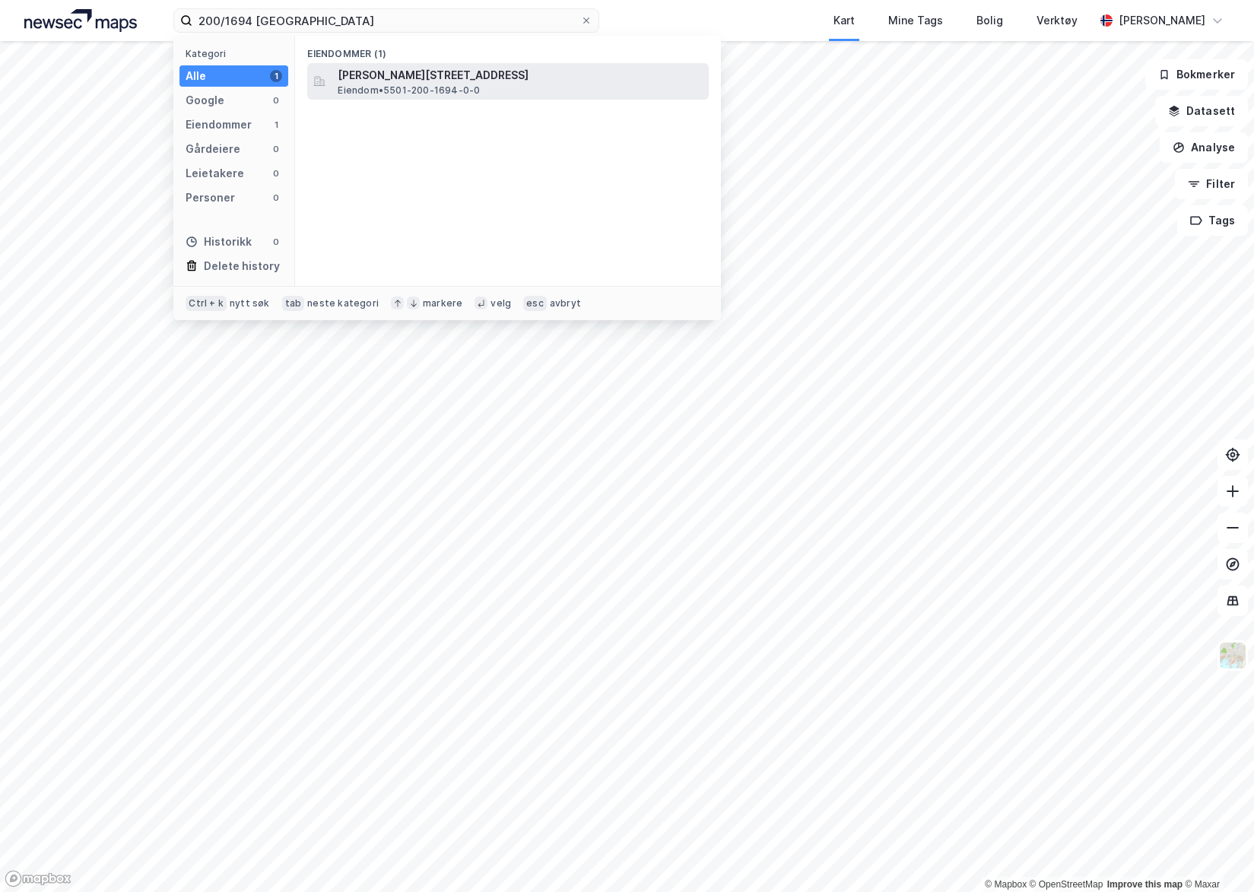
click at [394, 79] on span "[PERSON_NAME][STREET_ADDRESS]" at bounding box center [520, 75] width 365 height 18
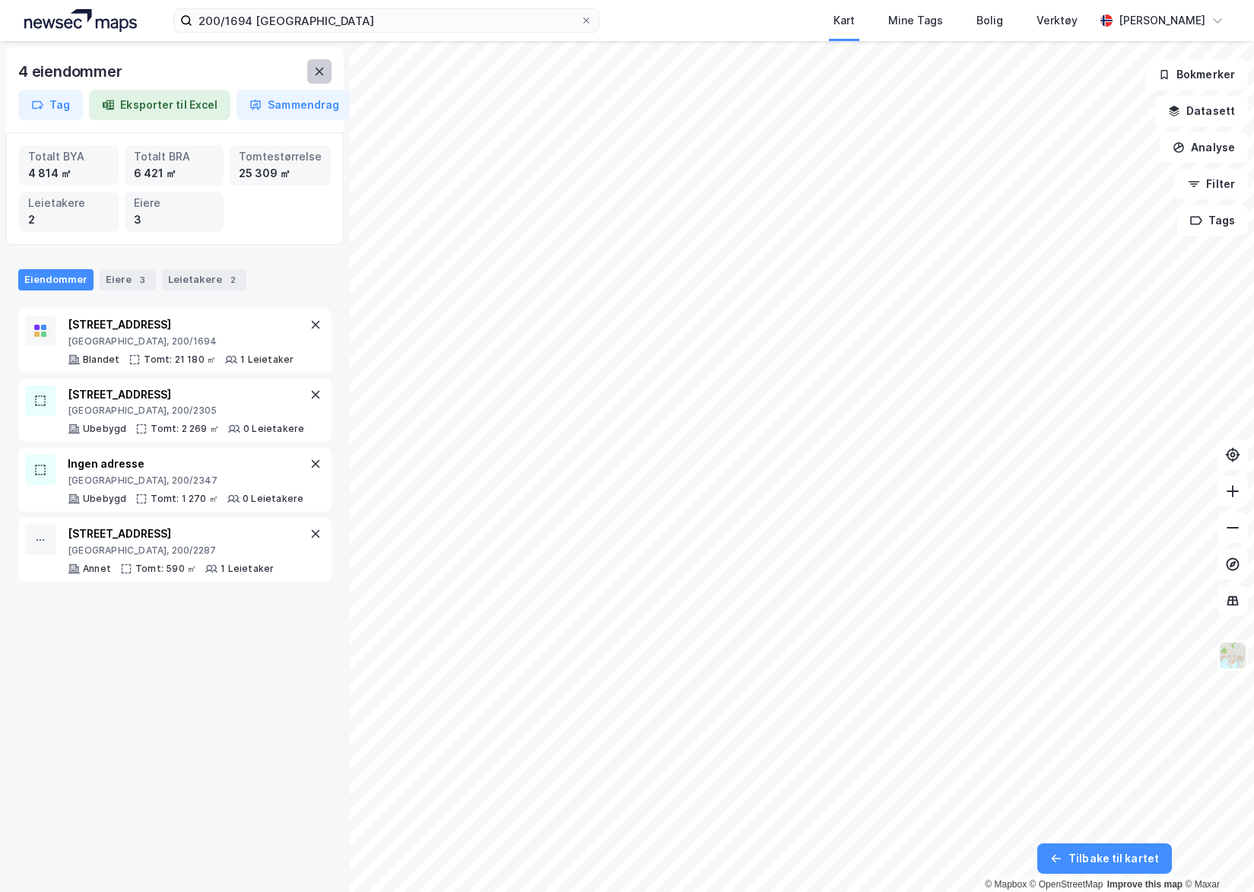
click at [320, 68] on icon at bounding box center [319, 71] width 12 height 12
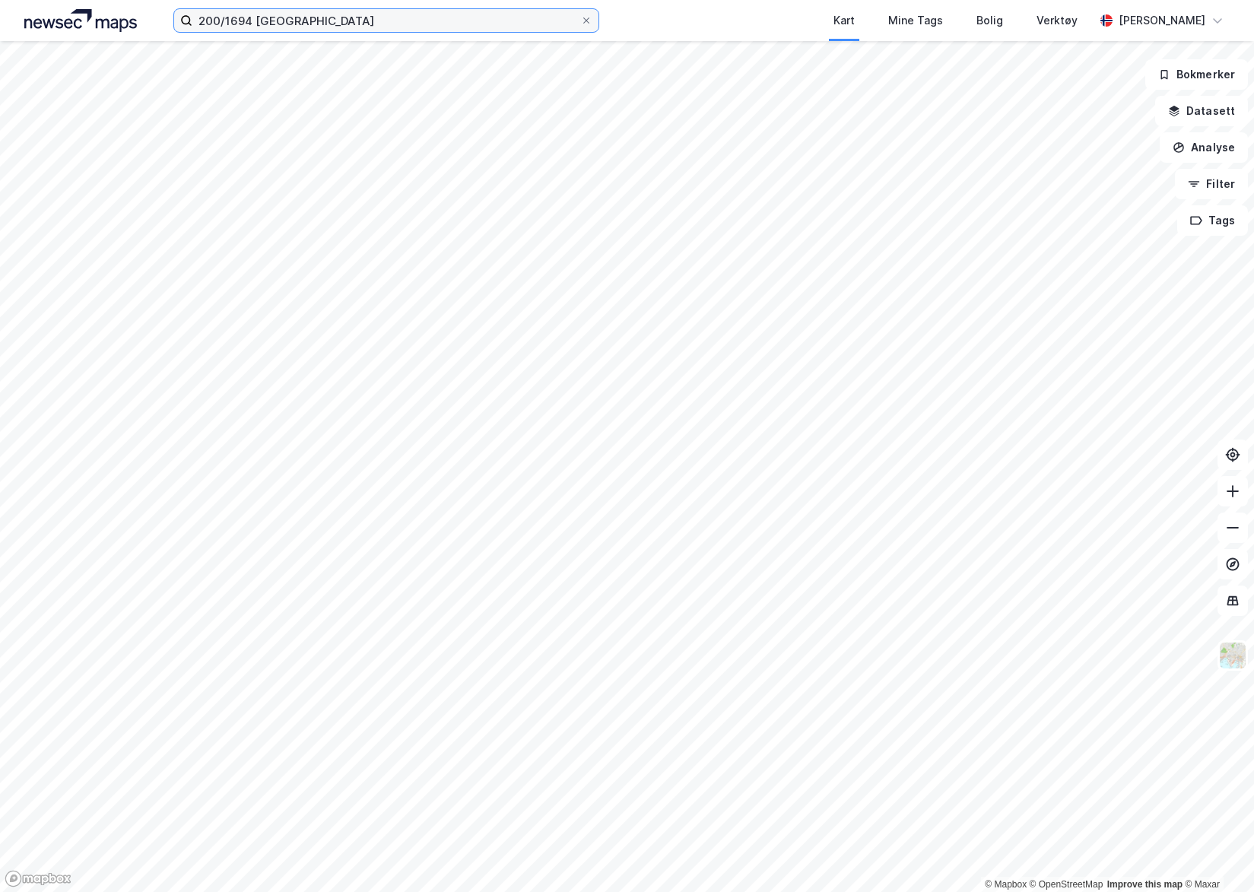
click at [323, 23] on input "200/1694 tromsø" at bounding box center [386, 20] width 388 height 23
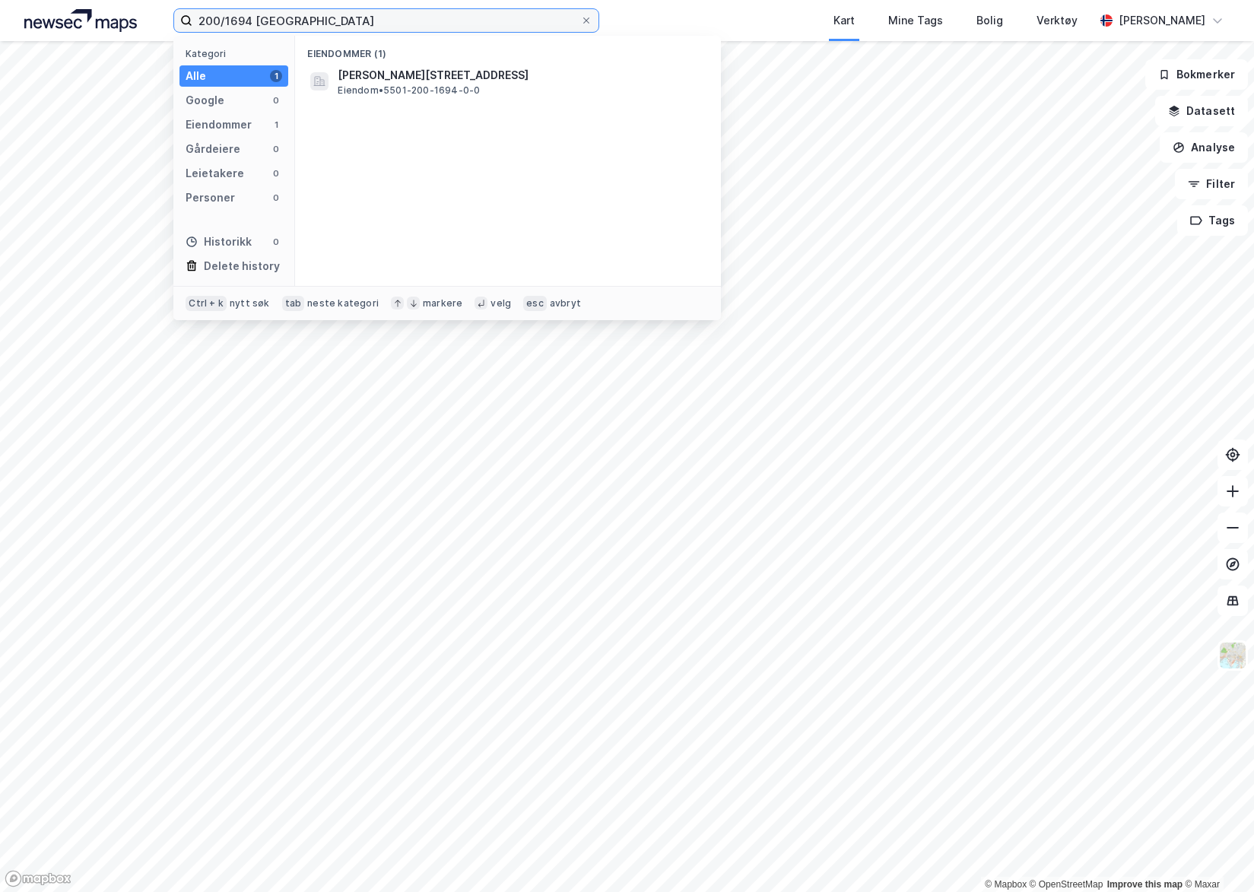
click at [323, 23] on input "200/1694 tromsø" at bounding box center [386, 20] width 388 height 23
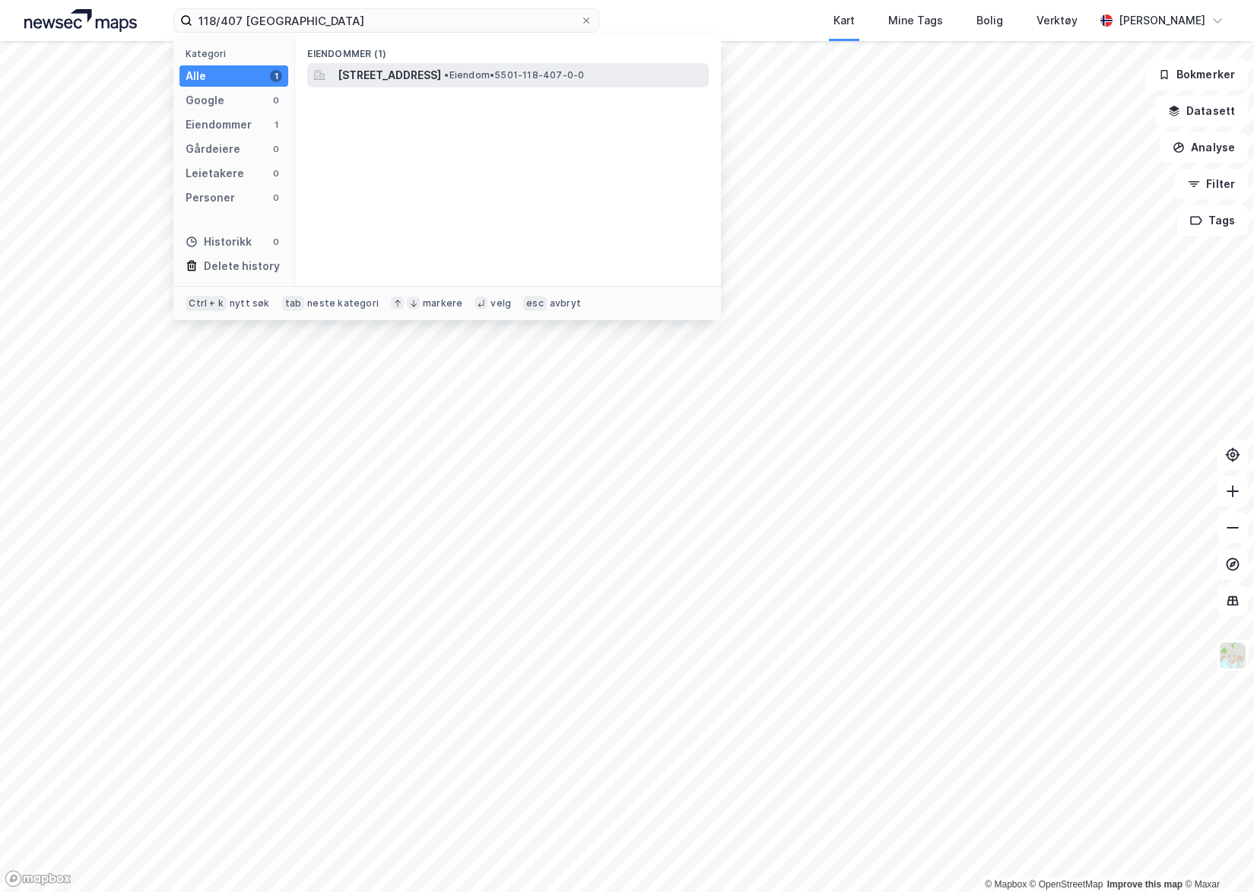
click at [359, 71] on span "[STREET_ADDRESS]" at bounding box center [389, 75] width 103 height 18
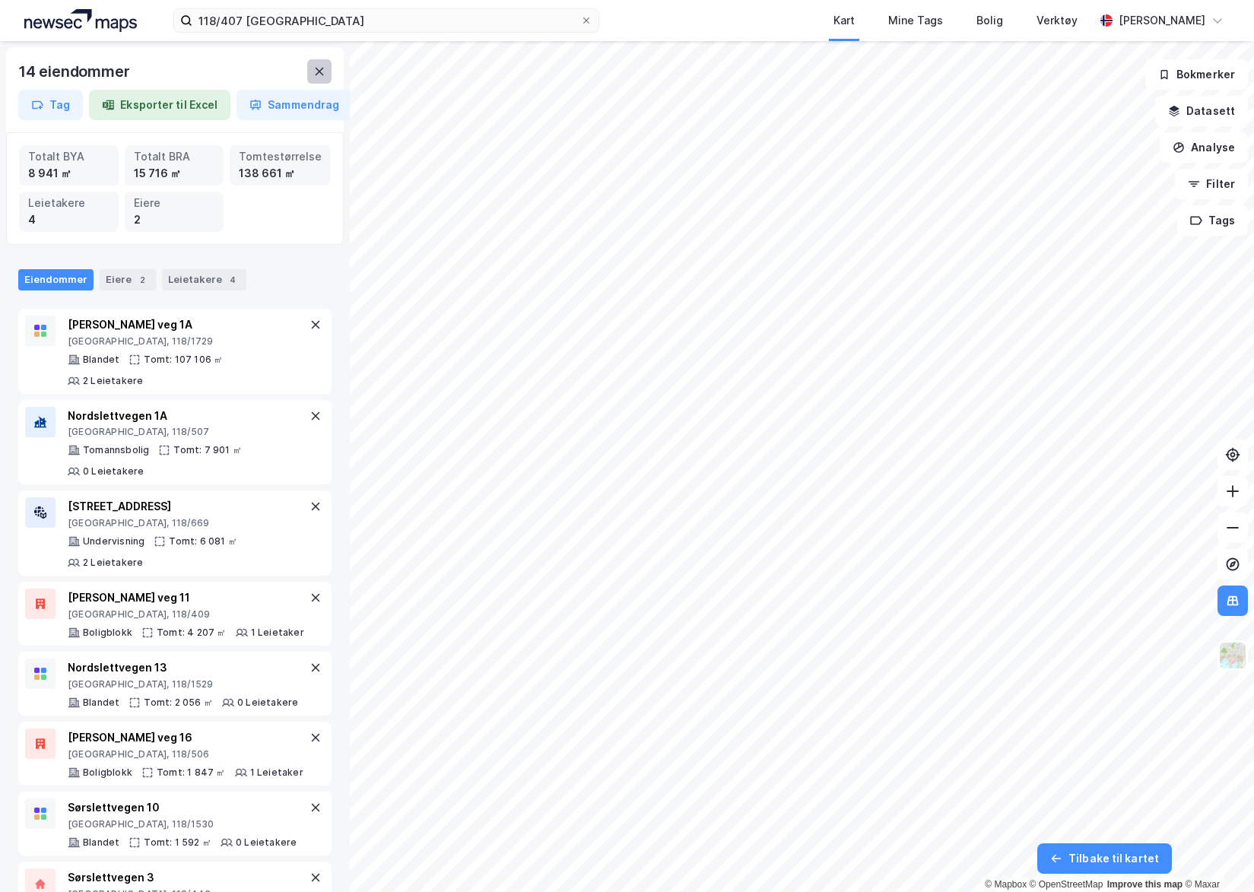
click at [313, 68] on button at bounding box center [319, 71] width 24 height 24
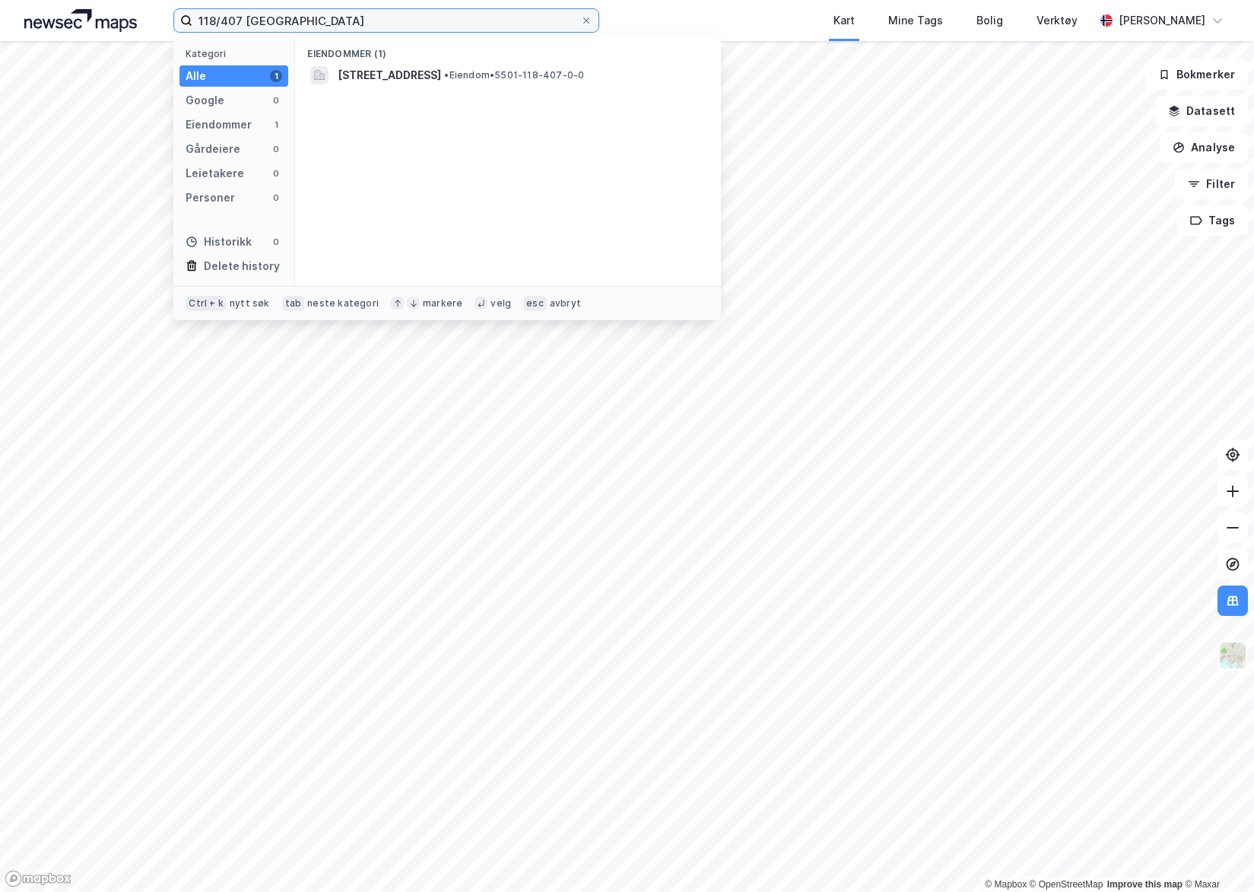
drag, startPoint x: 312, startPoint y: 14, endPoint x: 196, endPoint y: 16, distance: 115.6
click at [196, 16] on input "118/407 tromsø" at bounding box center [386, 20] width 388 height 23
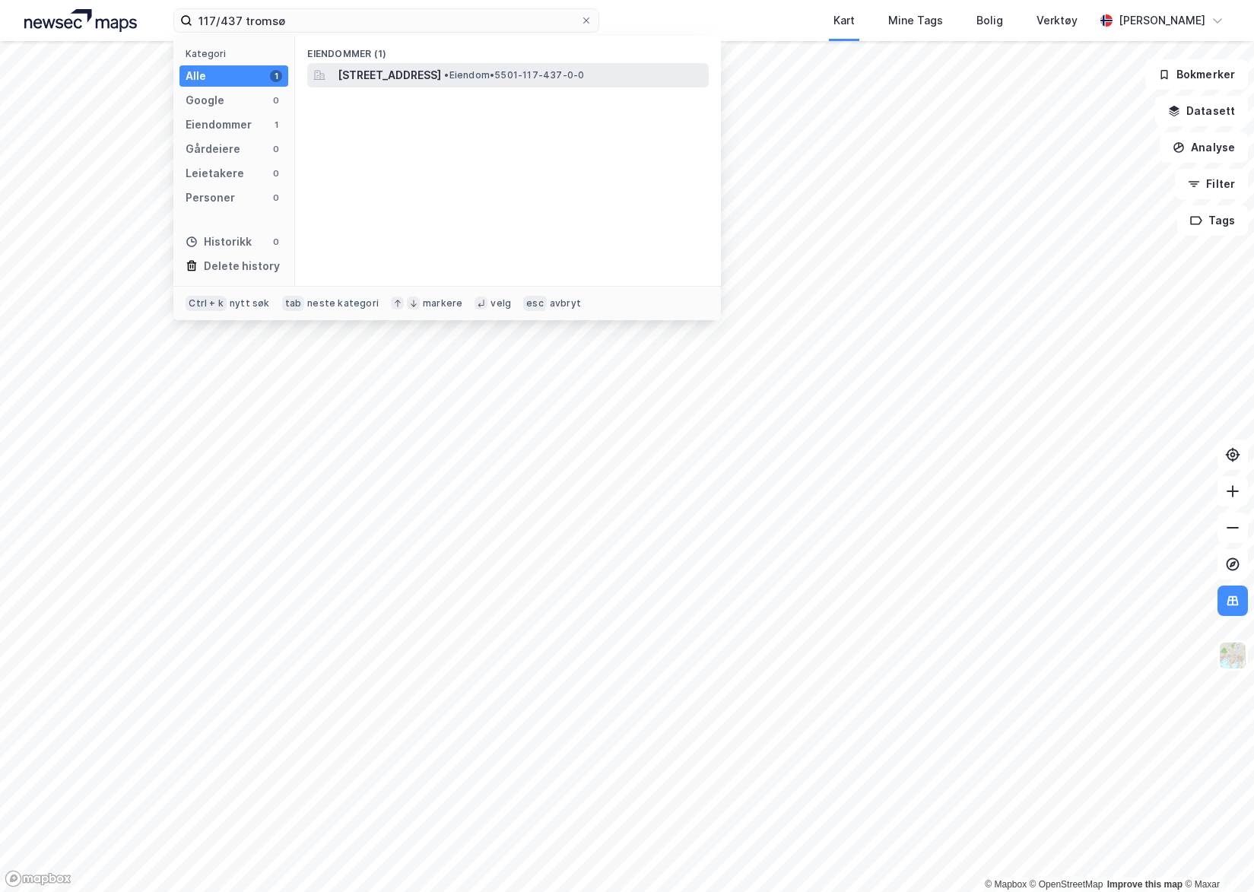
click at [441, 80] on span "Ravnestien 1, 9015, TROMSØ, TROMSØ" at bounding box center [389, 75] width 103 height 18
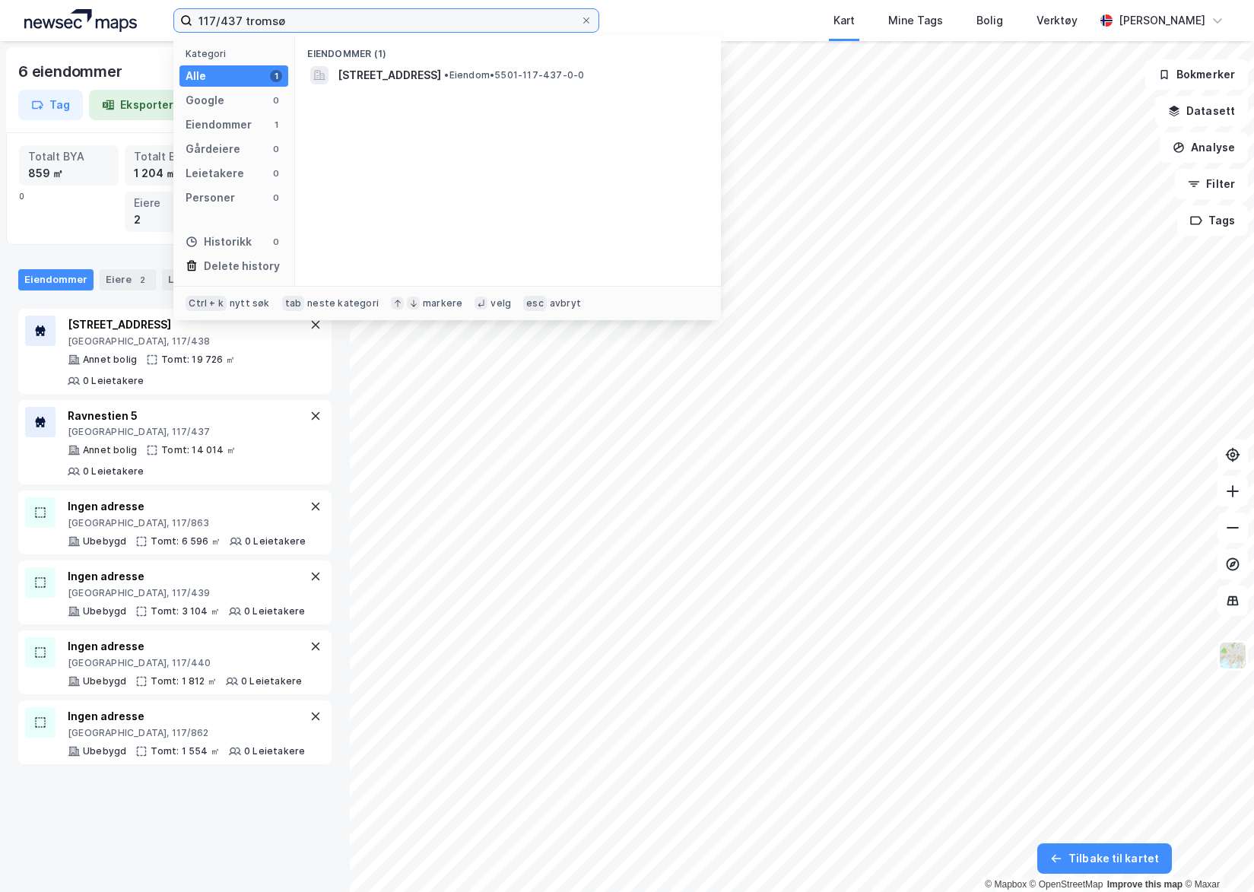
drag, startPoint x: 347, startPoint y: 31, endPoint x: 180, endPoint y: 21, distance: 166.9
click at [180, 21] on label "117/437 tromsø" at bounding box center [386, 20] width 426 height 24
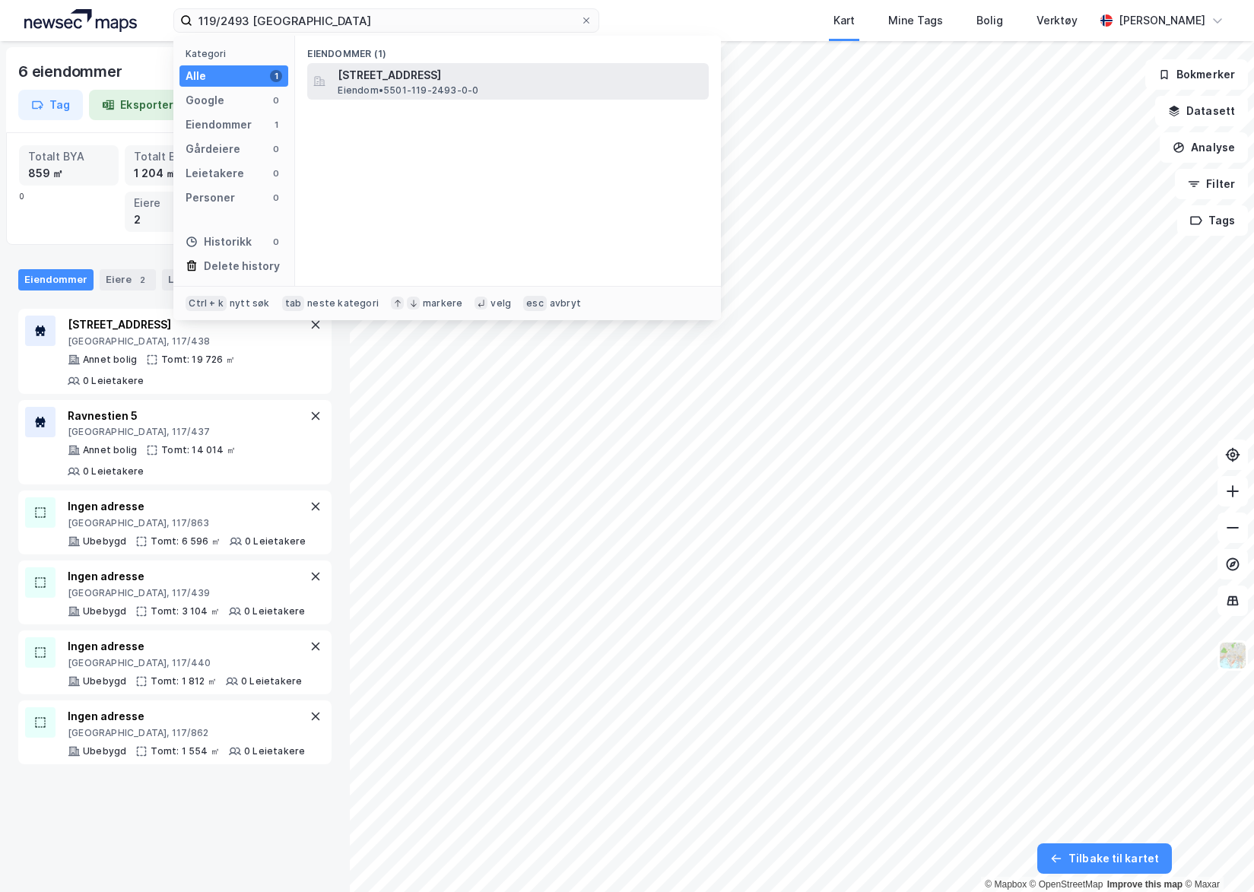
click at [367, 82] on span "Stakkevollvegen 21B, 9010, TROMSØ, TROMSØ" at bounding box center [520, 75] width 365 height 18
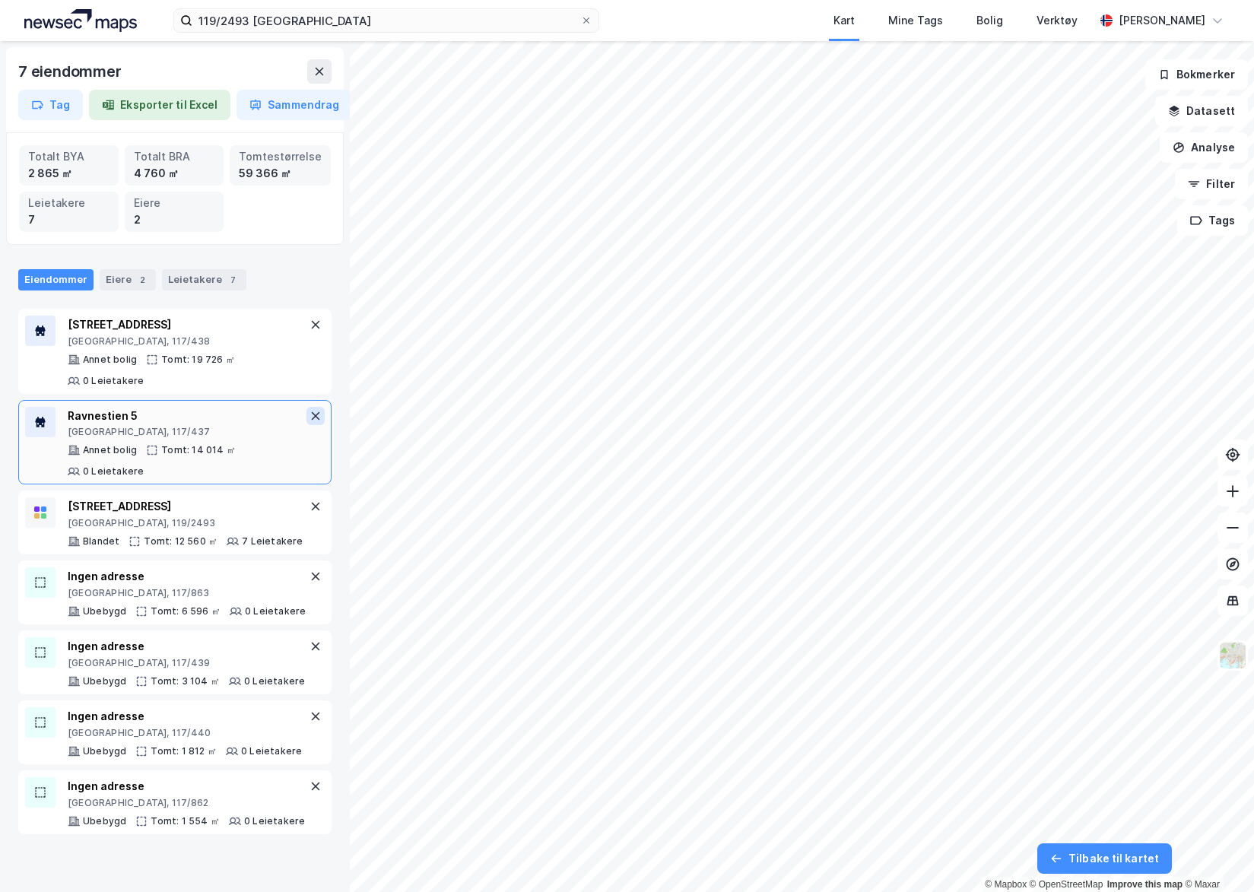
click at [310, 421] on button at bounding box center [315, 416] width 18 height 18
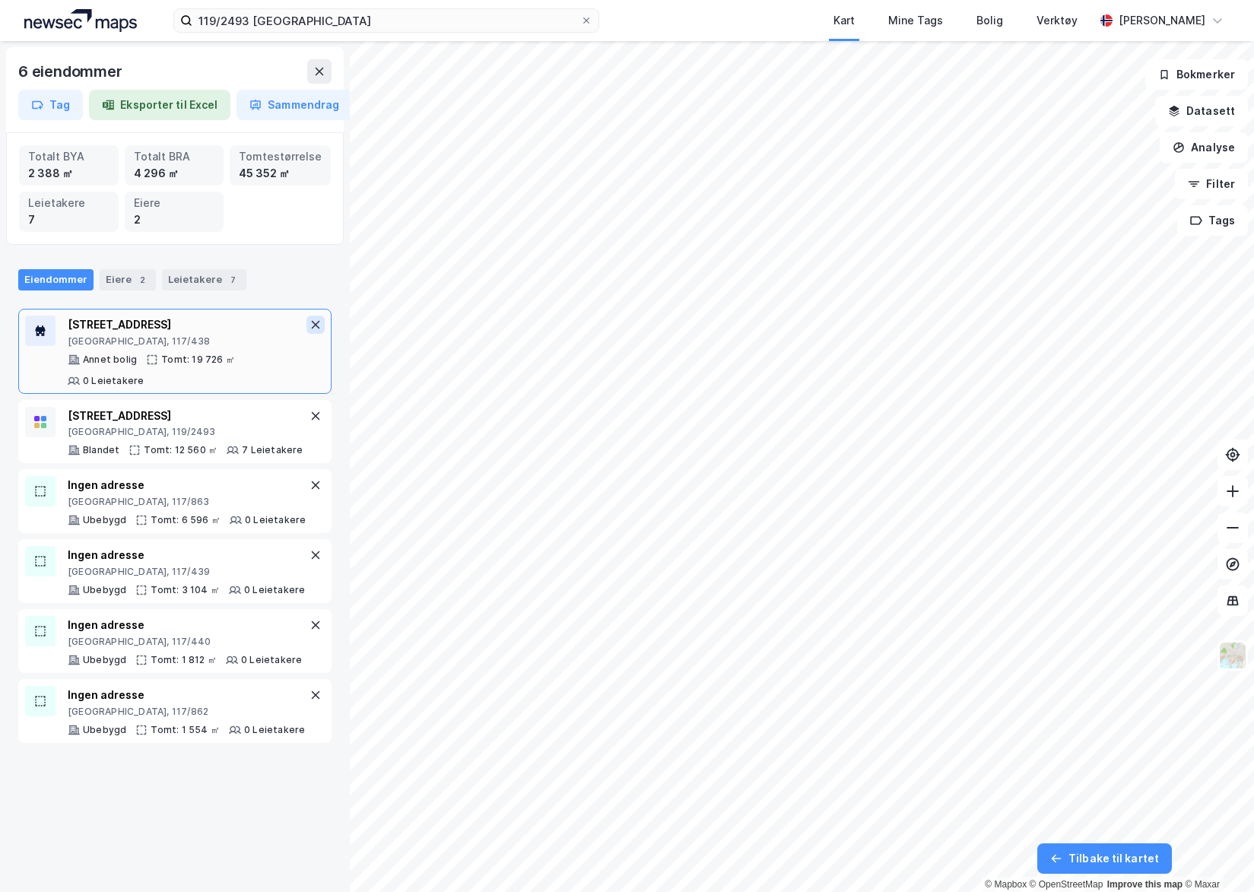
click at [309, 326] on icon at bounding box center [315, 325] width 12 height 12
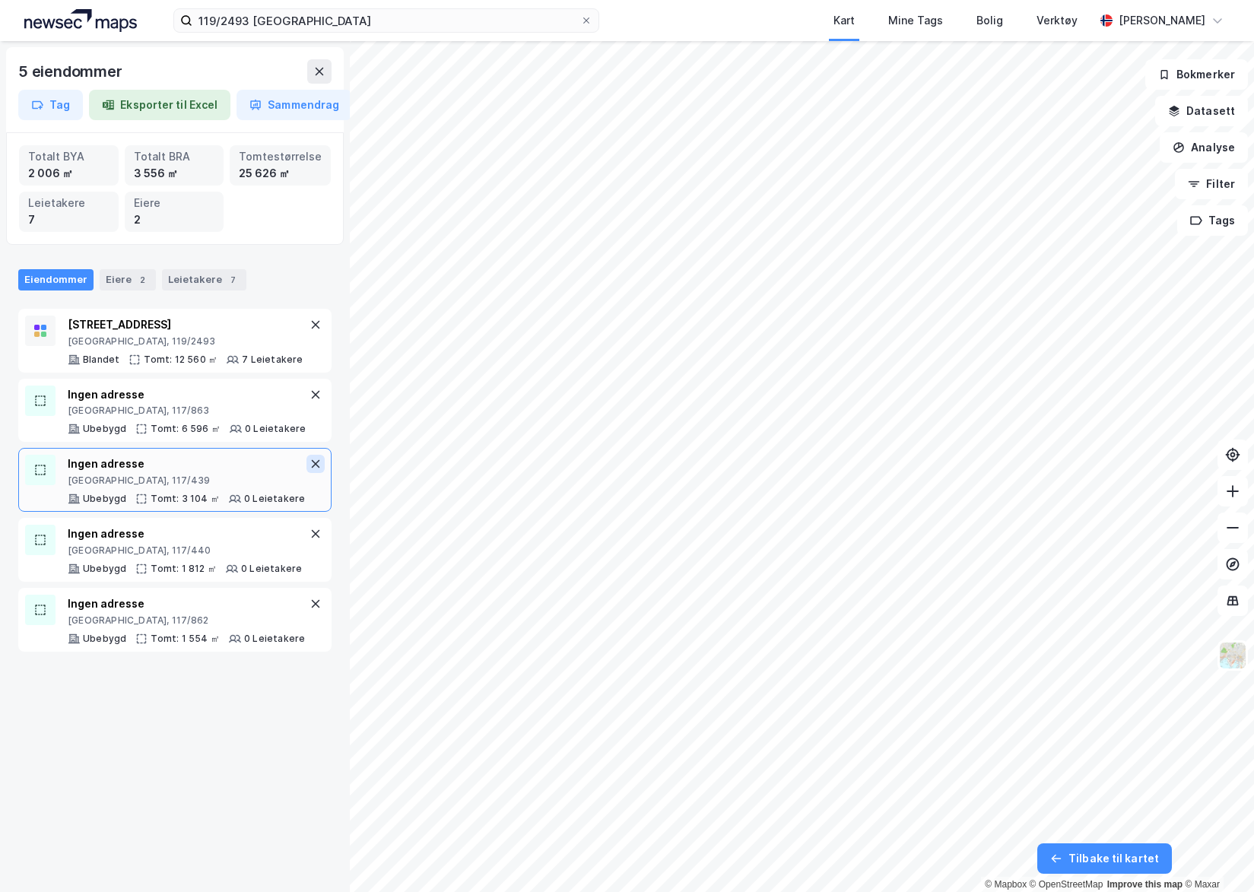
click at [309, 462] on icon at bounding box center [315, 464] width 12 height 12
click at [309, 471] on button at bounding box center [315, 464] width 18 height 18
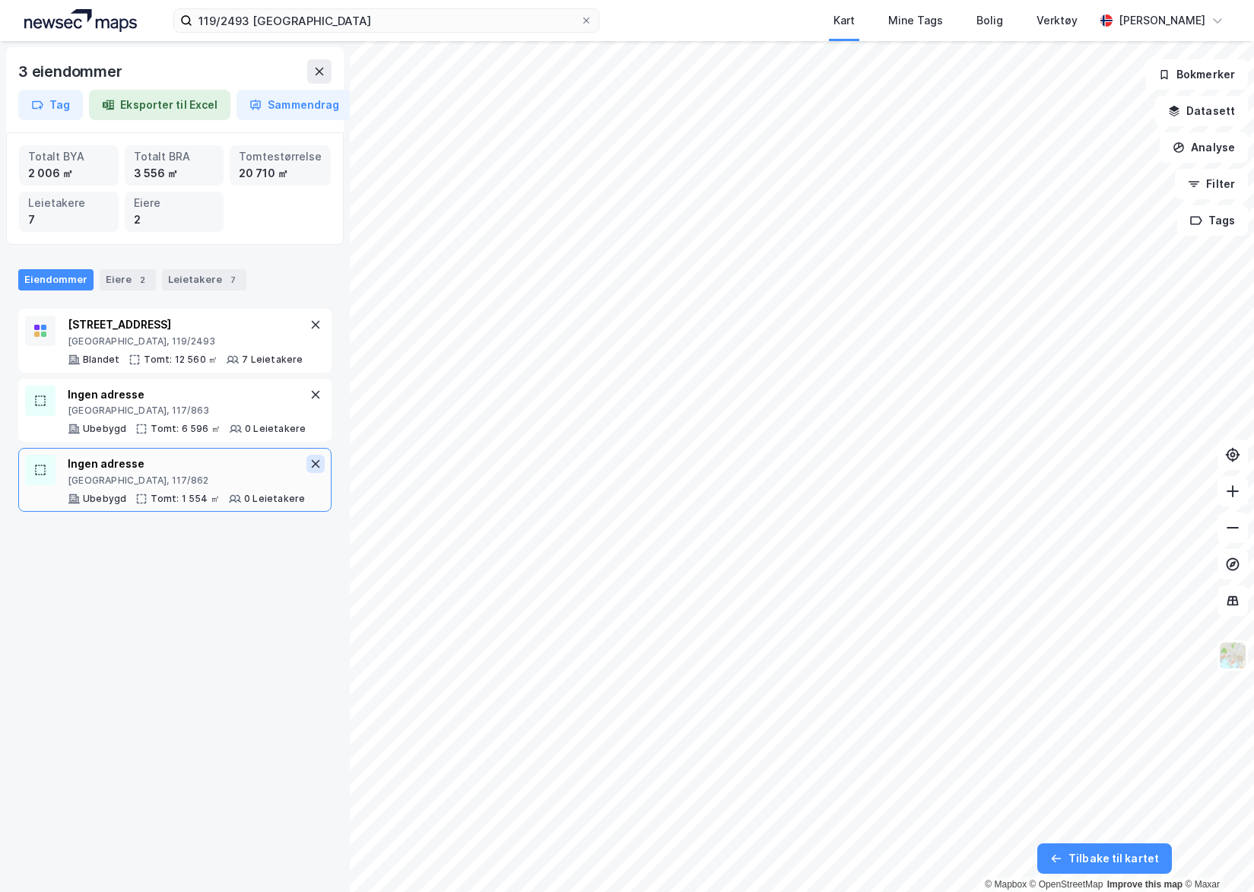
click at [309, 466] on icon at bounding box center [315, 464] width 12 height 12
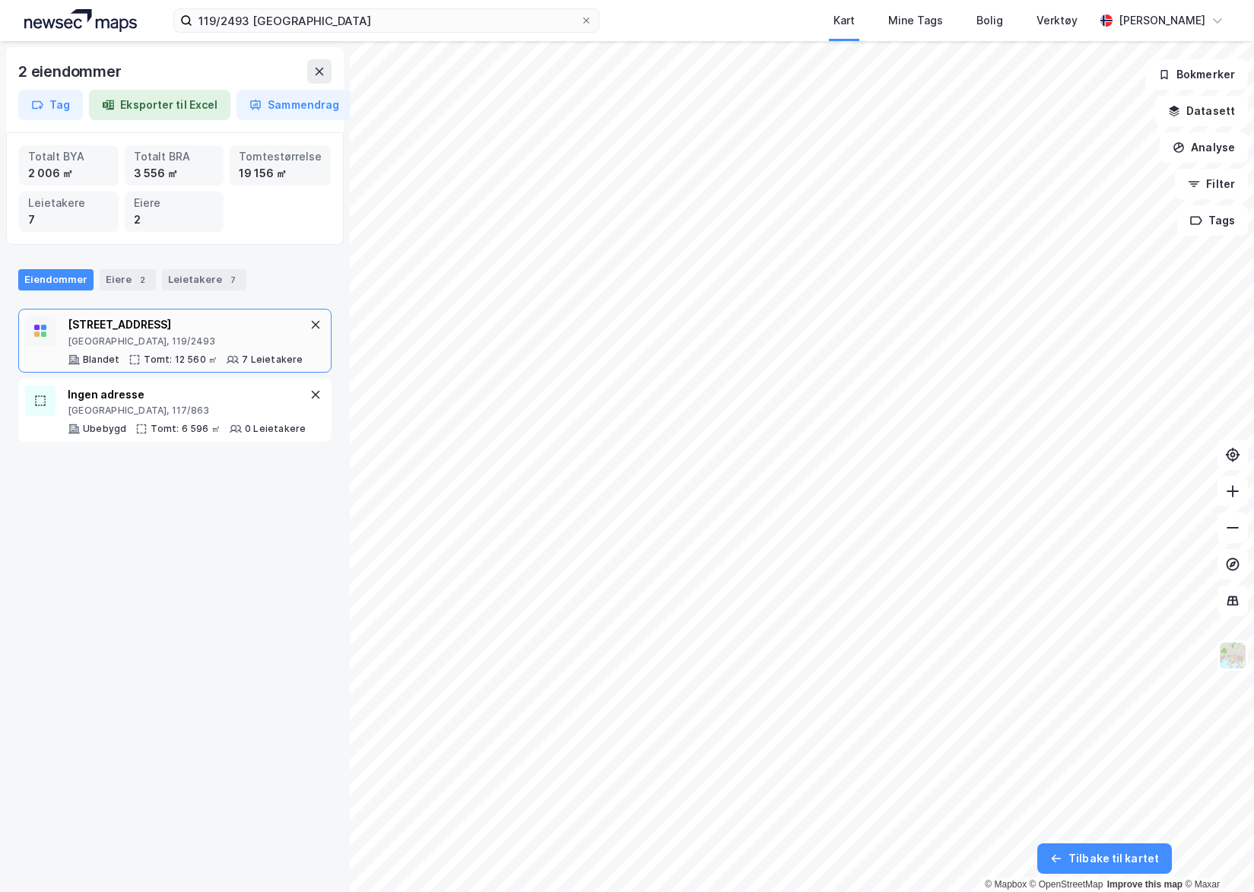
drag, startPoint x: 309, startPoint y: 329, endPoint x: 306, endPoint y: 360, distance: 30.5
click at [307, 337] on div "Stakkevollvegen 23 Tromsø, 119/2493 Blandet Tomt: 12 560 ㎡ 7 Leietakere" at bounding box center [174, 341] width 313 height 64
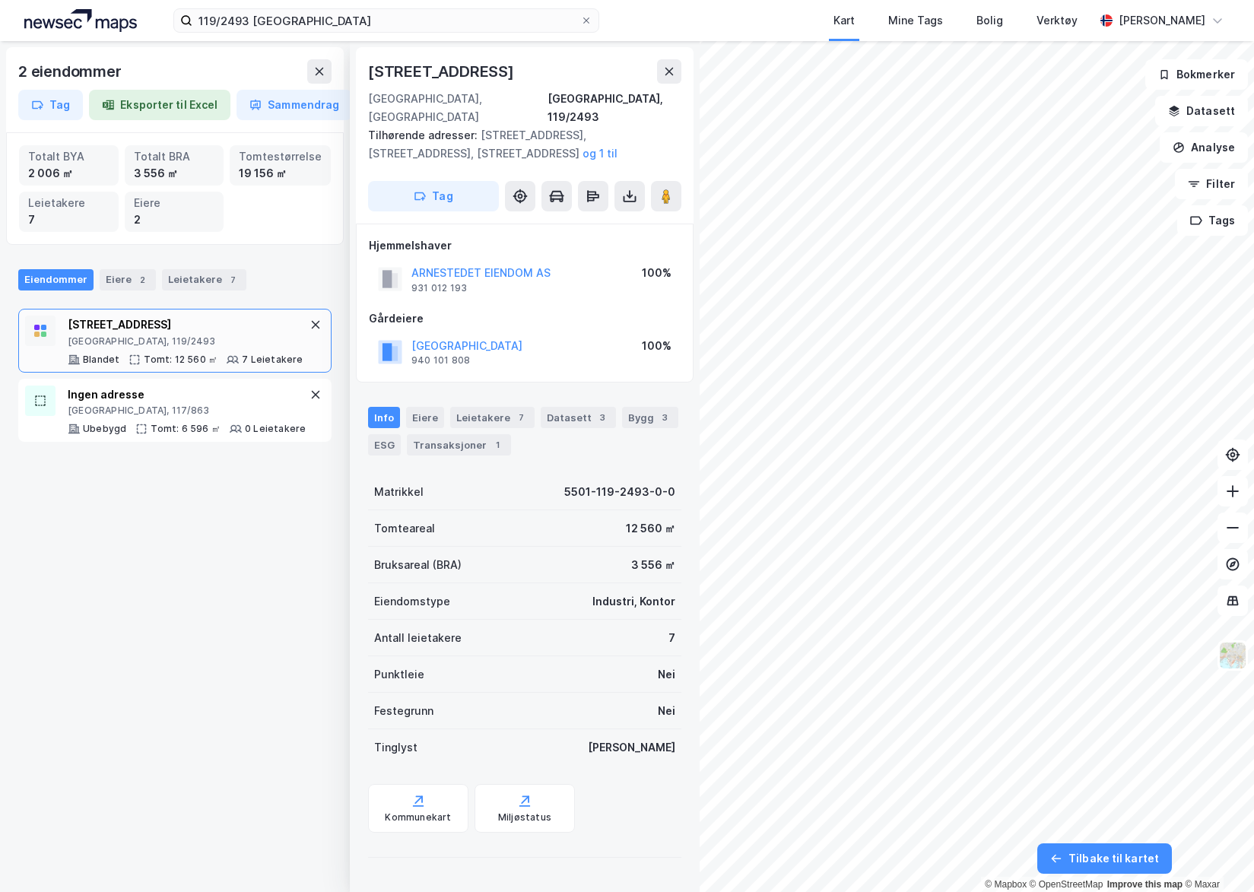
click at [309, 395] on icon at bounding box center [315, 395] width 12 height 12
click at [320, 78] on button at bounding box center [319, 71] width 24 height 24
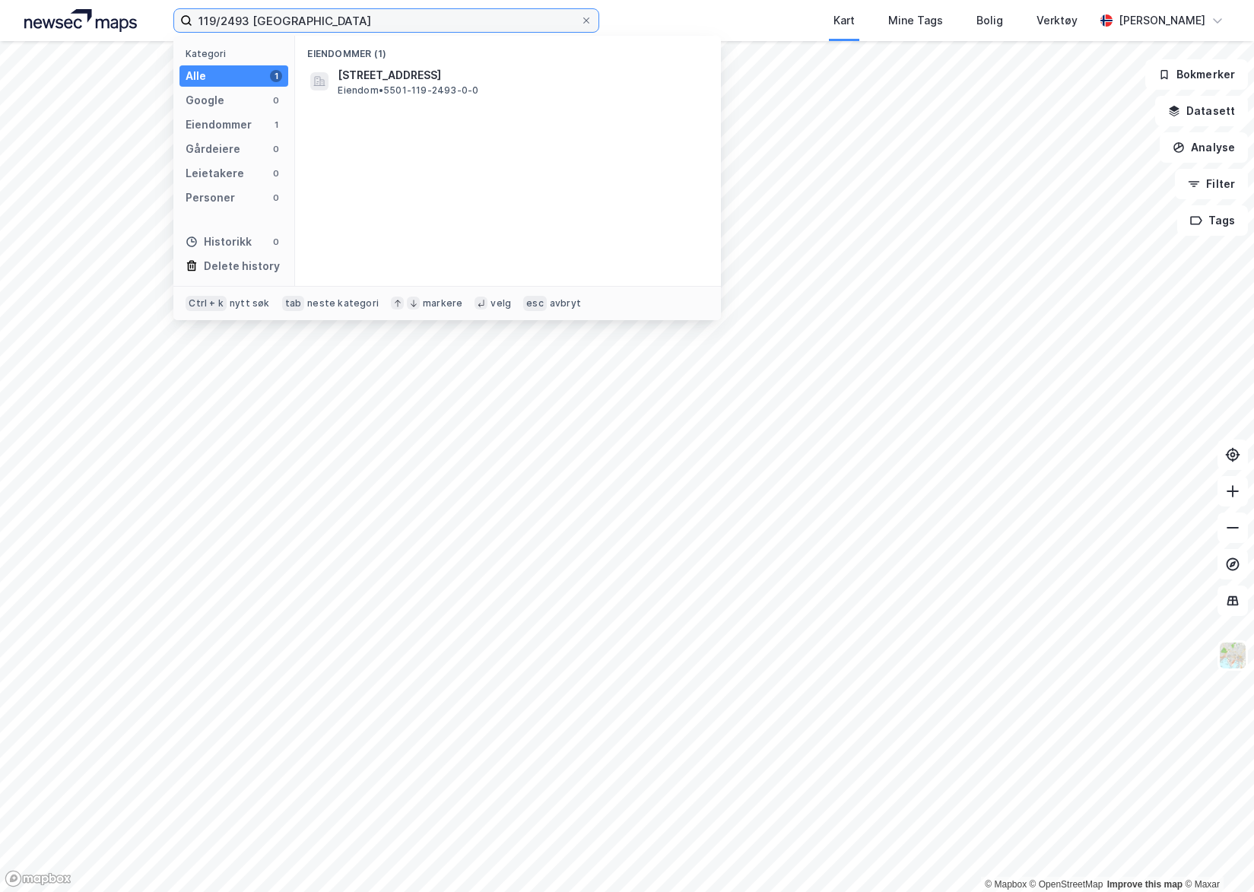
drag, startPoint x: 304, startPoint y: 30, endPoint x: 195, endPoint y: 20, distance: 109.3
click at [195, 20] on input "119/2493 tromsø" at bounding box center [386, 20] width 388 height 23
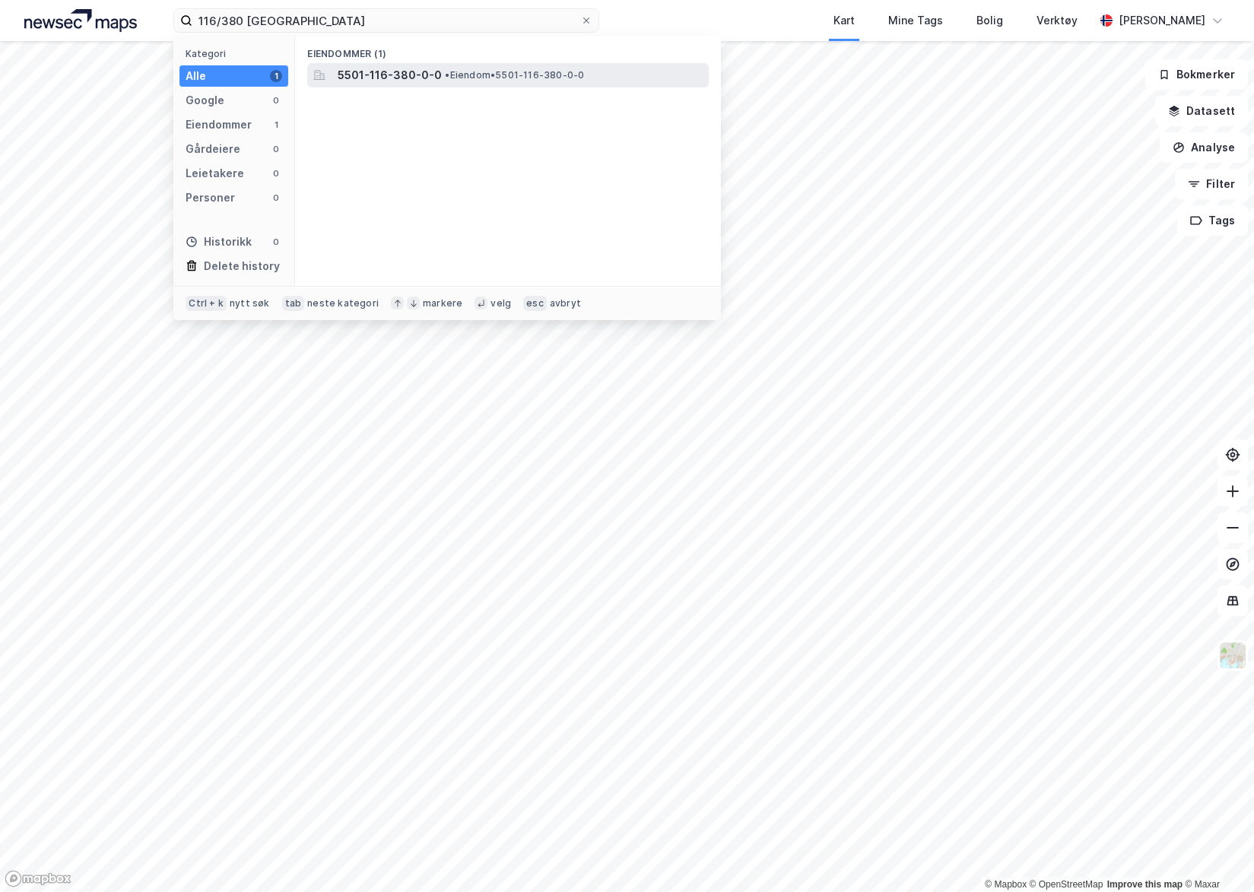
click at [388, 79] on span "5501-116-380-0-0" at bounding box center [390, 75] width 104 height 18
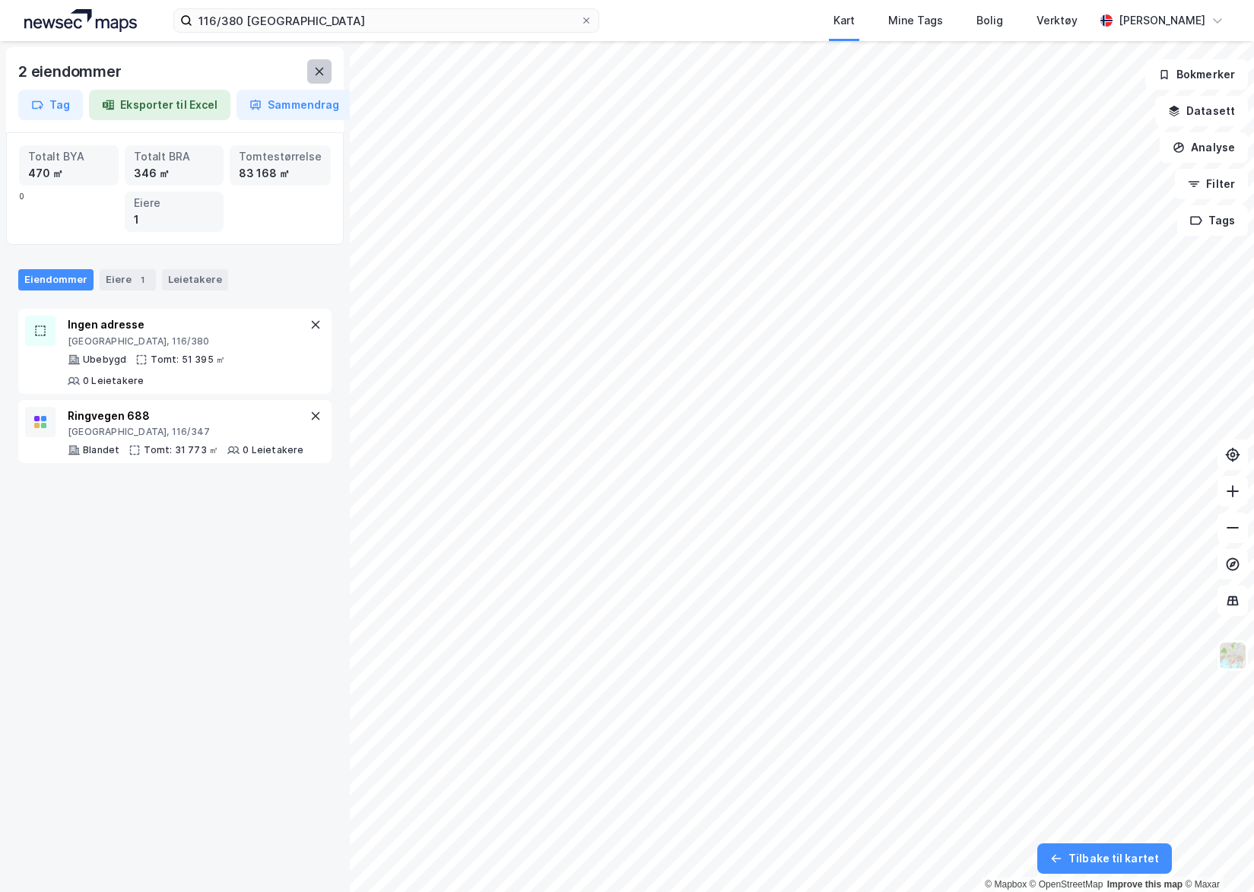
drag, startPoint x: 335, startPoint y: 75, endPoint x: 323, endPoint y: 65, distance: 15.1
click at [335, 75] on div "2 eiendommer Tag Eksporter til Excel Sammendrag" at bounding box center [175, 89] width 338 height 85
click at [323, 65] on button at bounding box center [319, 71] width 24 height 24
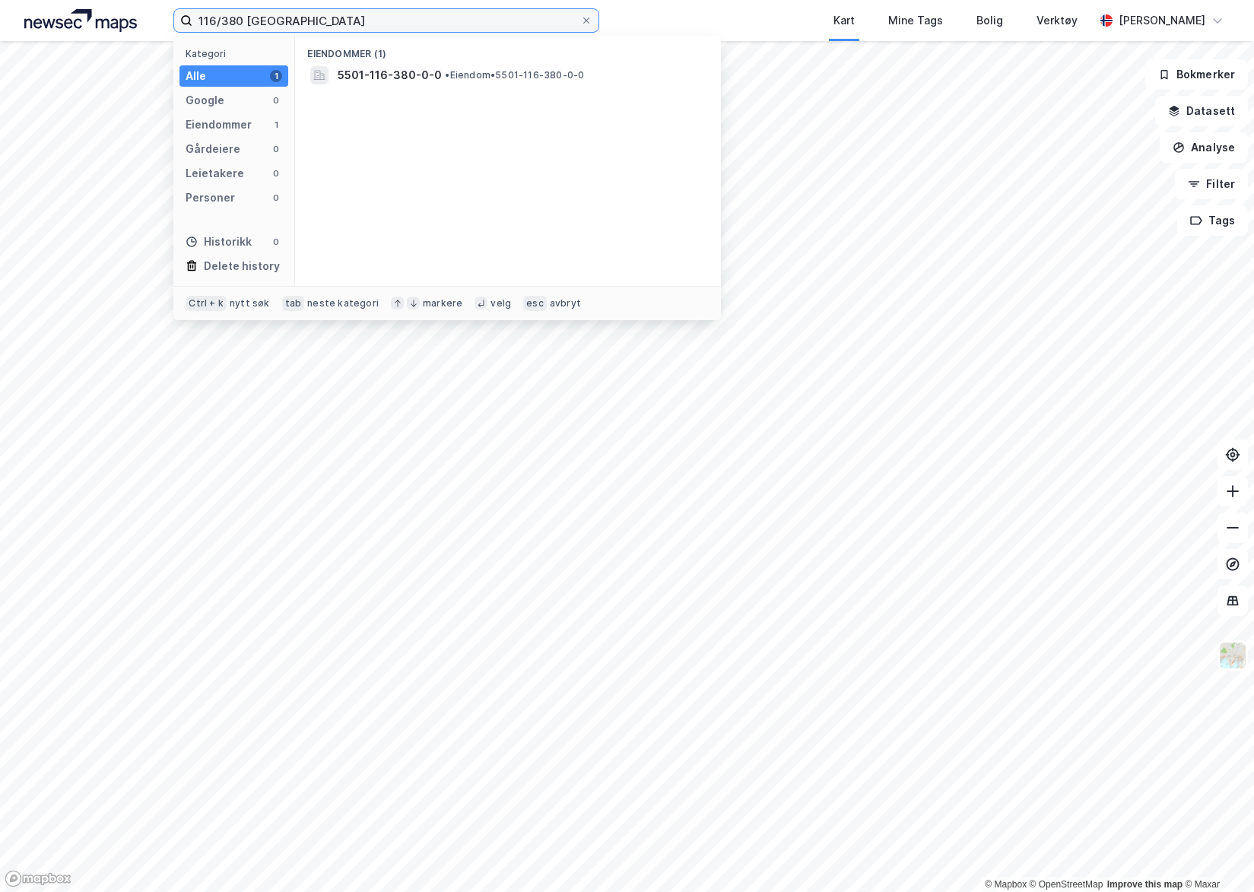
drag, startPoint x: 257, startPoint y: 22, endPoint x: 160, endPoint y: 21, distance: 97.3
click at [160, 21] on div "116/380 tromsø Kategori Alle 1 Google 0 Eiendommer 1 Gårdeiere 0 Leietakere 0 P…" at bounding box center [627, 20] width 1254 height 41
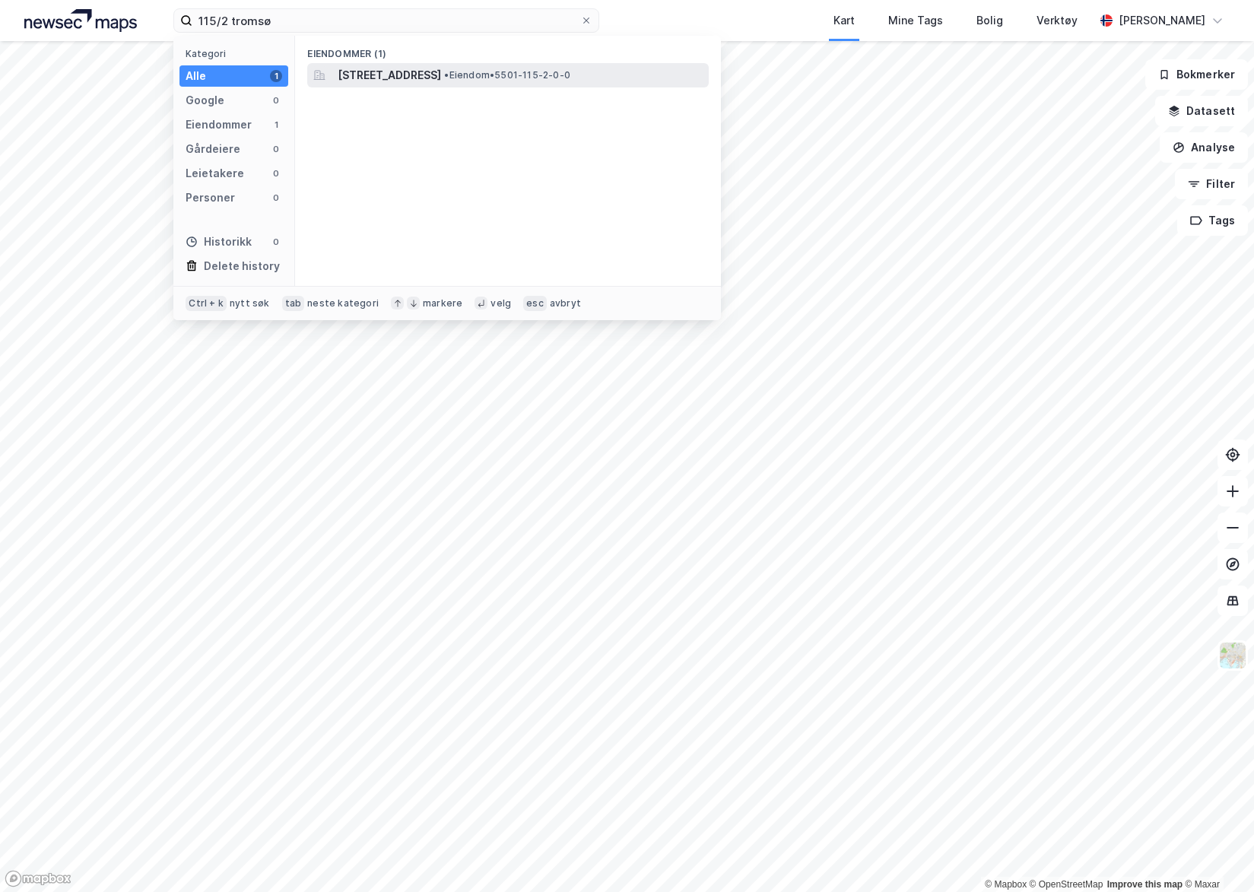
click at [393, 72] on span "Ringvegen 656, 9017, TROMSØ, TROMSØ" at bounding box center [389, 75] width 103 height 18
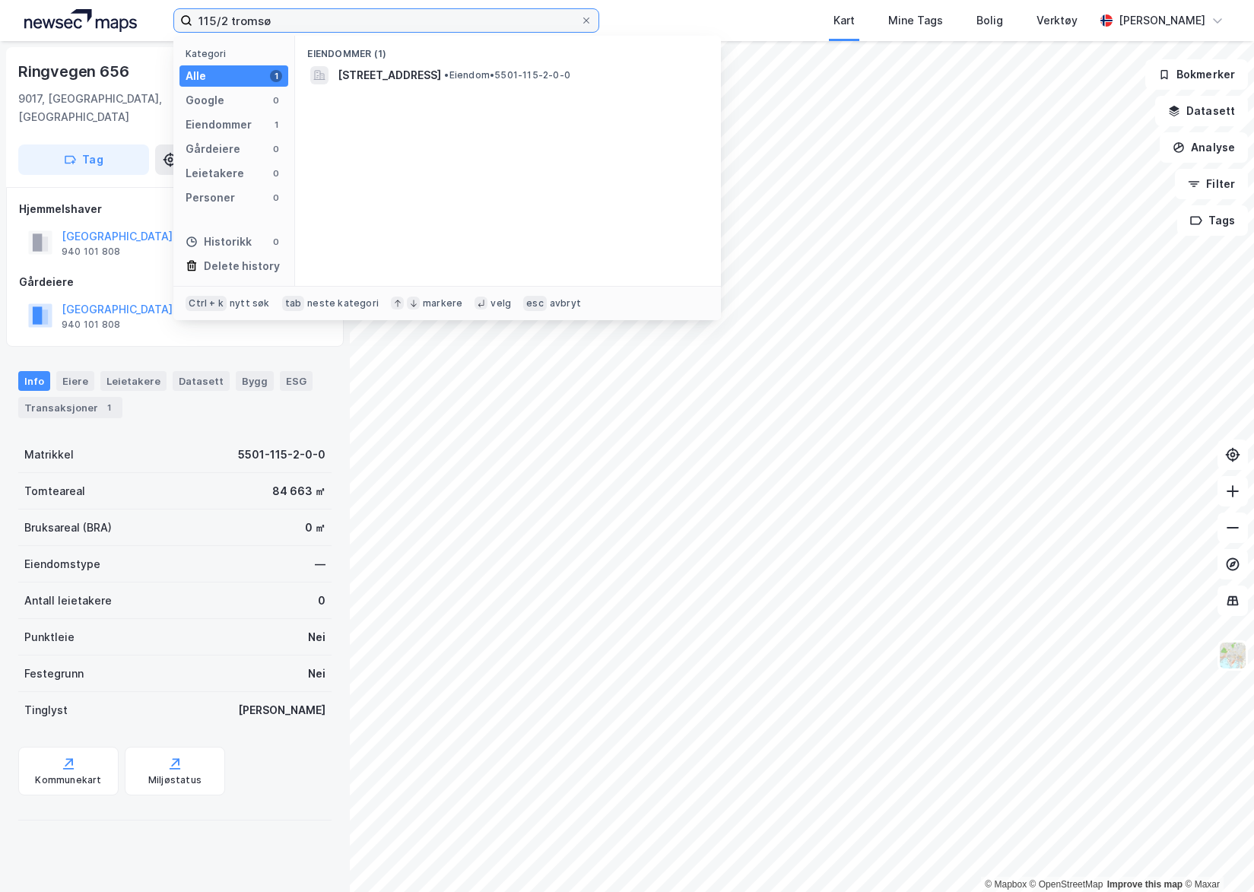
drag, startPoint x: 269, startPoint y: 16, endPoint x: 185, endPoint y: 14, distance: 84.4
click at [185, 14] on label "115/2 tromsø" at bounding box center [386, 20] width 426 height 24
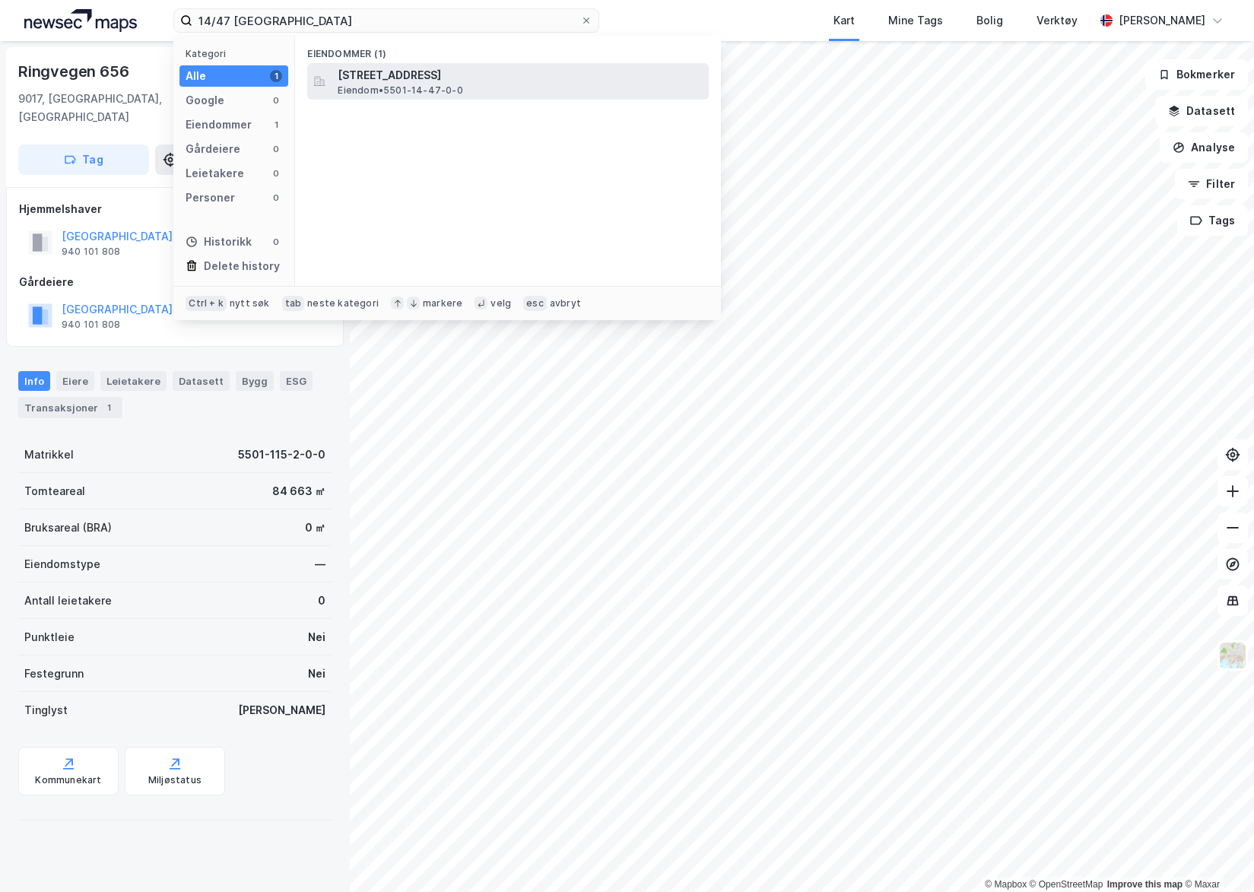
click at [375, 93] on span "Eiendom • 5501-14-47-0-0" at bounding box center [400, 90] width 125 height 12
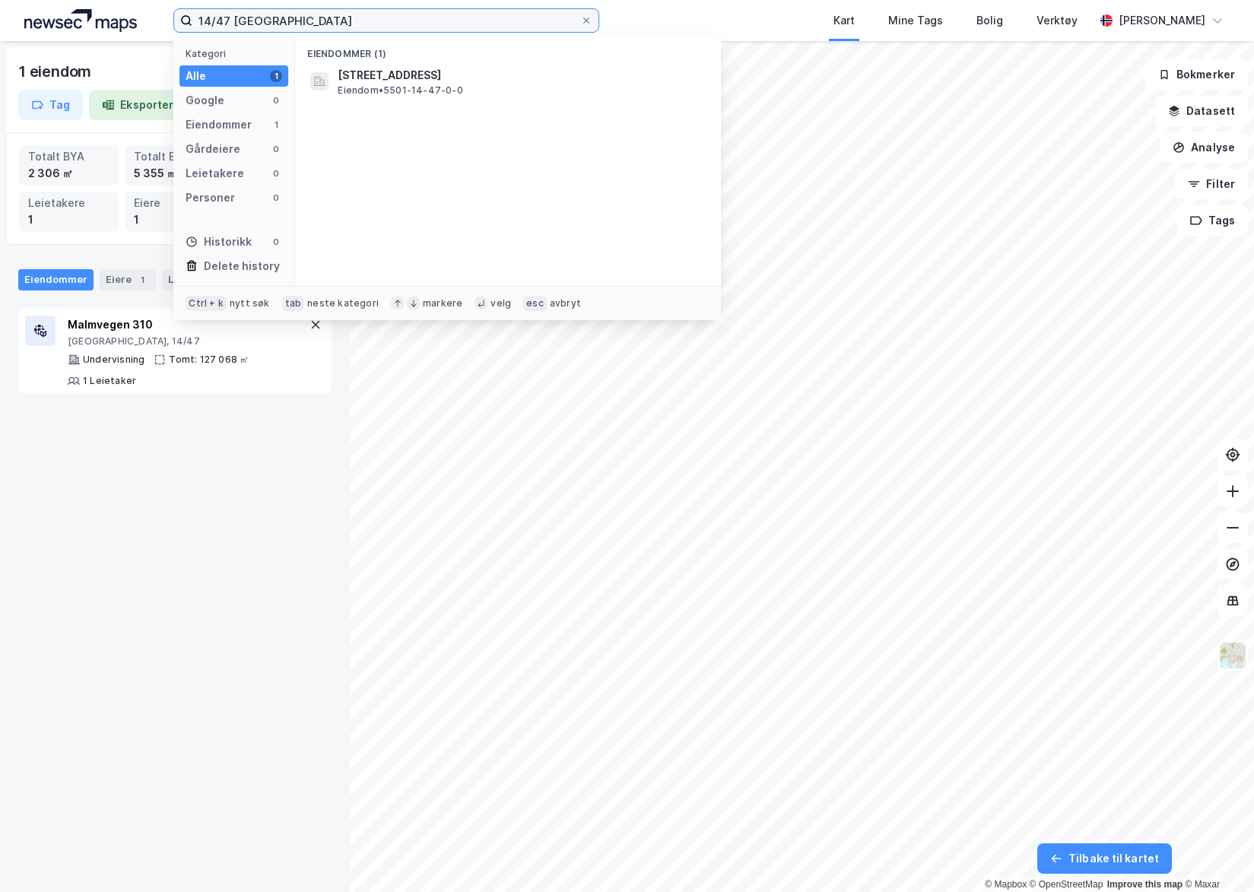
drag, startPoint x: 306, startPoint y: 20, endPoint x: 62, endPoint y: 17, distance: 244.1
click at [62, 17] on div "14/47 tromsø Kategori Alle 1 Google 0 Eiendommer 1 Gårdeiere 0 Leietakere 0 Per…" at bounding box center [627, 20] width 1254 height 41
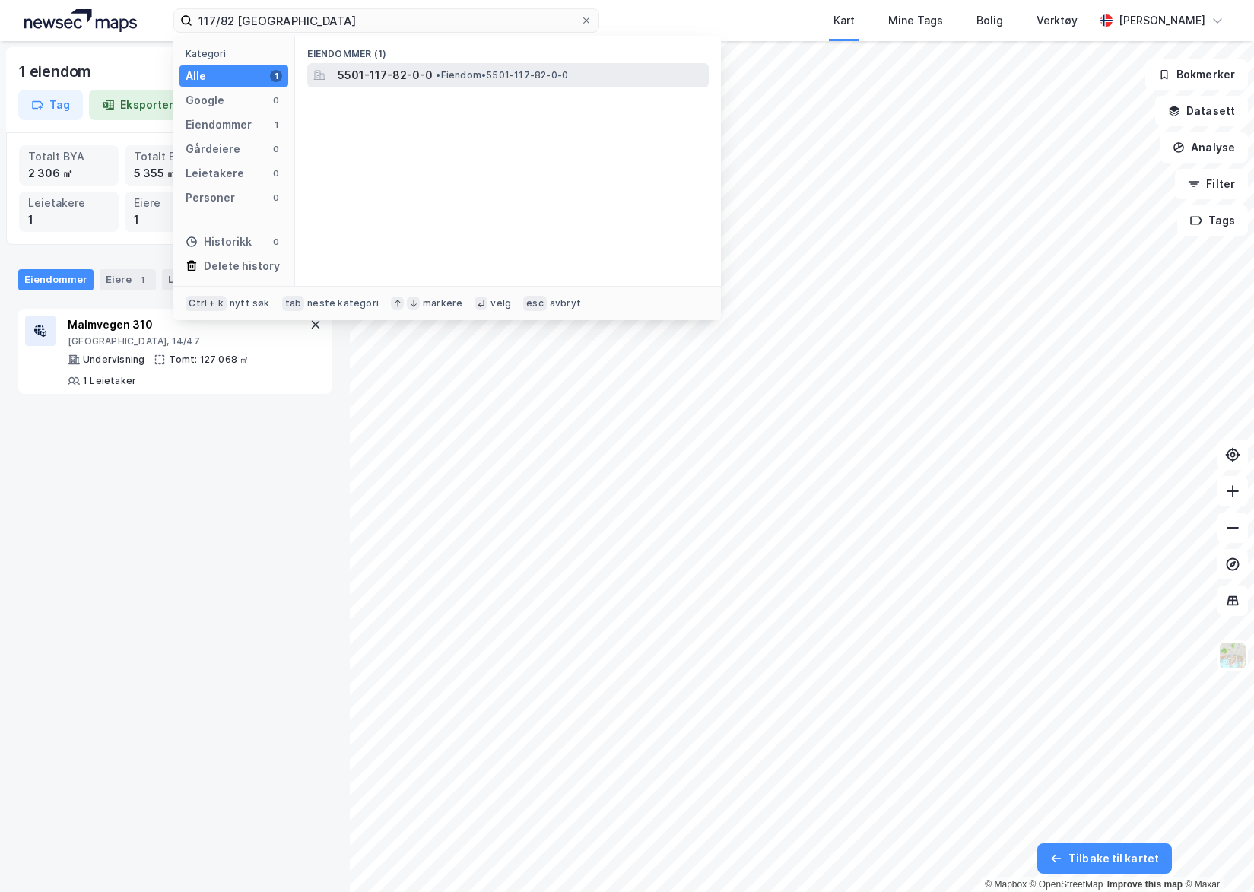
click at [341, 83] on span "5501-117-82-0-0" at bounding box center [385, 75] width 95 height 18
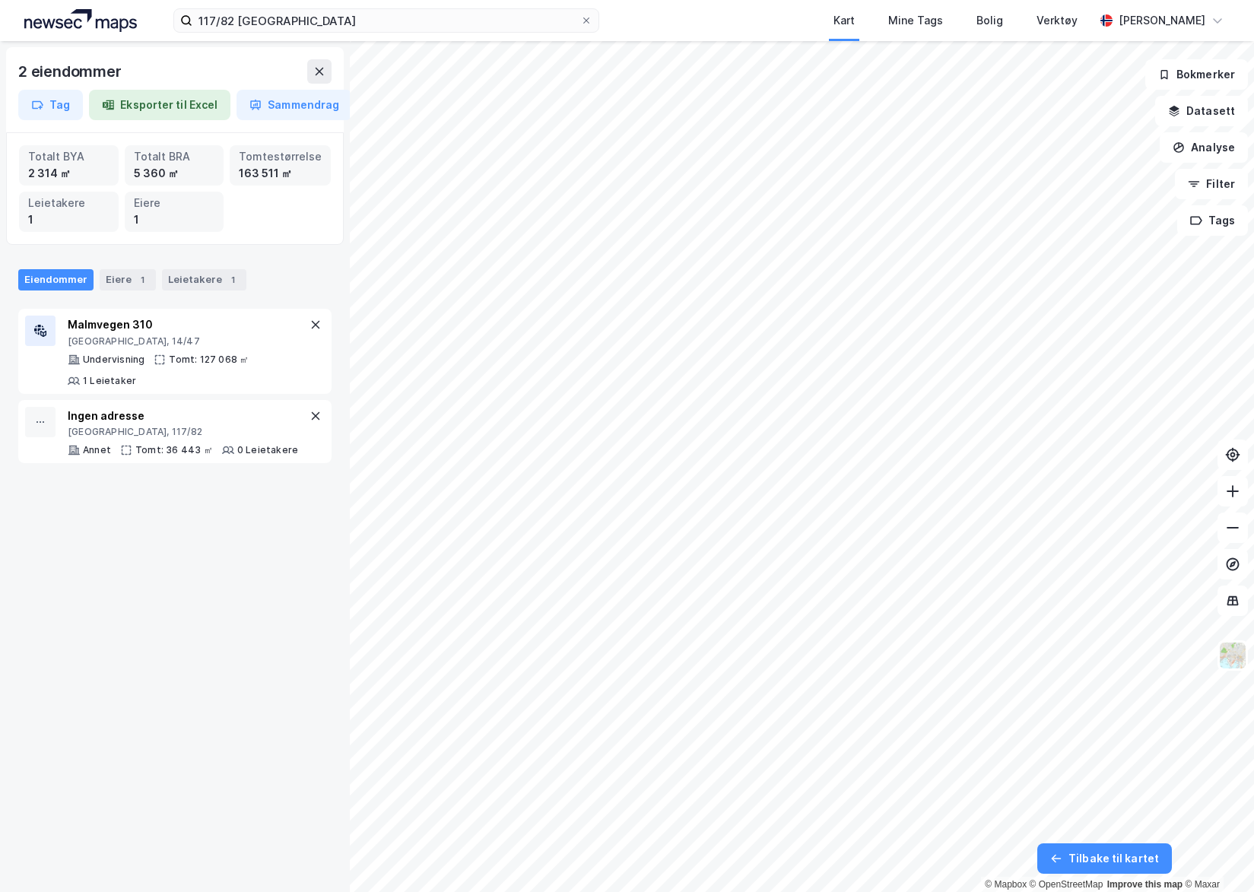
click at [309, 415] on icon at bounding box center [315, 416] width 12 height 12
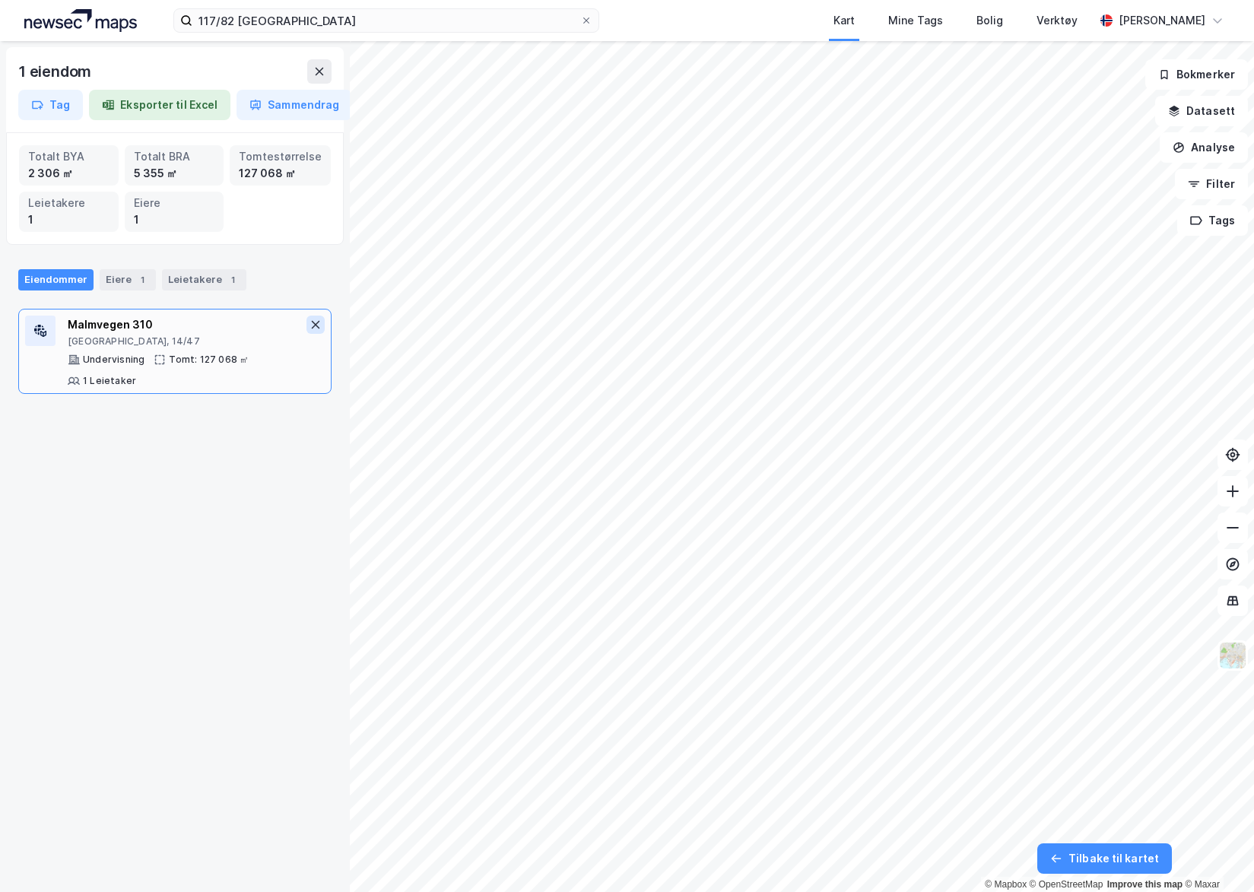
click at [306, 331] on button at bounding box center [315, 325] width 18 height 18
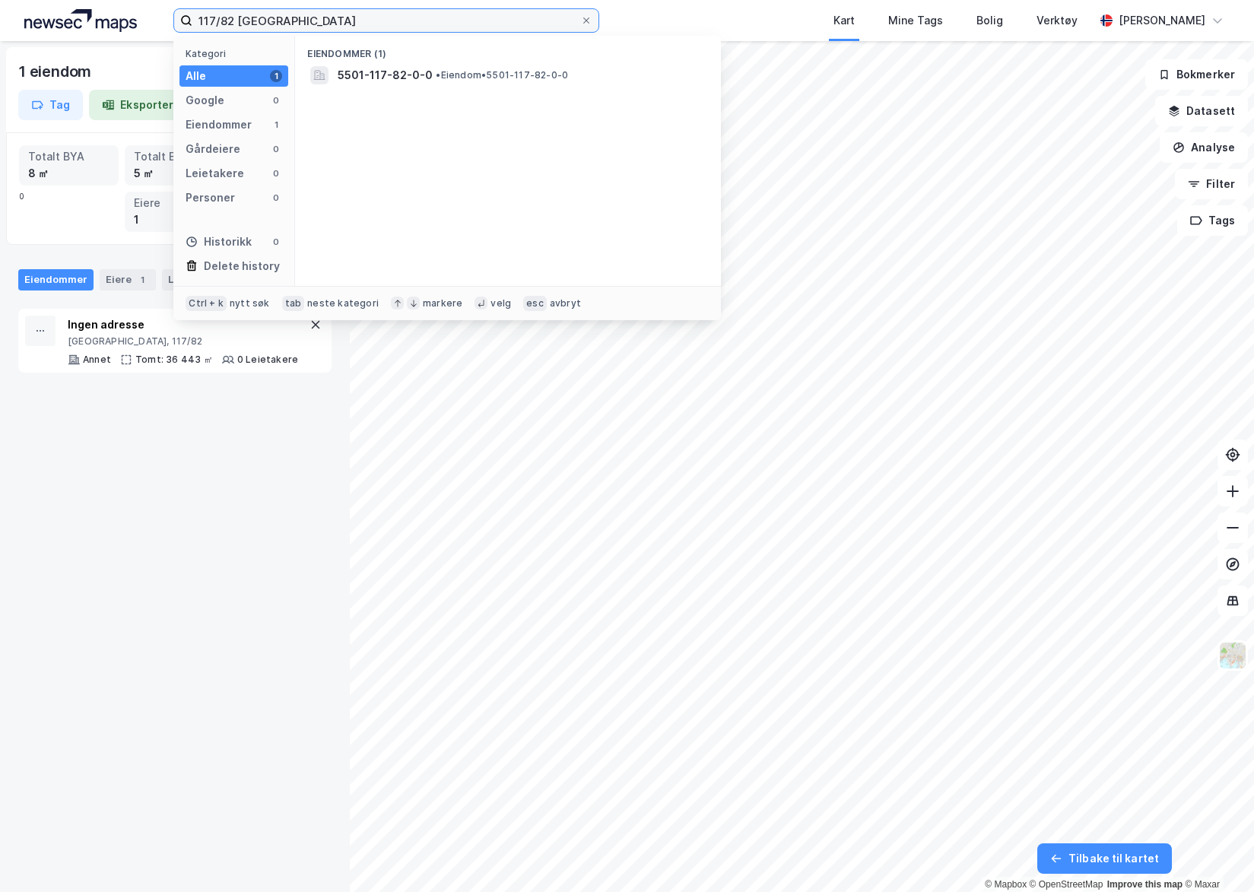
drag, startPoint x: 390, startPoint y: 17, endPoint x: 169, endPoint y: 14, distance: 221.3
click at [169, 14] on div "117/82 tromsø Kategori Alle 1 Google 0 Eiendommer 1 Gårdeiere 0 Leietakere 0 Pe…" at bounding box center [627, 20] width 1254 height 41
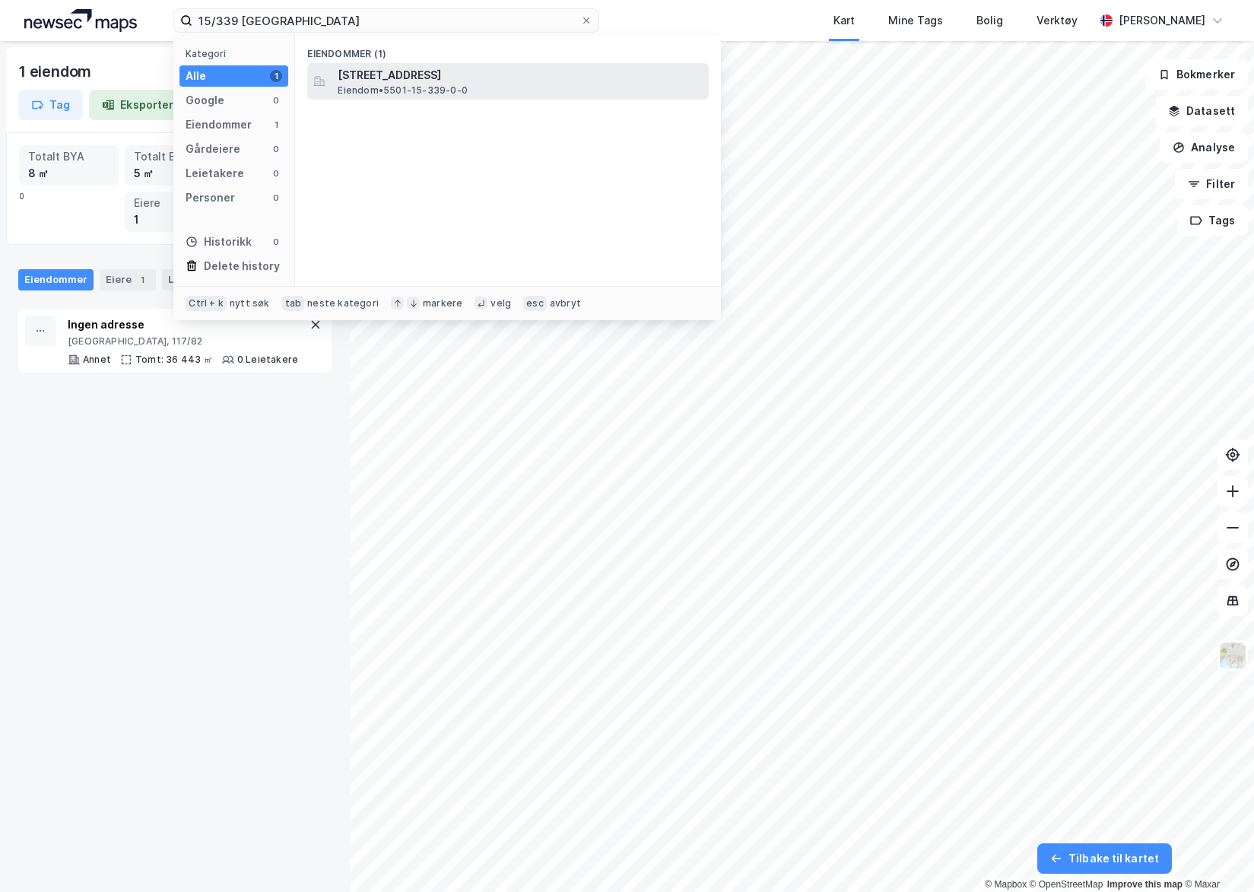
click at [393, 68] on span "[STREET_ADDRESS]" at bounding box center [520, 75] width 365 height 18
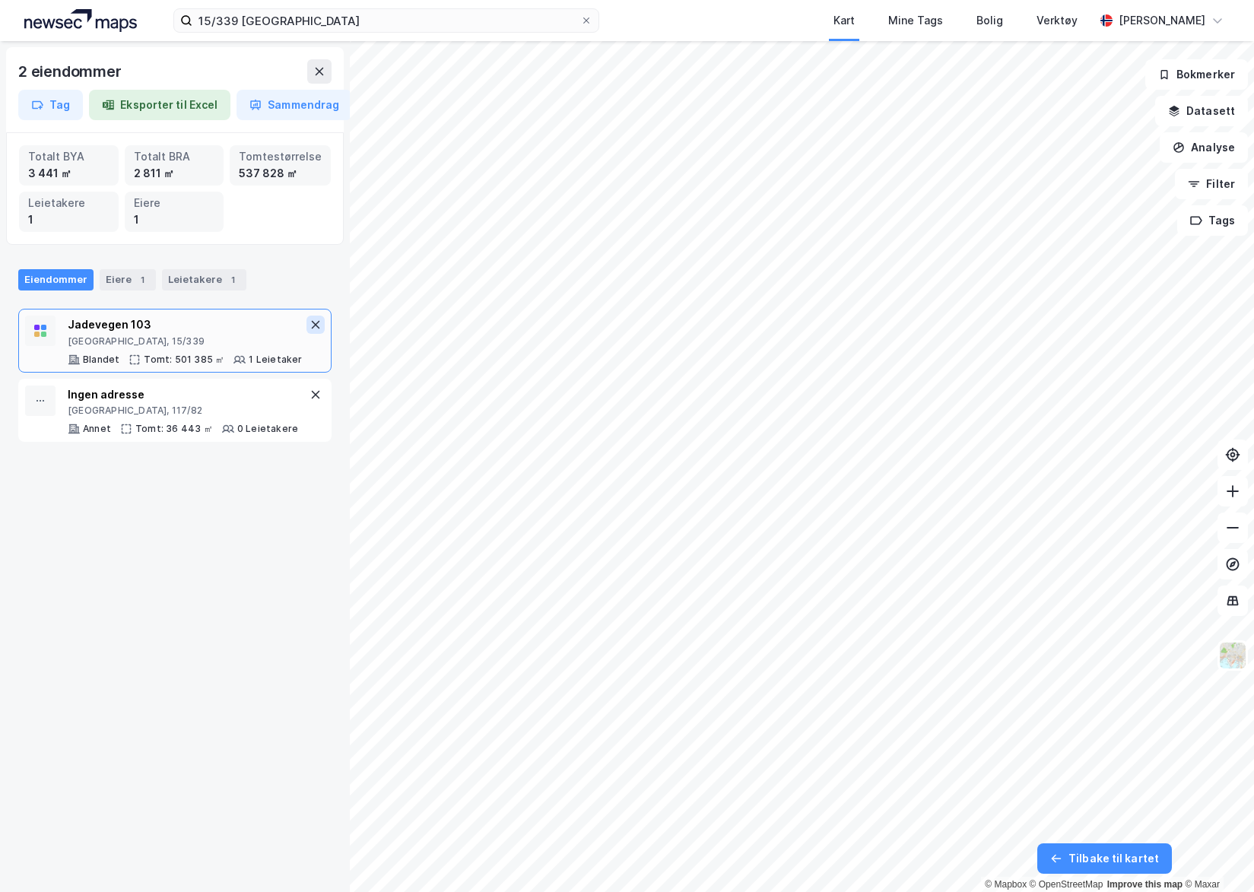
click at [309, 324] on icon at bounding box center [315, 325] width 12 height 12
click at [231, 349] on div "Ingen adresse Tromsø, 117/82 Annet Tomt: 36 443 ㎡ 0 Leietakere" at bounding box center [183, 341] width 230 height 50
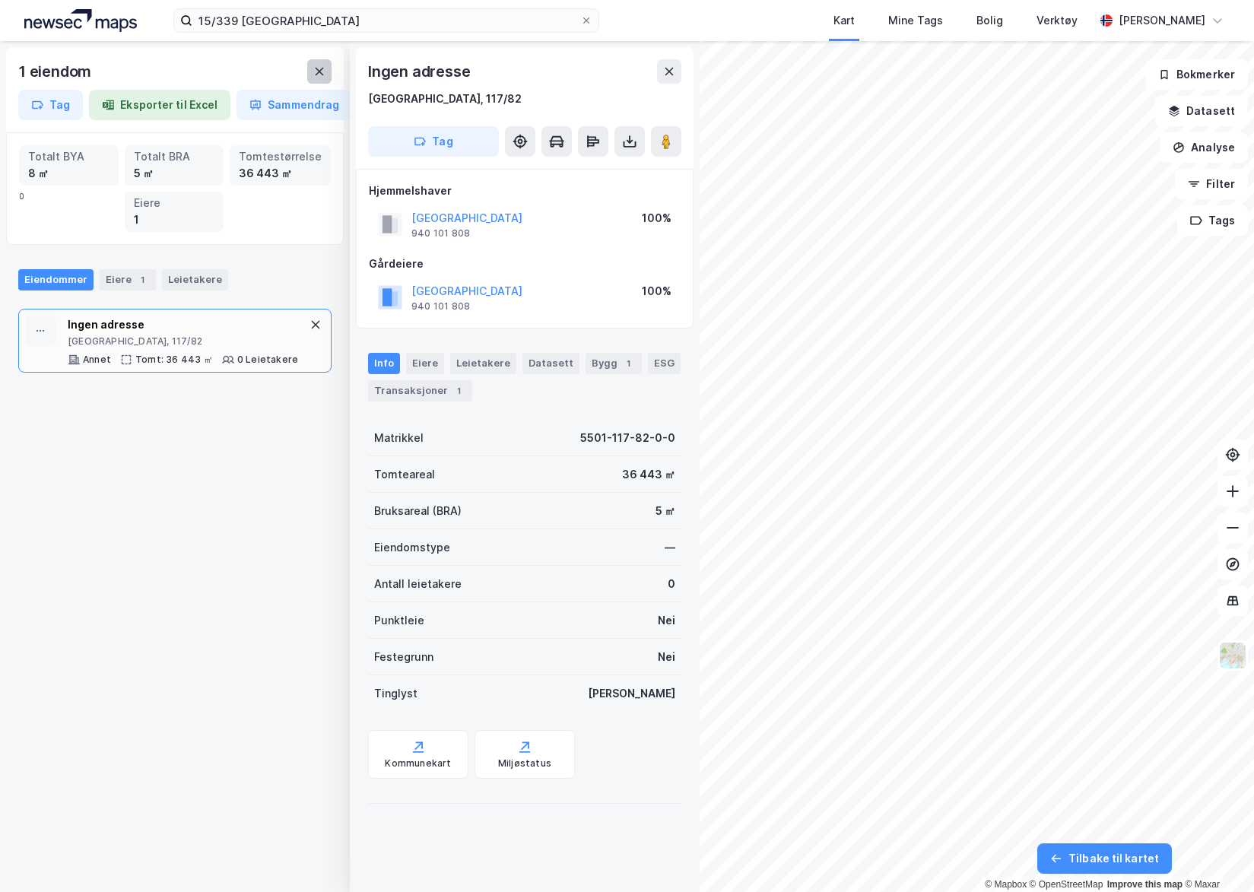
click at [319, 74] on icon at bounding box center [319, 71] width 12 height 12
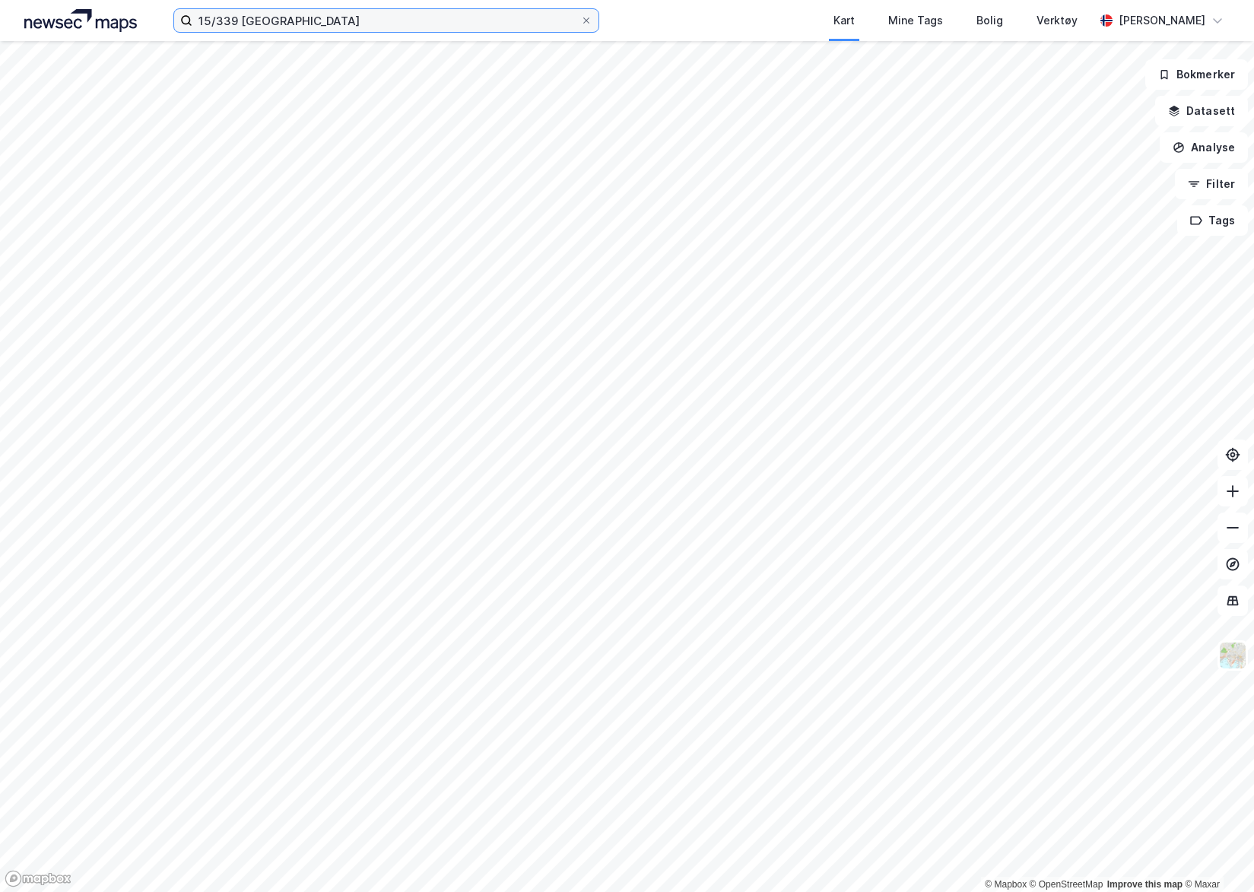
click at [294, 25] on input "15/339 troms" at bounding box center [386, 20] width 388 height 23
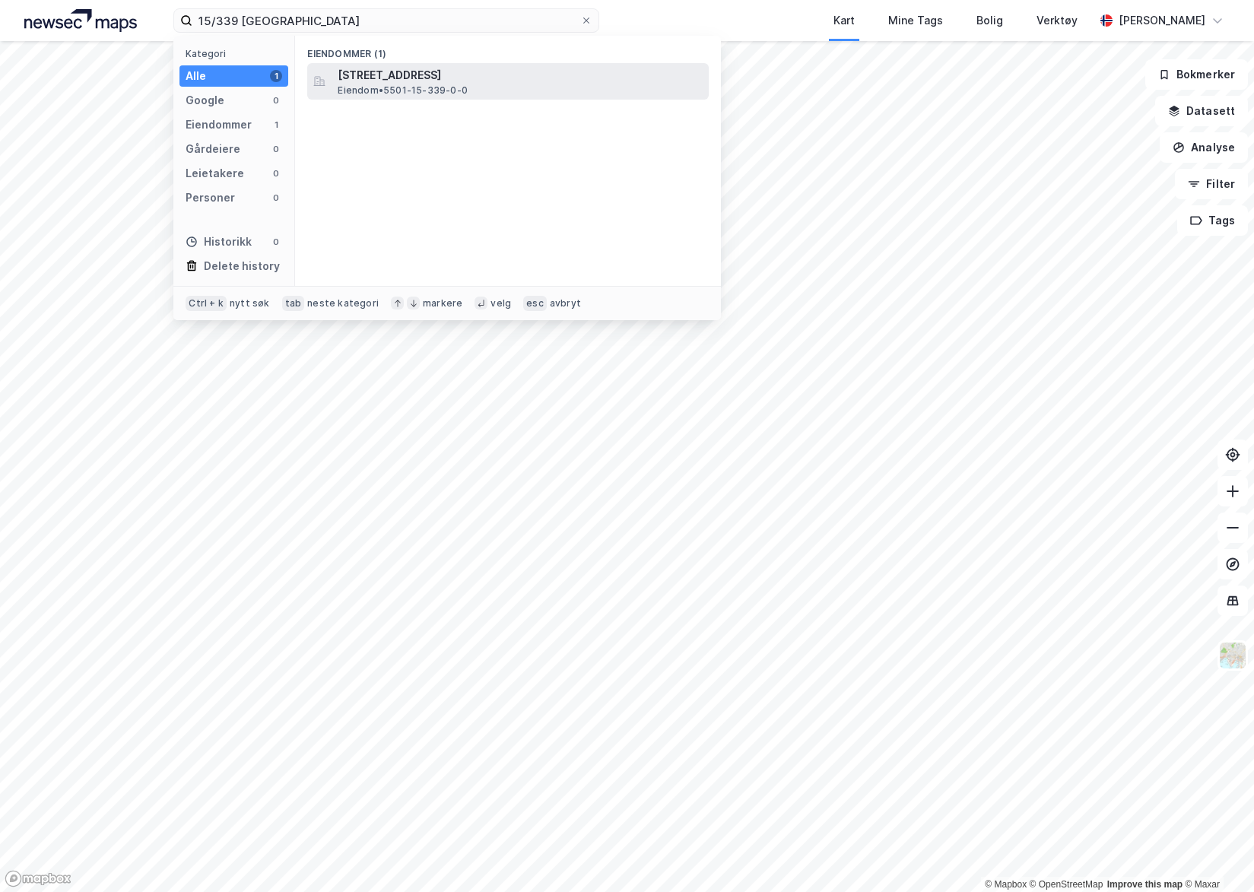
click at [404, 89] on span "Eiendom • 5501-15-339-0-0" at bounding box center [403, 90] width 130 height 12
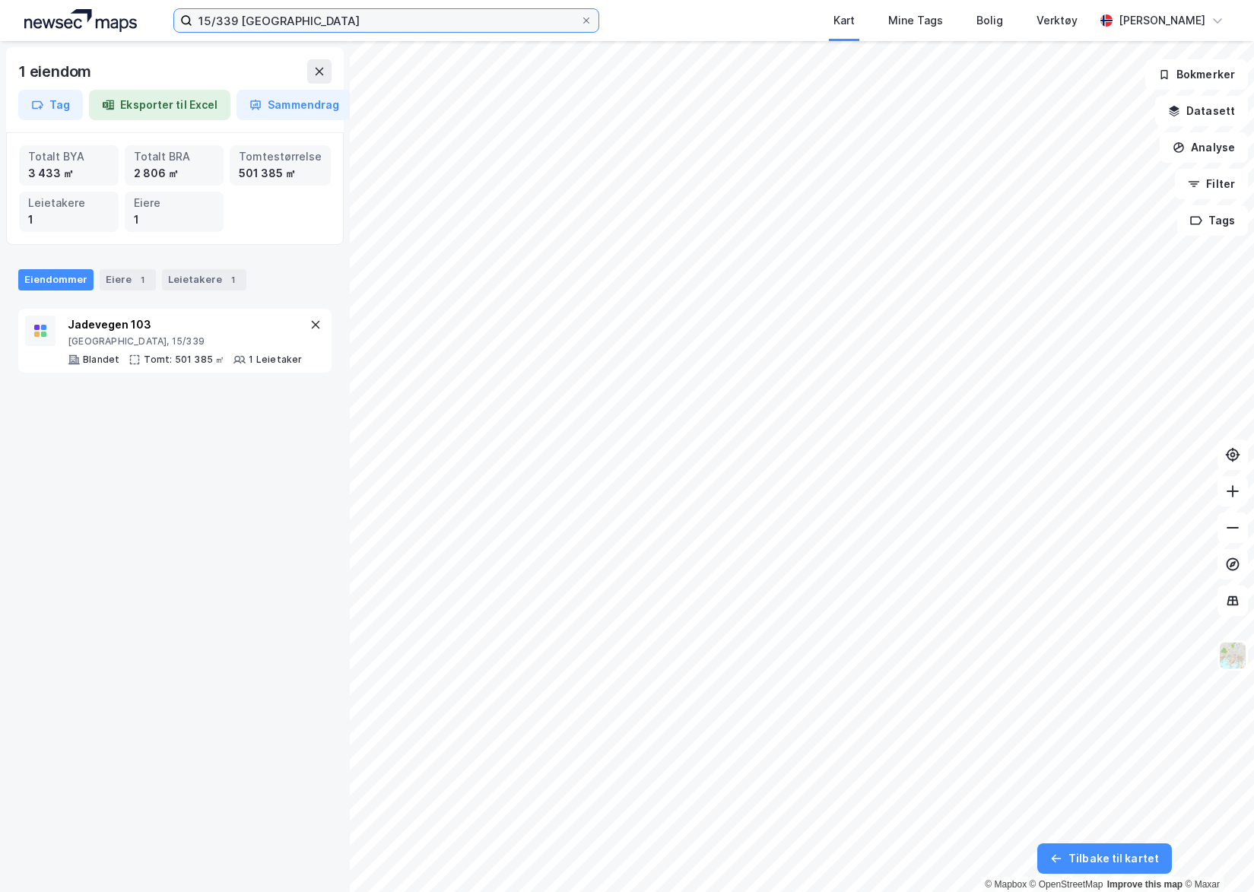
click at [287, 23] on input "15/339 troms" at bounding box center [386, 20] width 388 height 23
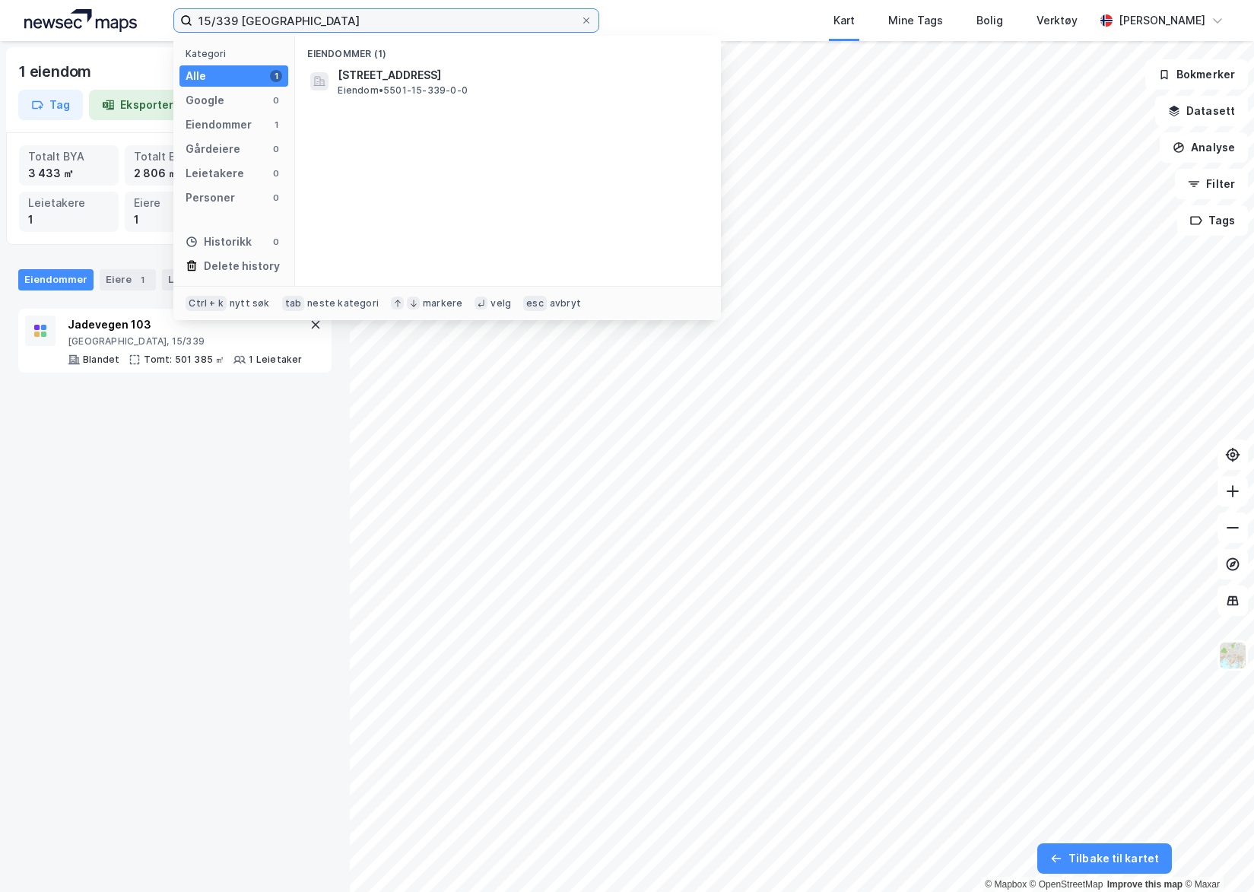
click at [287, 23] on input "15/339 troms" at bounding box center [386, 20] width 388 height 23
type input "15/970 troms"
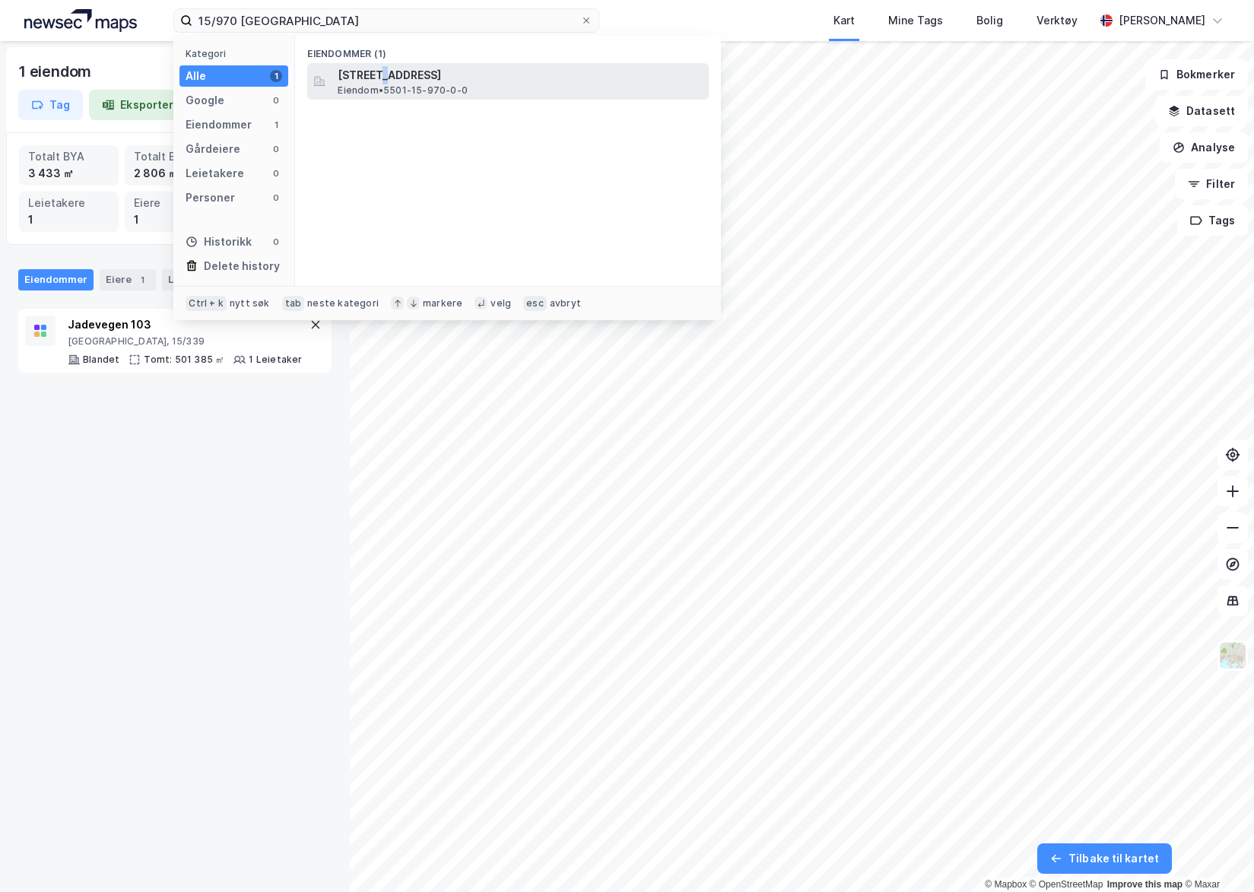
click at [388, 64] on div "Tromsøysundvegen 90, 9024, TOMASJORD, TROMSØ Eiendom • 5501-15-970-0-0" at bounding box center [507, 81] width 401 height 36
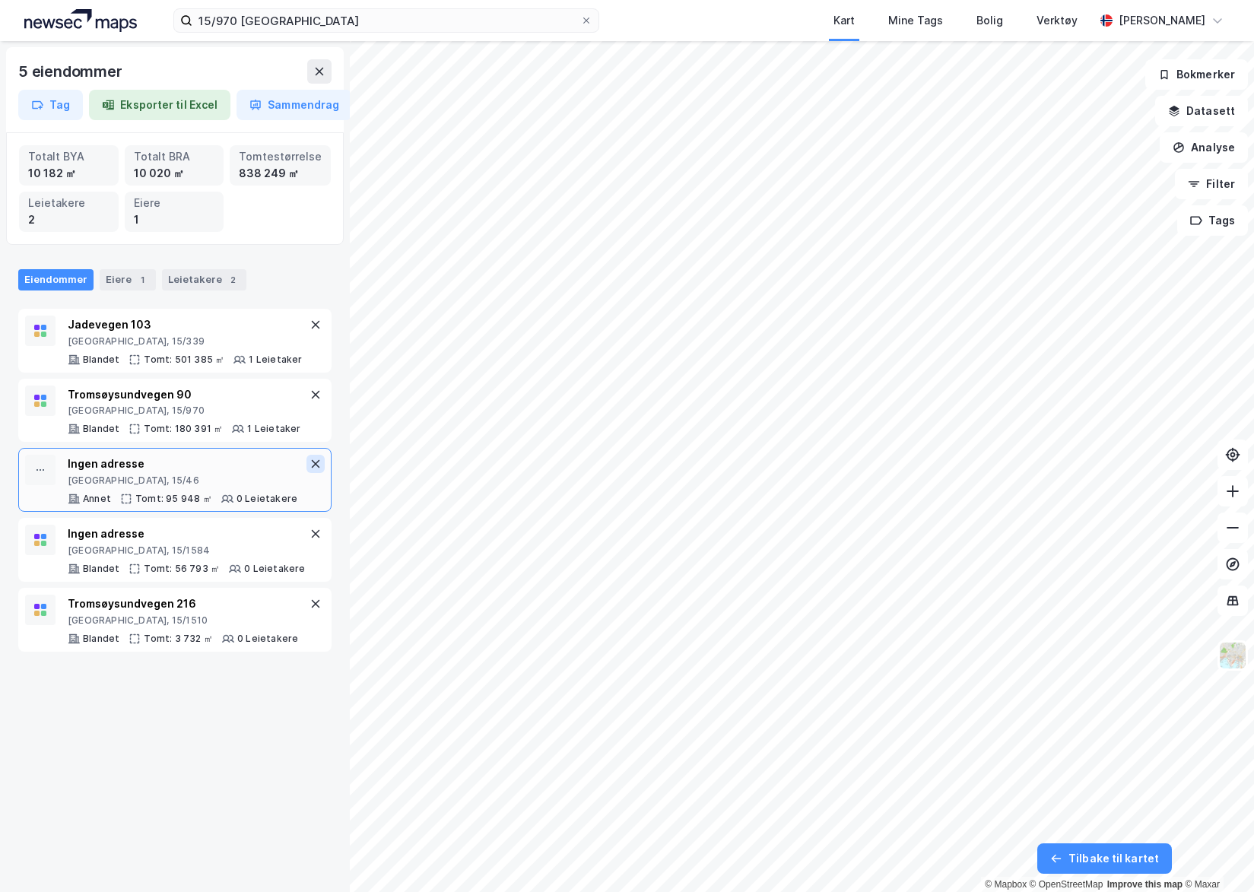
click at [312, 462] on icon at bounding box center [316, 464] width 8 height 8
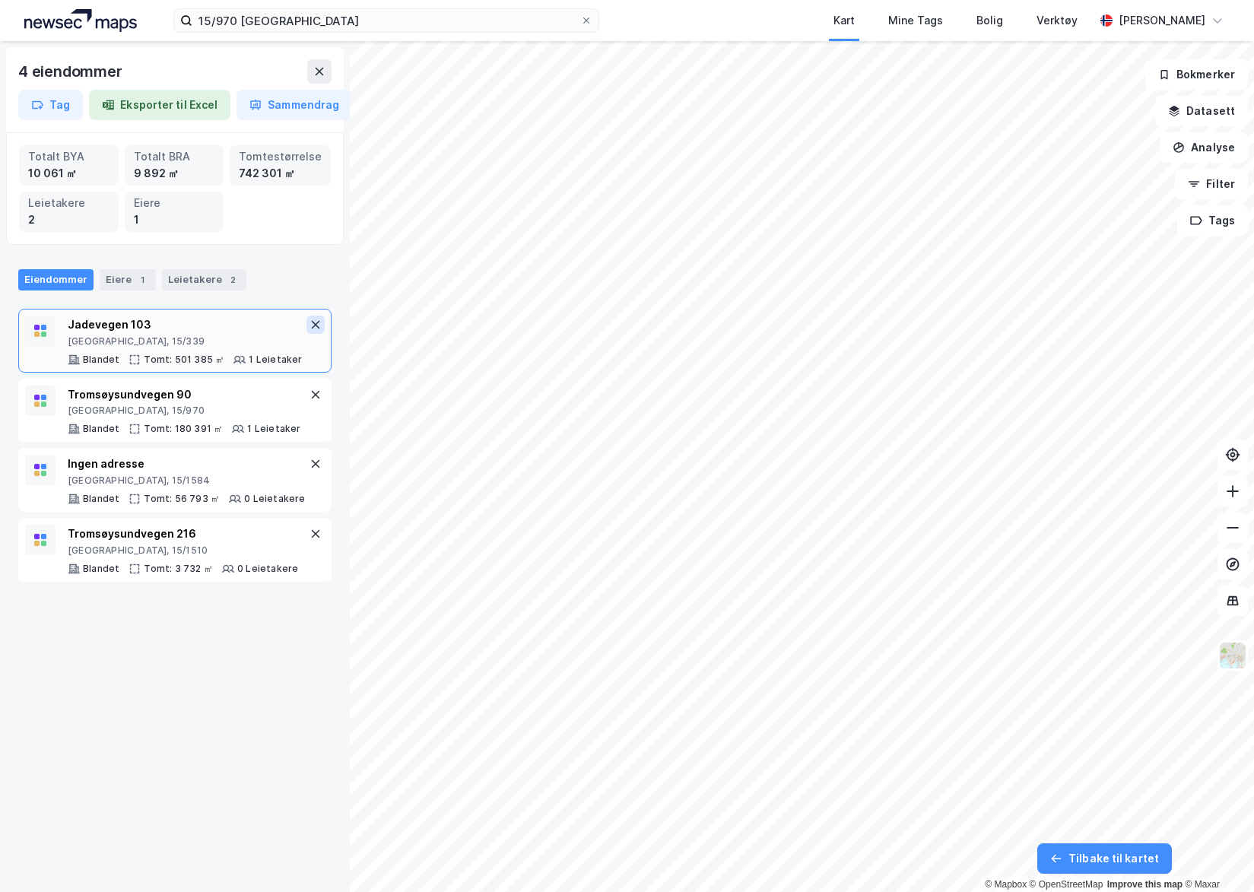
click at [310, 323] on button at bounding box center [315, 325] width 18 height 18
click at [313, 71] on button at bounding box center [319, 71] width 24 height 24
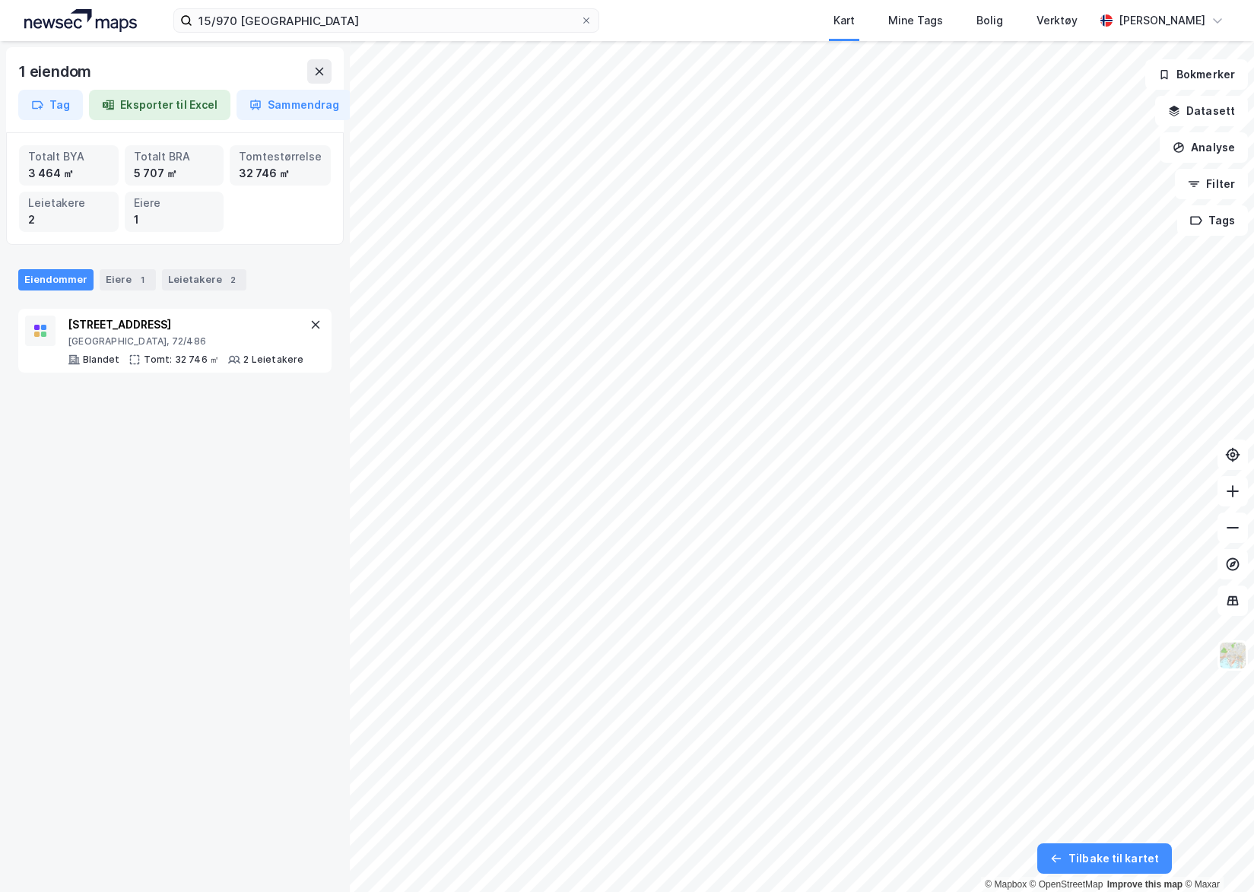
click at [240, 500] on div "1 eiendom Tag Eksporter til Excel Sammendrag Totalt BYA 3 464 ㎡ Totalt BRA 5 70…" at bounding box center [175, 466] width 350 height 851
